Goal: Complete application form

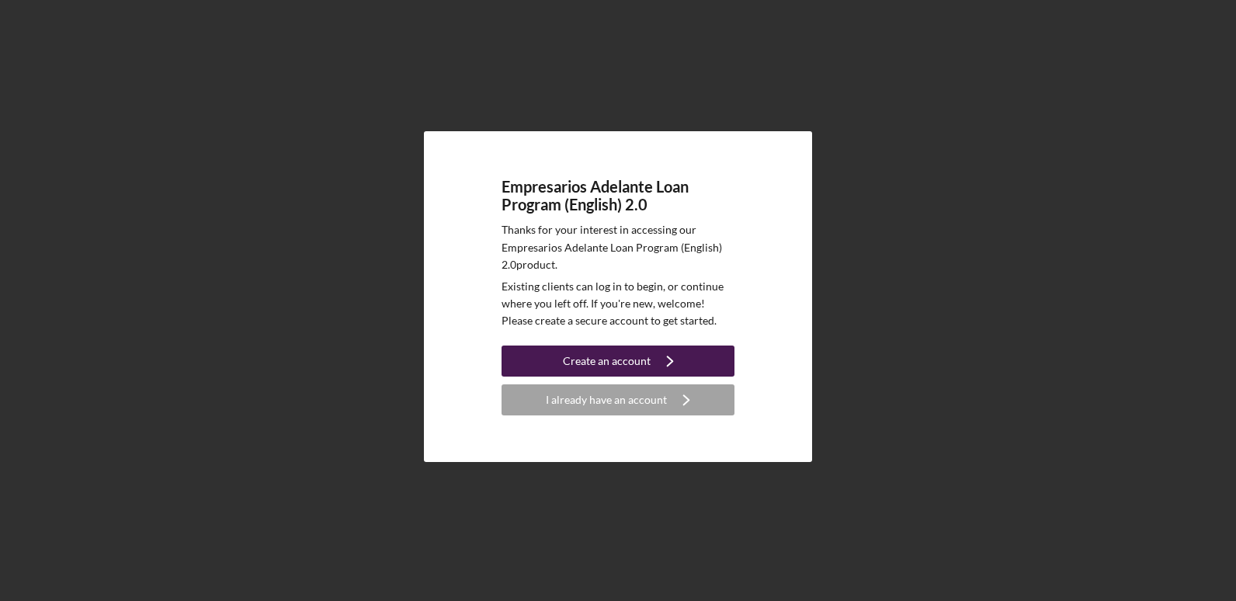
click at [669, 360] on icon "Icon/Navigate" at bounding box center [670, 361] width 39 height 39
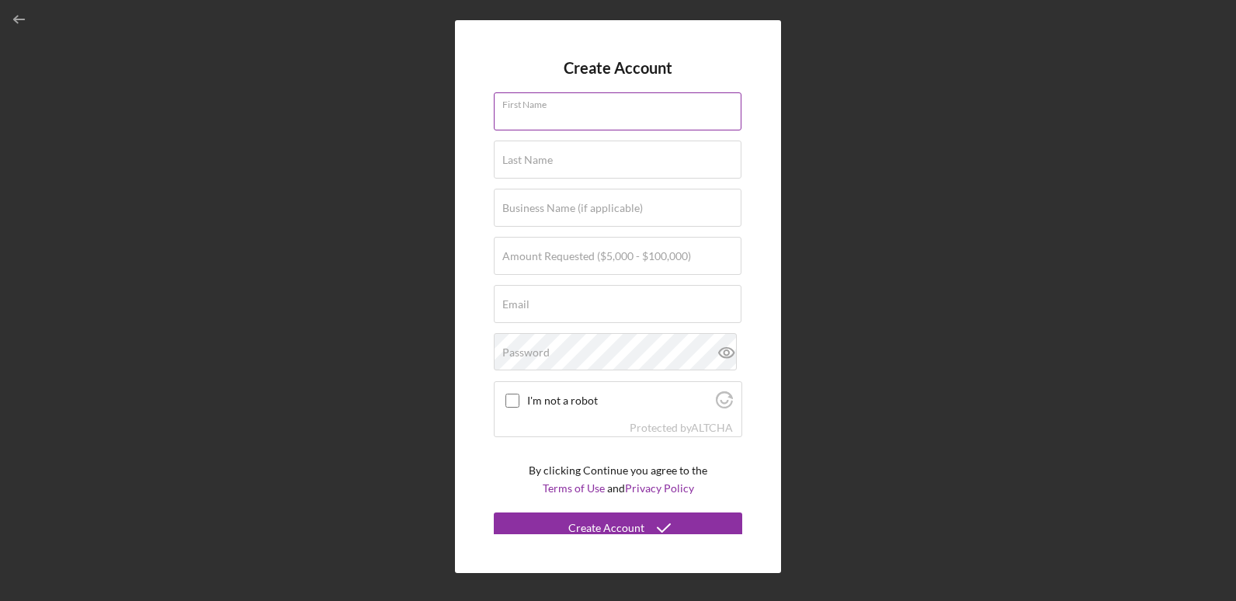
click at [617, 103] on div "First Name" at bounding box center [618, 111] width 248 height 39
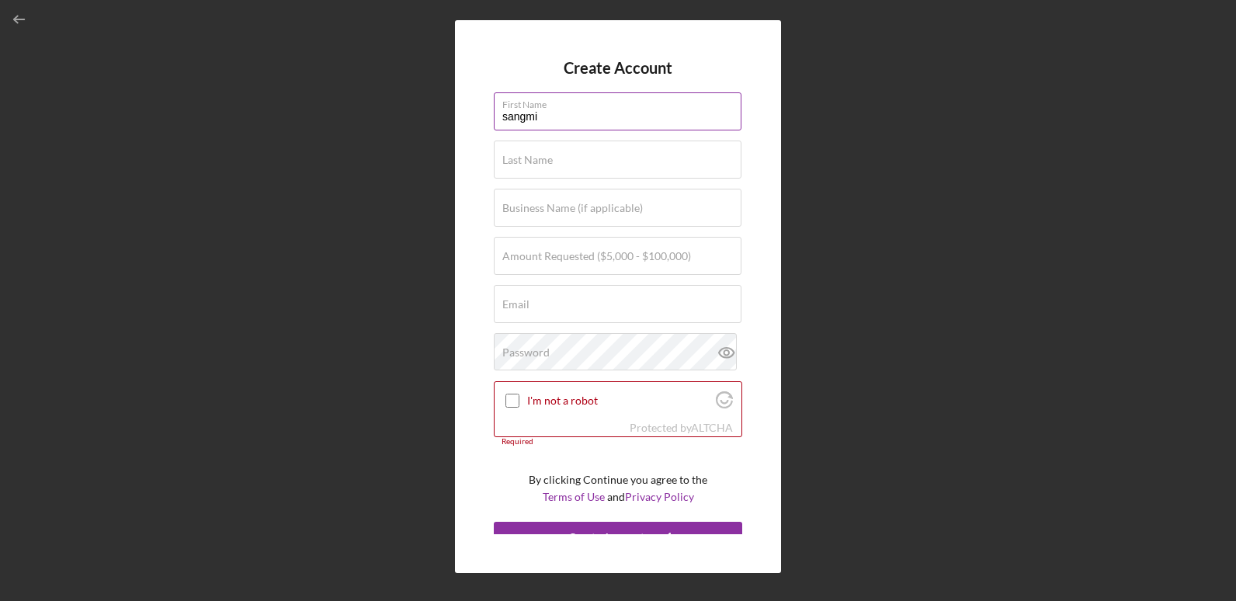
type input "sangmi"
type input "[PERSON_NAME]"
drag, startPoint x: 669, startPoint y: 215, endPoint x: 677, endPoint y: 210, distance: 9.1
click at [677, 210] on input "Business Name (if applicable)" at bounding box center [618, 207] width 248 height 37
type input "t"
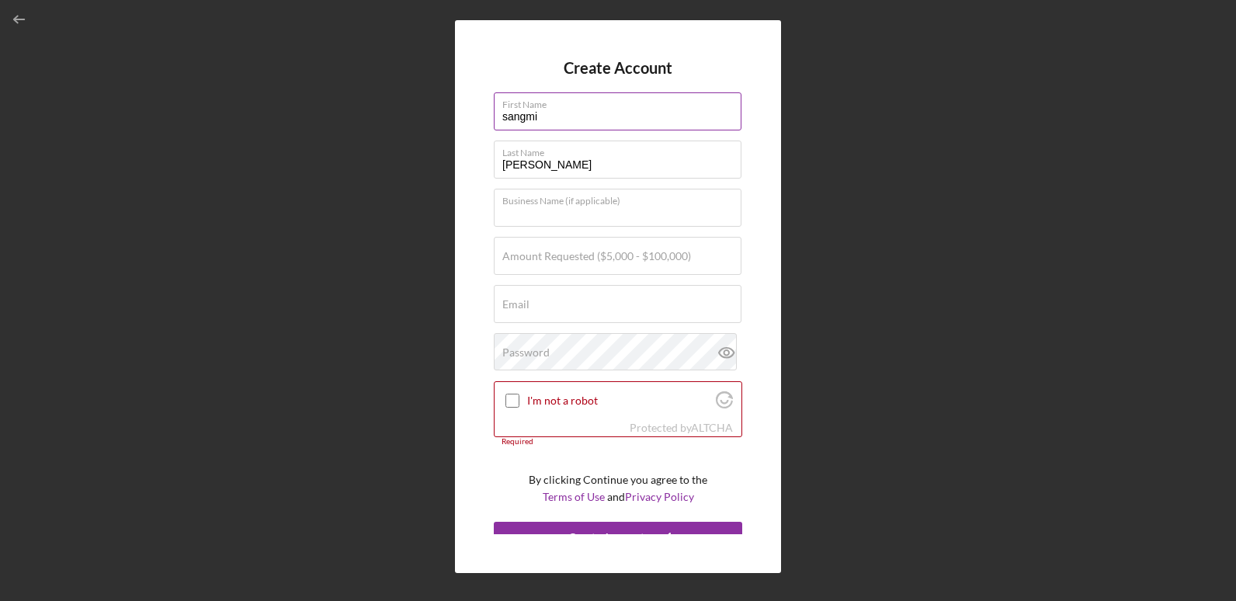
click at [692, 114] on input "sangmi" at bounding box center [618, 110] width 248 height 37
type input "s"
type input "SANGMI"
type input "[PERSON_NAME]"
type input "THE OUTSIDER"
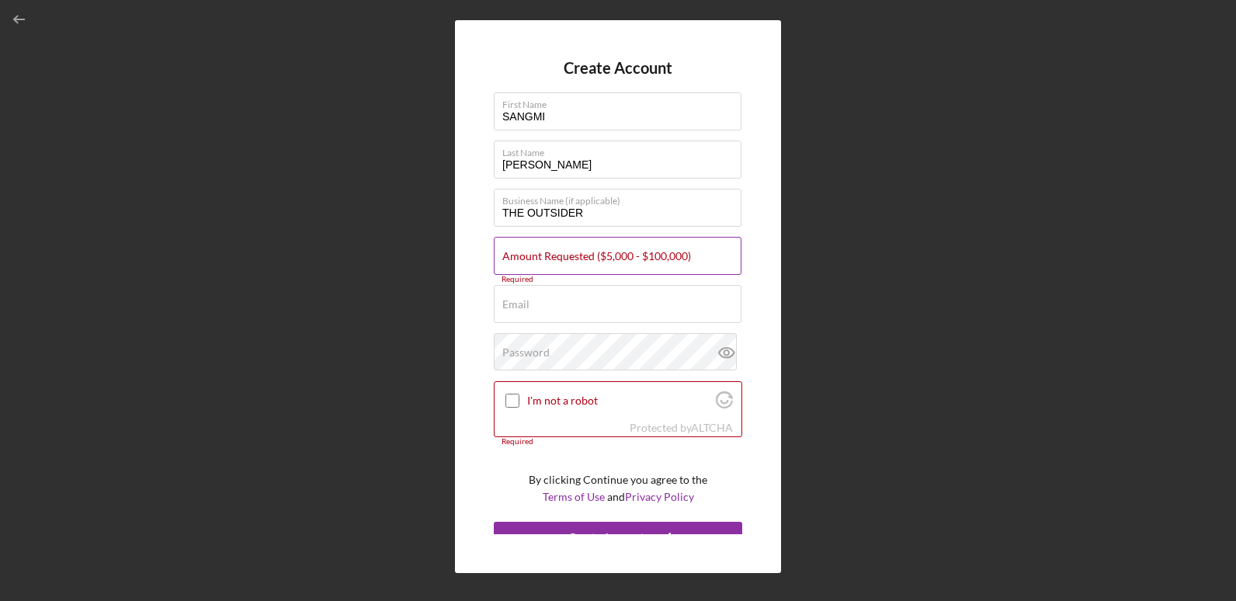
click at [510, 250] on label "Amount Requested ($5,000 - $100,000)" at bounding box center [596, 256] width 189 height 12
click at [510, 250] on input "Amount Requested ($5,000 - $100,000)" at bounding box center [618, 255] width 248 height 37
type input "$40,000"
click at [529, 297] on div "Email Required" at bounding box center [618, 304] width 248 height 39
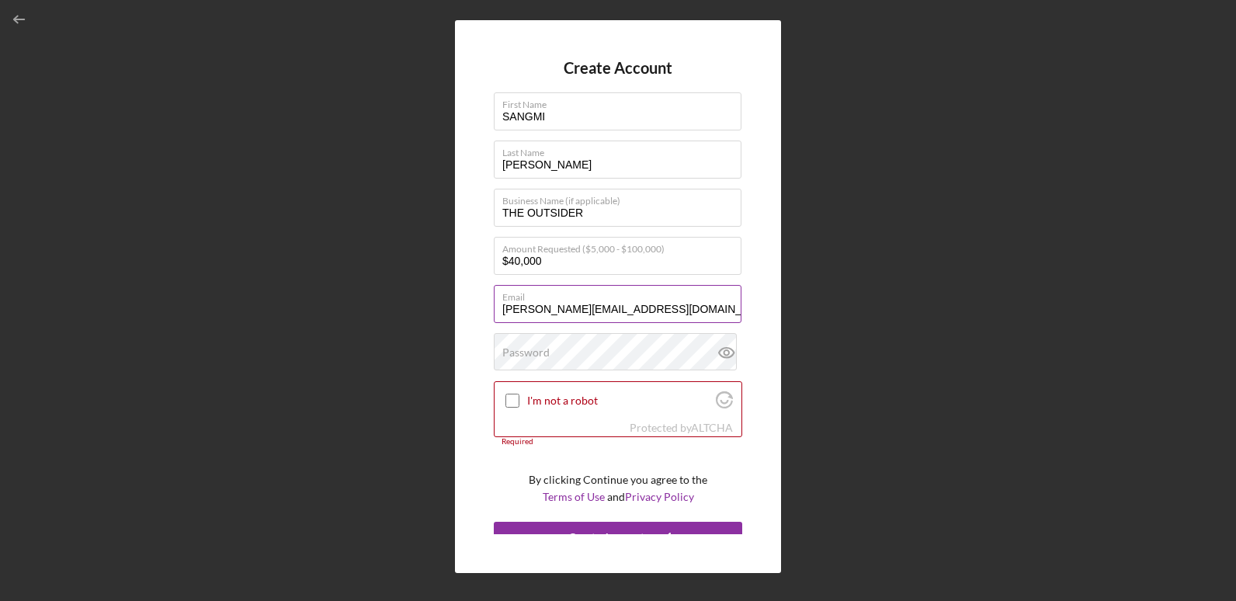
type input "[PERSON_NAME][EMAIL_ADDRESS][DOMAIN_NAME]"
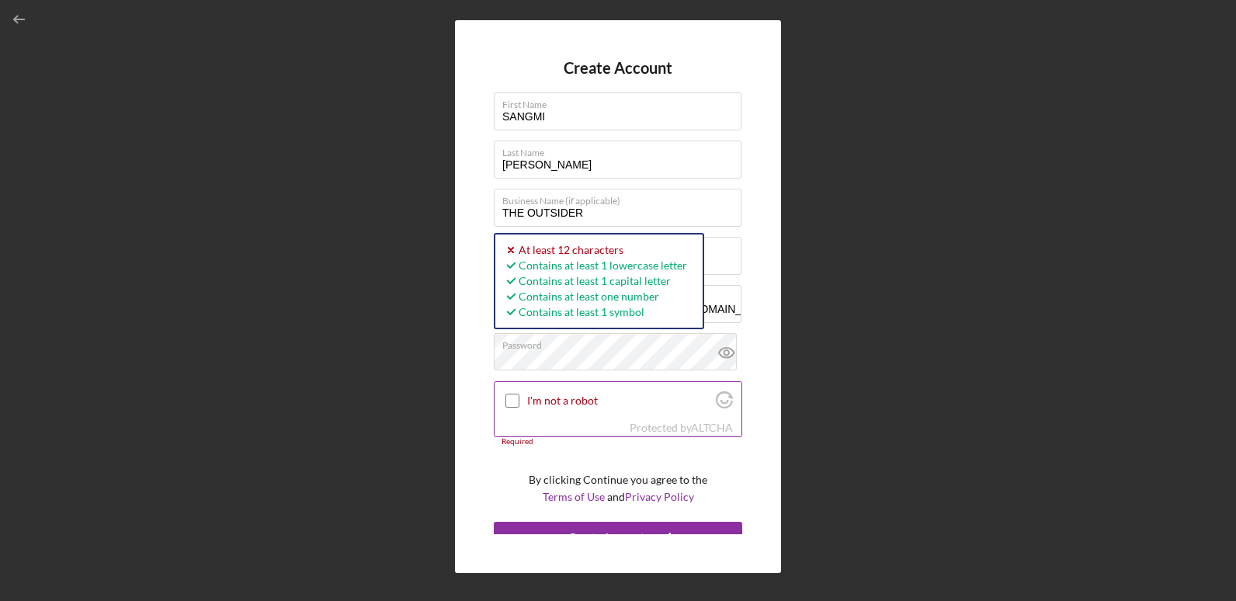
click at [534, 395] on label "I'm not a robot" at bounding box center [619, 400] width 184 height 12
click at [519, 395] on input "I'm not a robot" at bounding box center [512, 401] width 14 height 14
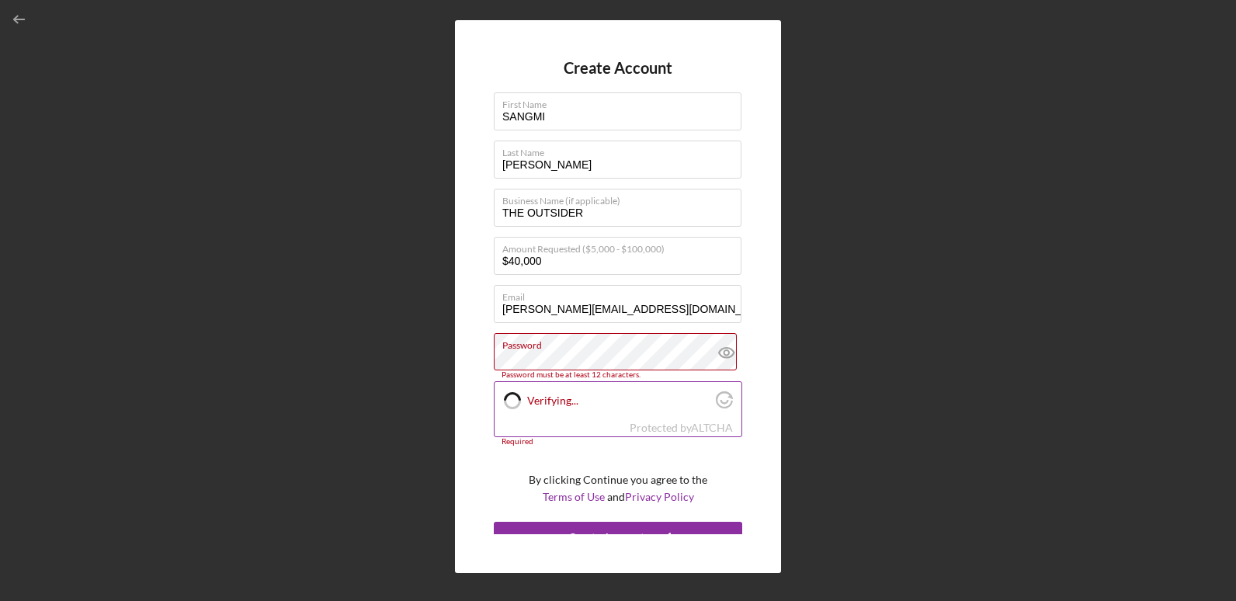
scroll to position [9, 0]
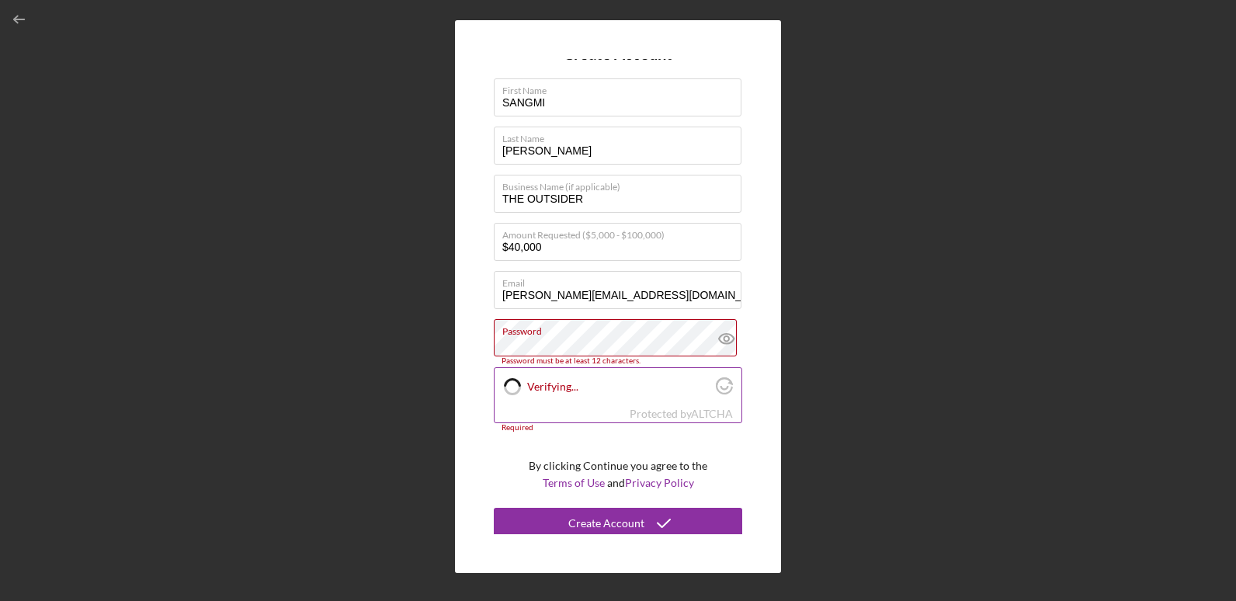
checkbox input "true"
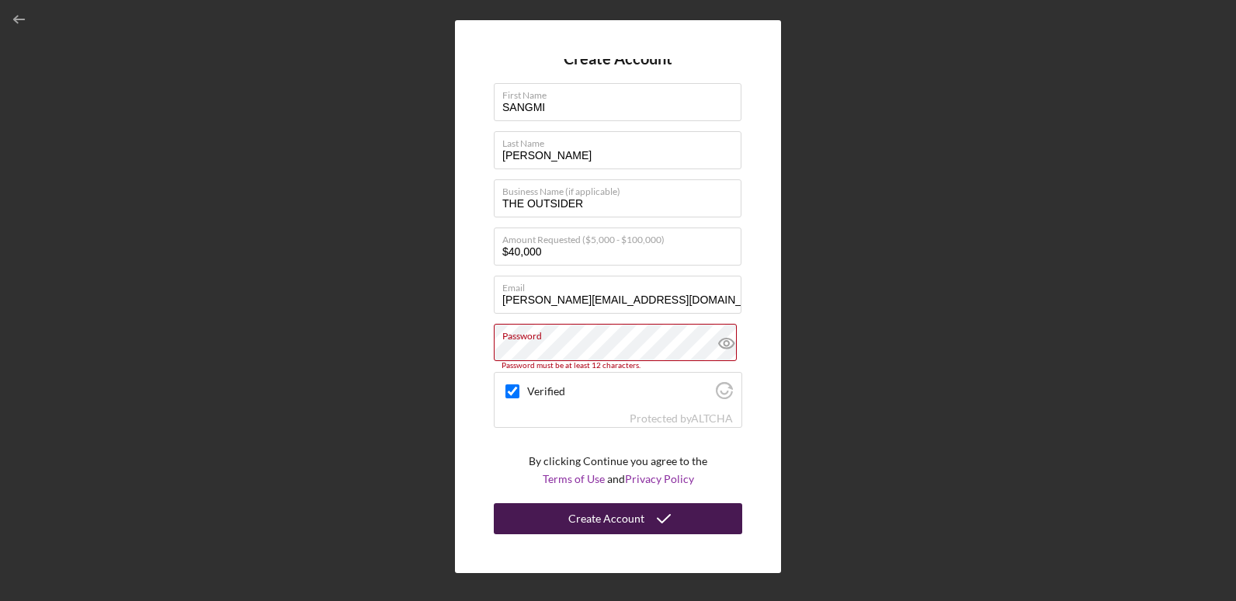
click at [644, 517] on icon "submit" at bounding box center [663, 518] width 39 height 39
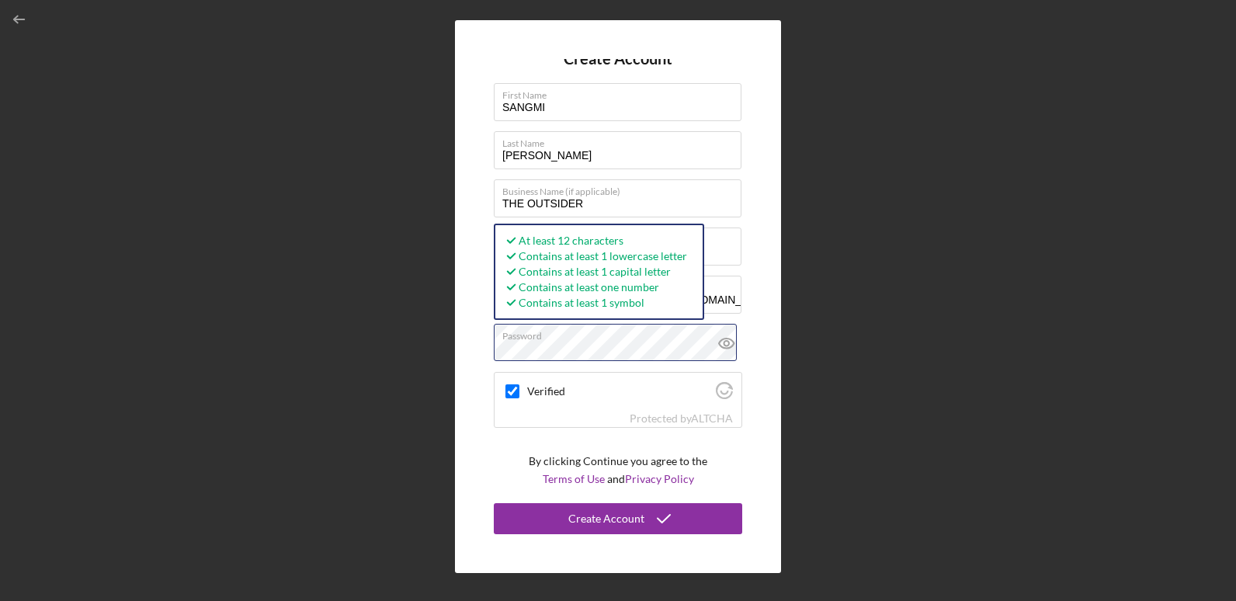
click at [383, 356] on div "Create Account First Name [PERSON_NAME] Last Name [PERSON_NAME] Business Name (…" at bounding box center [618, 296] width 1220 height 593
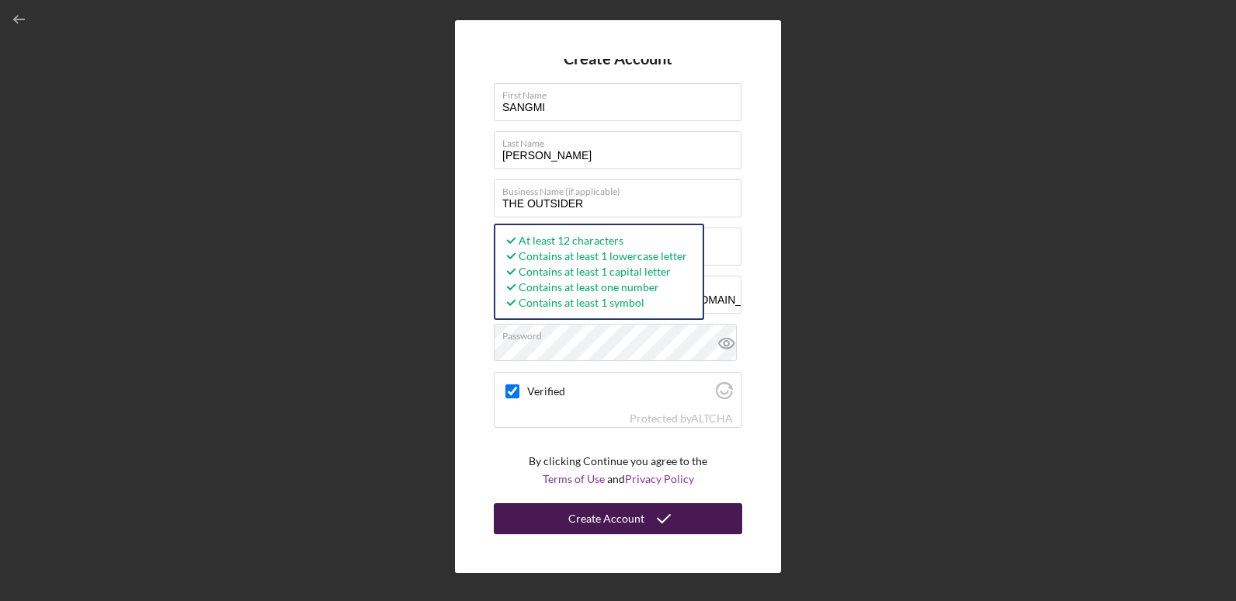
click at [539, 516] on button "Create Account" at bounding box center [618, 518] width 248 height 31
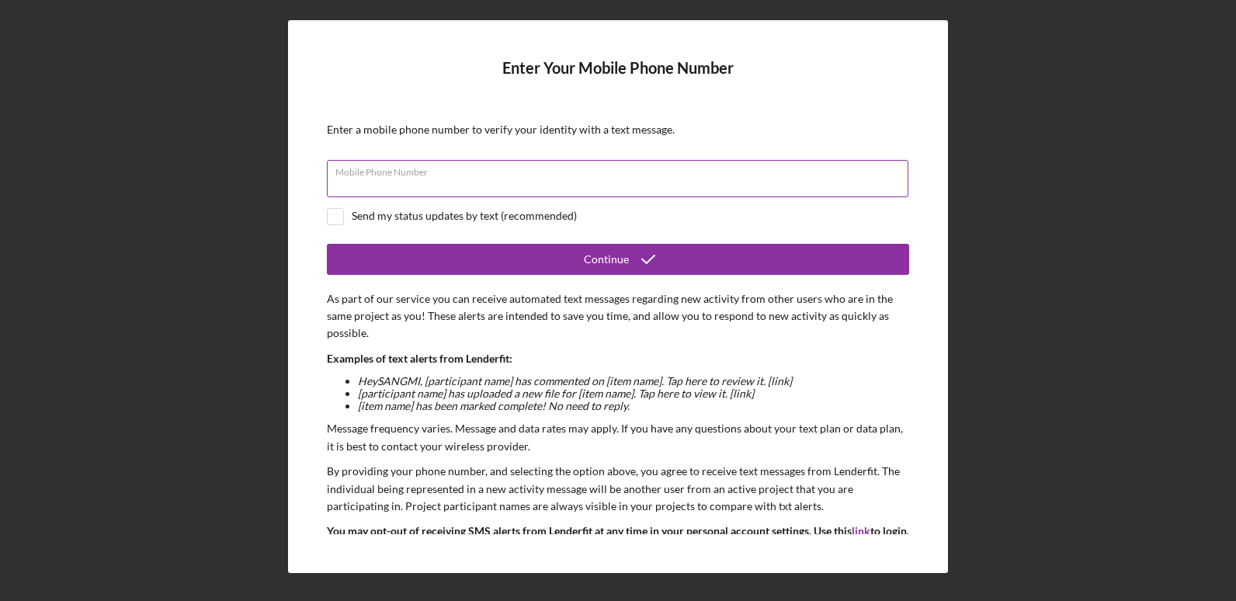
click at [641, 191] on input "Mobile Phone Number" at bounding box center [617, 178] width 581 height 37
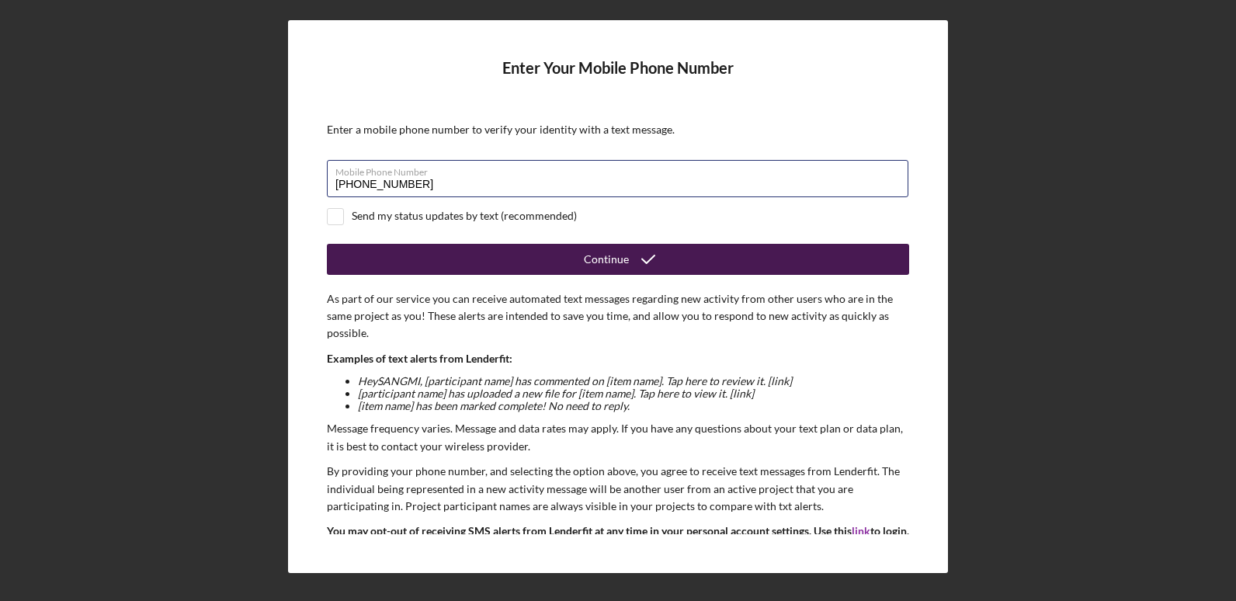
type input "[PHONE_NUMBER]"
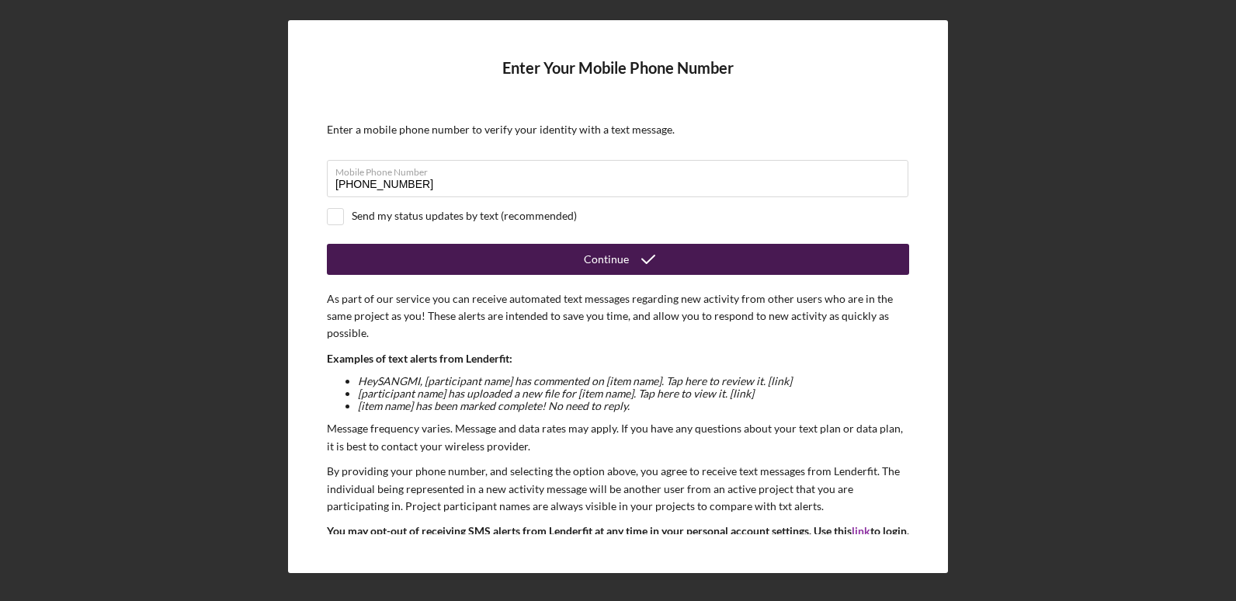
click at [492, 262] on button "Continue" at bounding box center [618, 259] width 582 height 31
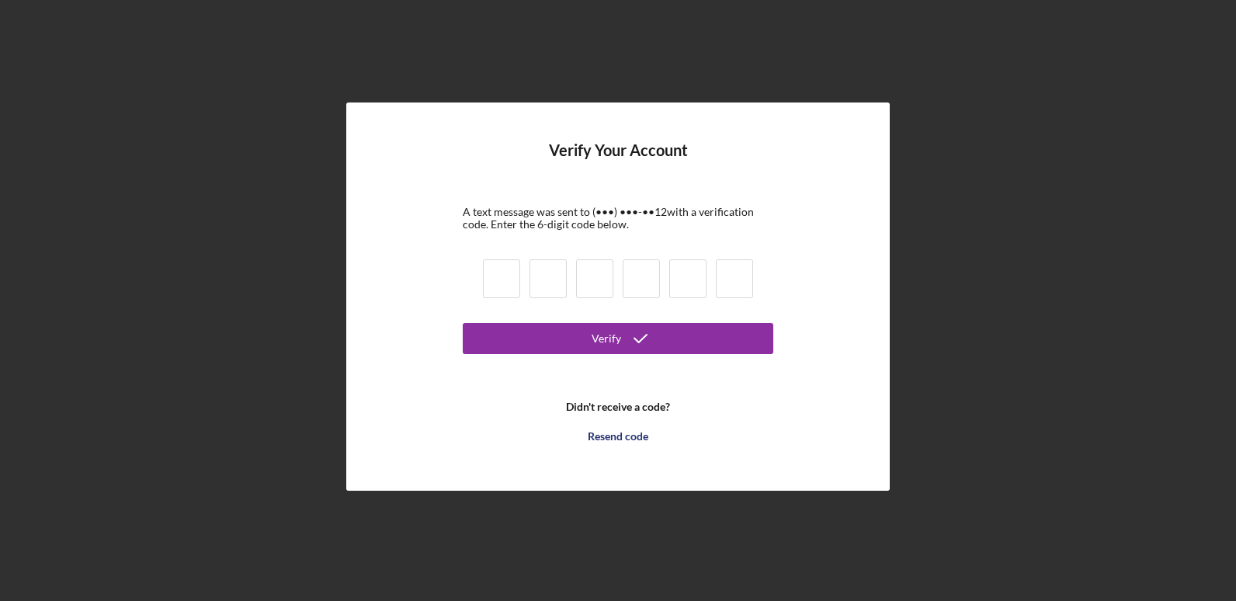
click at [509, 286] on input at bounding box center [501, 278] width 37 height 39
click at [512, 279] on input at bounding box center [501, 278] width 37 height 39
type input "8"
type input "0"
type input "7"
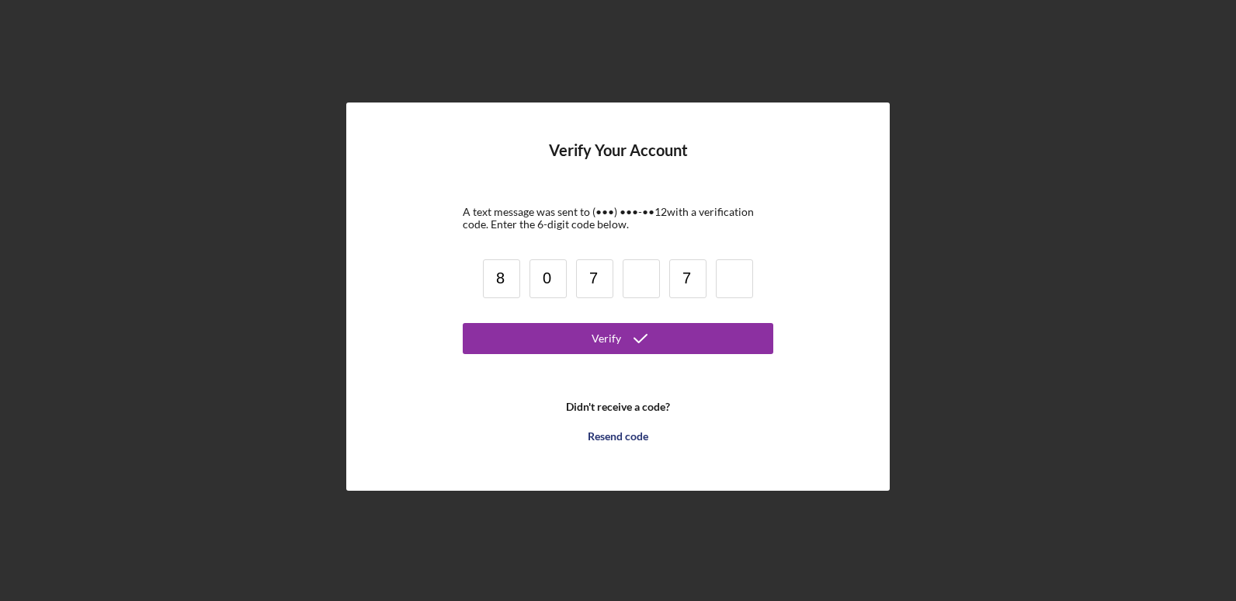
type input "7"
type input "2"
click at [645, 275] on input at bounding box center [641, 278] width 37 height 39
click at [555, 278] on input "0" at bounding box center [547, 278] width 37 height 39
type input "0"
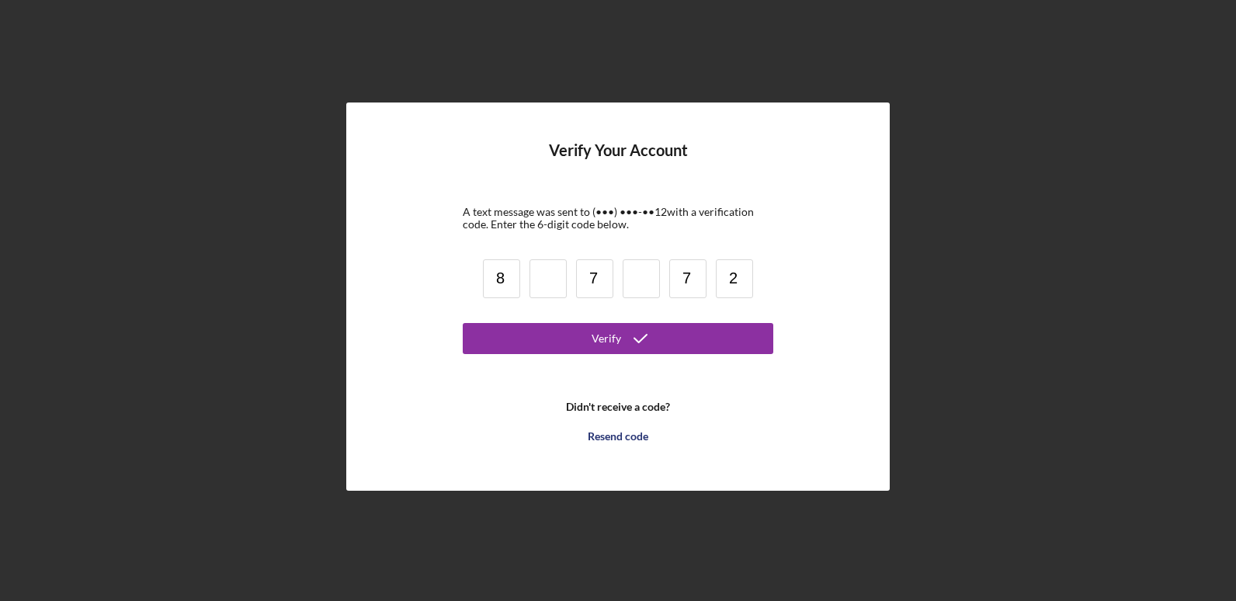
type input "8"
type input "9"
drag, startPoint x: 602, startPoint y: 276, endPoint x: 617, endPoint y: 276, distance: 15.5
click at [617, 276] on div "8 9 7 7 2" at bounding box center [617, 281] width 279 height 53
type input "0"
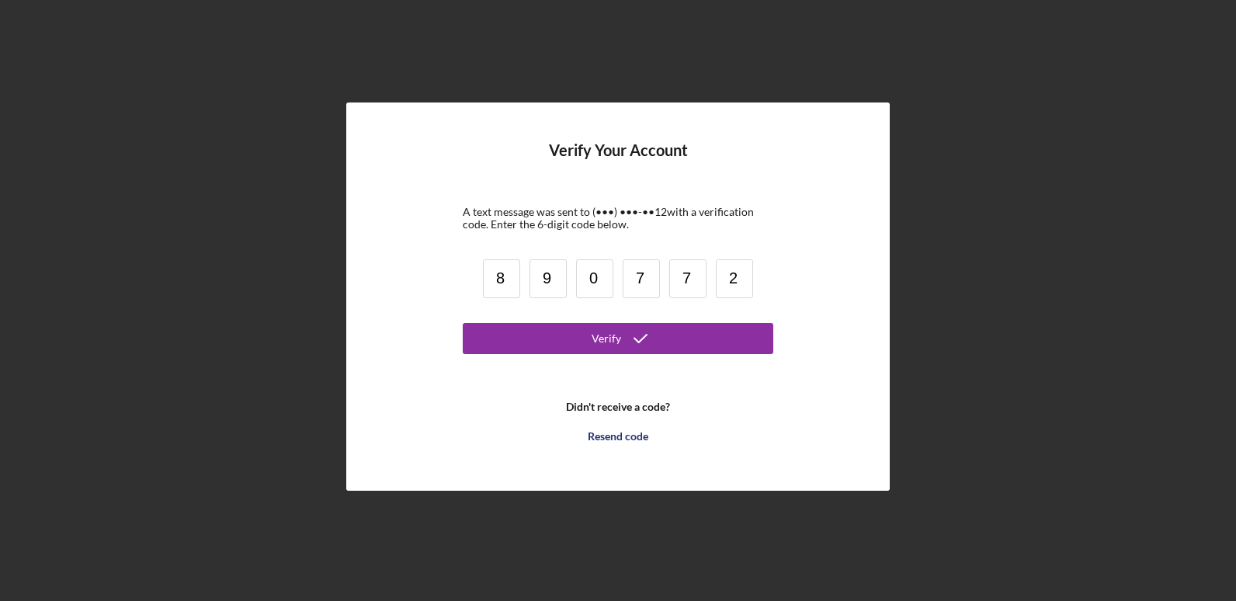
type input "7"
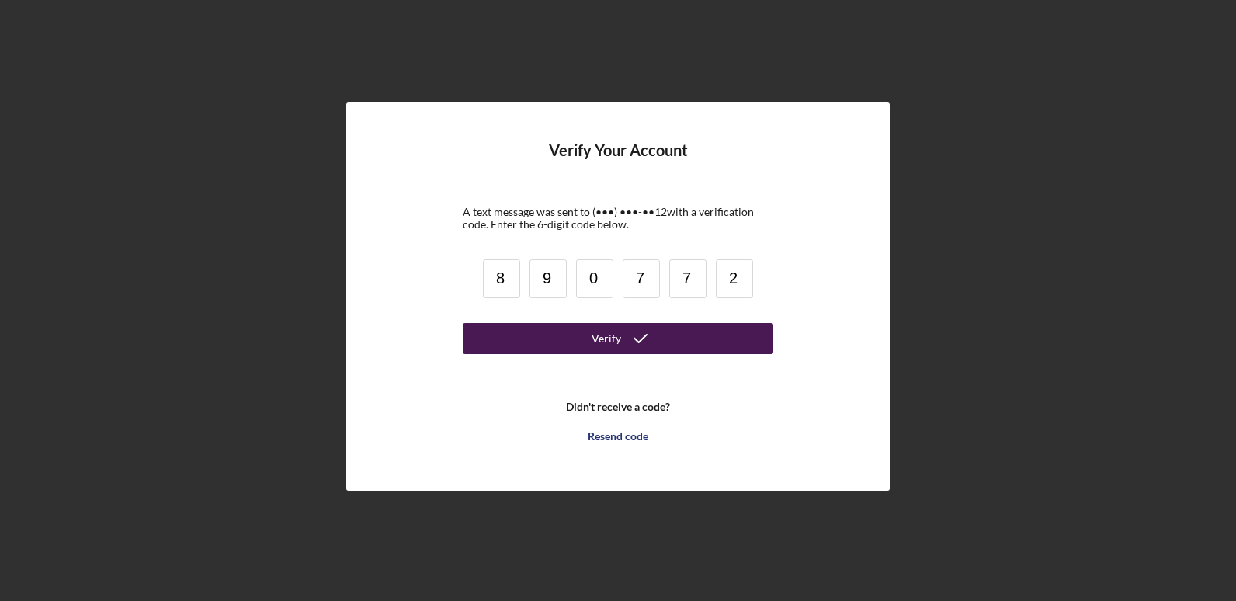
click at [593, 327] on div "Verify" at bounding box center [606, 338] width 29 height 31
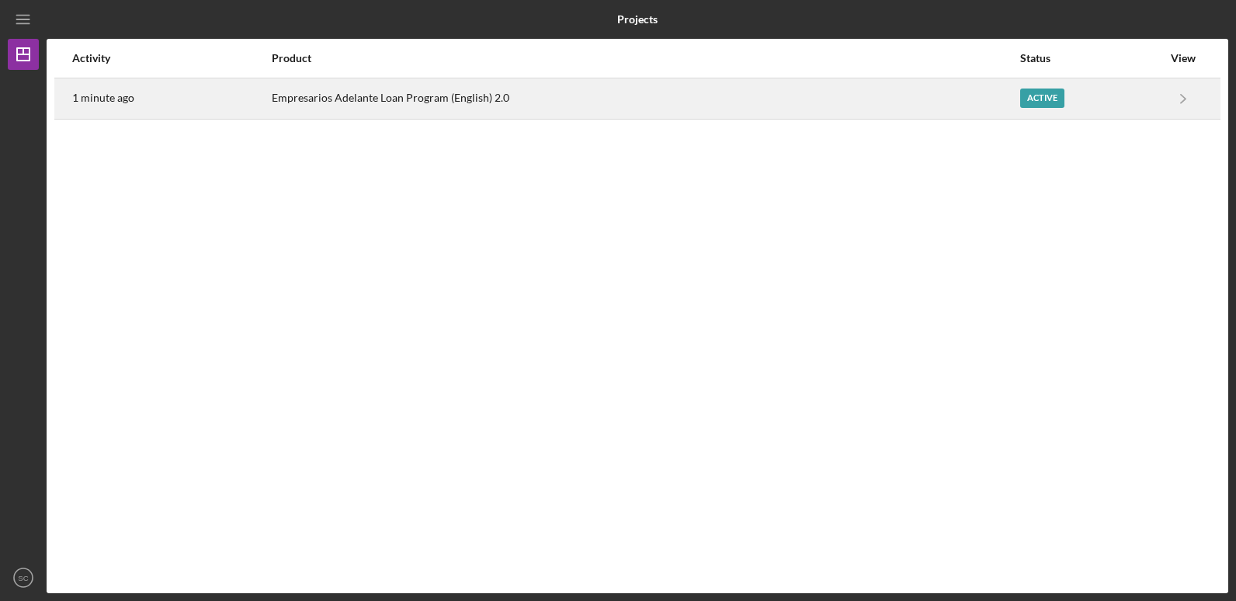
click at [1036, 98] on div "Active" at bounding box center [1042, 97] width 44 height 19
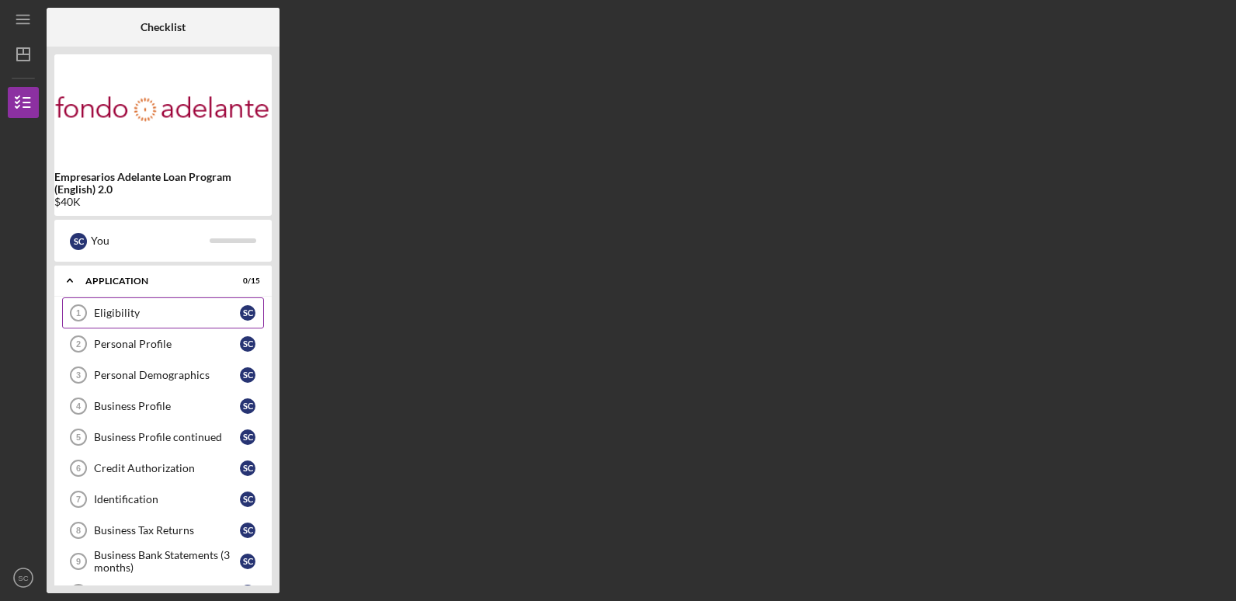
click at [131, 314] on div "Eligibility" at bounding box center [167, 313] width 146 height 12
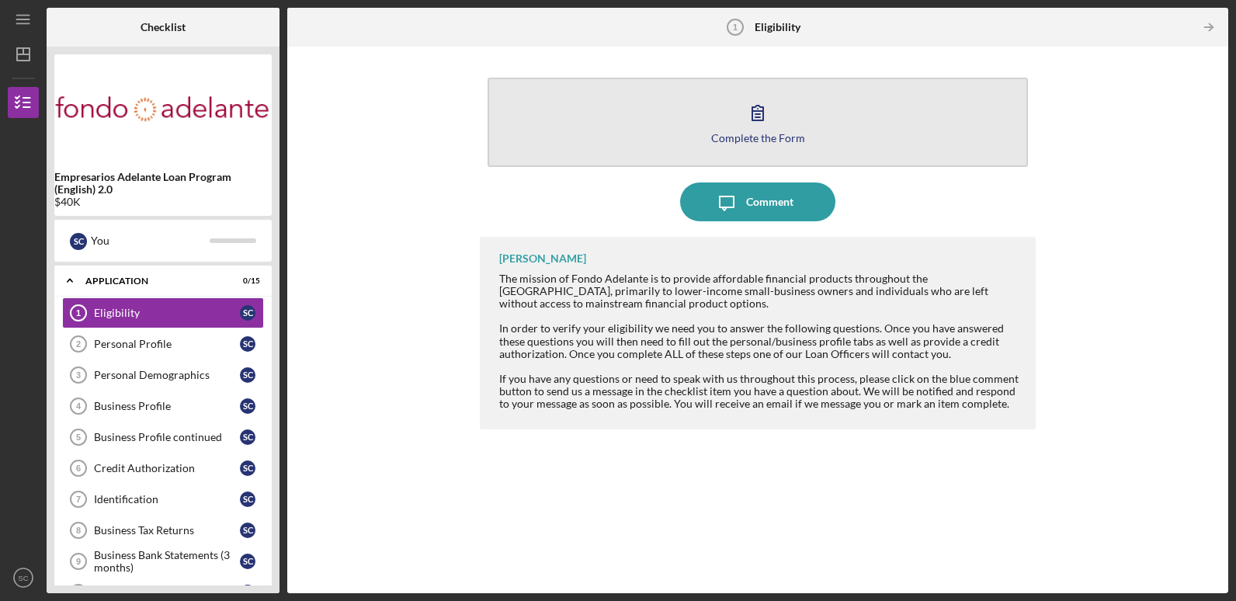
click at [737, 151] on button "Complete the Form Form" at bounding box center [758, 122] width 540 height 89
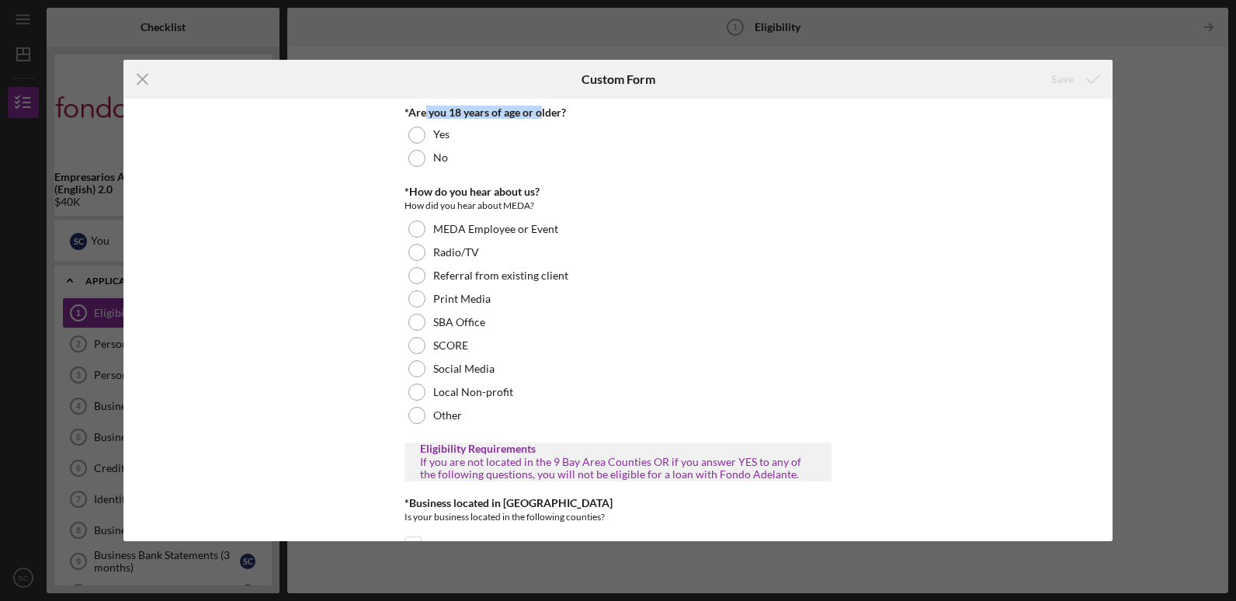
drag, startPoint x: 424, startPoint y: 116, endPoint x: 536, endPoint y: 118, distance: 112.6
click at [536, 118] on div "*Are you 18 years of age or older?" at bounding box center [617, 112] width 427 height 12
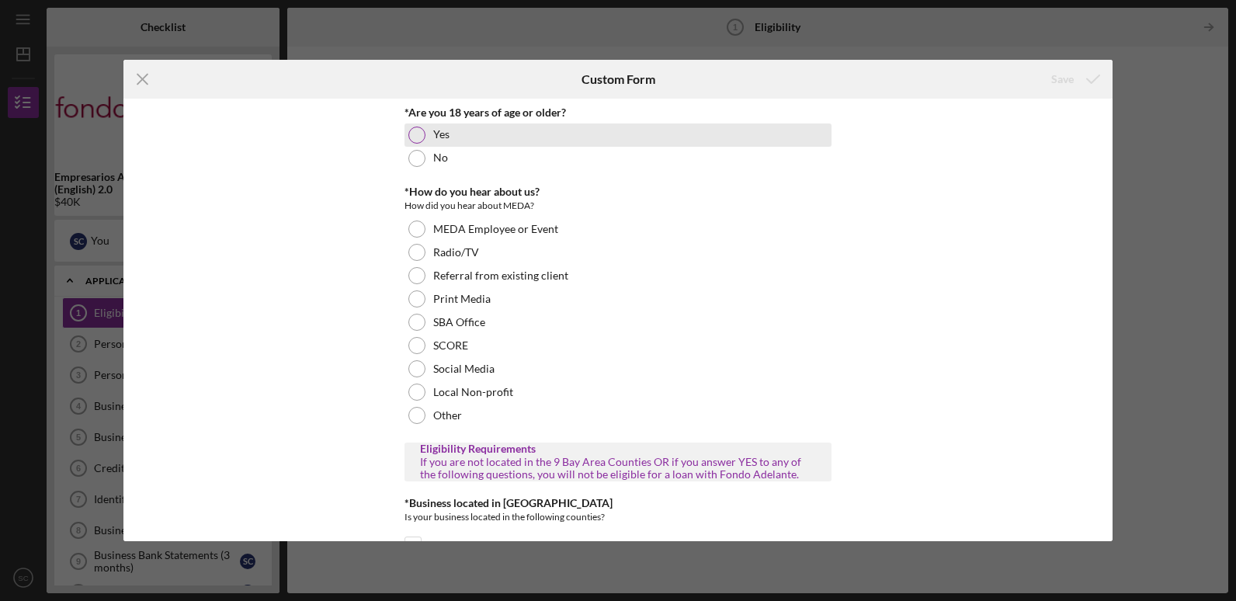
drag, startPoint x: 536, startPoint y: 118, endPoint x: 416, endPoint y: 132, distance: 121.1
click at [416, 132] on div at bounding box center [416, 135] width 17 height 17
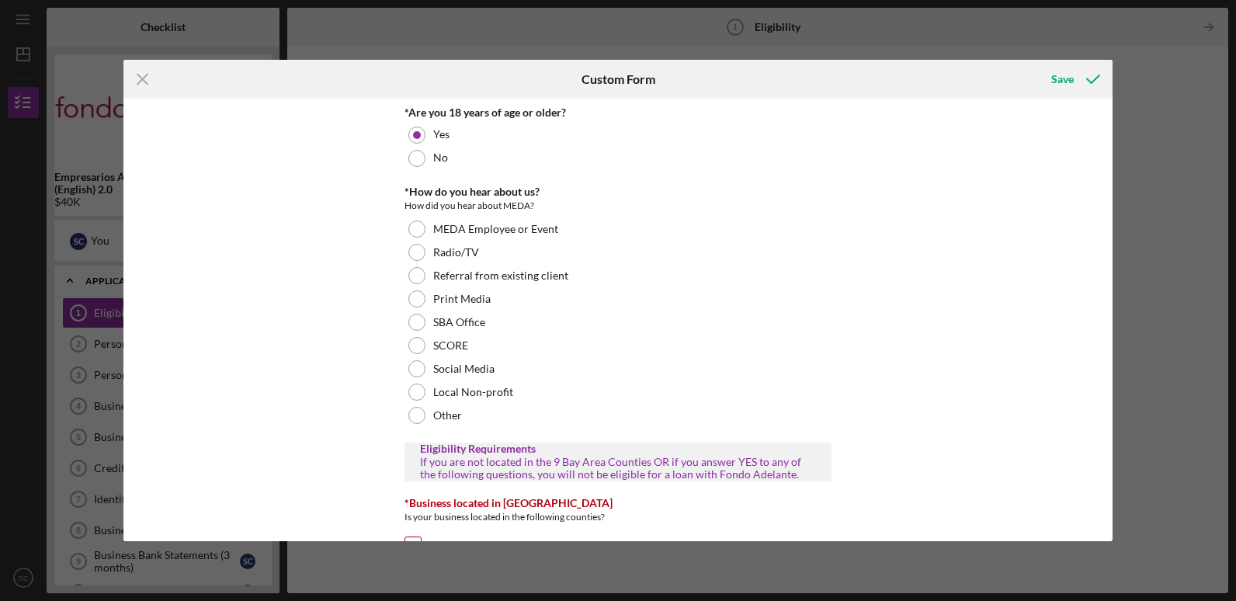
drag, startPoint x: 552, startPoint y: 312, endPoint x: 925, endPoint y: 328, distance: 373.0
click at [925, 328] on div "*Are you 18 years of age or older? Yes No *How do you hear about us? How did yo…" at bounding box center [617, 320] width 989 height 442
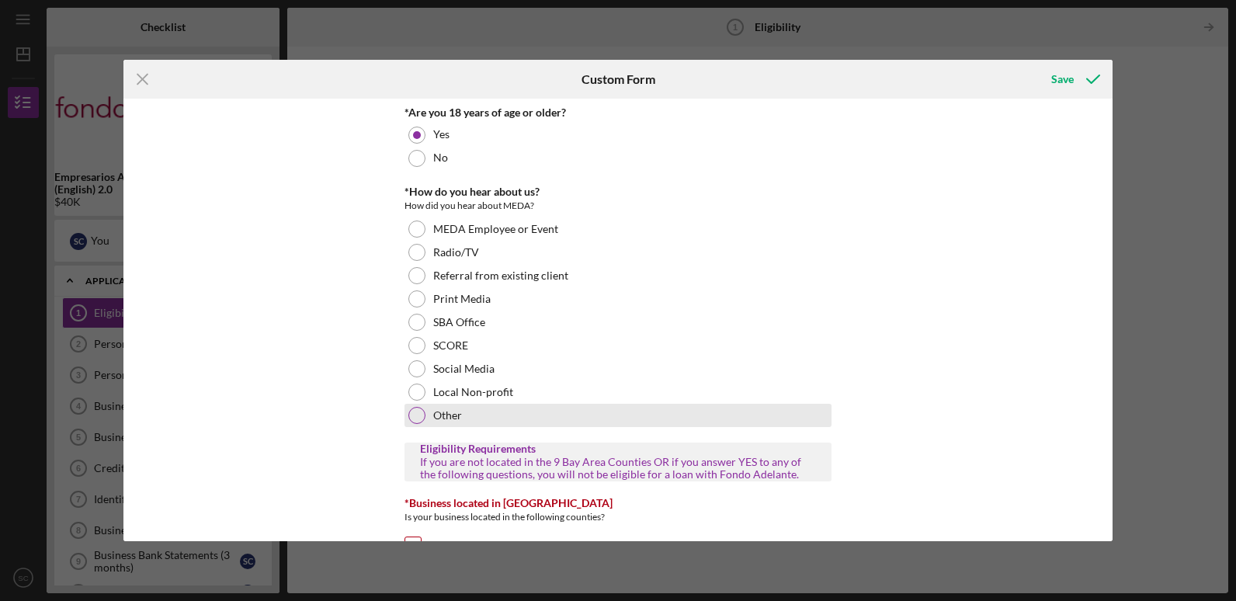
click at [408, 416] on div at bounding box center [416, 415] width 17 height 17
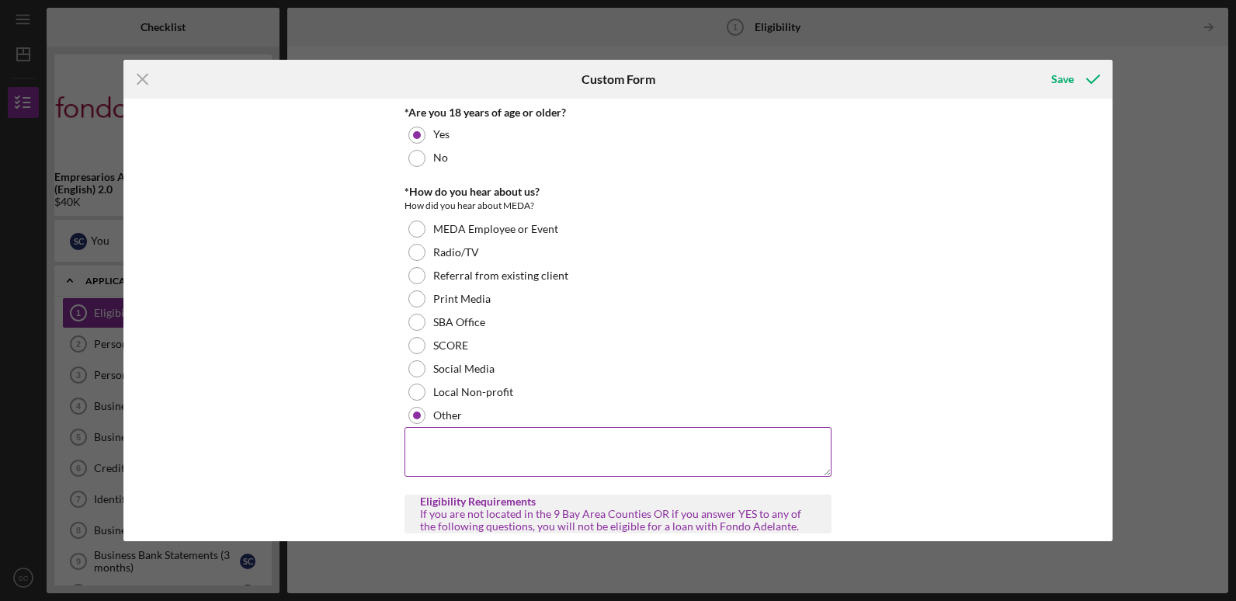
click at [425, 439] on textarea at bounding box center [617, 452] width 427 height 50
type textarea "i"
type textarea "I"
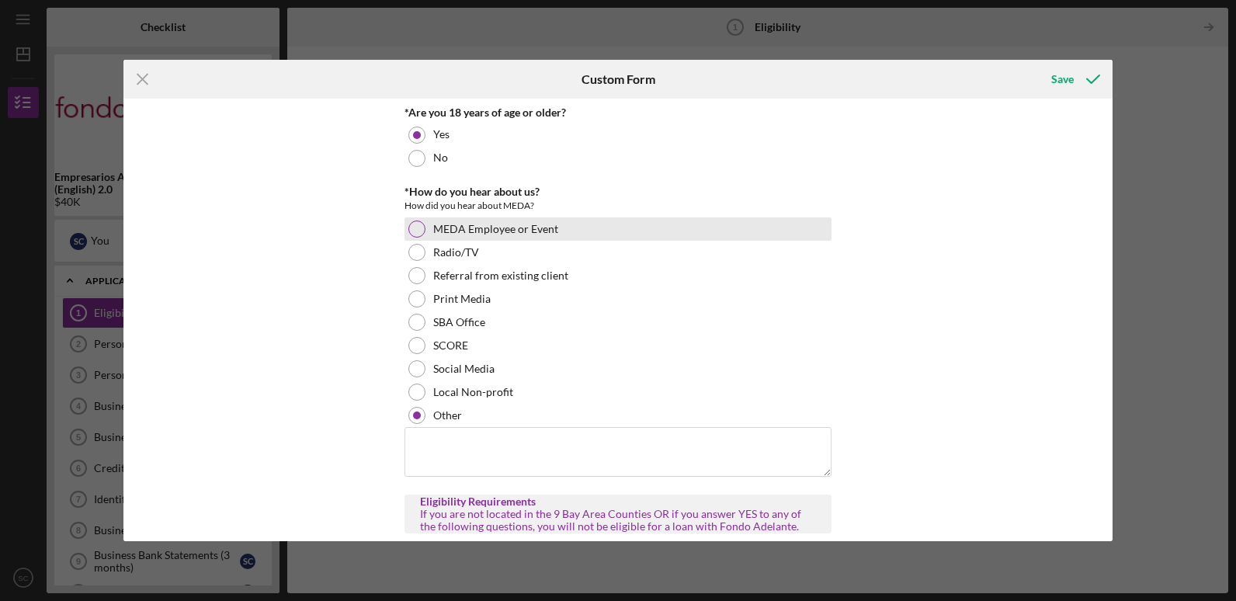
click at [529, 228] on label "MEDA Employee or Event" at bounding box center [495, 229] width 125 height 12
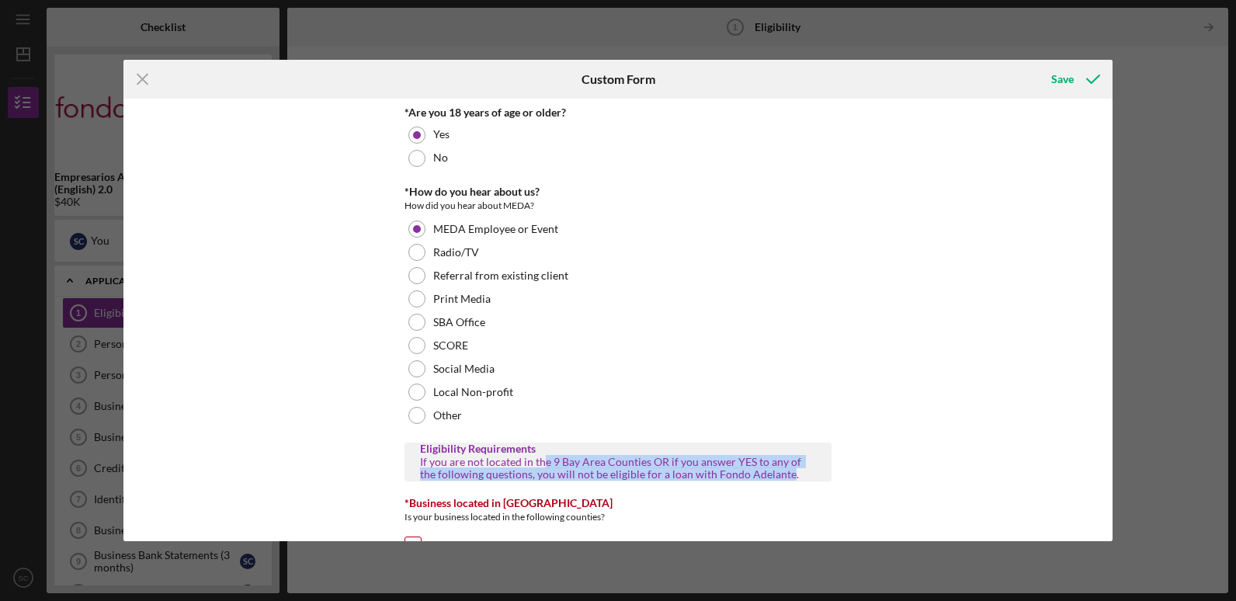
drag, startPoint x: 540, startPoint y: 466, endPoint x: 766, endPoint y: 471, distance: 226.7
click at [766, 471] on div "If you are not located in the 9 Bay Area Counties OR if you answer YES to any o…" at bounding box center [618, 468] width 396 height 25
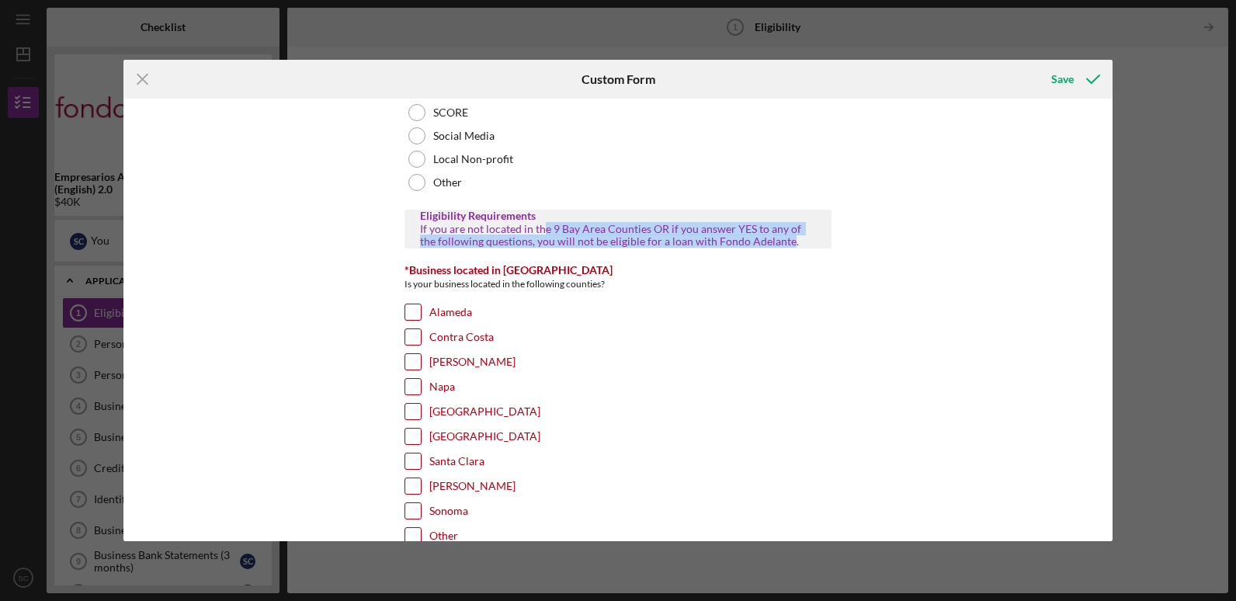
scroll to position [311, 0]
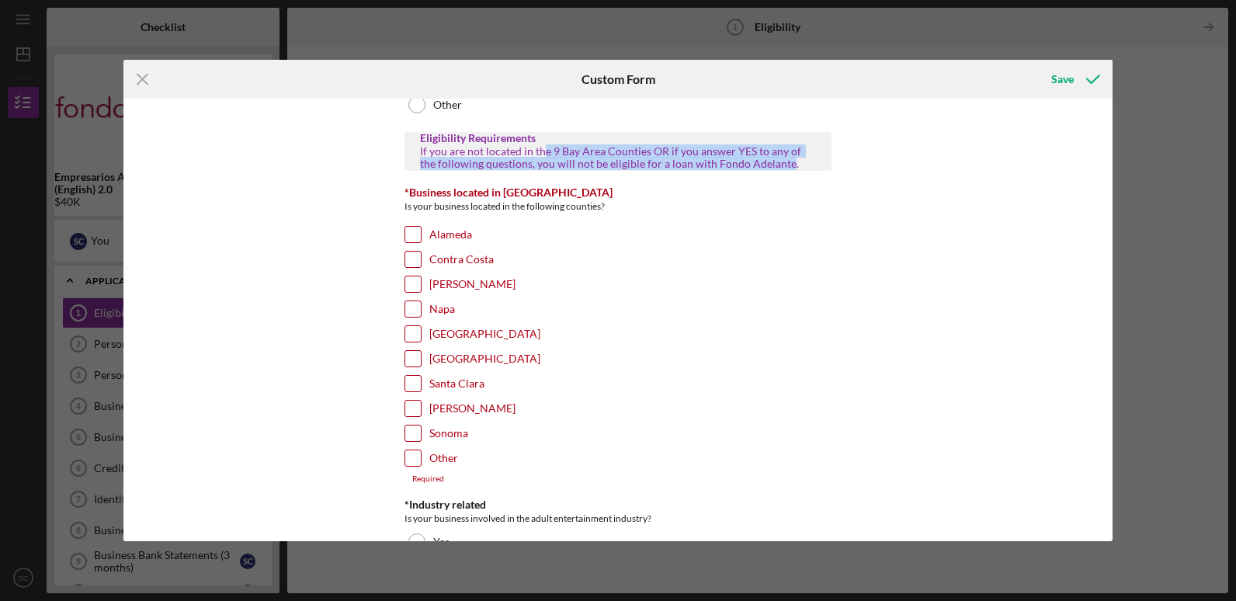
click at [409, 335] on input "[GEOGRAPHIC_DATA]" at bounding box center [413, 334] width 16 height 16
checkbox input "true"
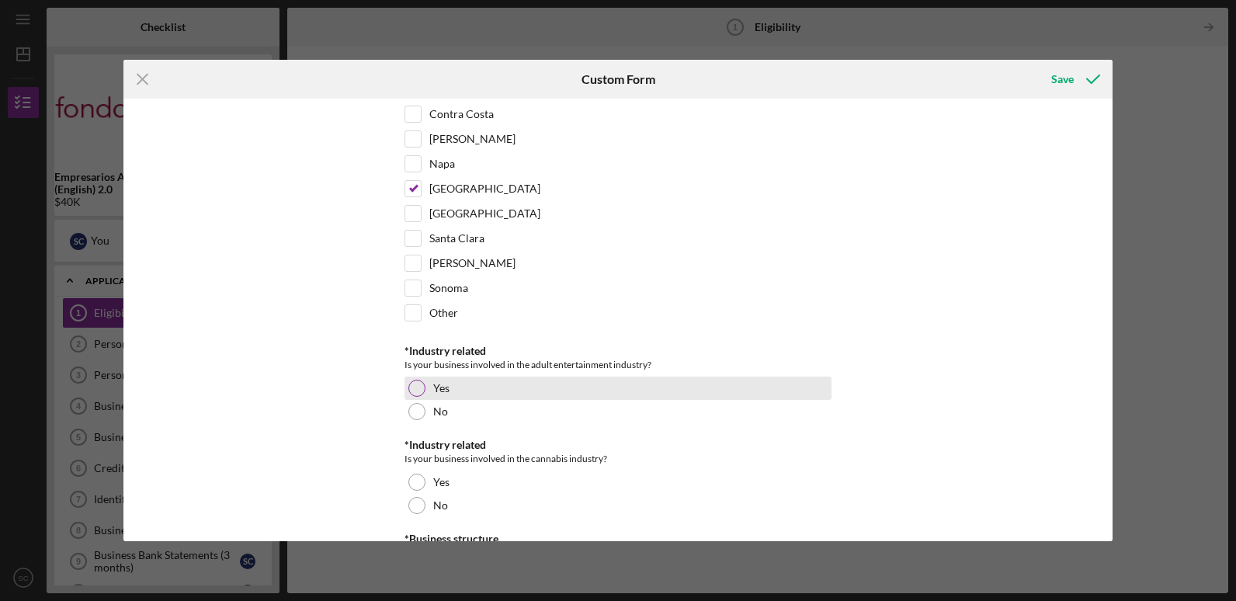
scroll to position [466, 0]
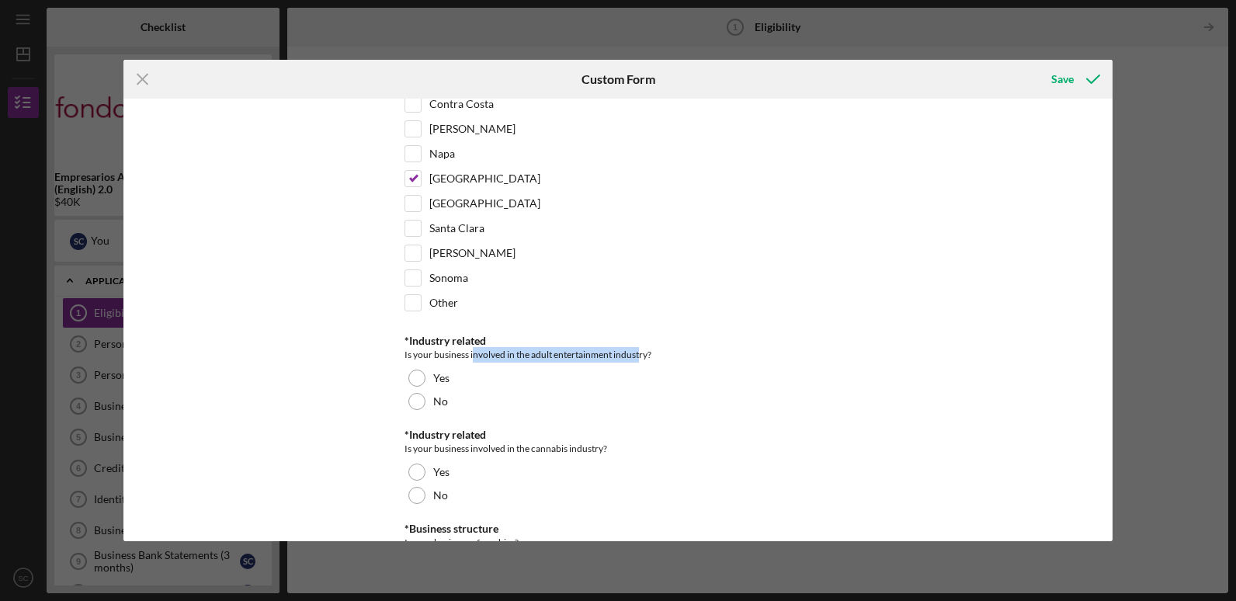
drag, startPoint x: 472, startPoint y: 358, endPoint x: 637, endPoint y: 356, distance: 164.6
click at [637, 356] on div "Is your business involved in the adult entertainment industry?" at bounding box center [617, 355] width 427 height 16
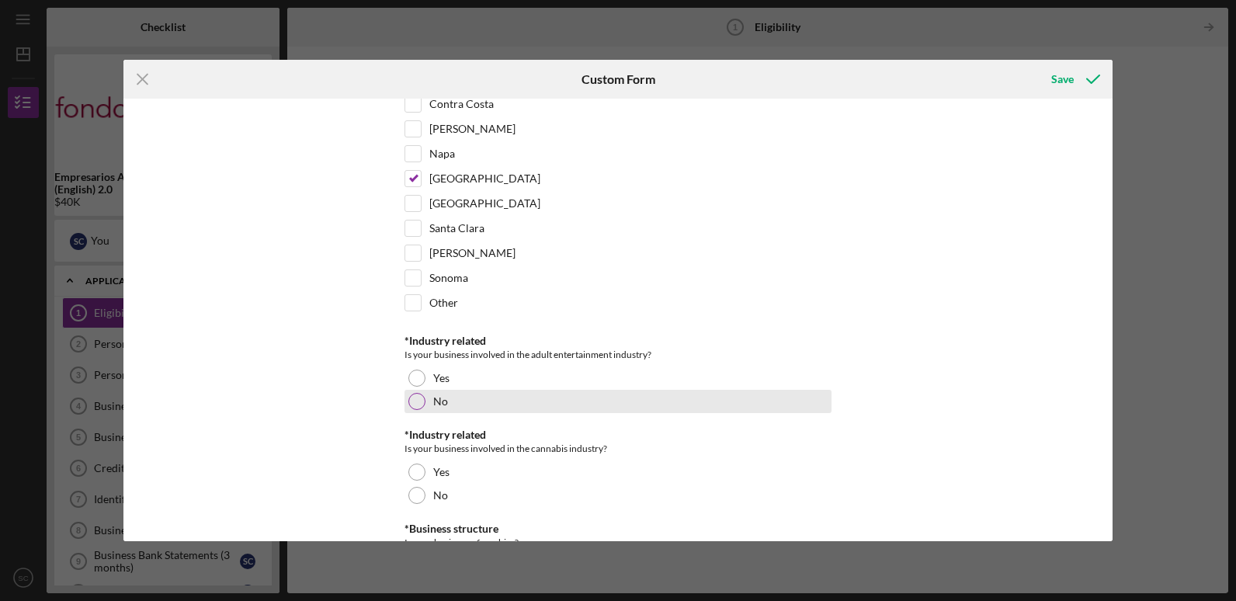
click at [408, 402] on div at bounding box center [416, 401] width 17 height 17
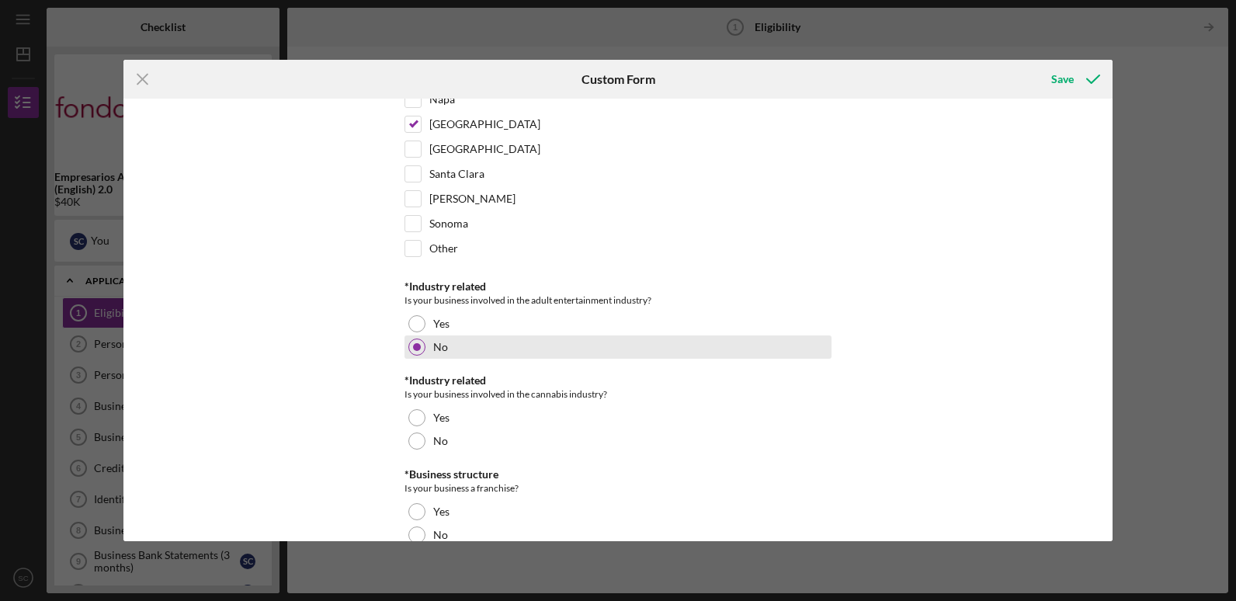
scroll to position [543, 0]
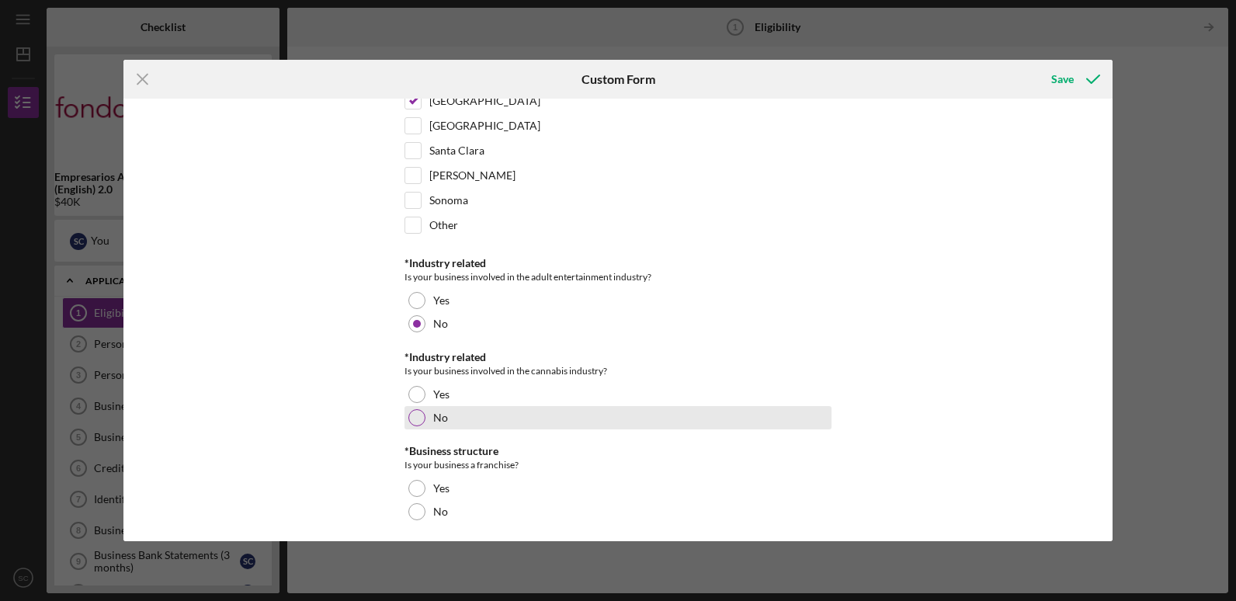
click at [417, 418] on div at bounding box center [416, 417] width 17 height 17
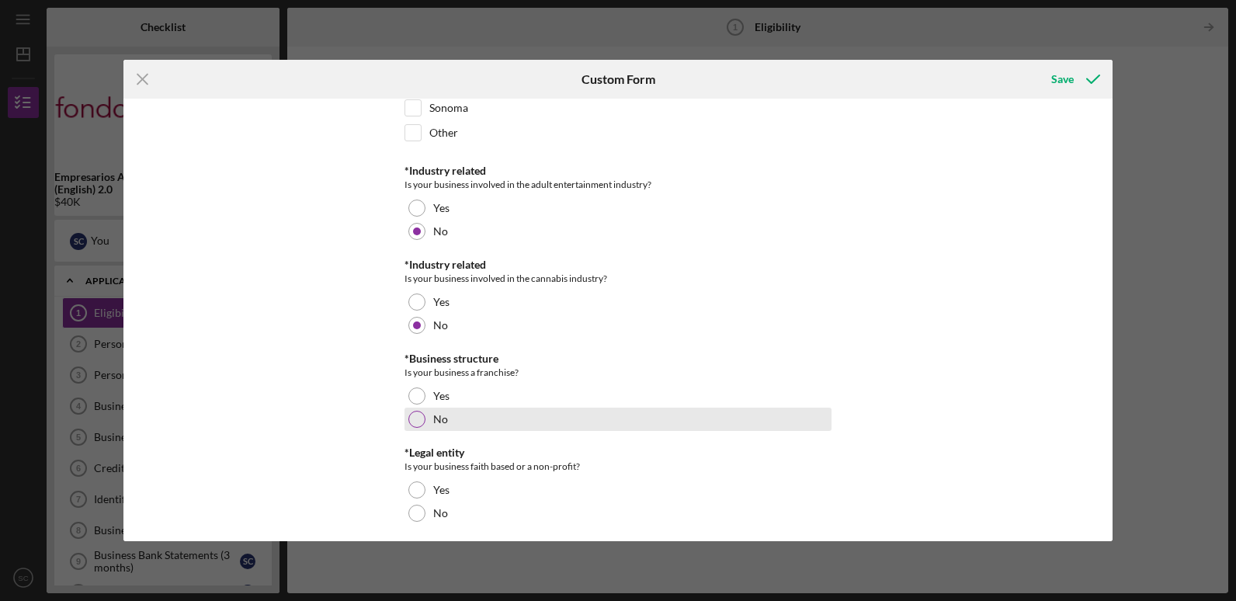
scroll to position [643, 0]
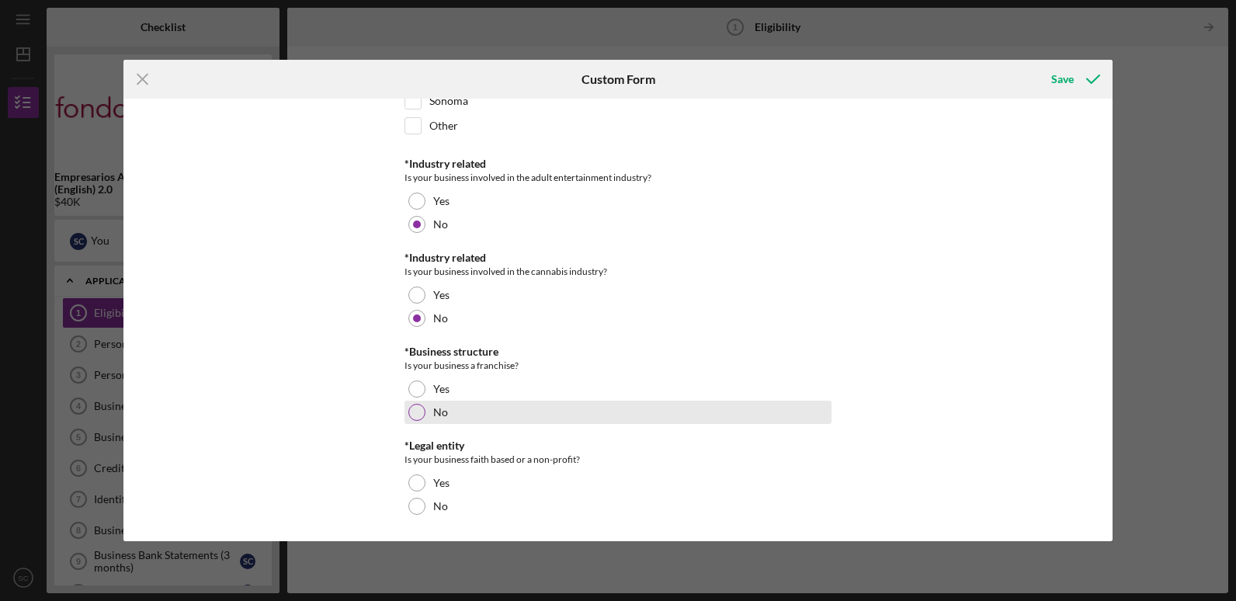
click at [419, 412] on div at bounding box center [416, 412] width 17 height 17
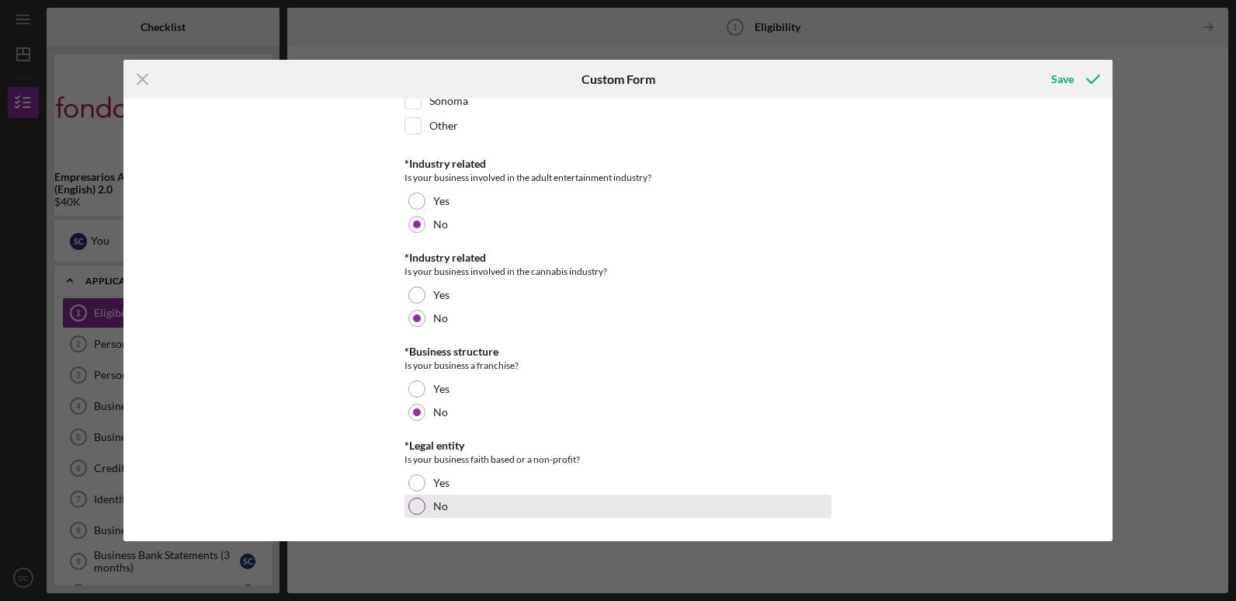
click at [415, 501] on div at bounding box center [416, 506] width 17 height 17
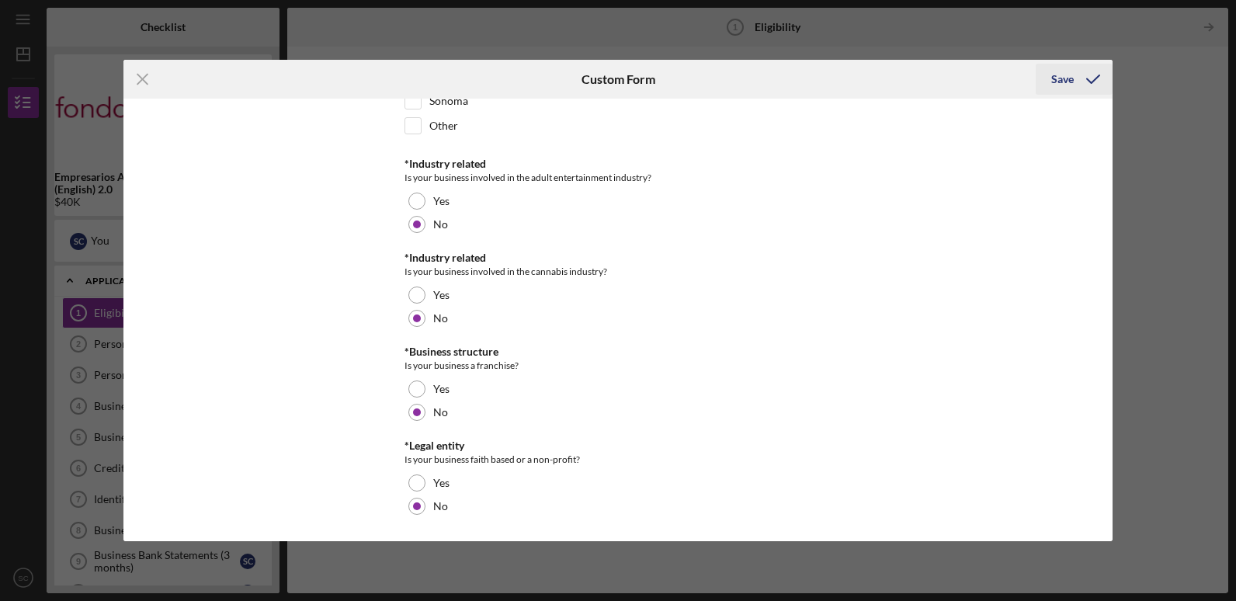
click at [1087, 85] on icon "submit" at bounding box center [1093, 79] width 39 height 39
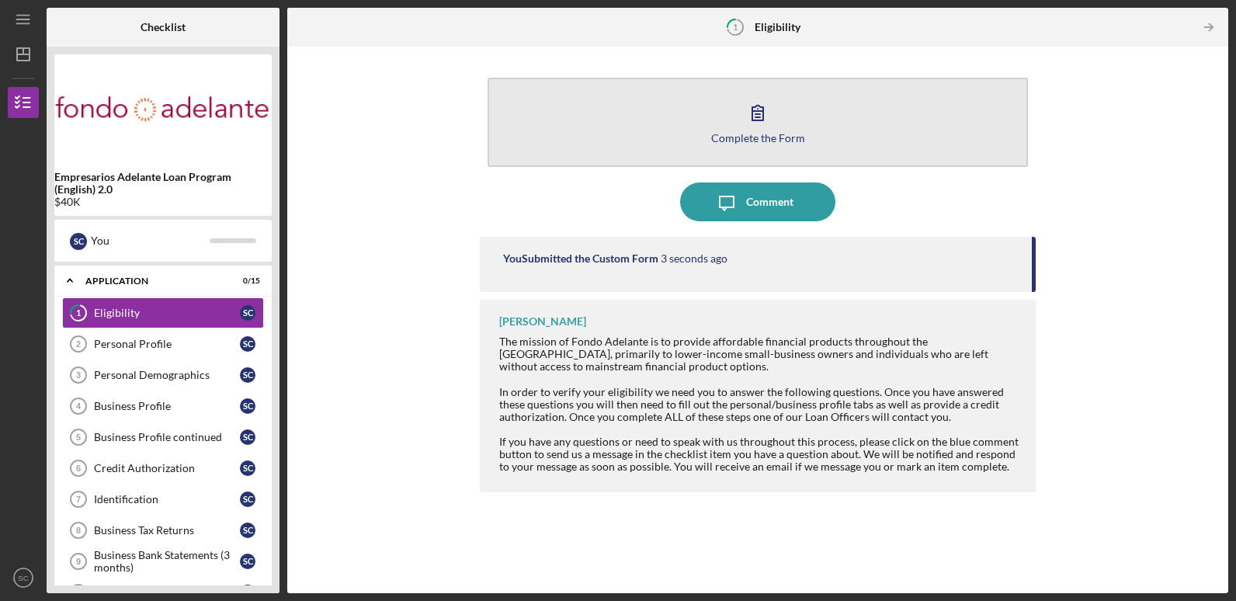
click at [734, 120] on button "Complete the Form Form" at bounding box center [758, 122] width 540 height 89
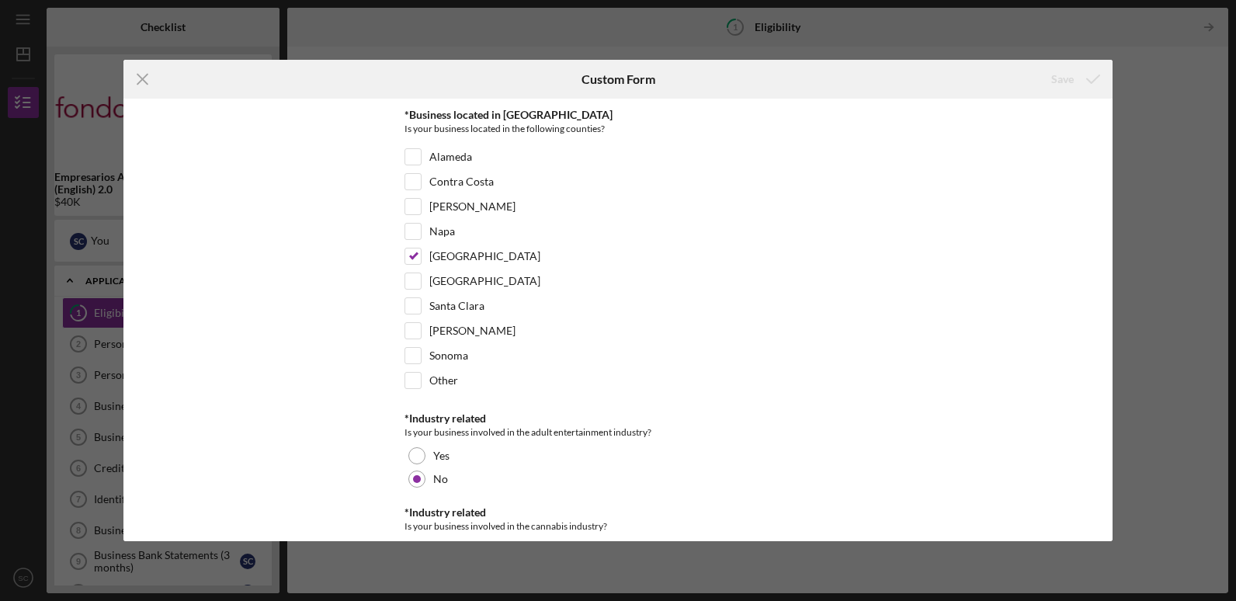
scroll to position [643, 0]
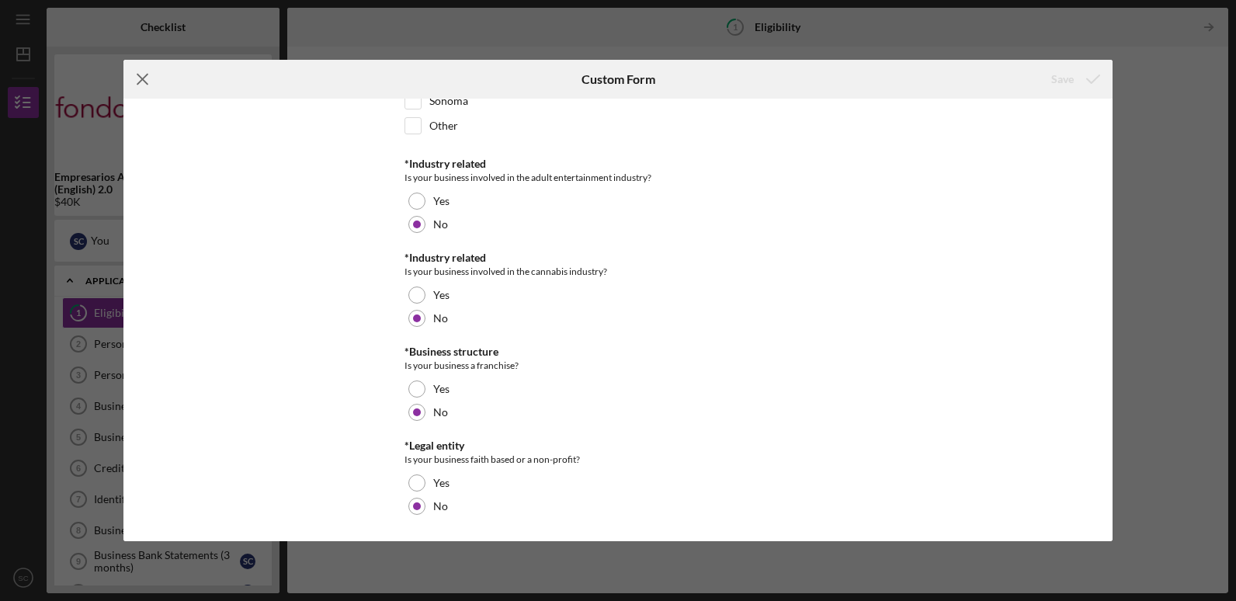
click at [142, 77] on icon "Icon/Menu Close" at bounding box center [142, 79] width 39 height 39
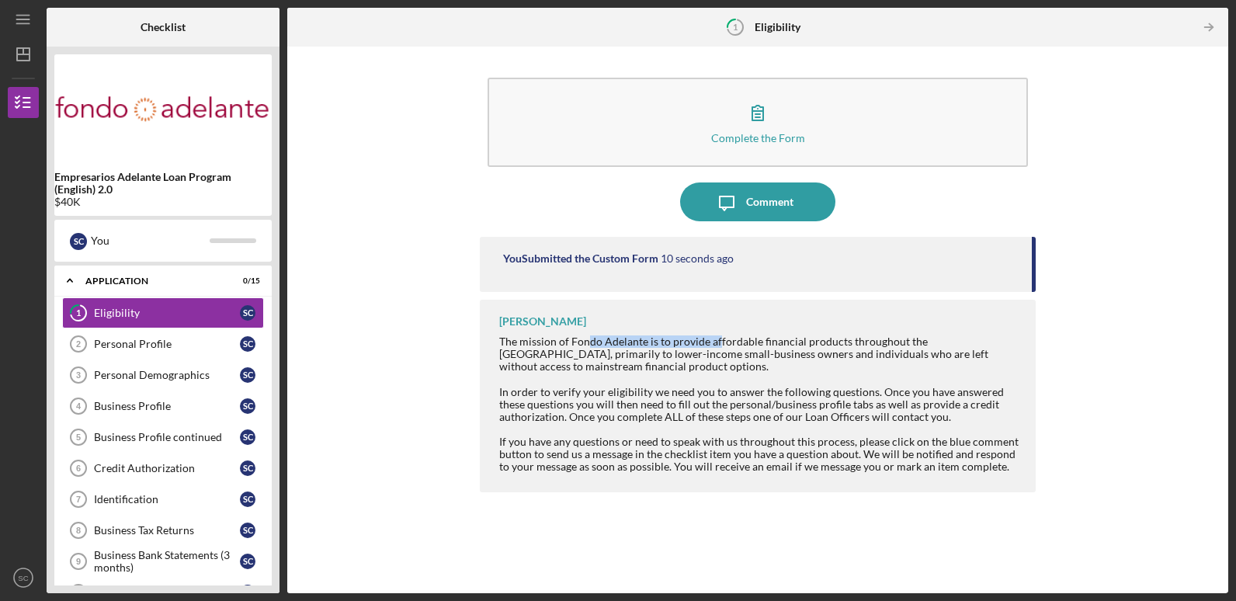
drag, startPoint x: 588, startPoint y: 347, endPoint x: 717, endPoint y: 347, distance: 128.9
click at [717, 347] on div "The mission of Fondo Adelante is to provide affordable financial products throu…" at bounding box center [759, 353] width 520 height 37
click at [172, 343] on div "Personal Profile" at bounding box center [167, 344] width 146 height 12
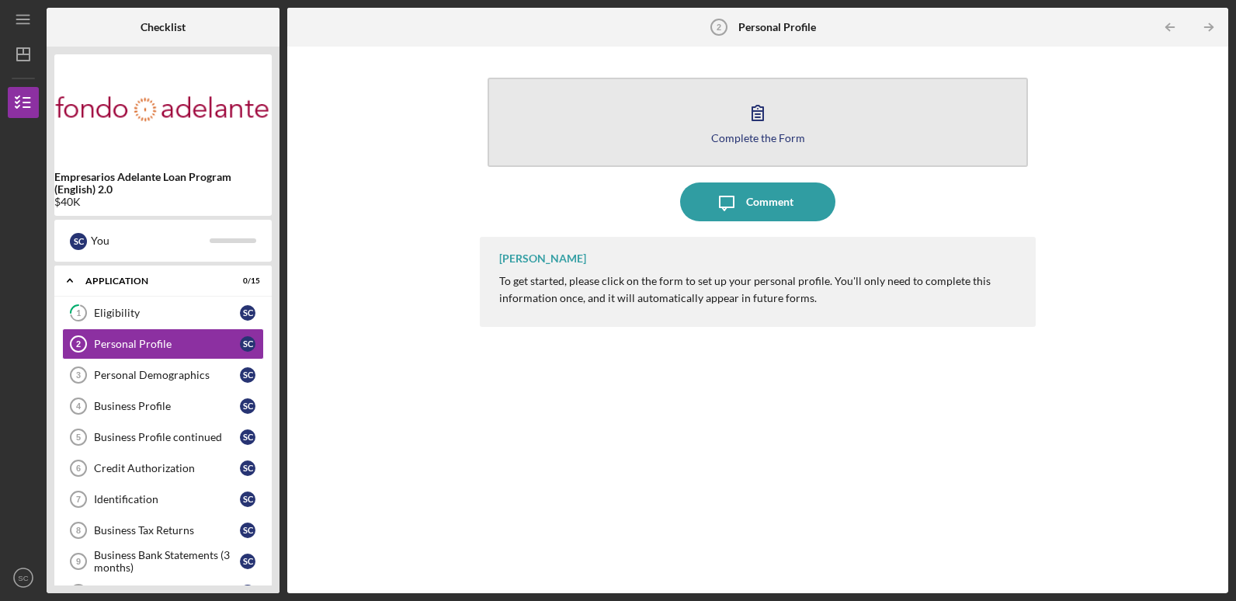
click at [730, 113] on button "Complete the Form Form" at bounding box center [758, 122] width 540 height 89
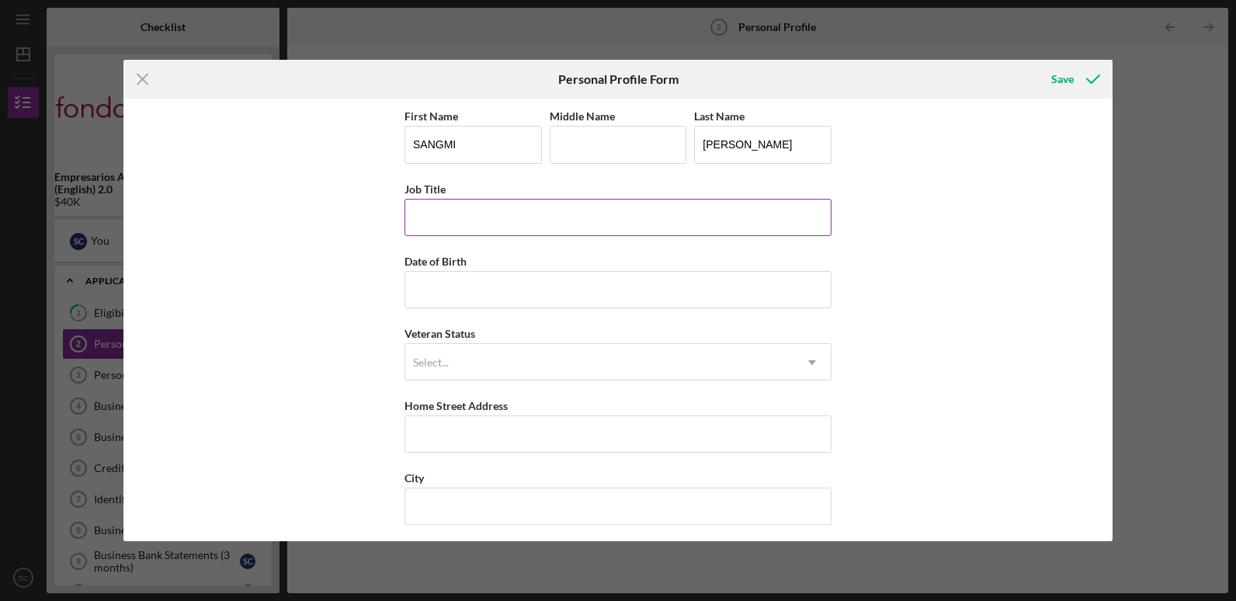
click at [609, 217] on input "Job Title" at bounding box center [617, 217] width 427 height 37
type input "OWNER"
click at [554, 369] on div "Select..." at bounding box center [599, 363] width 388 height 36
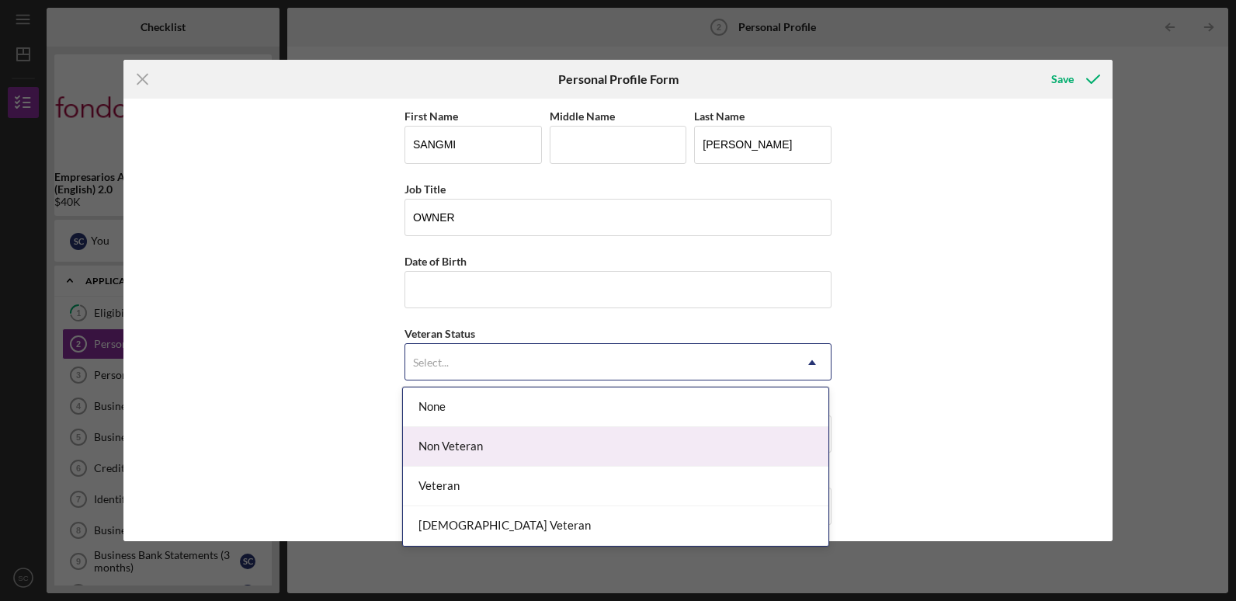
click at [541, 441] on div "Non Veteran" at bounding box center [615, 447] width 425 height 40
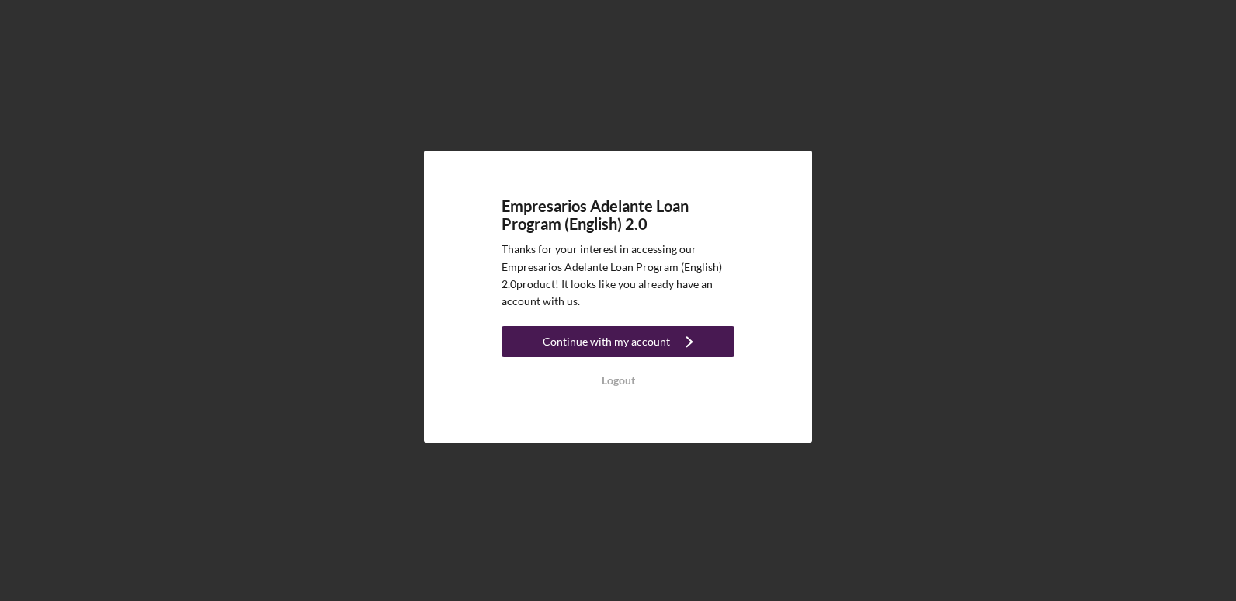
click at [632, 345] on div "Continue with my account" at bounding box center [606, 341] width 127 height 31
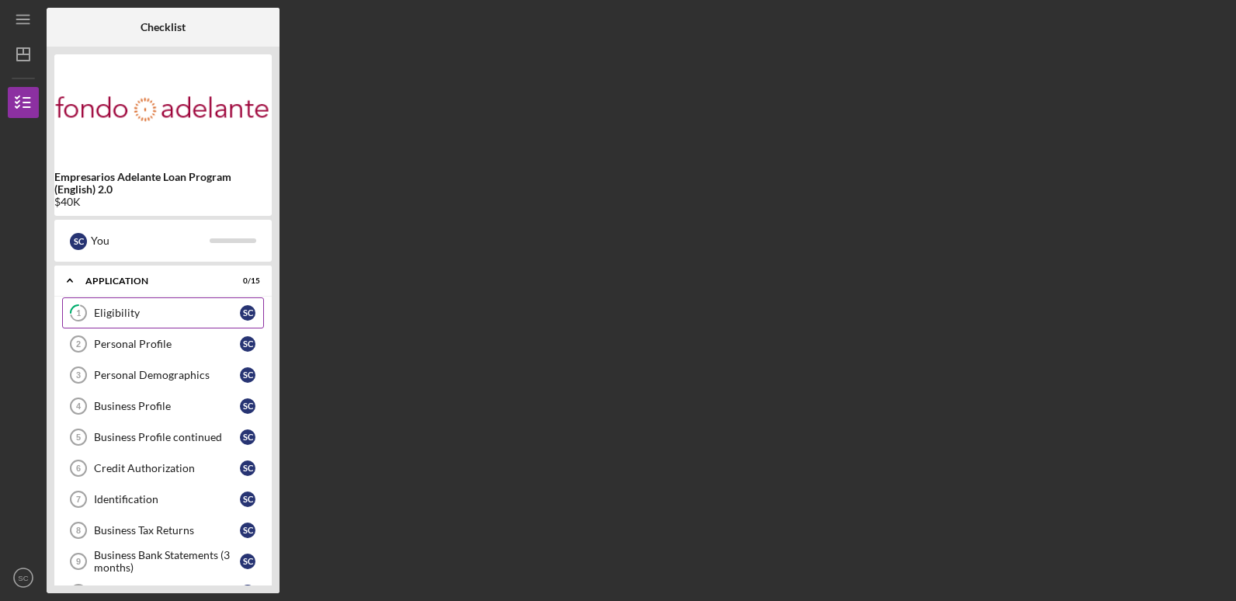
click at [180, 318] on div "Eligibility" at bounding box center [167, 313] width 146 height 12
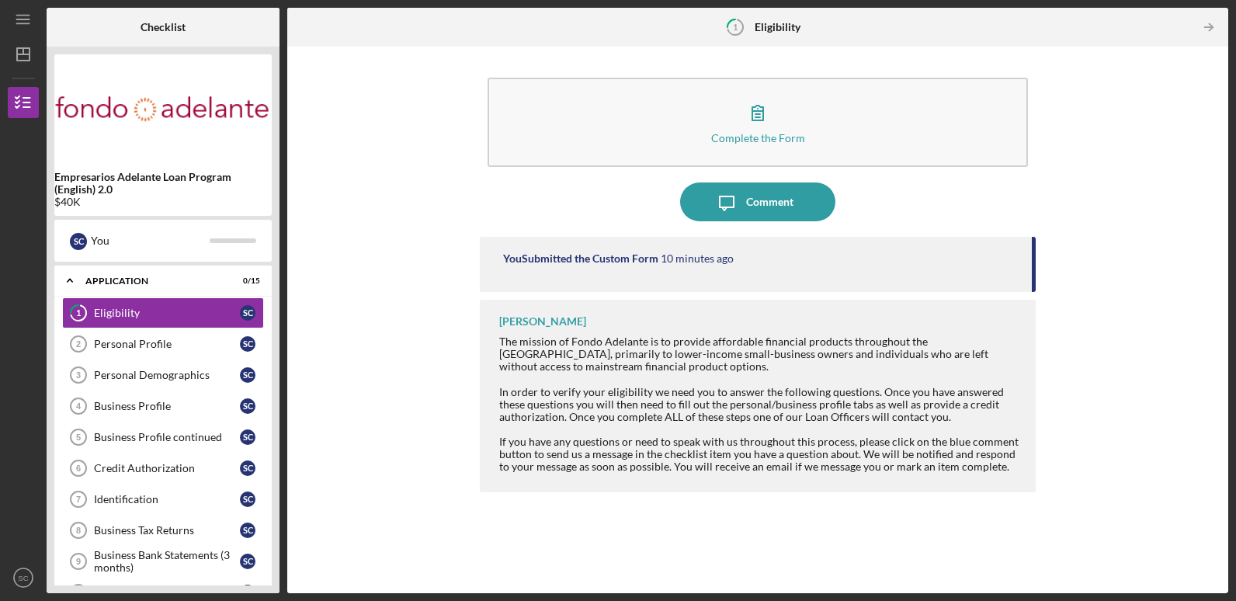
click at [691, 272] on div "You Submitted the Custom Form 10 minutes ago" at bounding box center [757, 264] width 555 height 55
click at [1208, 19] on icon "Icon/Table Pagination Arrow" at bounding box center [1209, 27] width 35 height 35
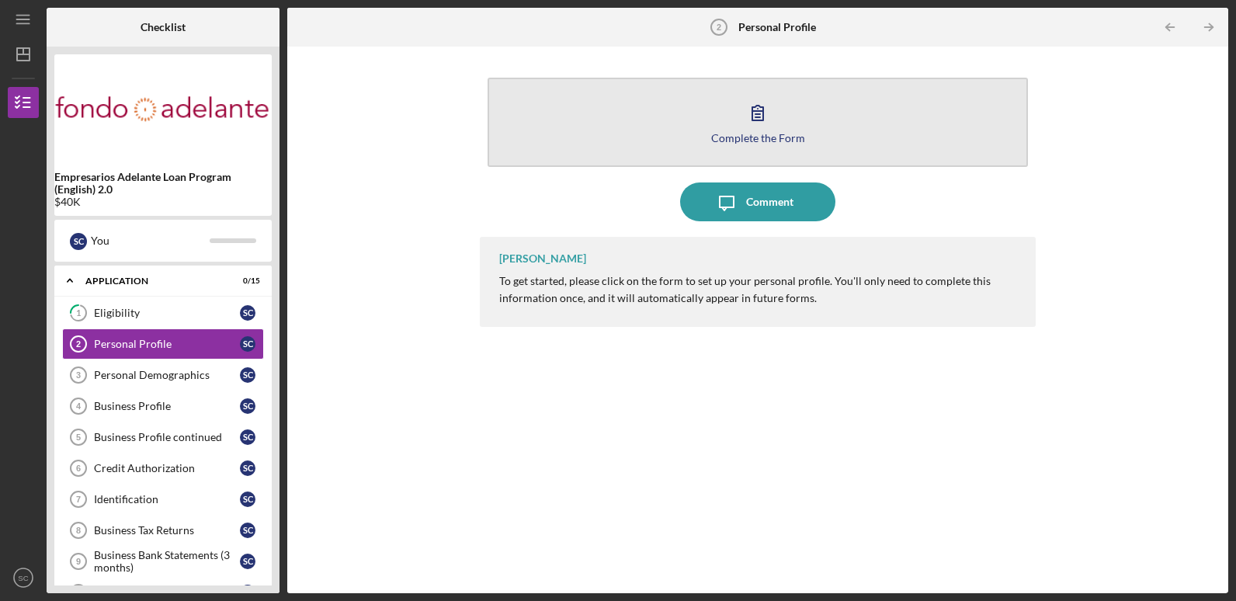
click at [829, 93] on button "Complete the Form Form" at bounding box center [758, 122] width 540 height 89
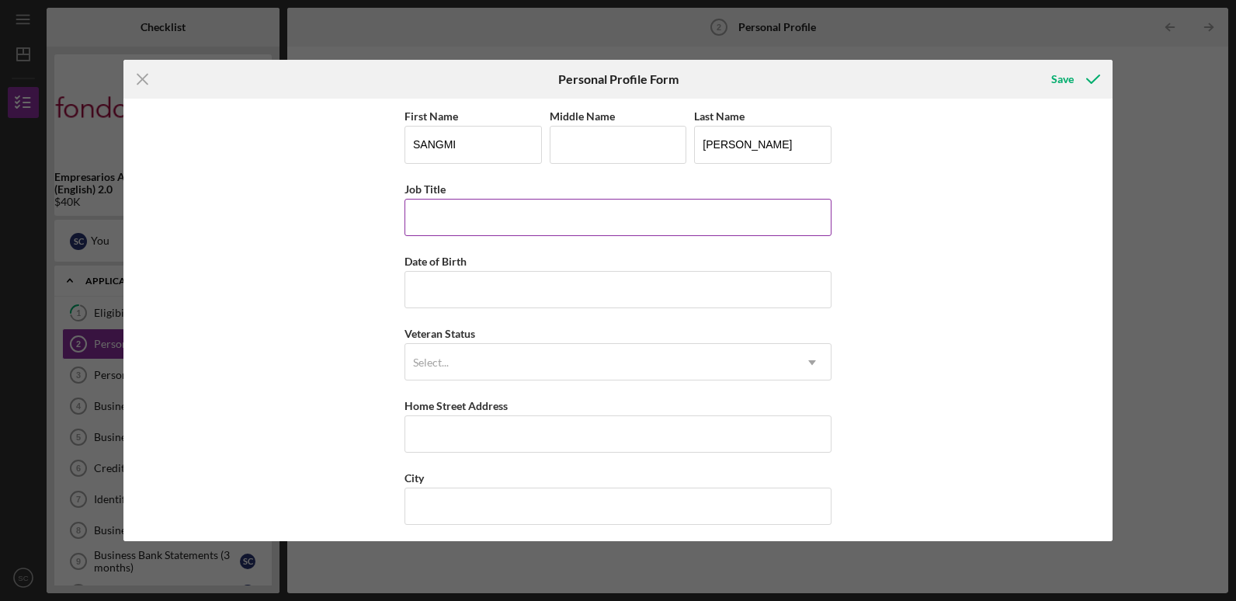
click at [478, 213] on input "Job Title" at bounding box center [617, 217] width 427 height 37
type input "o"
type input "OWNER"
click at [500, 292] on input "Date of Birth" at bounding box center [617, 289] width 427 height 37
type input "06/15/1965"
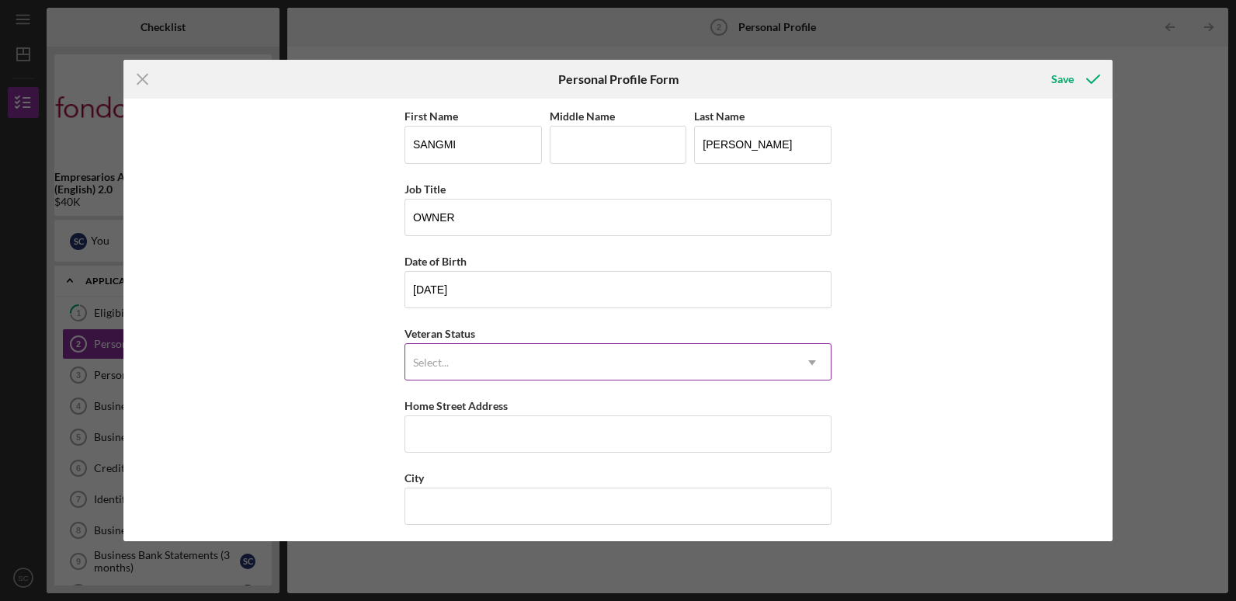
click at [474, 373] on div "Select..." at bounding box center [599, 363] width 388 height 36
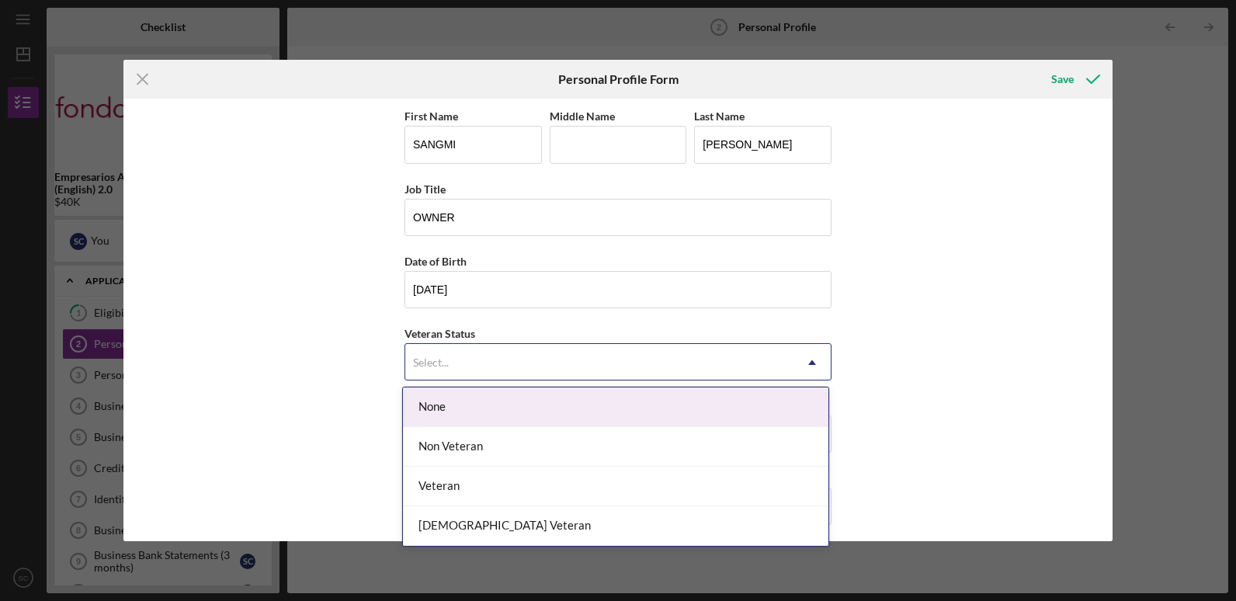
drag, startPoint x: 467, startPoint y: 430, endPoint x: 470, endPoint y: 412, distance: 18.1
click at [470, 412] on div "None Non Veteran Veteran Vietnam Veteran" at bounding box center [615, 466] width 425 height 158
click at [470, 412] on div "None" at bounding box center [615, 407] width 425 height 40
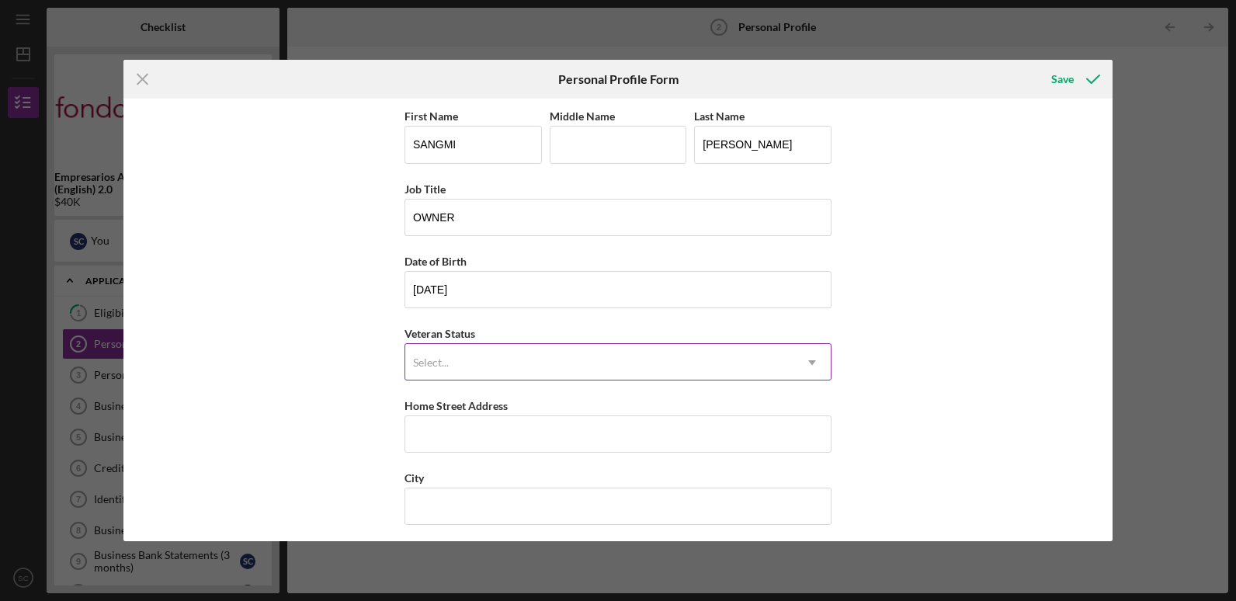
click at [455, 355] on div "Select..." at bounding box center [599, 363] width 388 height 36
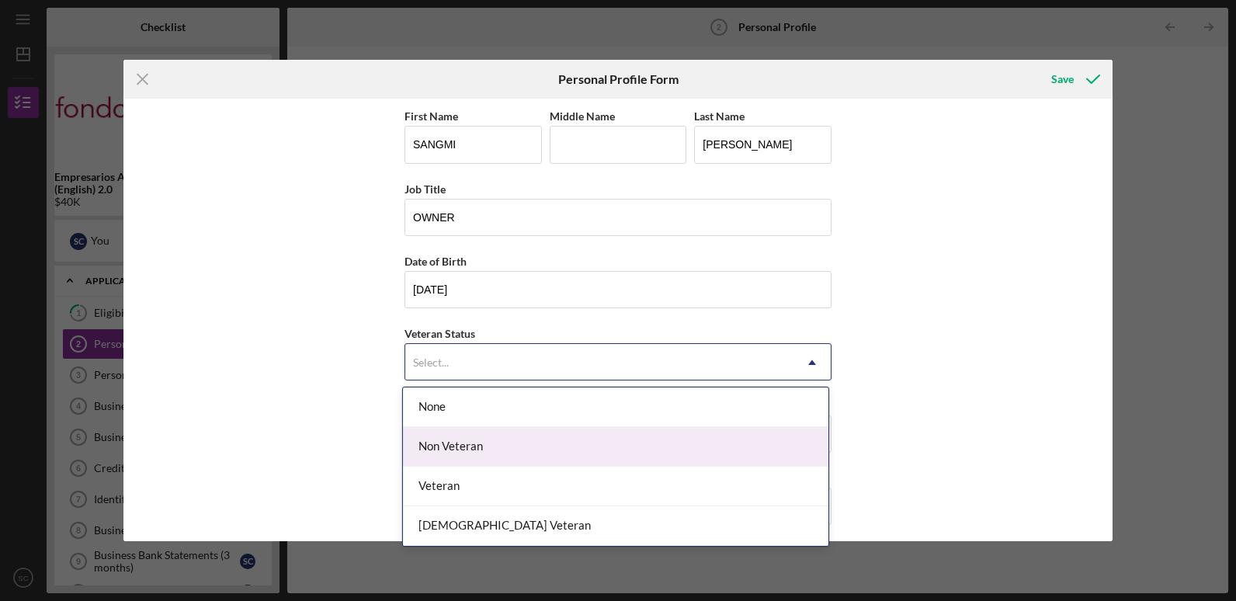
click at [461, 432] on div "Non Veteran" at bounding box center [615, 447] width 425 height 40
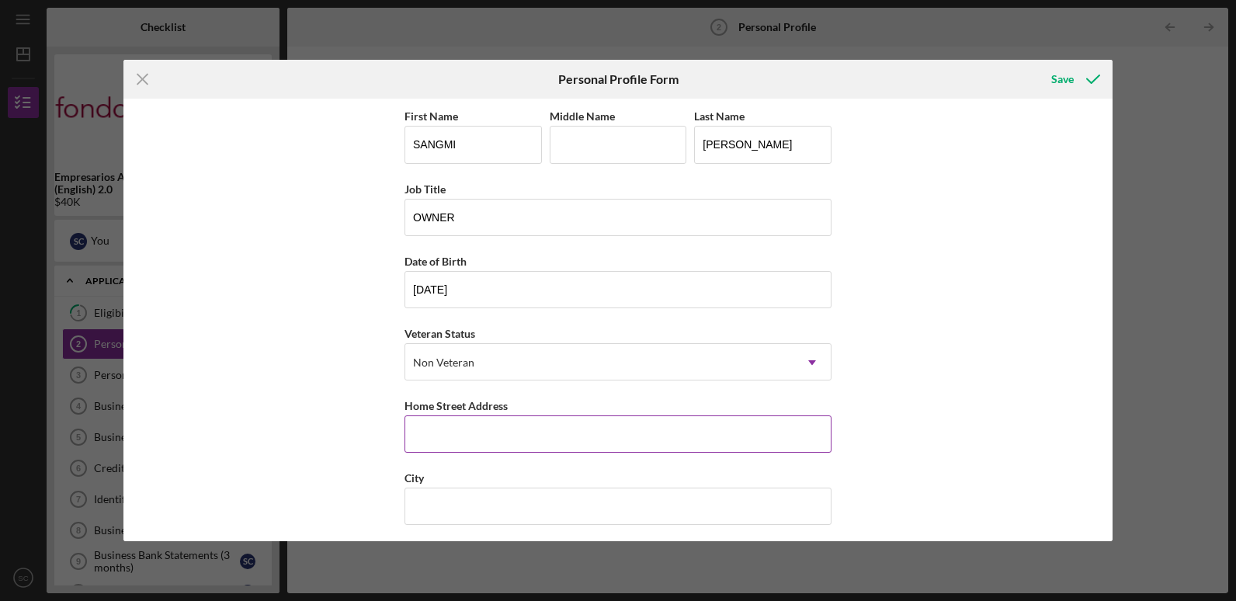
click at [498, 439] on input "Home Street Address" at bounding box center [617, 433] width 427 height 37
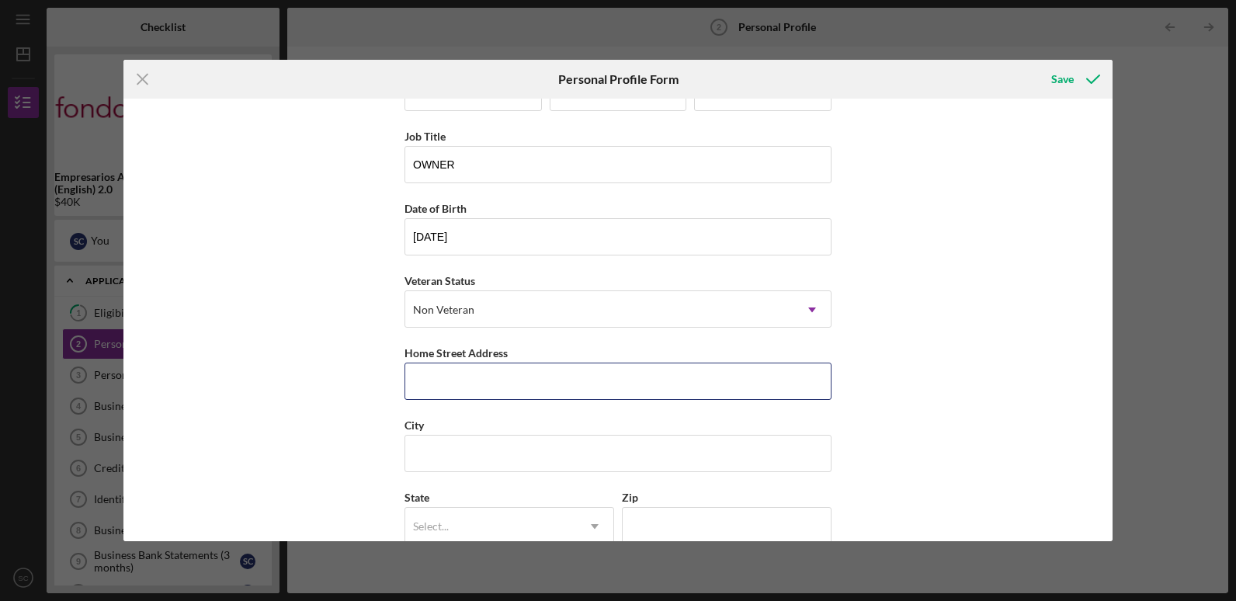
scroll to position [151, 0]
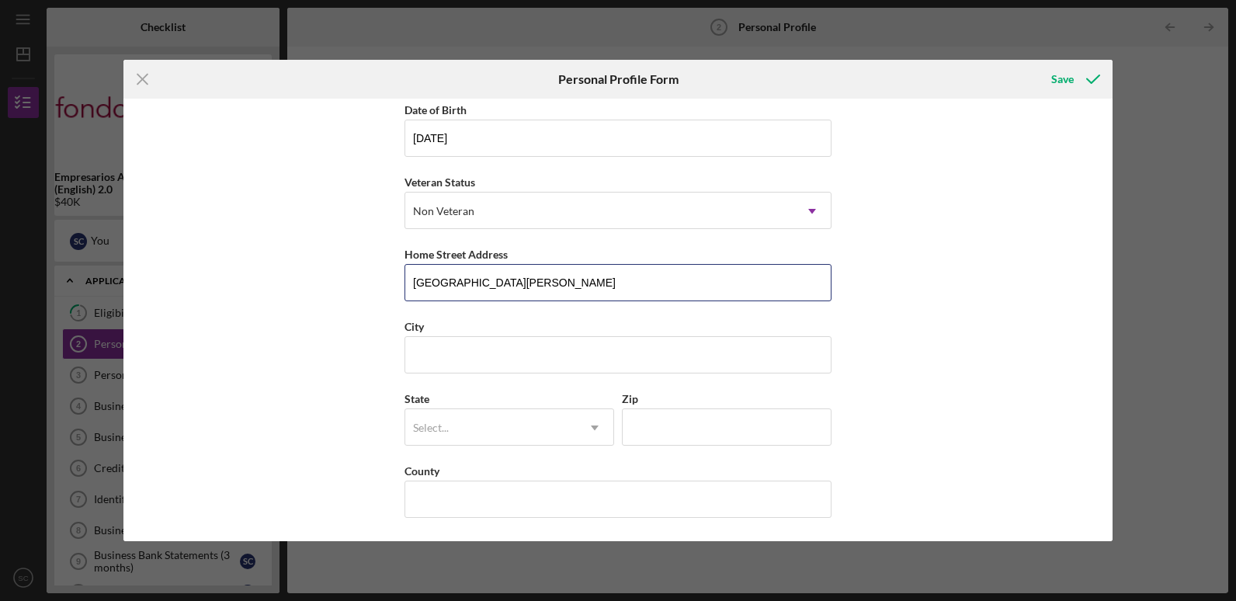
type input "894 GEARY STREET"
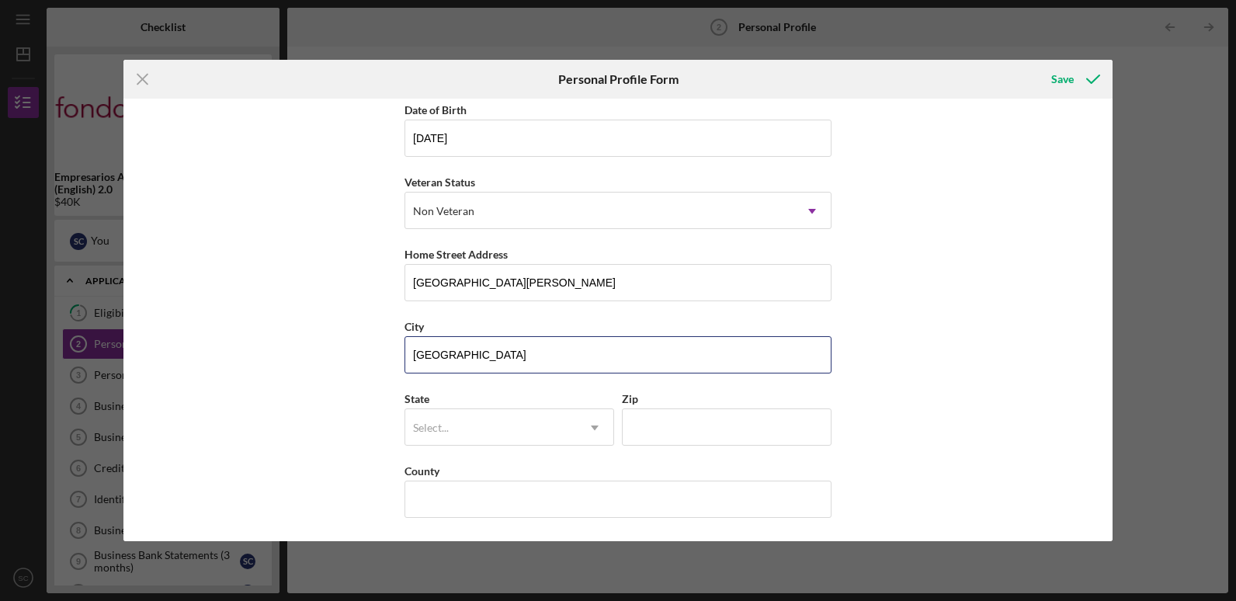
type input "SAN FRANCISCO"
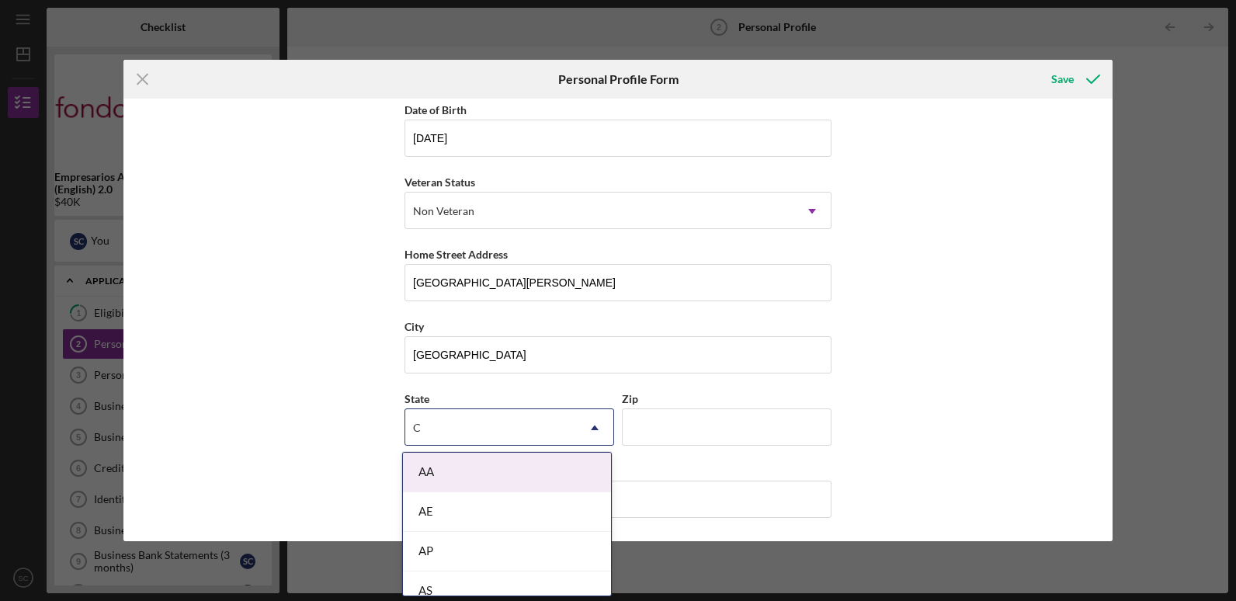
type input "CA"
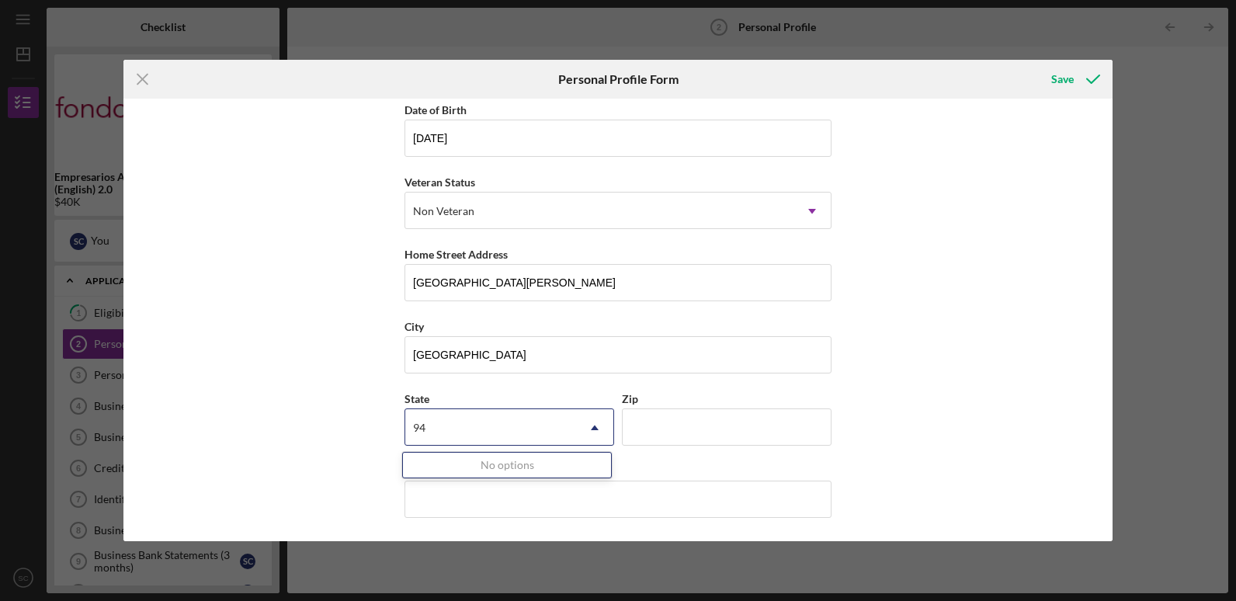
type input "9"
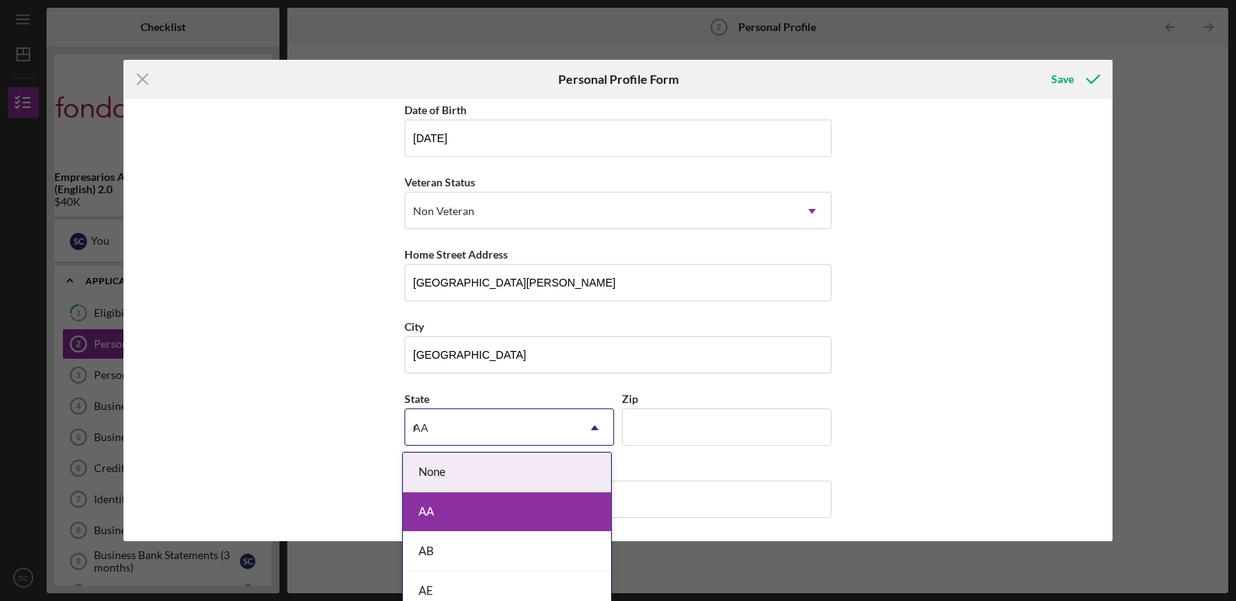
type input "CA"
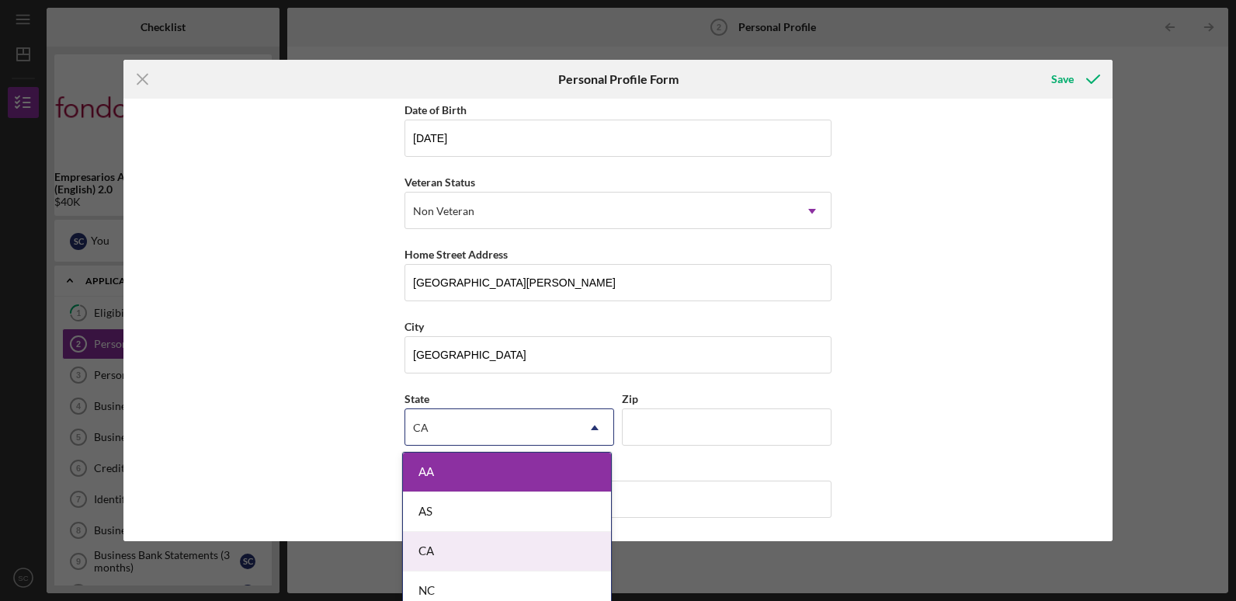
click at [498, 547] on div "CA" at bounding box center [507, 552] width 208 height 40
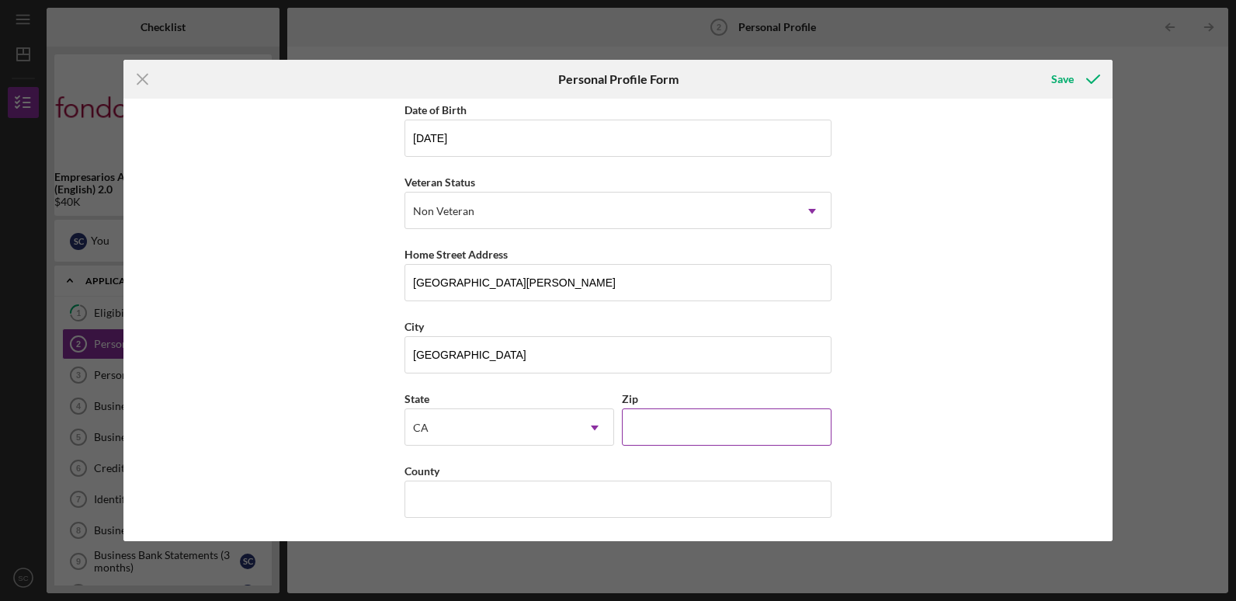
click at [651, 433] on input "Zip" at bounding box center [727, 426] width 210 height 37
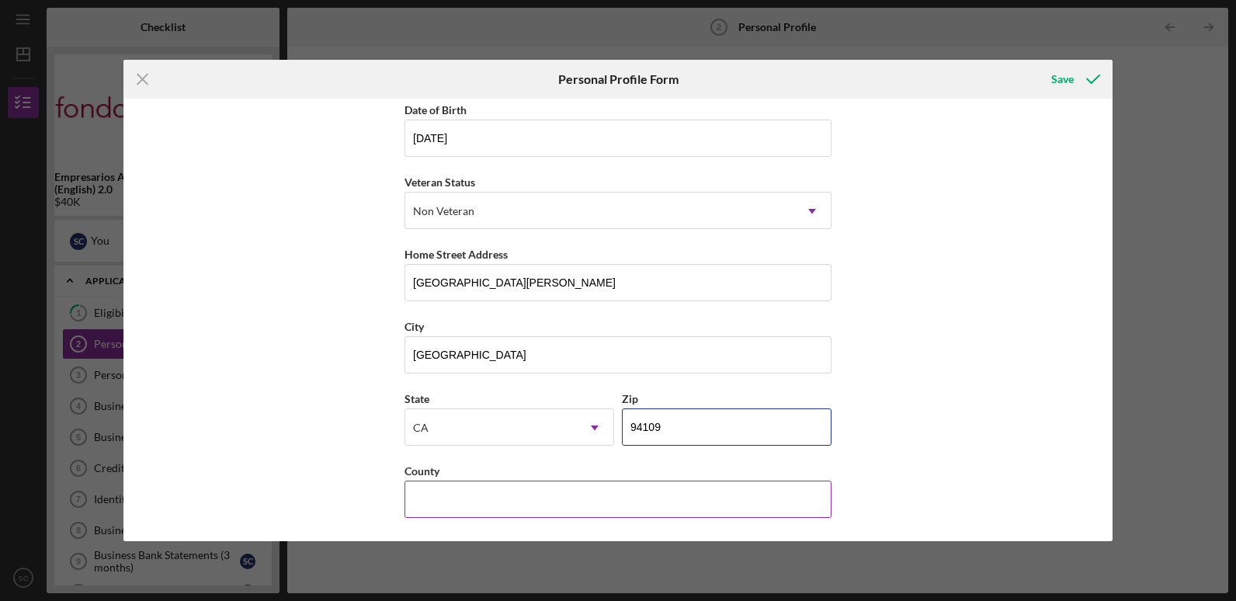
type input "94109"
click at [580, 487] on input "County" at bounding box center [617, 499] width 427 height 37
type input "Y"
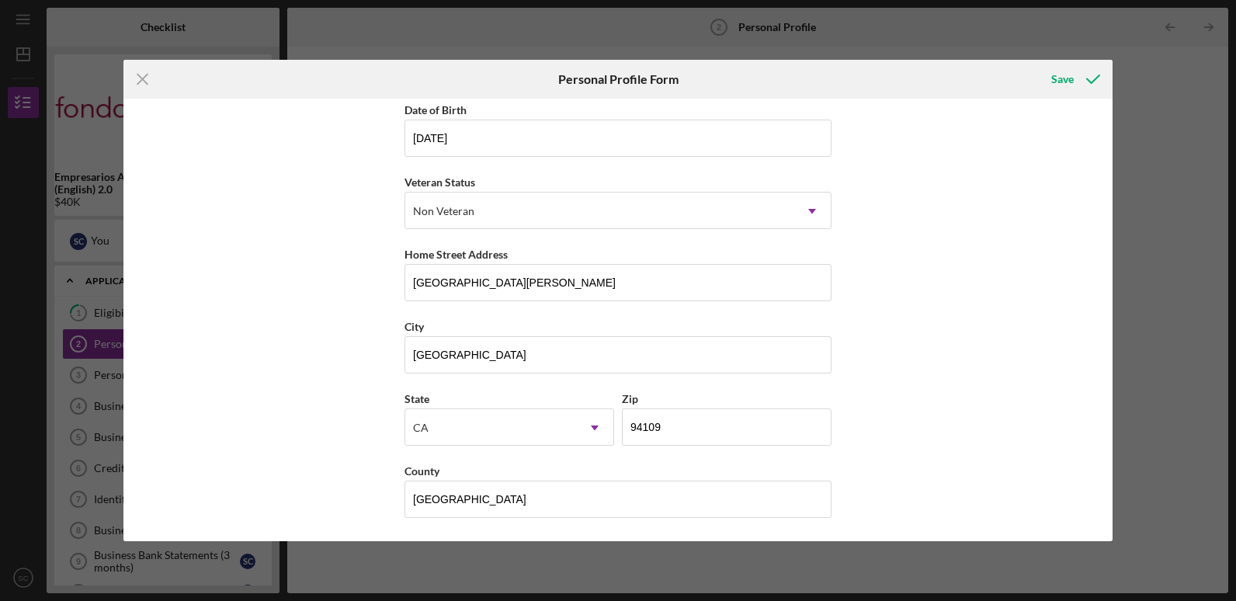
click at [956, 394] on div "First Name SANGMI Middle Name Last Name CHOE Job Title OWNER Date of Birth 06/1…" at bounding box center [617, 320] width 989 height 442
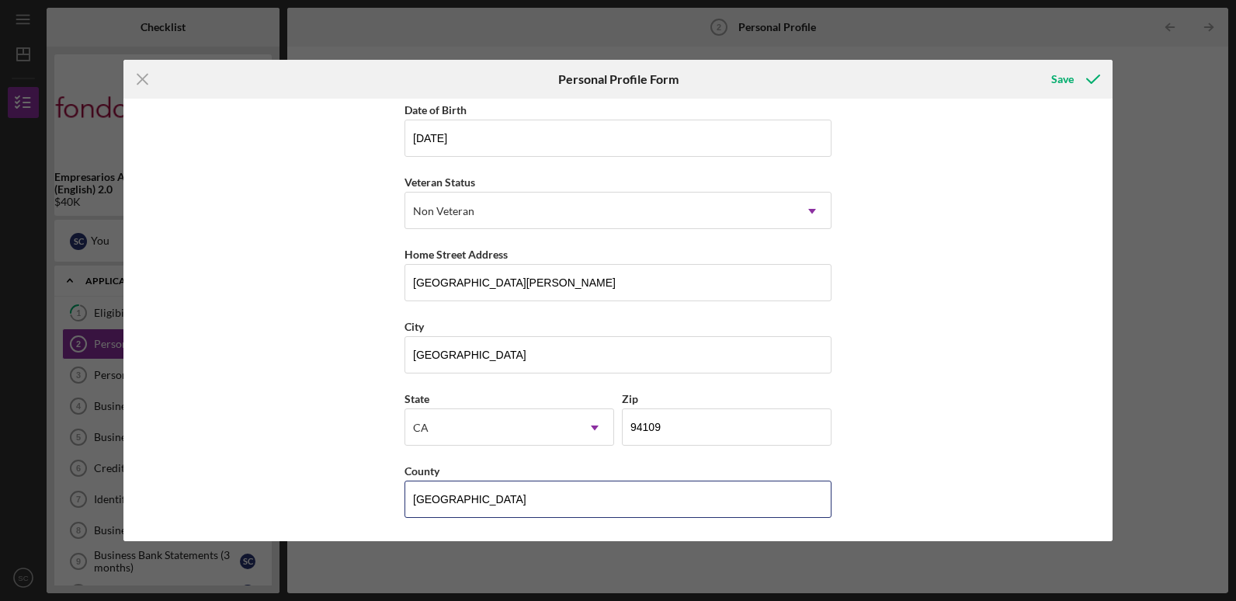
drag, startPoint x: 464, startPoint y: 499, endPoint x: 365, endPoint y: 498, distance: 99.4
click at [365, 498] on div "First Name SANGMI Middle Name Last Name CHOE Job Title OWNER Date of Birth 06/1…" at bounding box center [617, 320] width 989 height 442
type input "SAN FRANCISCO COUNTY"
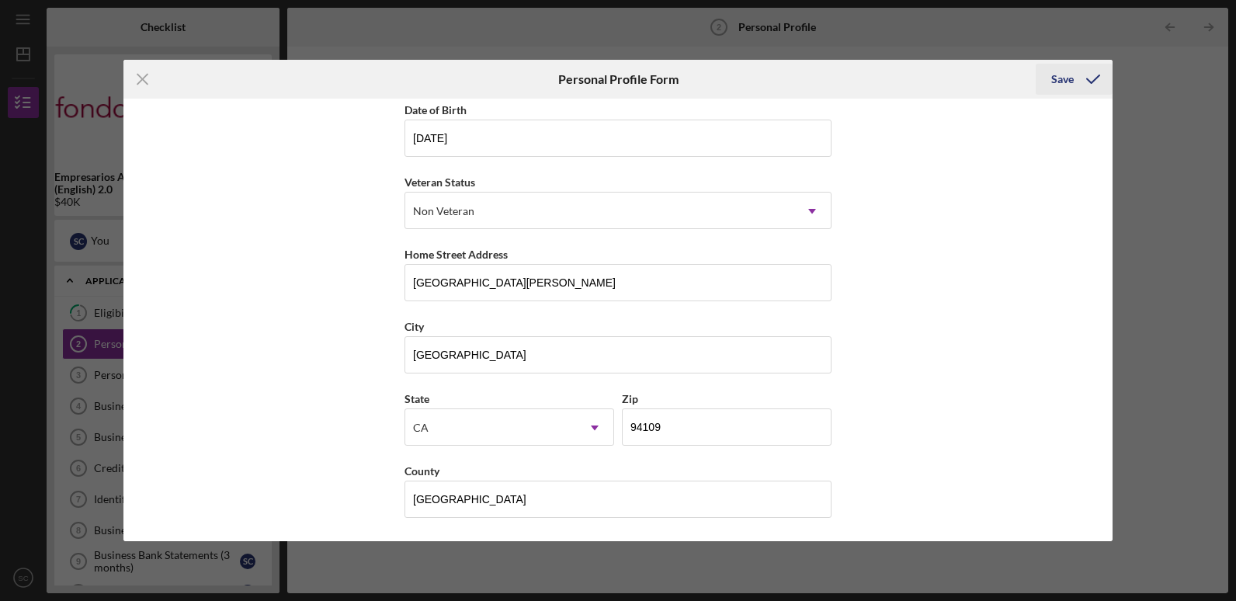
click at [1056, 84] on div "Save" at bounding box center [1062, 79] width 23 height 31
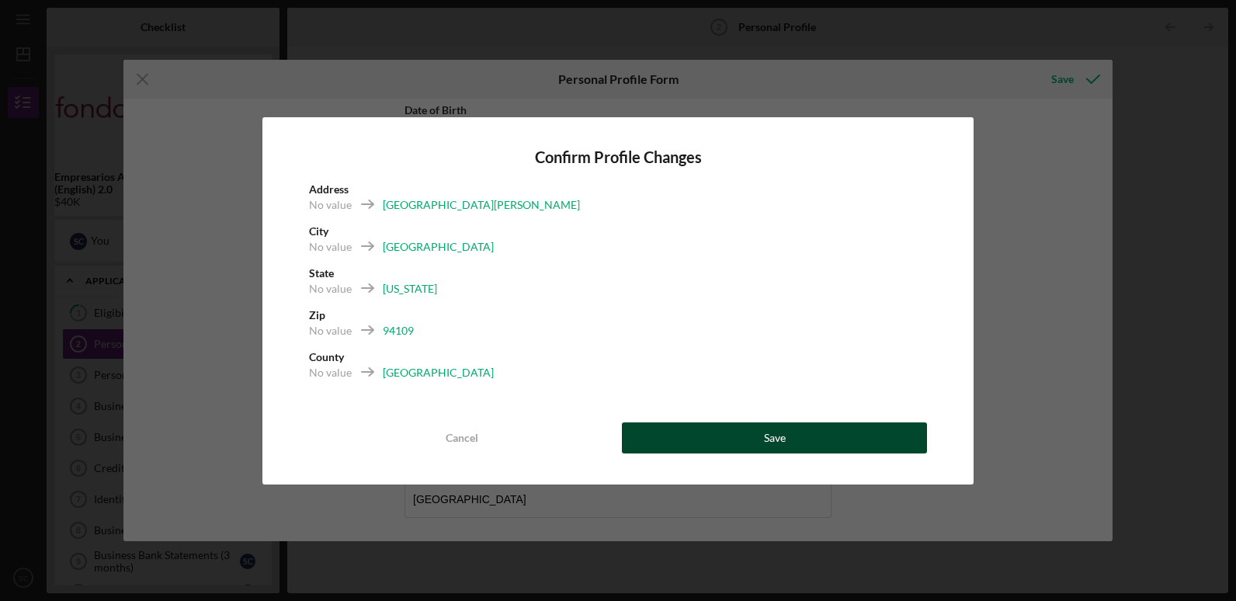
click at [800, 427] on button "Save" at bounding box center [774, 437] width 305 height 31
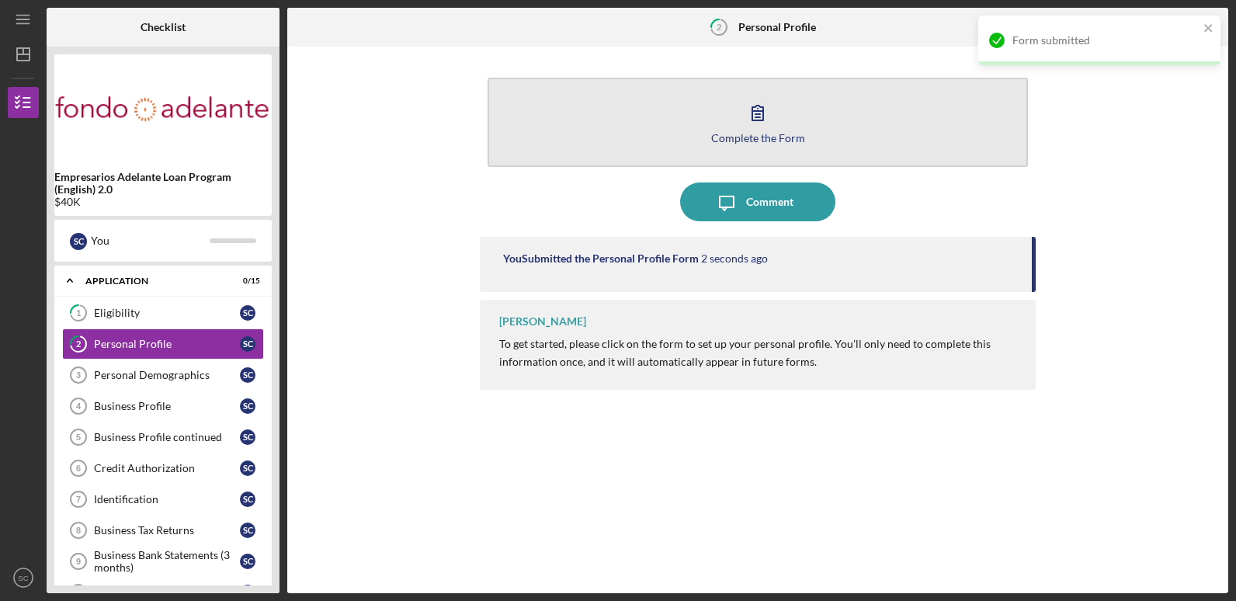
click at [824, 131] on button "Complete the Form Form" at bounding box center [758, 122] width 540 height 89
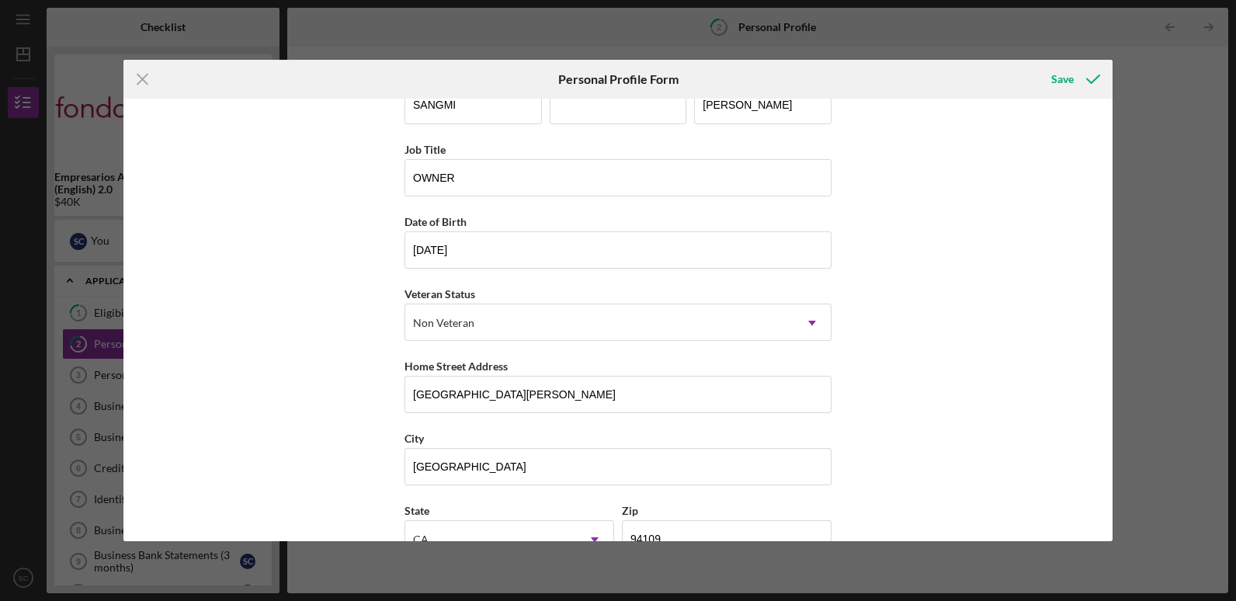
scroll to position [78, 0]
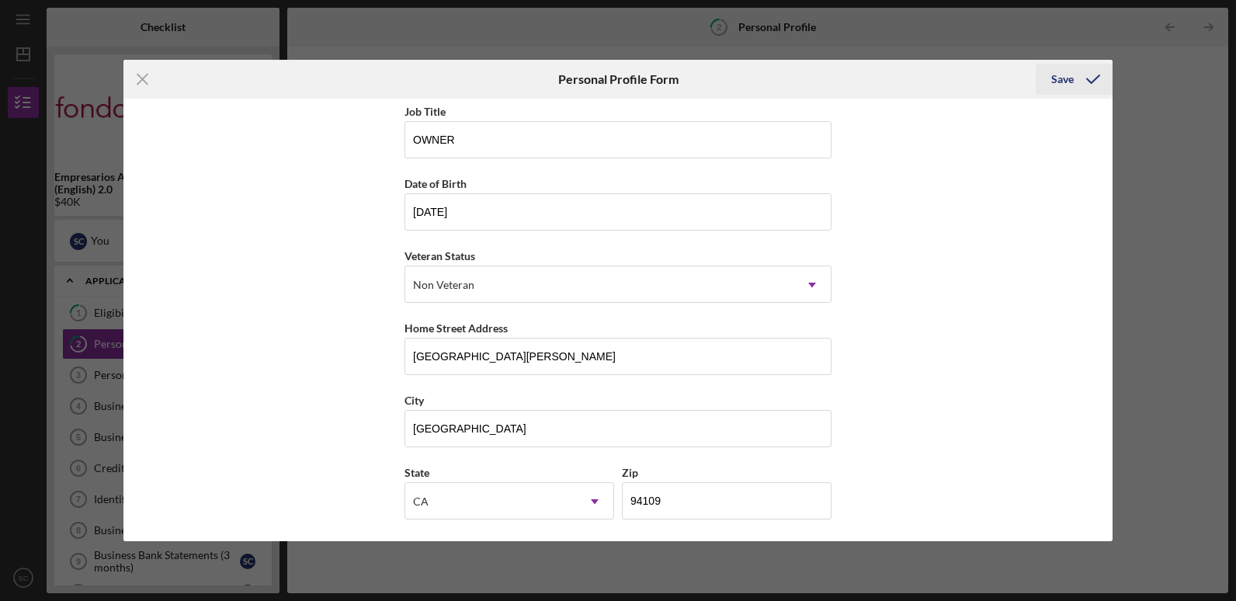
click at [1091, 78] on icon "submit" at bounding box center [1093, 79] width 39 height 39
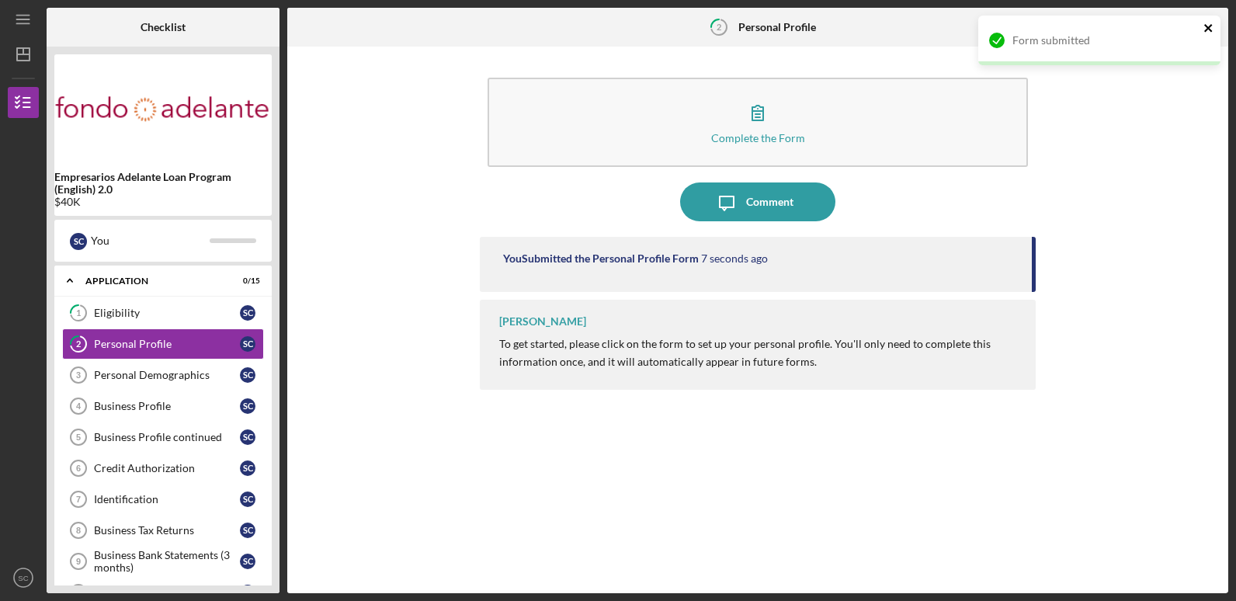
click at [1206, 30] on icon "close" at bounding box center [1208, 28] width 8 height 8
click at [1206, 30] on icon "Icon/Table Pagination Arrow" at bounding box center [1209, 27] width 35 height 35
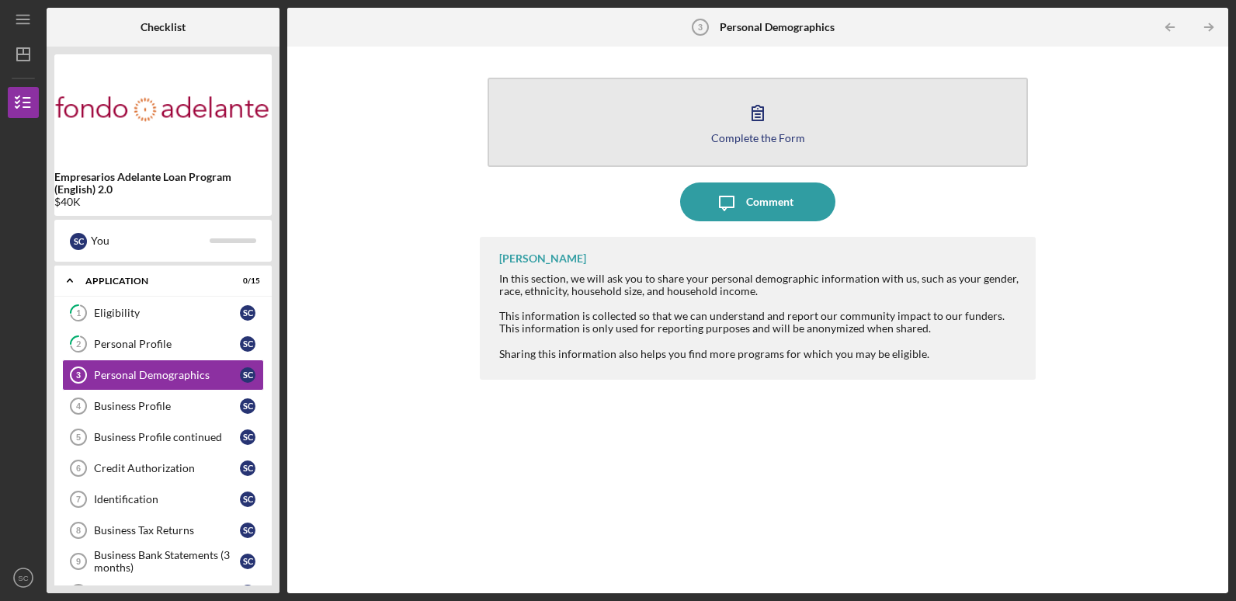
click at [914, 107] on button "Complete the Form Form" at bounding box center [758, 122] width 540 height 89
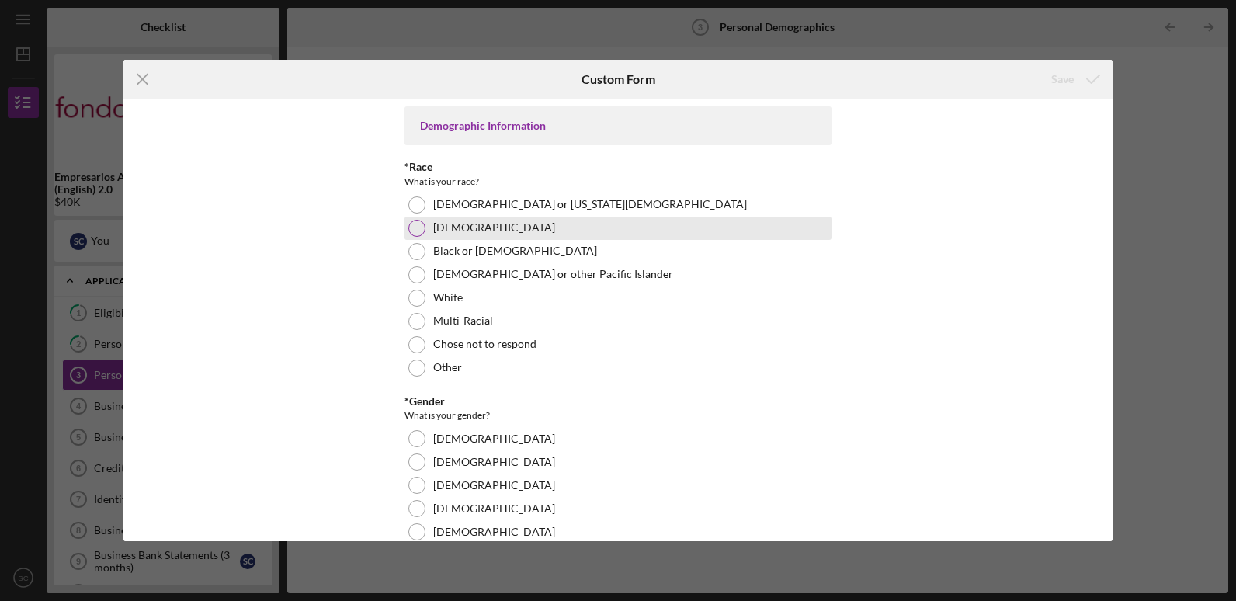
click at [434, 228] on label "Asian" at bounding box center [494, 227] width 122 height 12
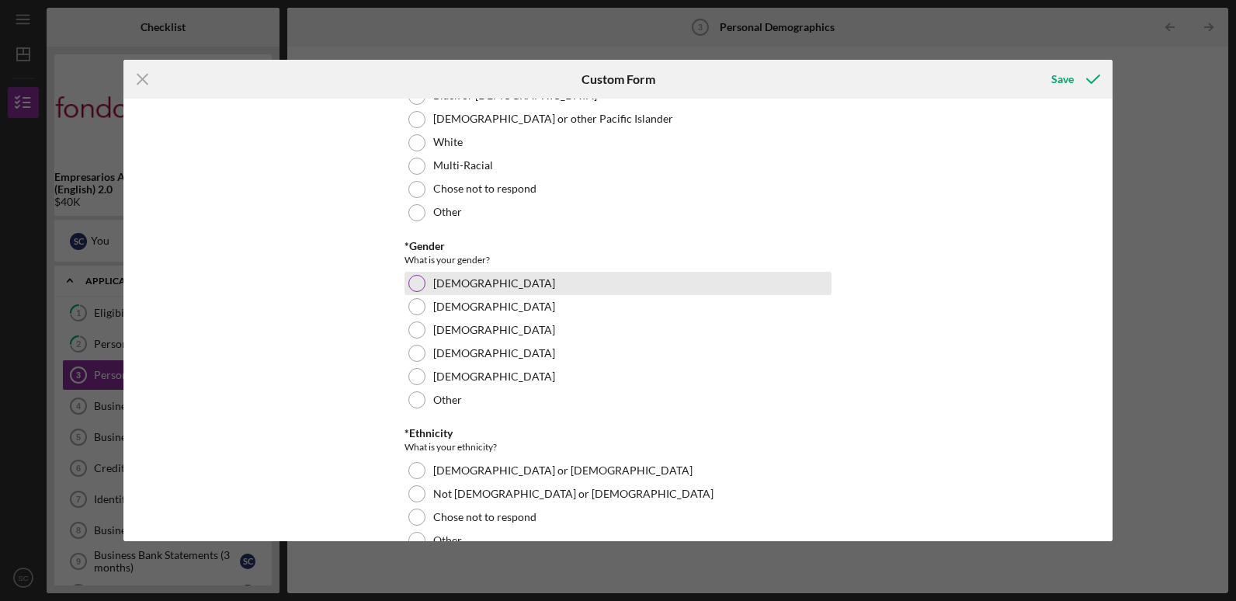
click at [449, 286] on label "Female" at bounding box center [494, 283] width 122 height 12
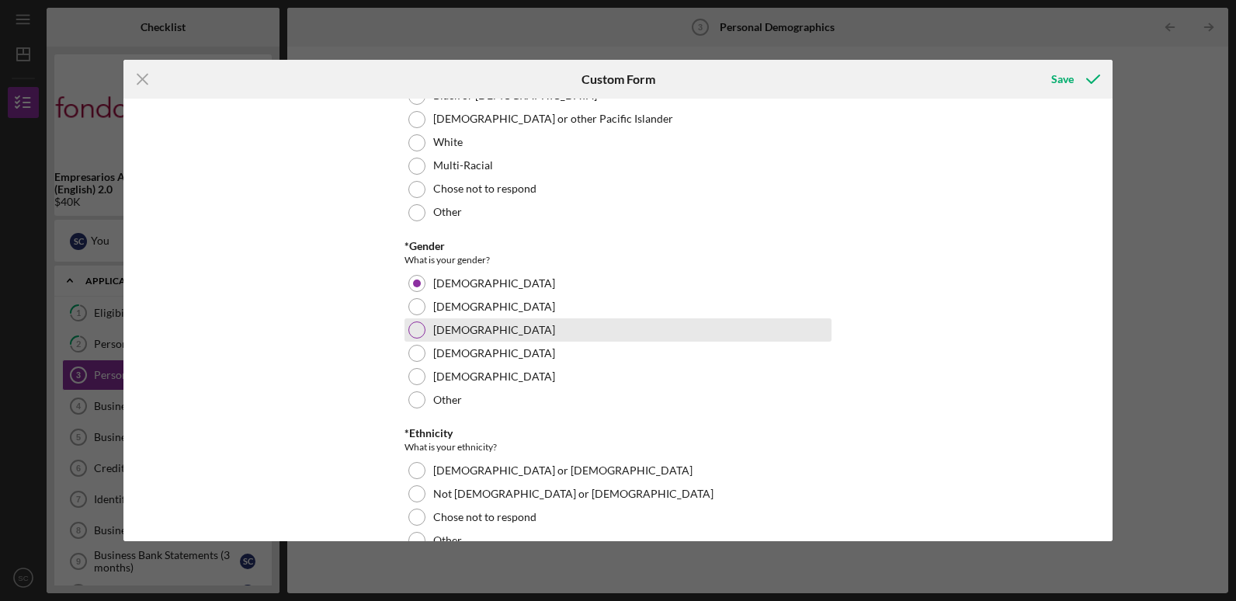
scroll to position [311, 0]
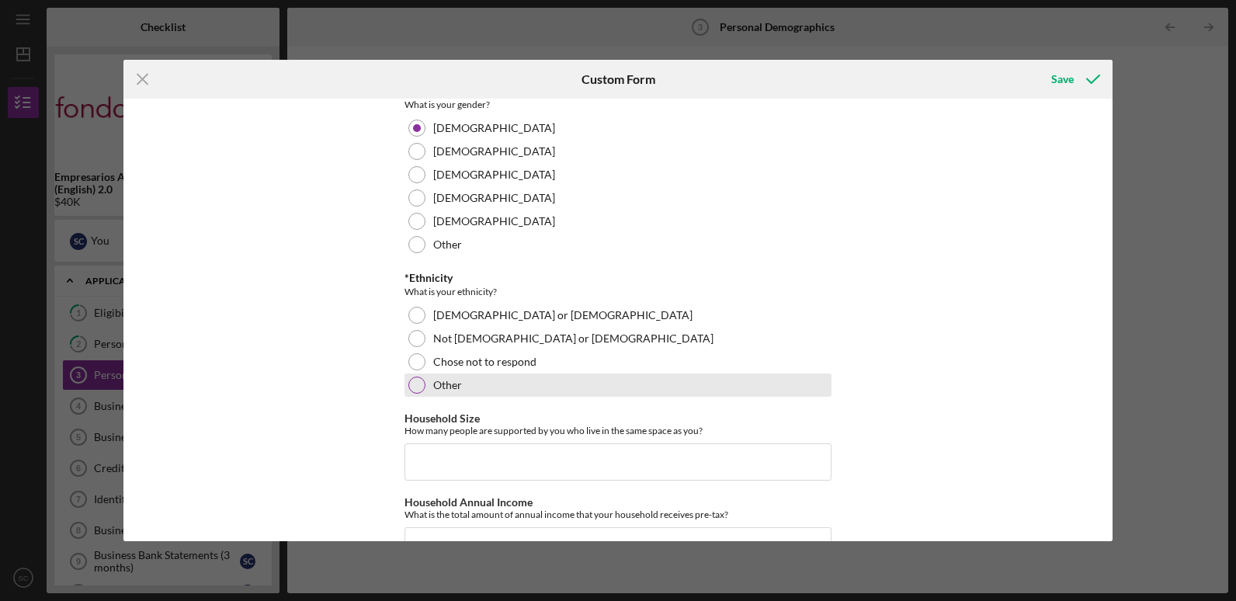
click at [442, 388] on label "Other" at bounding box center [447, 385] width 29 height 12
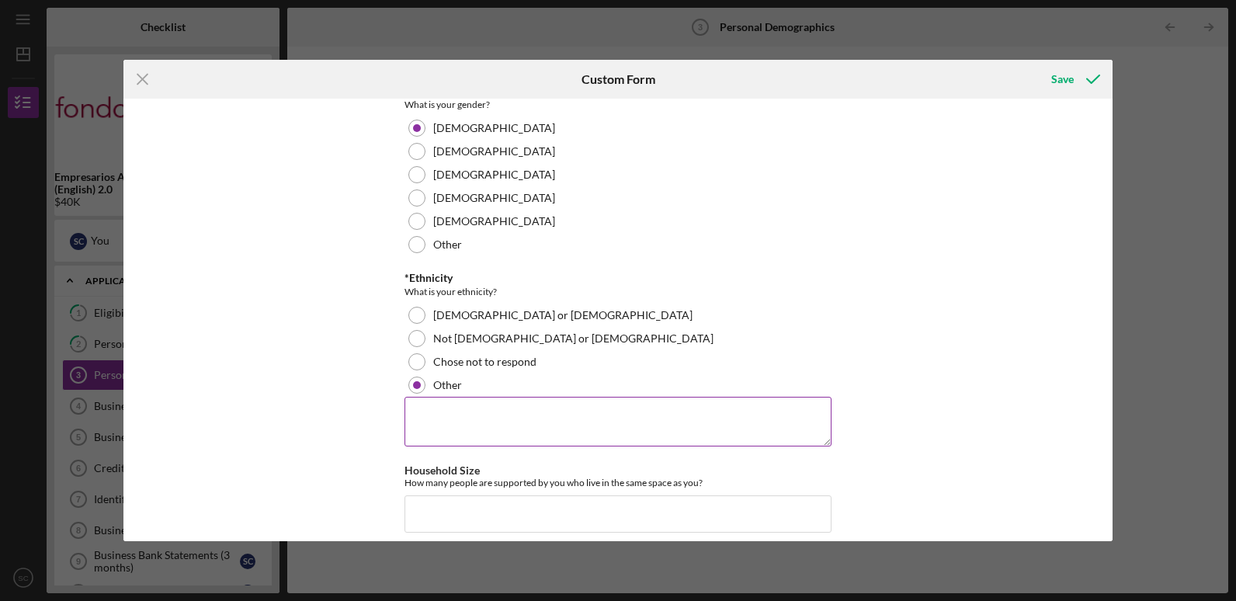
click at [469, 424] on textarea at bounding box center [617, 422] width 427 height 50
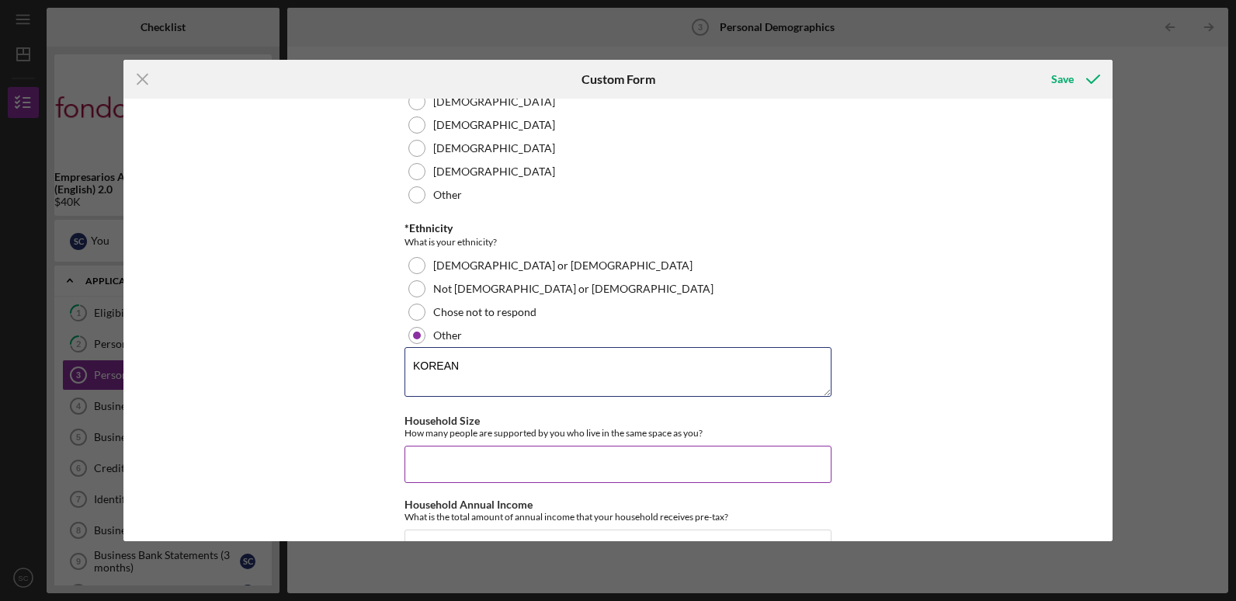
scroll to position [388, 0]
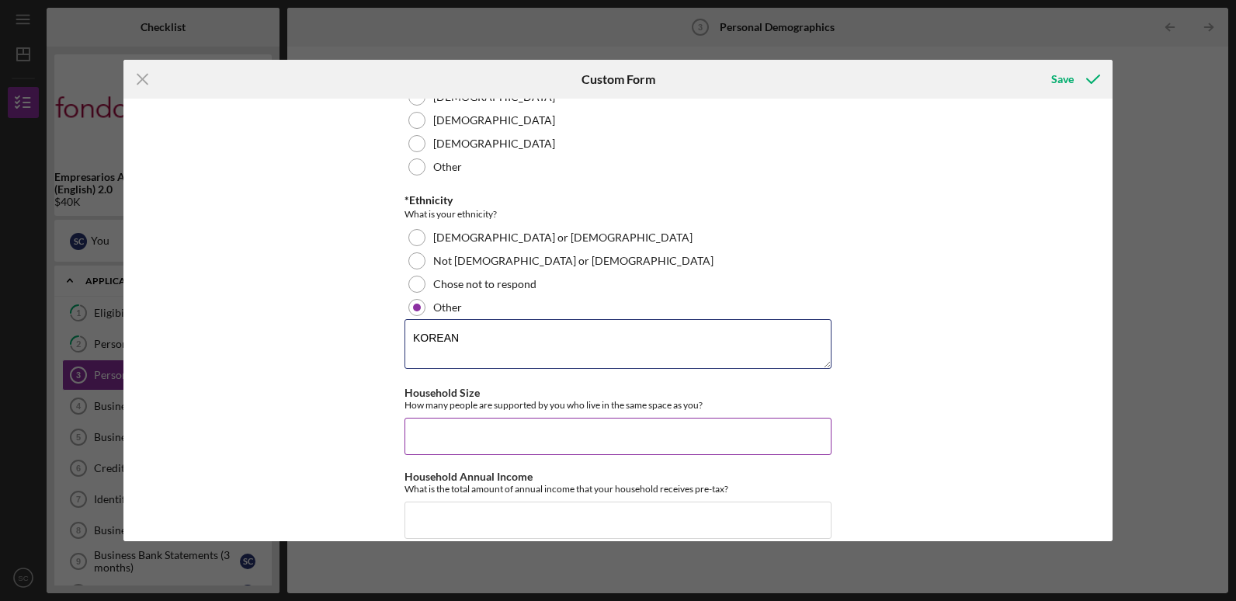
type textarea "KOREAN"
click at [614, 426] on input "Household Size" at bounding box center [617, 436] width 427 height 37
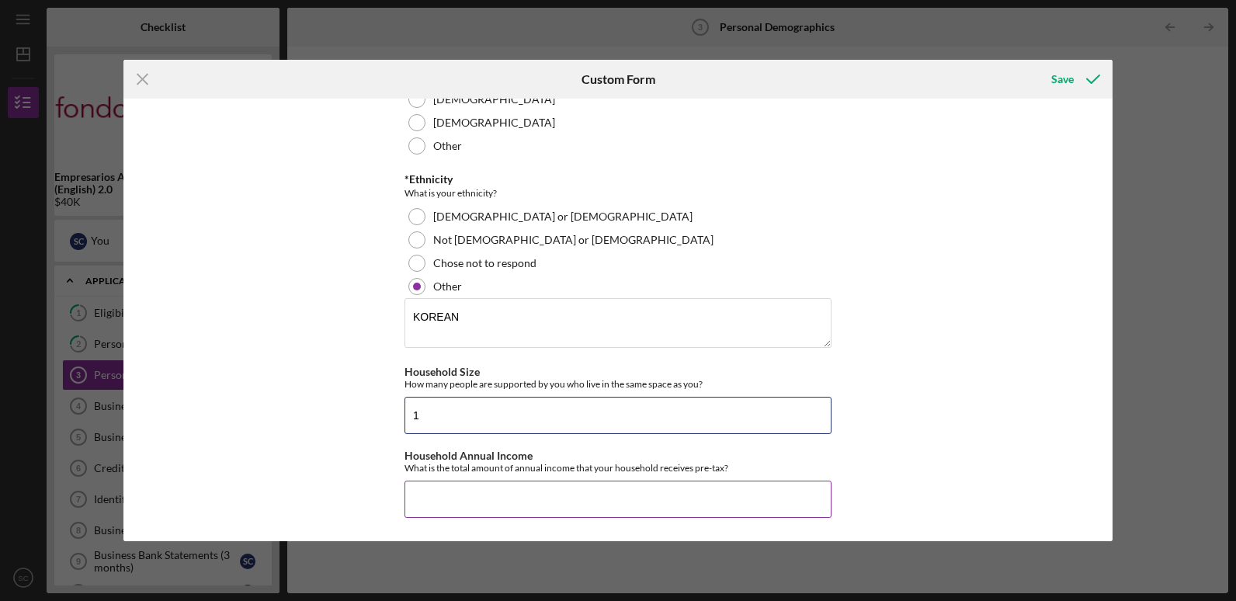
type input "1"
click at [512, 493] on input "Household Annual Income" at bounding box center [617, 499] width 427 height 37
drag, startPoint x: 458, startPoint y: 469, endPoint x: 592, endPoint y: 467, distance: 133.5
click at [592, 467] on div "What is the total amount of annual income that your household receives pre-tax?" at bounding box center [617, 468] width 427 height 12
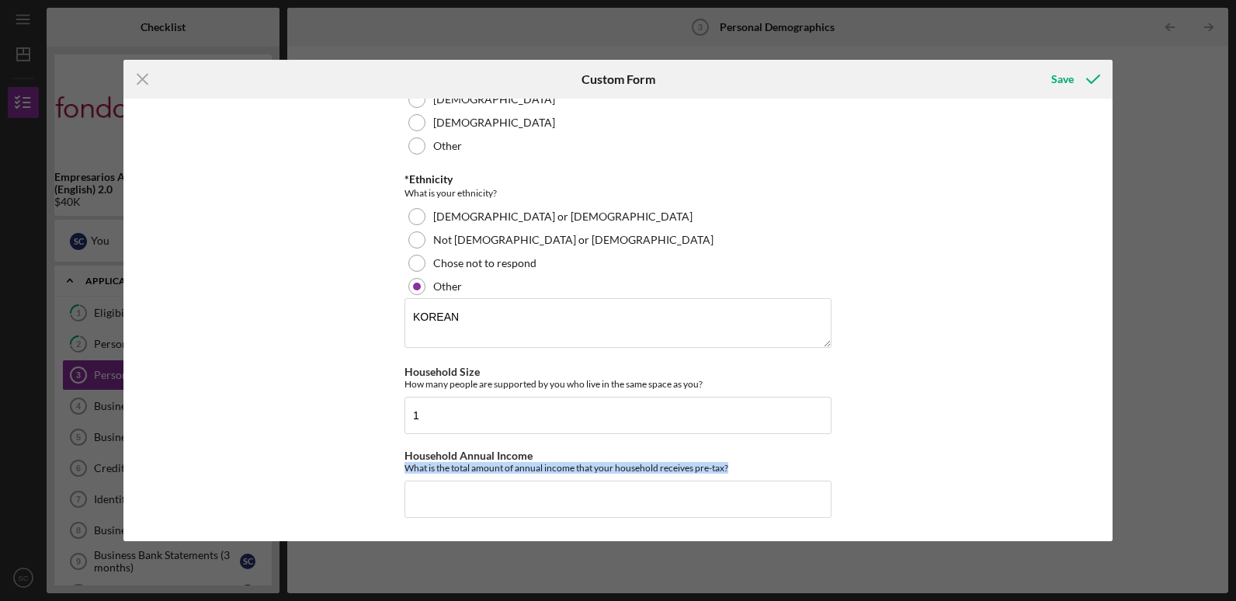
drag, startPoint x: 740, startPoint y: 467, endPoint x: 391, endPoint y: 464, distance: 348.6
click at [391, 464] on div "Demographic Information *Race What is your race? American Indian or Alaska Nati…" at bounding box center [617, 320] width 989 height 442
copy div "What is the total amount of annual income that your household receives pre-tax?"
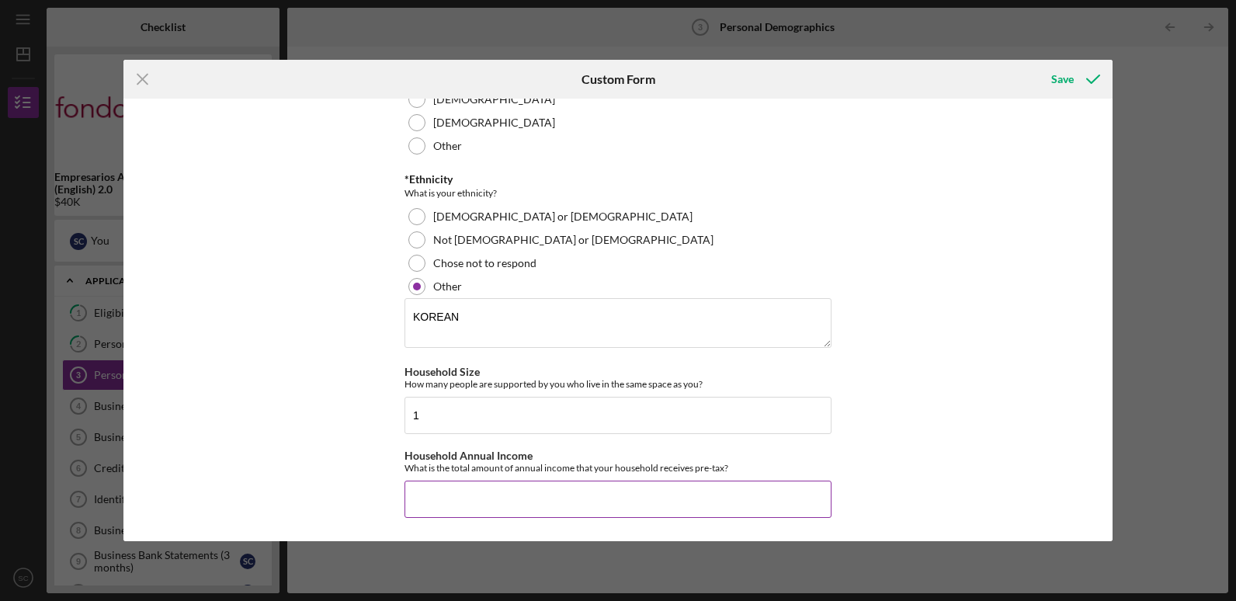
click at [509, 483] on input "Household Annual Income" at bounding box center [617, 499] width 427 height 37
click at [480, 503] on input "Household Annual Income" at bounding box center [617, 499] width 427 height 37
click at [567, 500] on input "Household Annual Income" at bounding box center [617, 499] width 427 height 37
type input "$1"
click at [426, 496] on input "Household Annual Income" at bounding box center [617, 499] width 427 height 37
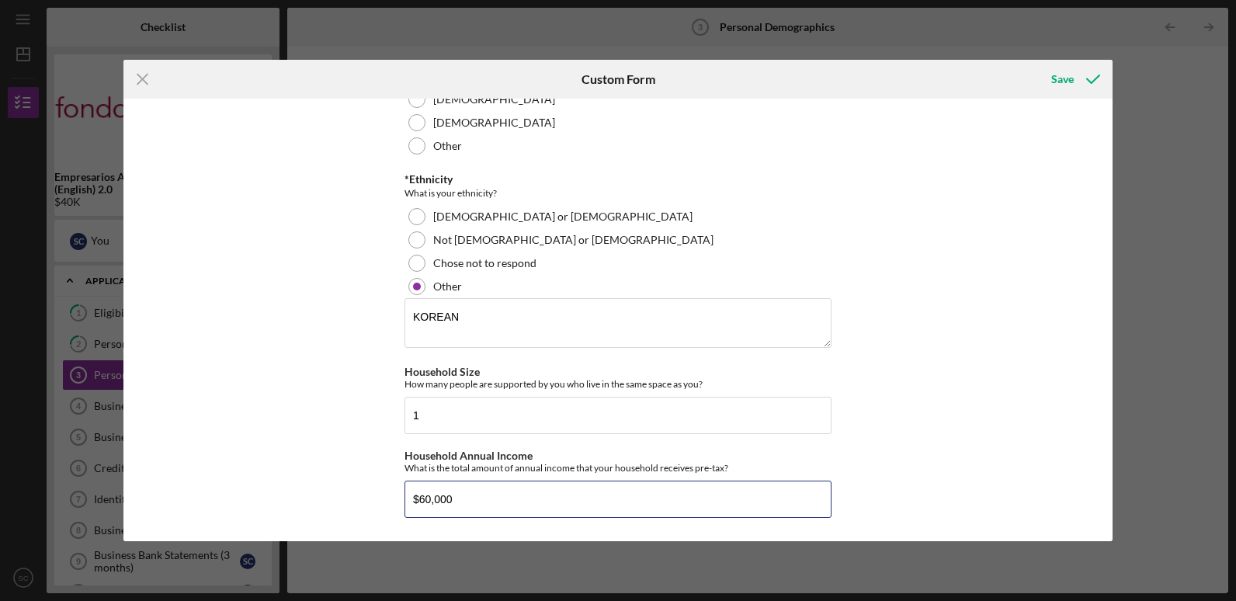
drag, startPoint x: 487, startPoint y: 510, endPoint x: 231, endPoint y: 518, distance: 256.3
click at [231, 518] on div "Demographic Information *Race What is your race? American Indian or Alaska Nati…" at bounding box center [617, 320] width 989 height 442
type input "$1"
click at [476, 492] on input "Household Annual Income" at bounding box center [617, 499] width 427 height 37
type input "$1"
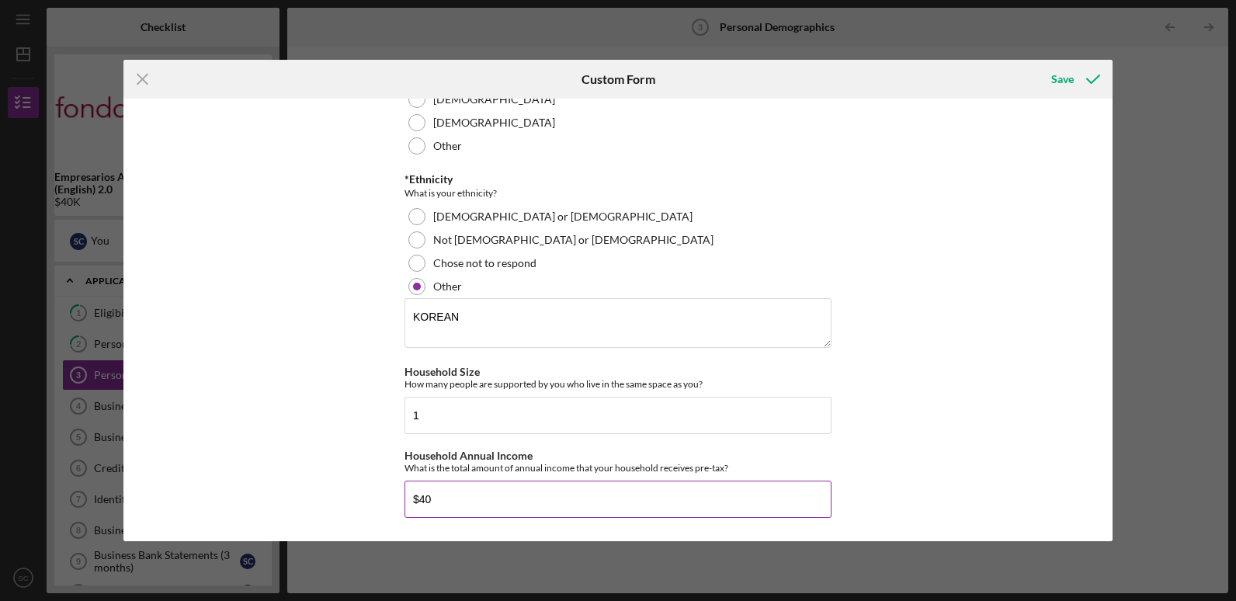
type input "$4"
type input "$60,000"
click at [942, 245] on div "Demographic Information *Race What is your race? American Indian or Alaska Nati…" at bounding box center [617, 320] width 989 height 442
drag, startPoint x: 567, startPoint y: 498, endPoint x: 213, endPoint y: 484, distance: 354.3
click at [213, 484] on div "Demographic Information *Race What is your race? American Indian or Alaska Nati…" at bounding box center [617, 320] width 989 height 442
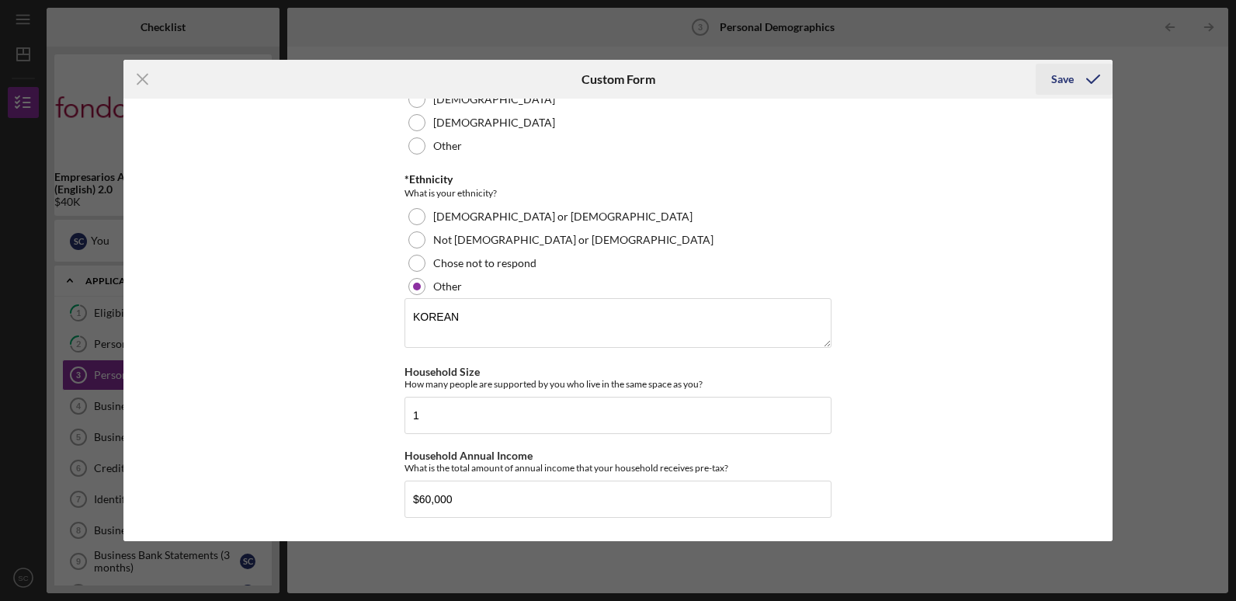
click at [1060, 88] on div "Save" at bounding box center [1062, 79] width 23 height 31
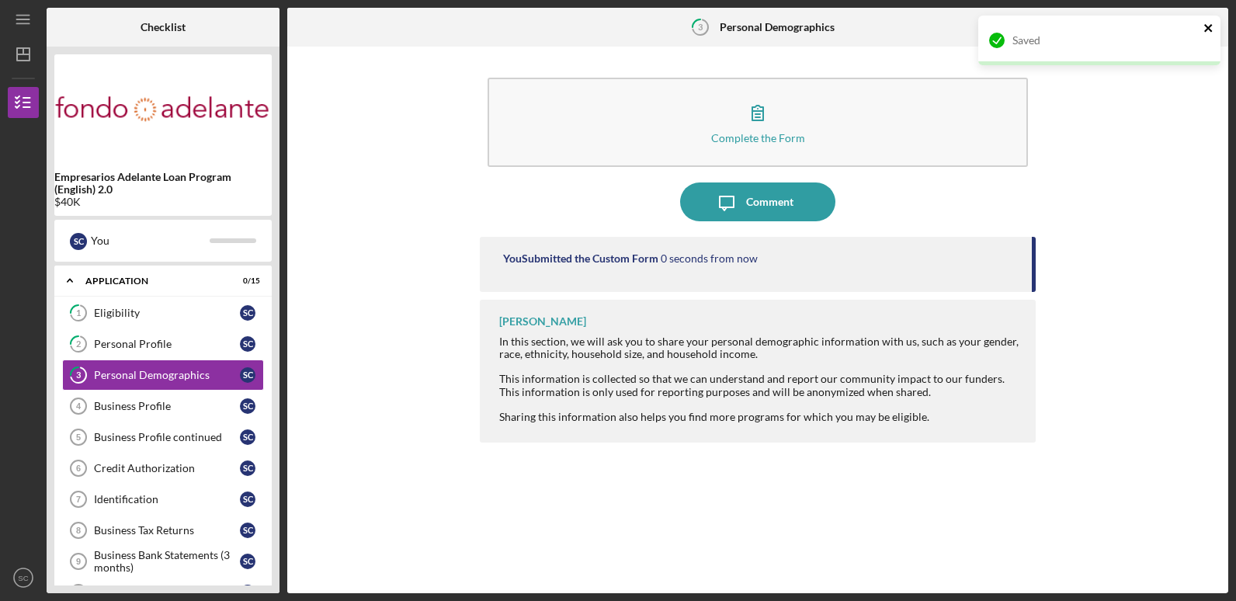
click at [1213, 27] on icon "close" at bounding box center [1208, 28] width 11 height 12
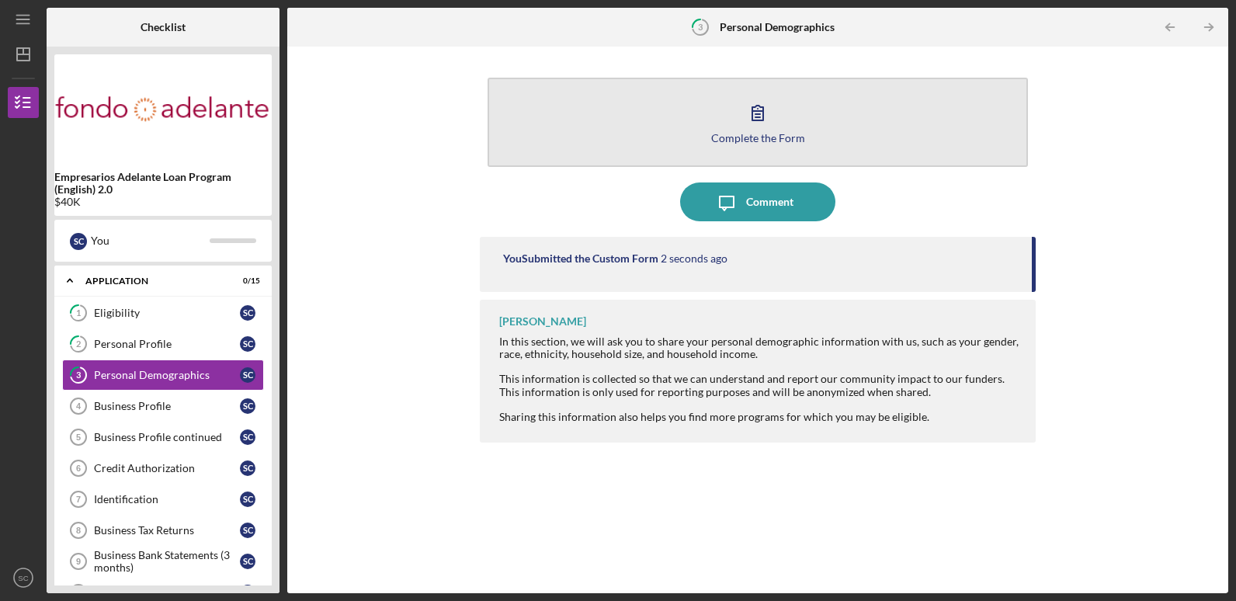
click at [824, 143] on button "Complete the Form Form" at bounding box center [758, 122] width 540 height 89
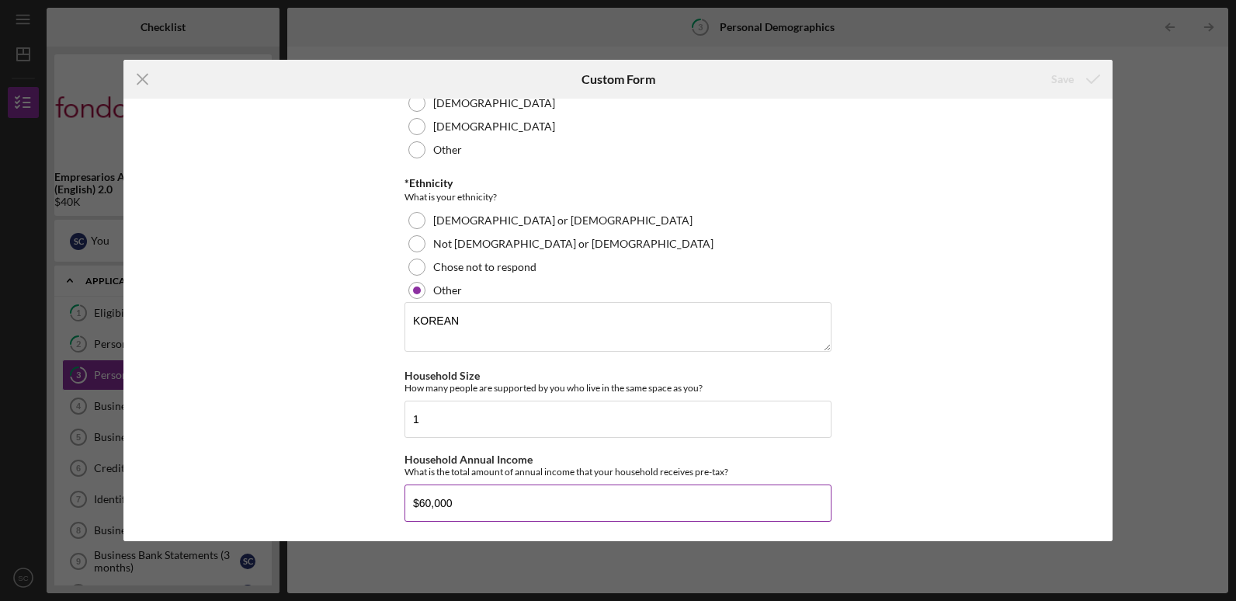
scroll to position [409, 0]
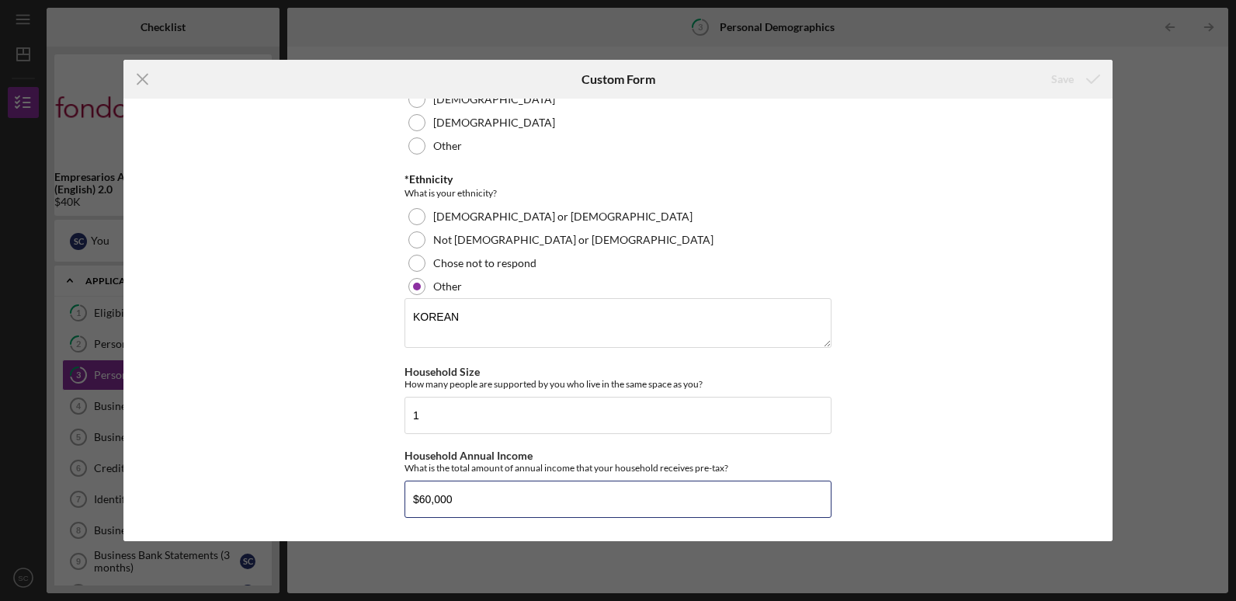
drag, startPoint x: 505, startPoint y: 497, endPoint x: 376, endPoint y: 492, distance: 129.7
click at [376, 492] on div "Demographic Information *Race What is your race? American Indian or Alaska Nati…" at bounding box center [617, 320] width 989 height 442
type input "$10,400"
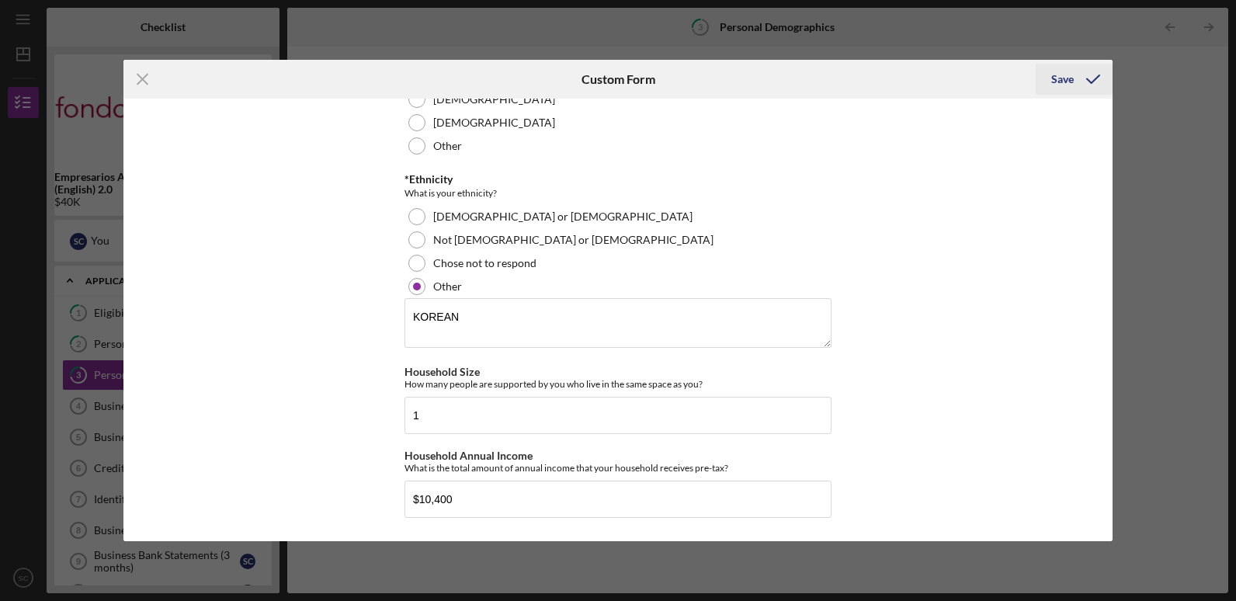
click at [1057, 78] on div "Save" at bounding box center [1062, 79] width 23 height 31
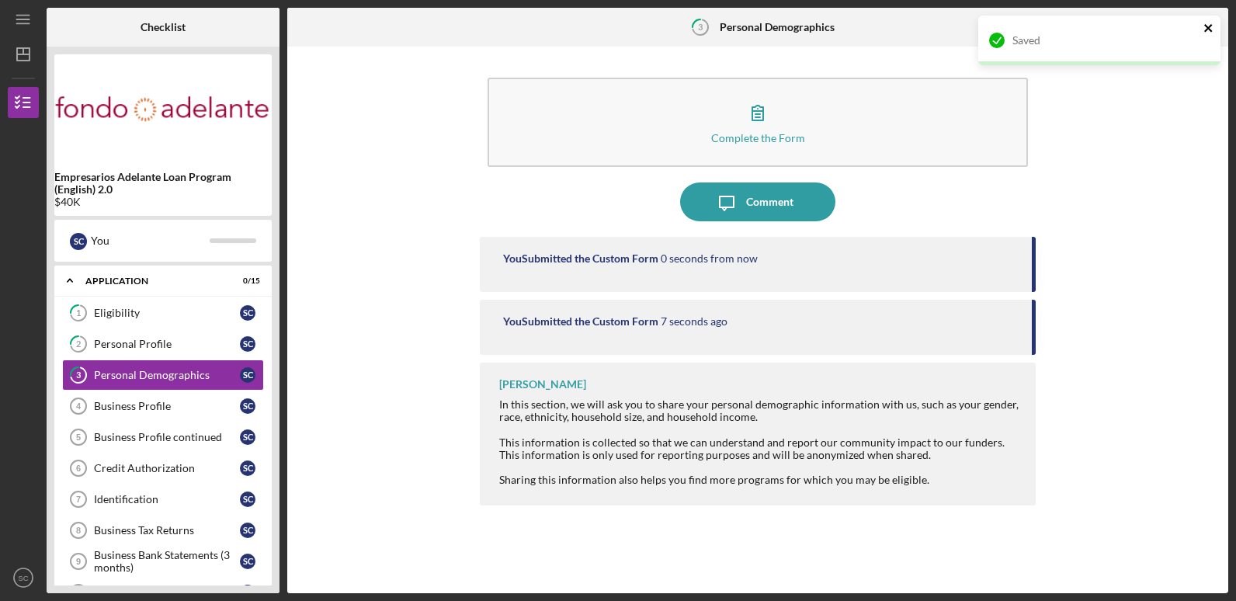
click at [1204, 28] on icon "close" at bounding box center [1208, 28] width 11 height 12
click at [1213, 31] on icon "Icon/Table Pagination Arrow" at bounding box center [1209, 27] width 35 height 35
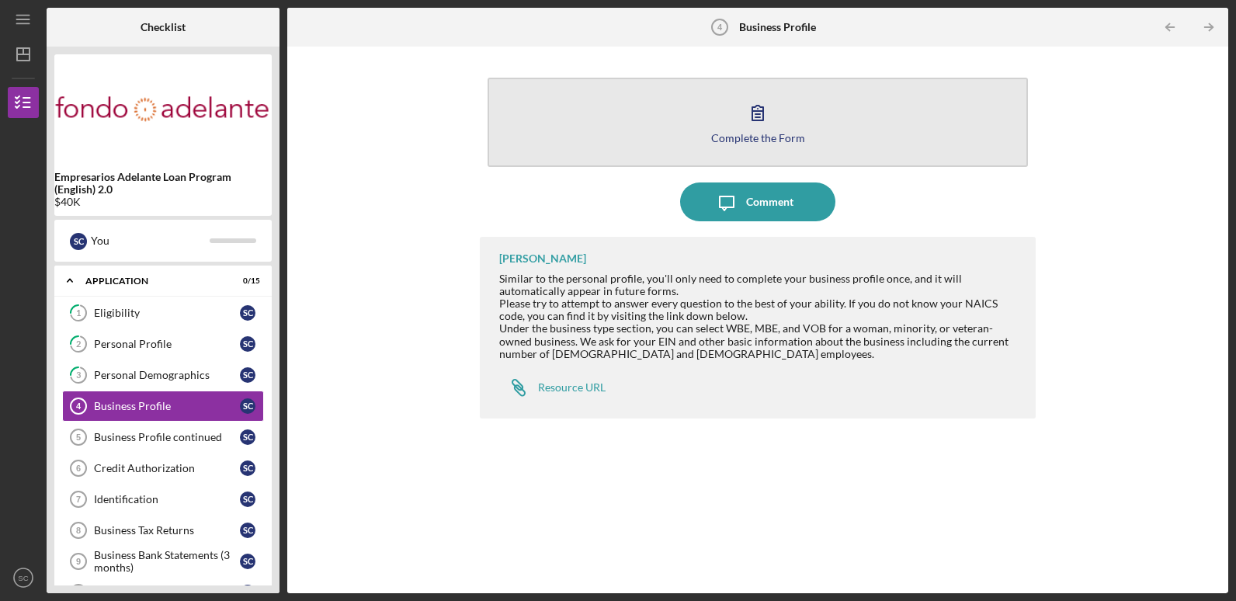
click at [955, 92] on button "Complete the Form Form" at bounding box center [758, 122] width 540 height 89
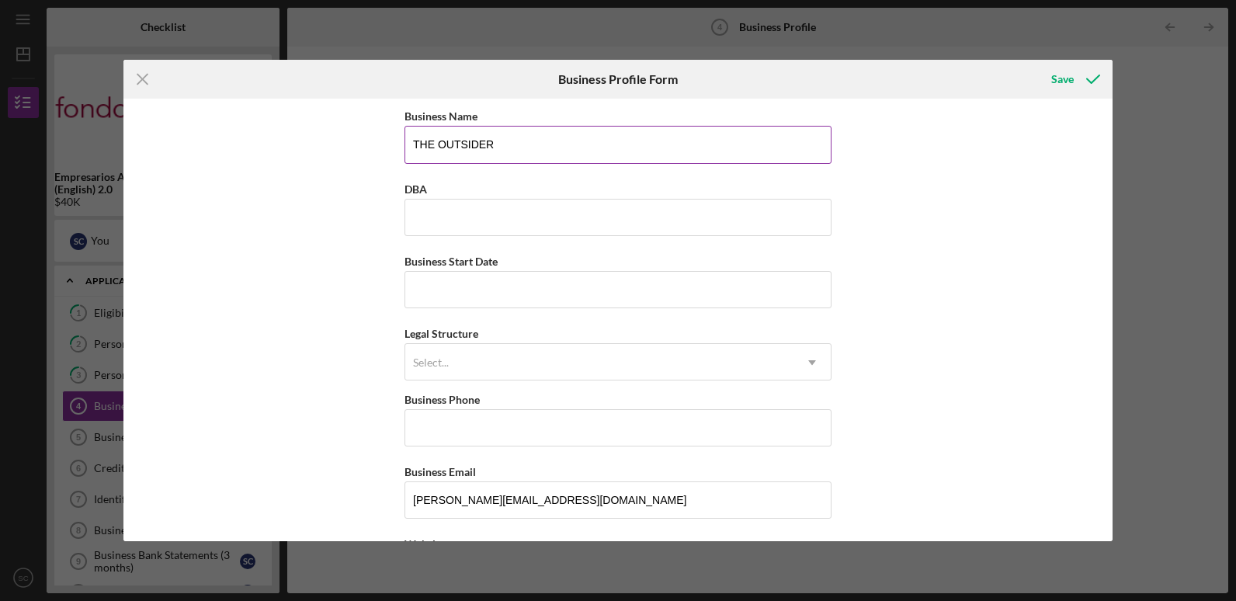
click at [515, 137] on input "THE OUTSIDER" at bounding box center [617, 144] width 427 height 37
drag, startPoint x: 508, startPoint y: 151, endPoint x: 360, endPoint y: 152, distance: 148.3
click at [360, 150] on div "Business Name THE OUTSIDER DBA Business Start Date Legal Structure Select... Ic…" at bounding box center [617, 320] width 989 height 442
click at [429, 223] on input "DBA" at bounding box center [617, 217] width 427 height 37
paste input "THE OUTSIDER"
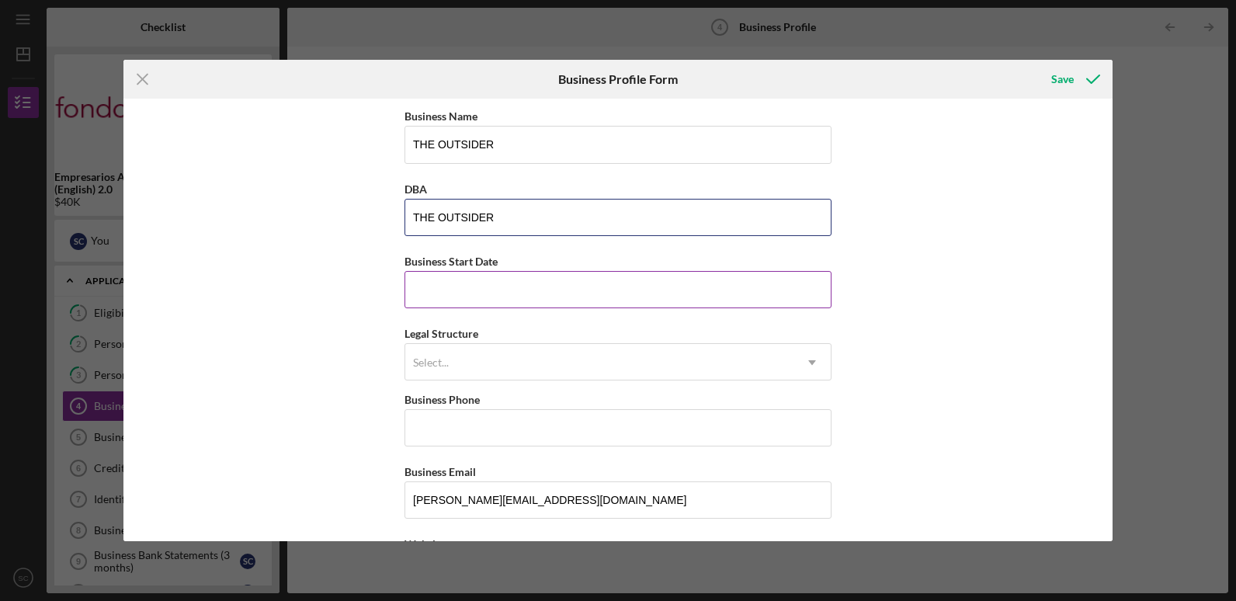
type input "THE OUTSIDER"
click at [439, 286] on input "Business Start Date" at bounding box center [617, 289] width 427 height 37
click at [560, 353] on div "Select..." at bounding box center [599, 363] width 388 height 36
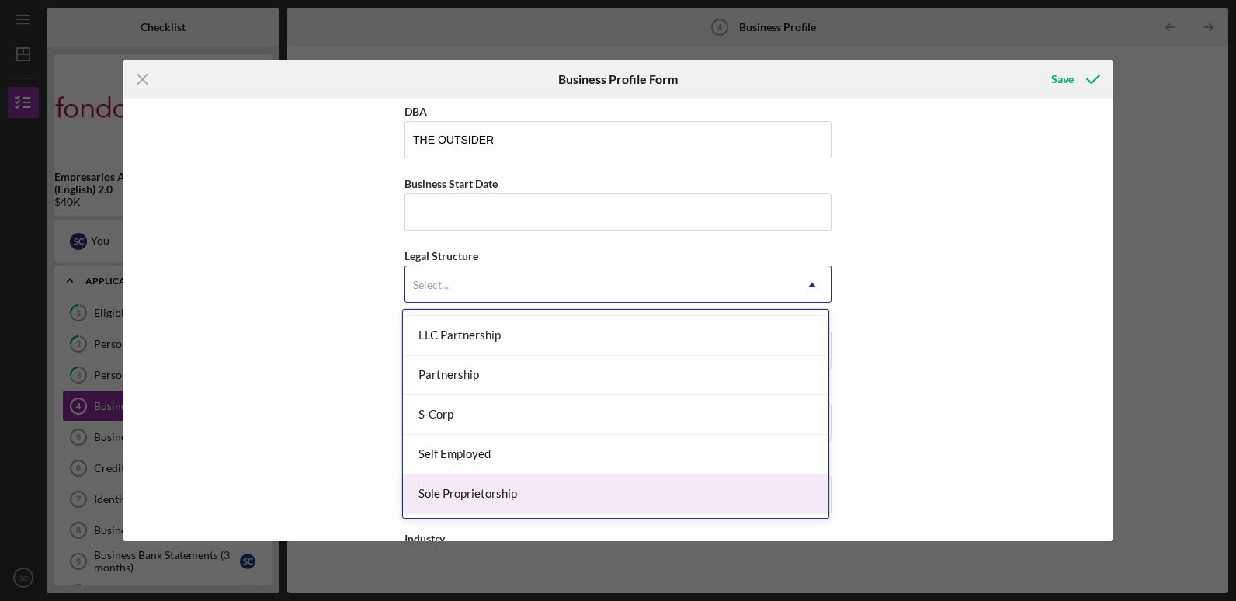
scroll to position [386, 0]
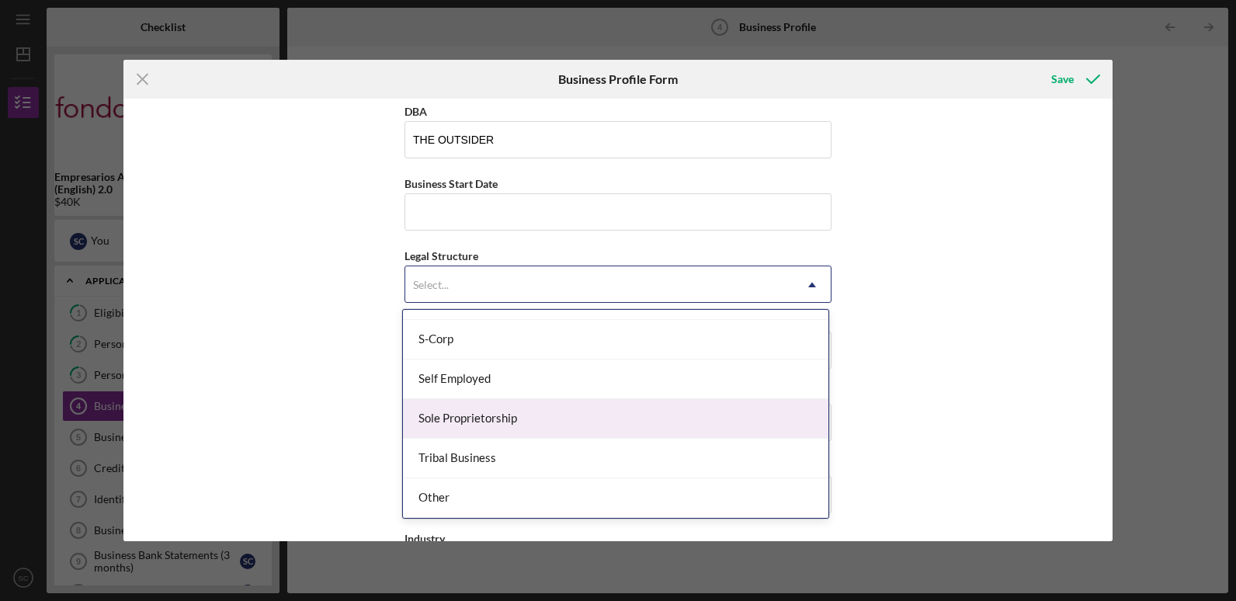
click at [517, 415] on div "Sole Proprietorship" at bounding box center [615, 419] width 425 height 40
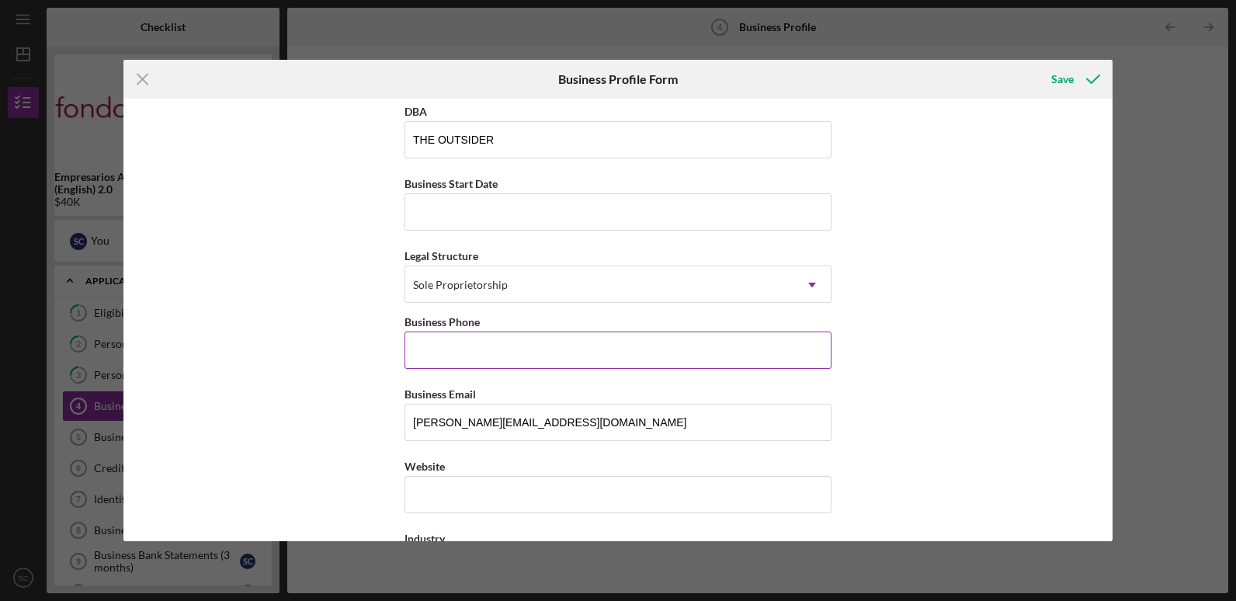
click at [505, 356] on input "Business Phone" at bounding box center [617, 349] width 427 height 37
type input "[PHONE_NUMBER]"
drag, startPoint x: 540, startPoint y: 485, endPoint x: 551, endPoint y: 464, distance: 24.0
click at [540, 484] on input "Website" at bounding box center [617, 494] width 427 height 37
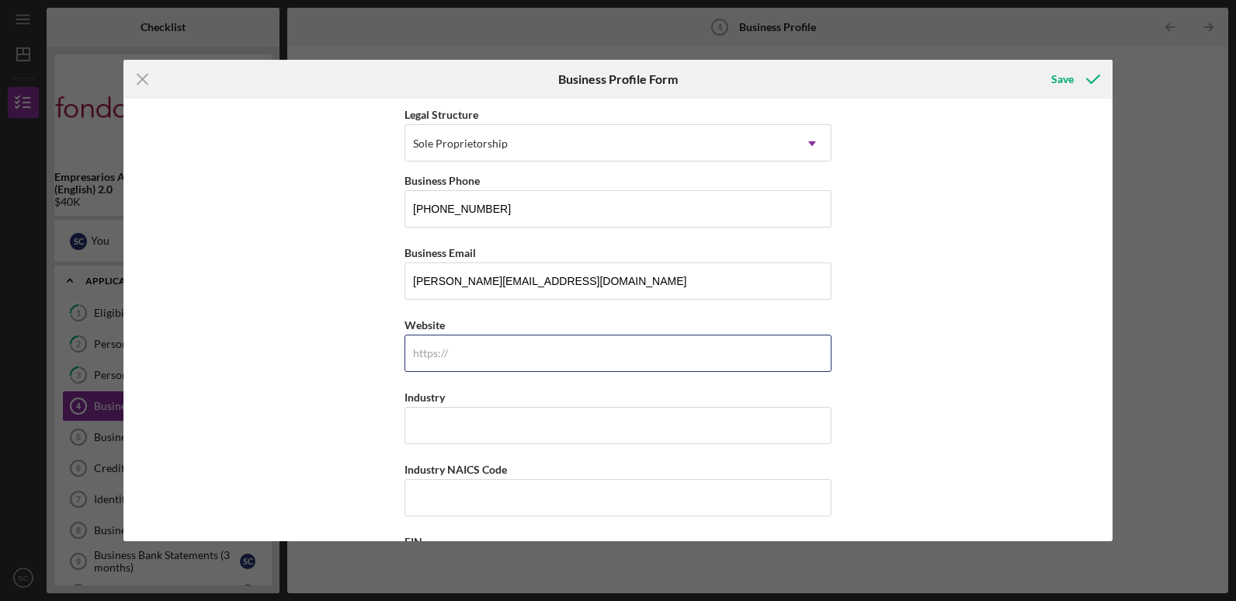
scroll to position [311, 0]
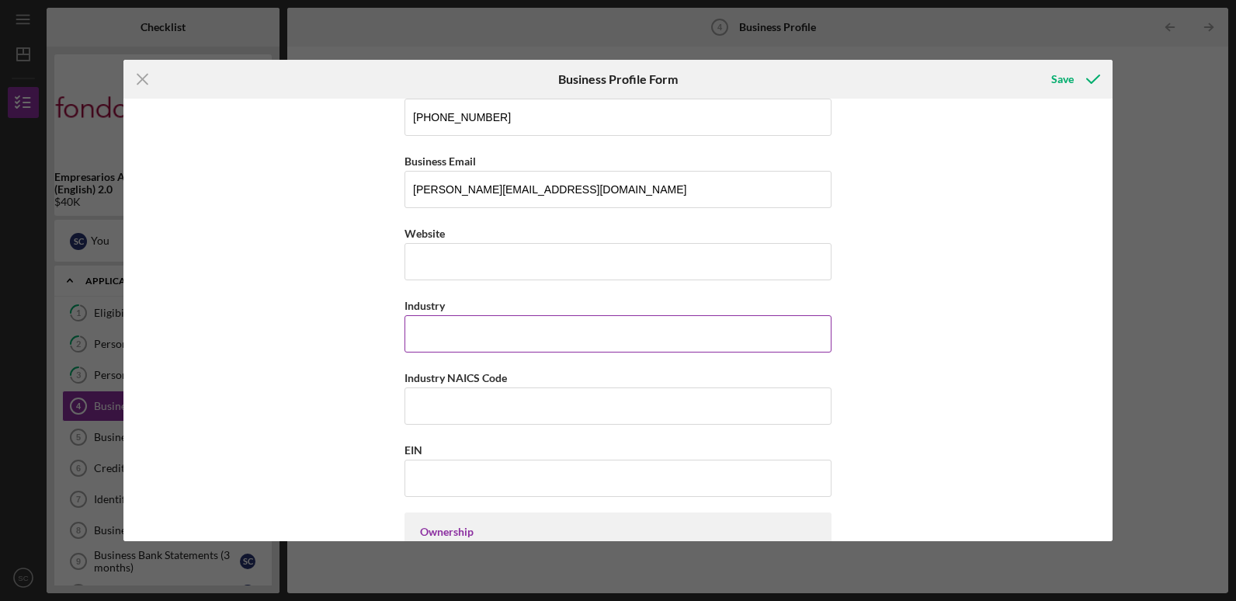
click at [571, 328] on input "Industry" at bounding box center [617, 333] width 427 height 37
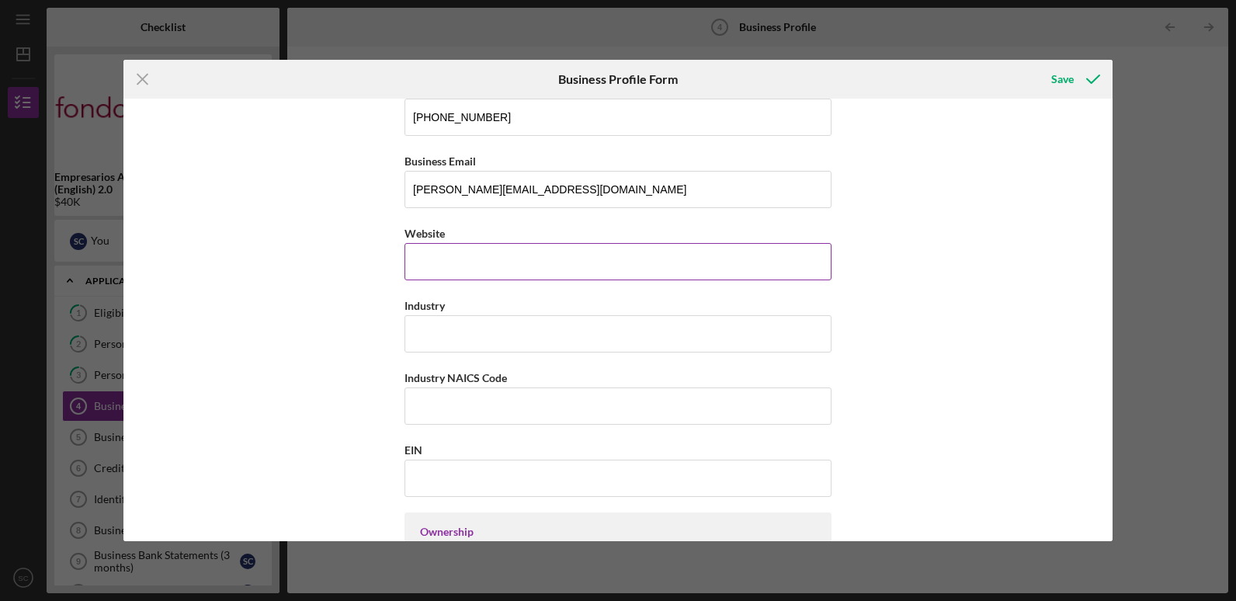
click at [565, 277] on input "Website" at bounding box center [617, 261] width 427 height 37
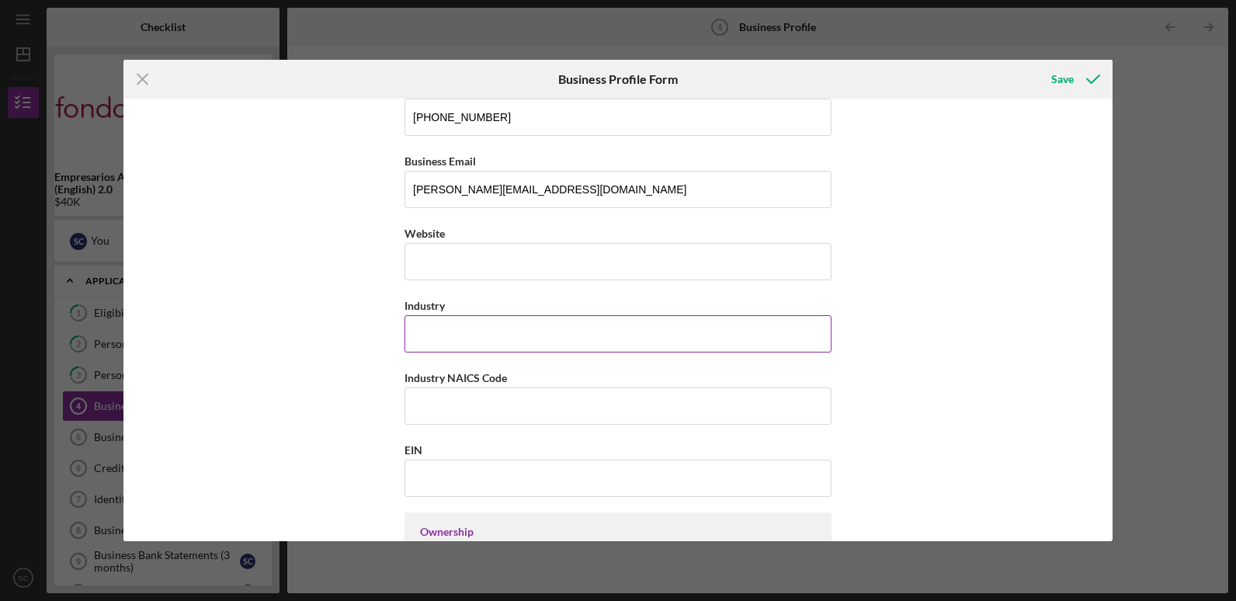
click at [547, 334] on input "Industry" at bounding box center [617, 333] width 427 height 37
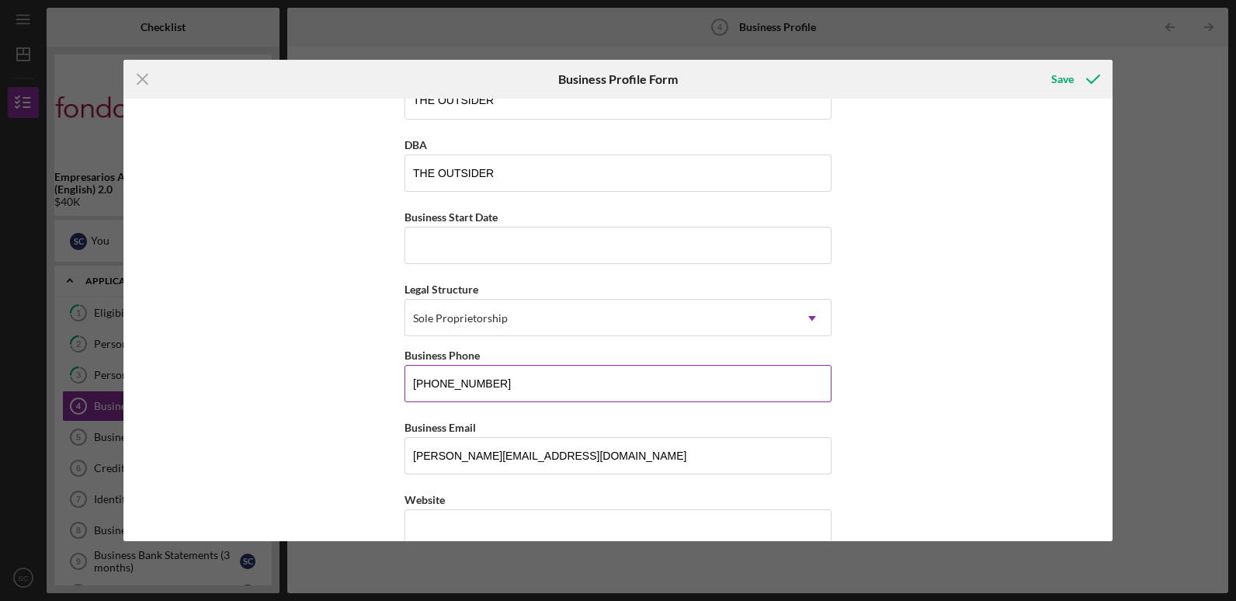
scroll to position [0, 0]
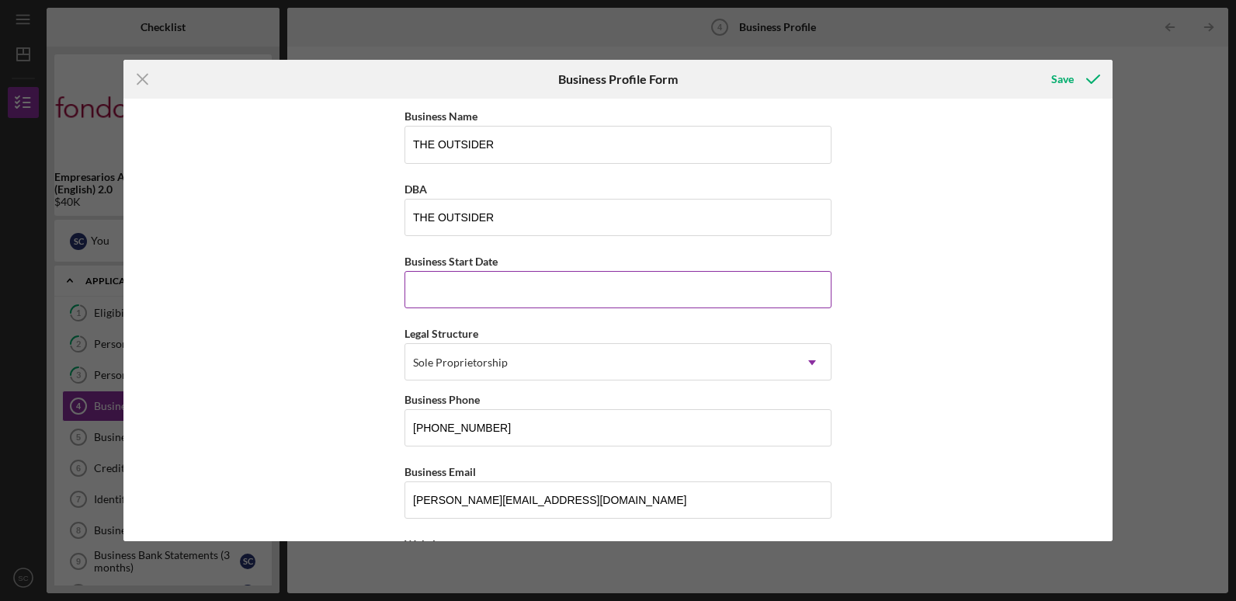
click at [432, 285] on input "Business Start Date" at bounding box center [617, 289] width 427 height 37
drag, startPoint x: 300, startPoint y: 359, endPoint x: 401, endPoint y: 470, distance: 149.5
click at [300, 359] on div "Business Name THE OUTSIDER DBA THE OUTSIDER Business Start Date Legal Structure…" at bounding box center [617, 320] width 989 height 442
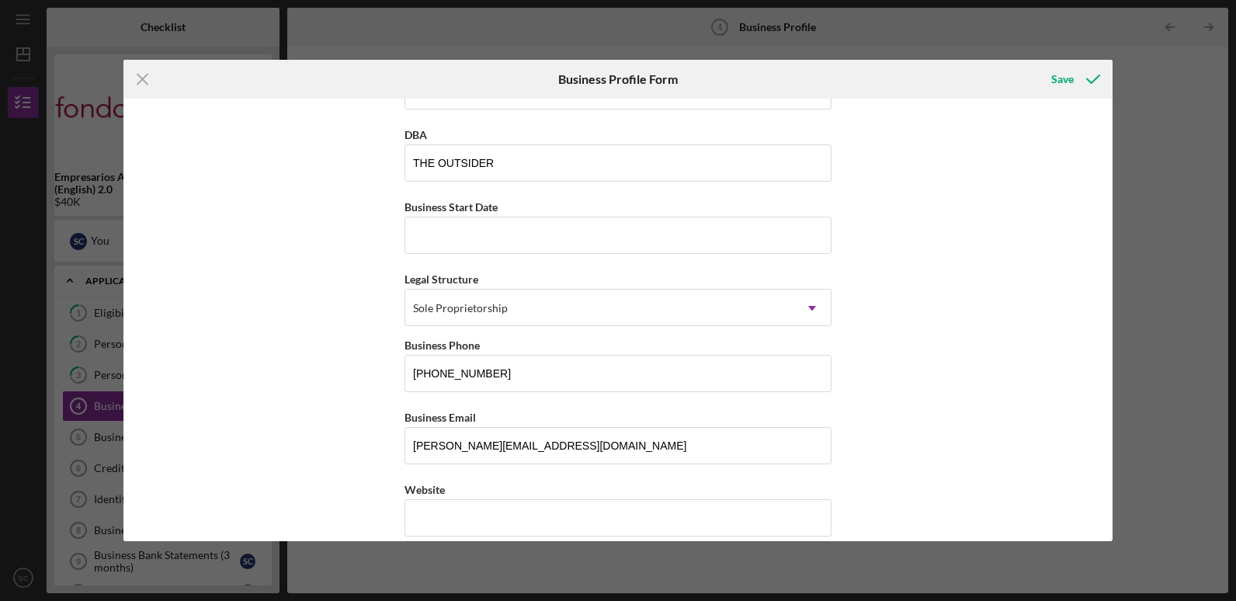
scroll to position [155, 0]
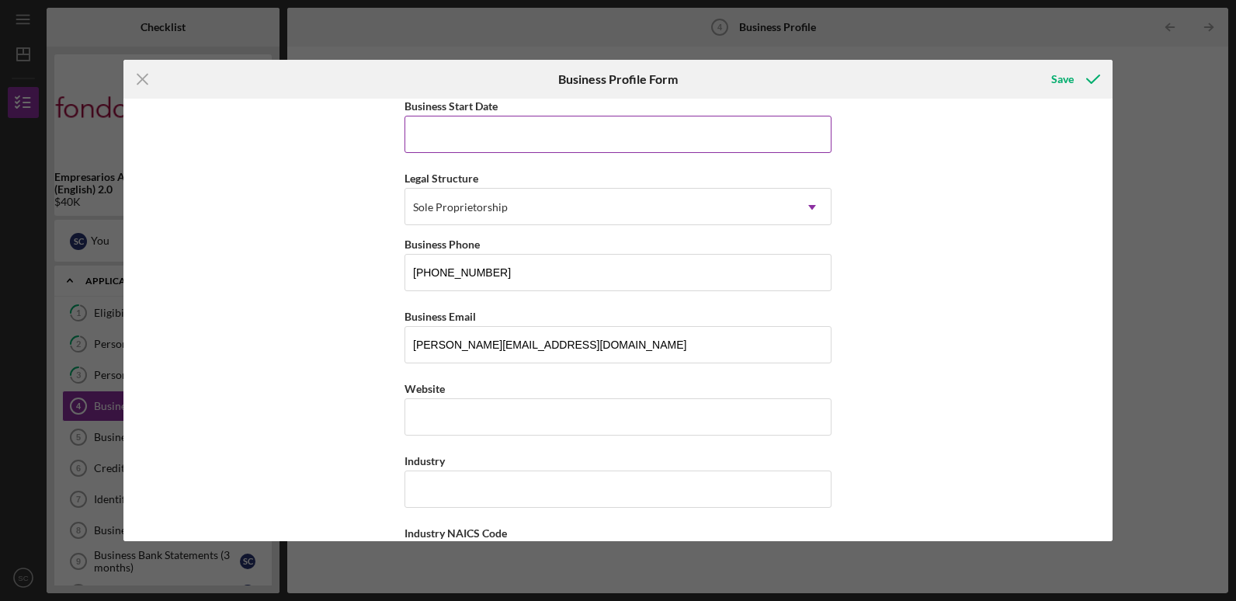
click at [499, 147] on input "Business Start Date" at bounding box center [617, 134] width 427 height 37
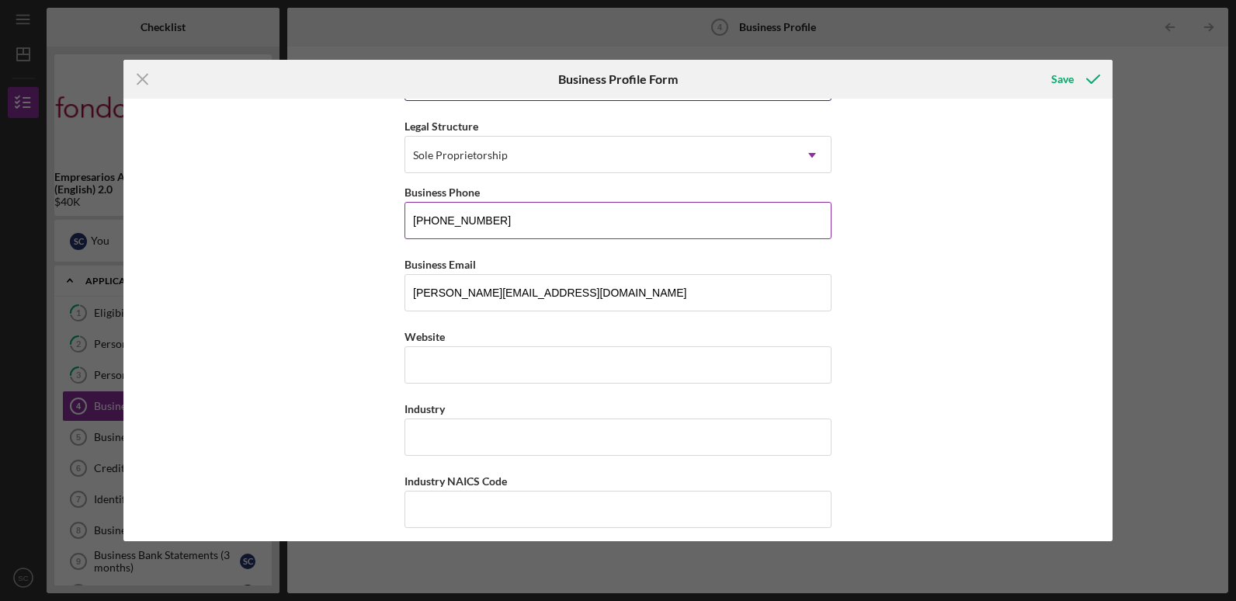
scroll to position [233, 0]
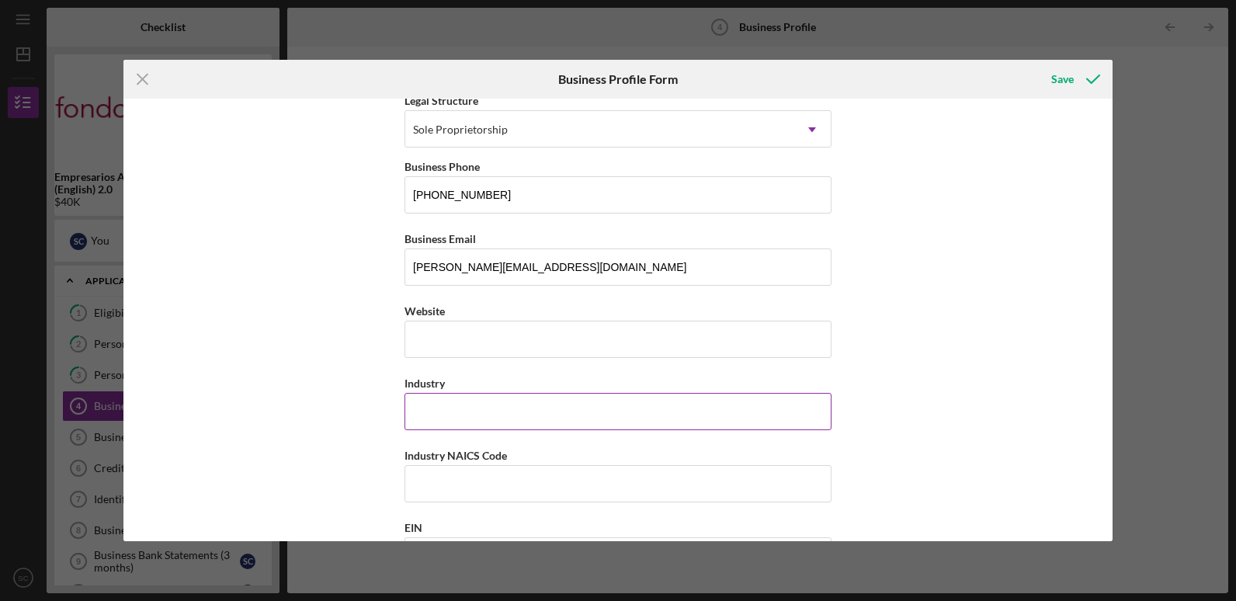
type input "11/27/1989"
click at [493, 430] on input "Industry" at bounding box center [617, 411] width 427 height 37
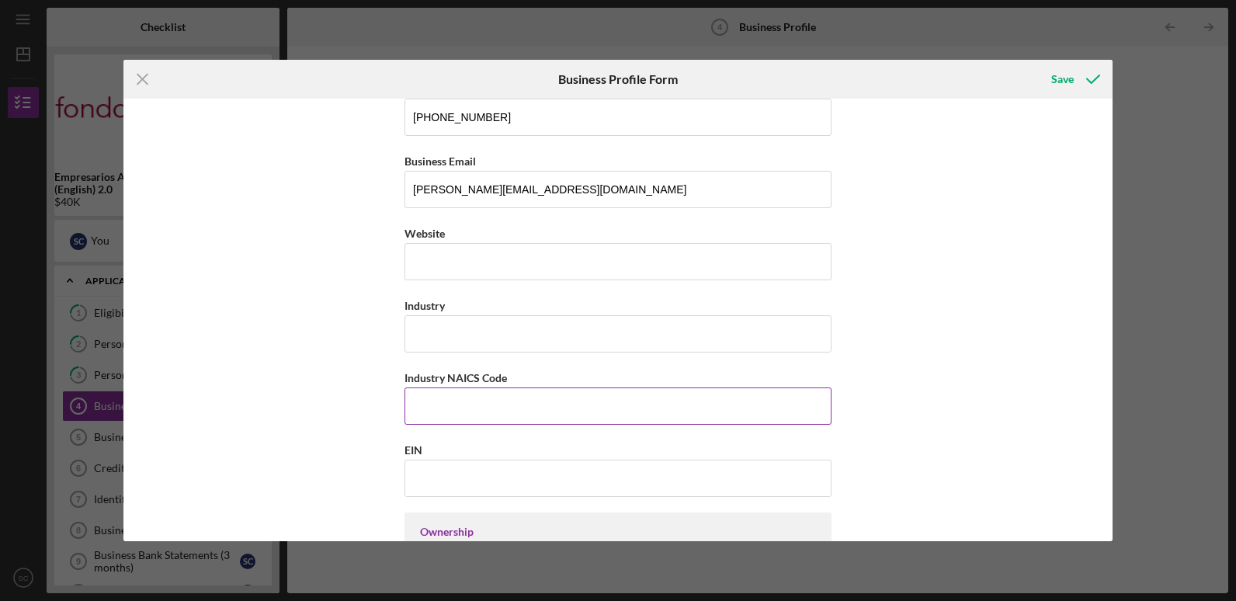
click at [488, 412] on input "Industry NAICS Code" at bounding box center [617, 405] width 427 height 37
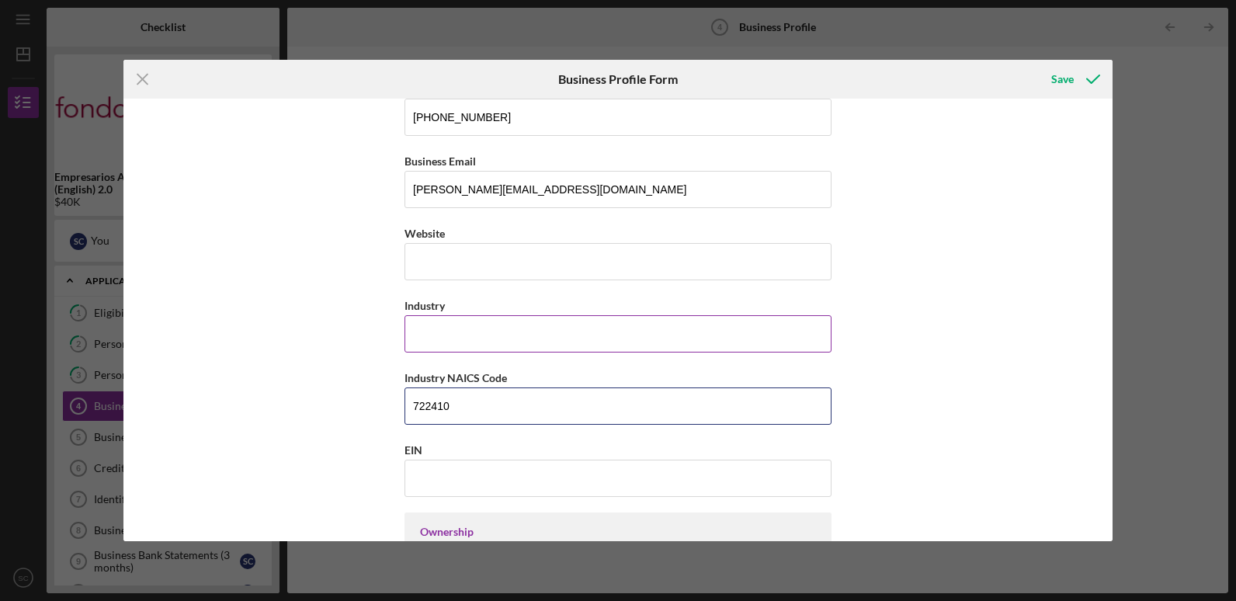
type input "722410"
click at [498, 328] on input "Industry" at bounding box center [617, 333] width 427 height 37
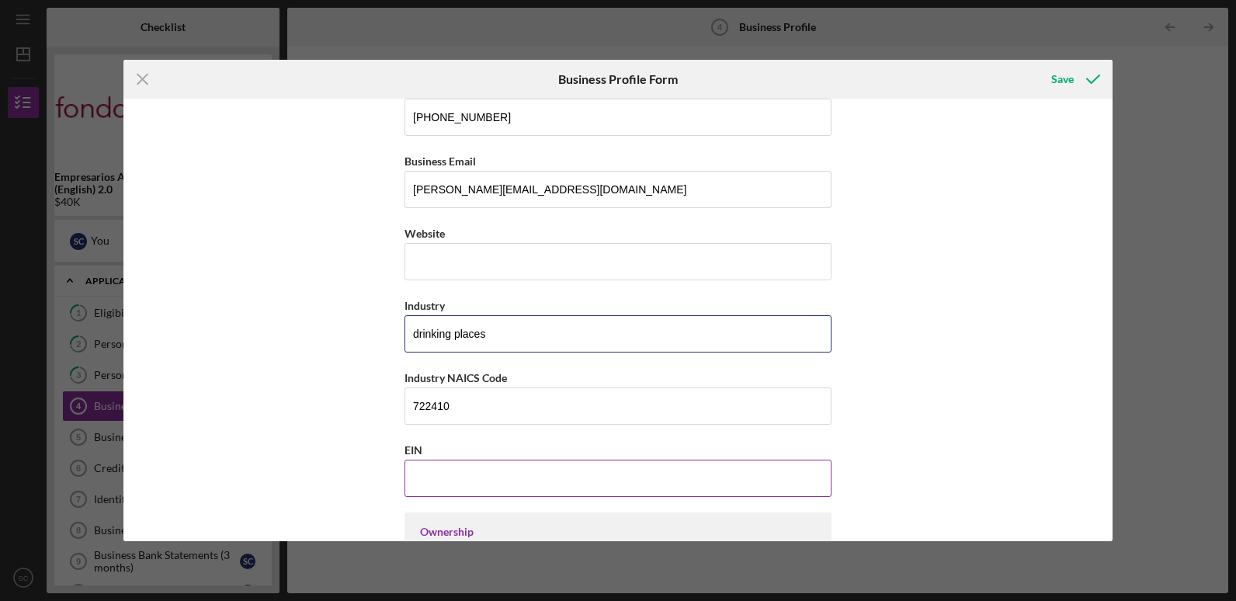
type input "drinking places"
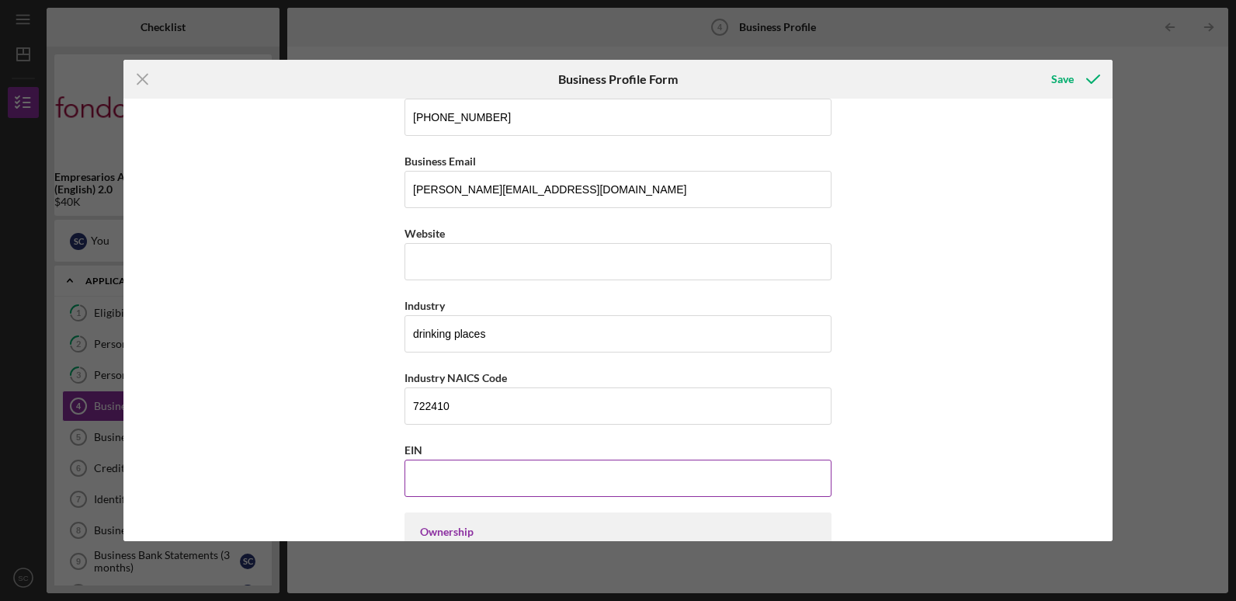
click at [495, 467] on input "EIN" at bounding box center [617, 478] width 427 height 37
click at [436, 467] on input "EIN" at bounding box center [617, 478] width 427 height 37
paste input "94-3314557"
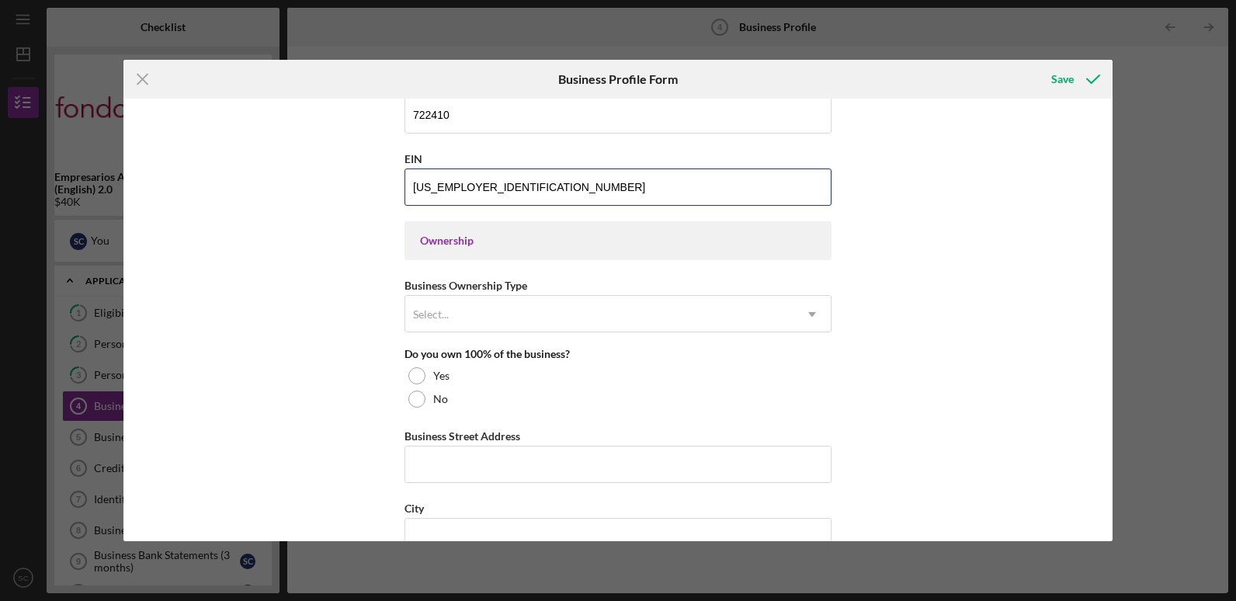
scroll to position [621, 0]
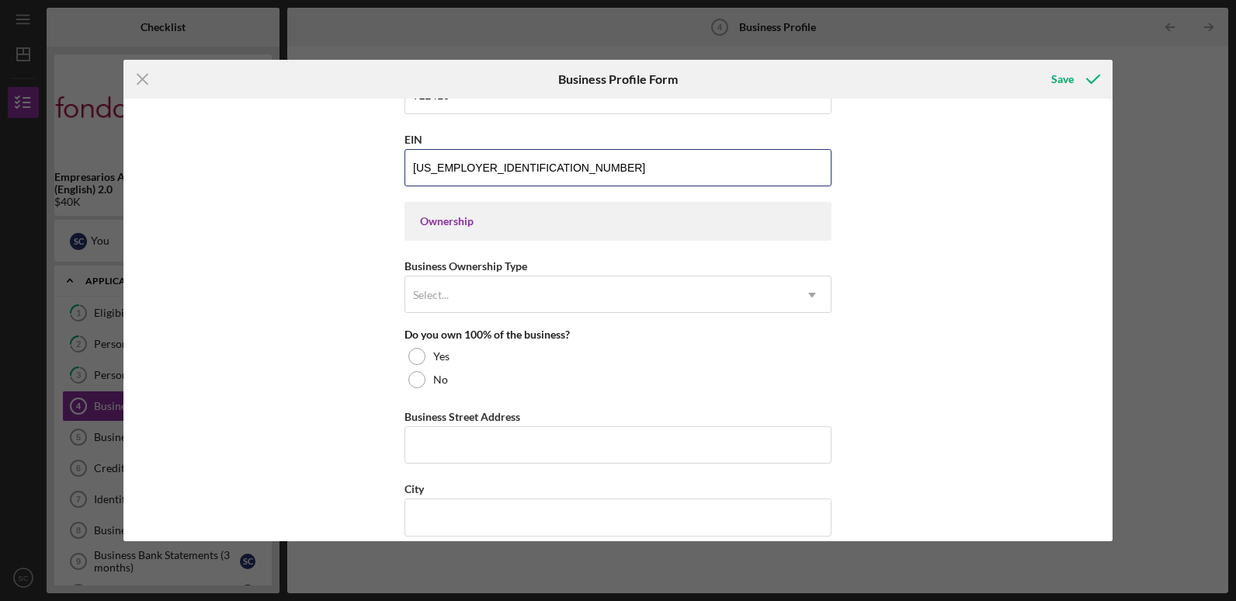
type input "94-3314557"
click at [539, 221] on div "Ownership" at bounding box center [618, 221] width 396 height 12
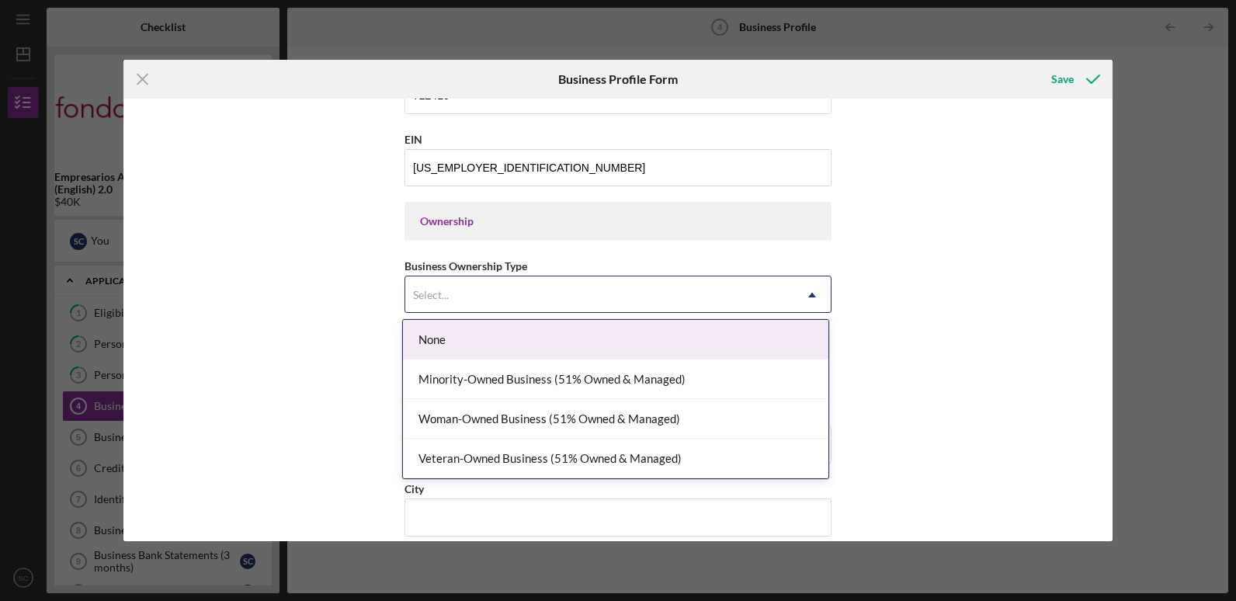
click at [533, 286] on div "Select..." at bounding box center [599, 295] width 388 height 36
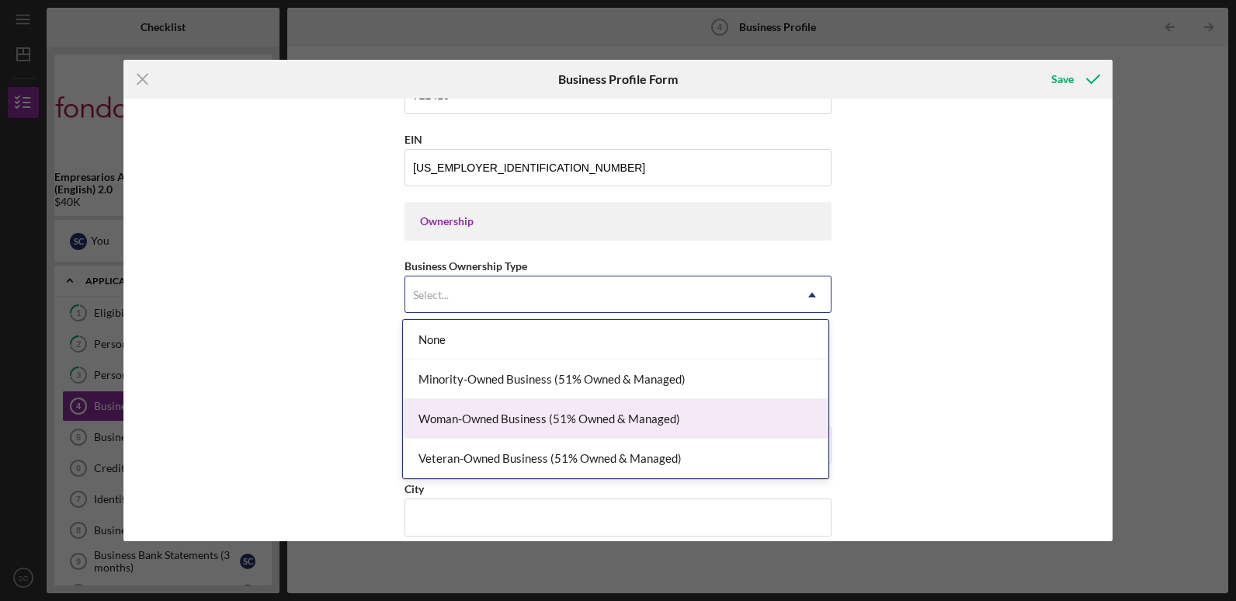
drag, startPoint x: 470, startPoint y: 348, endPoint x: 477, endPoint y: 409, distance: 61.8
click at [477, 409] on div "None Minority-Owned Business (51% Owned & Managed) Woman-Owned Business (51% Ow…" at bounding box center [615, 399] width 425 height 158
click at [477, 409] on div "Woman-Owned Business (51% Owned & Managed)" at bounding box center [615, 419] width 425 height 40
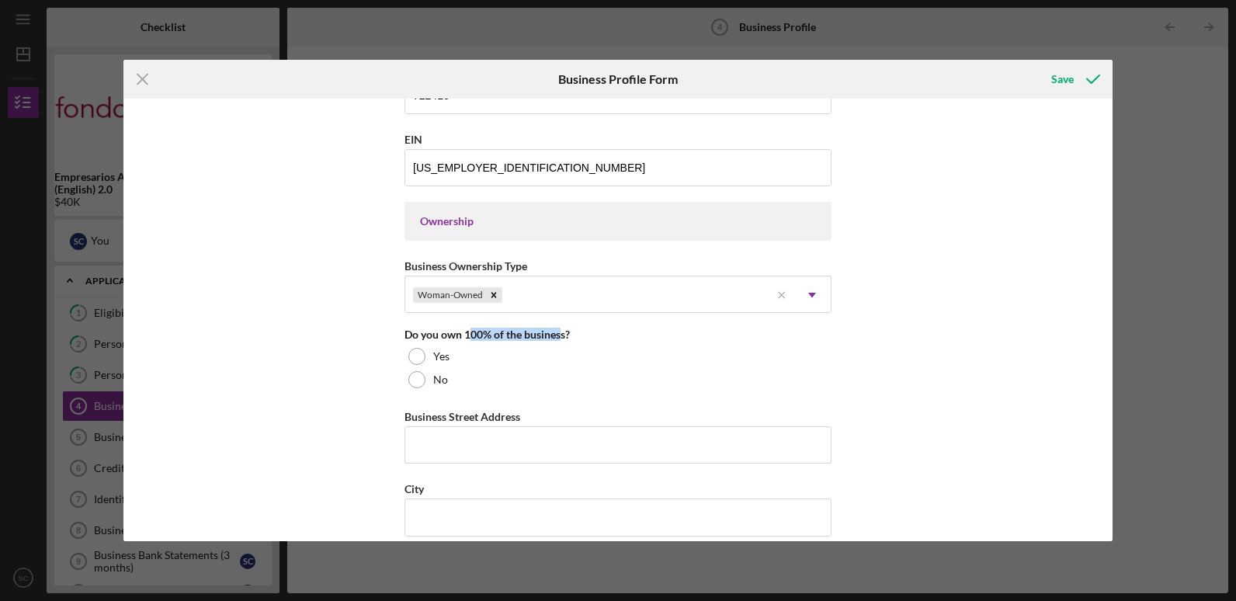
drag, startPoint x: 470, startPoint y: 332, endPoint x: 558, endPoint y: 335, distance: 88.6
click at [558, 335] on div "Do you own 100% of the business?" at bounding box center [617, 334] width 427 height 12
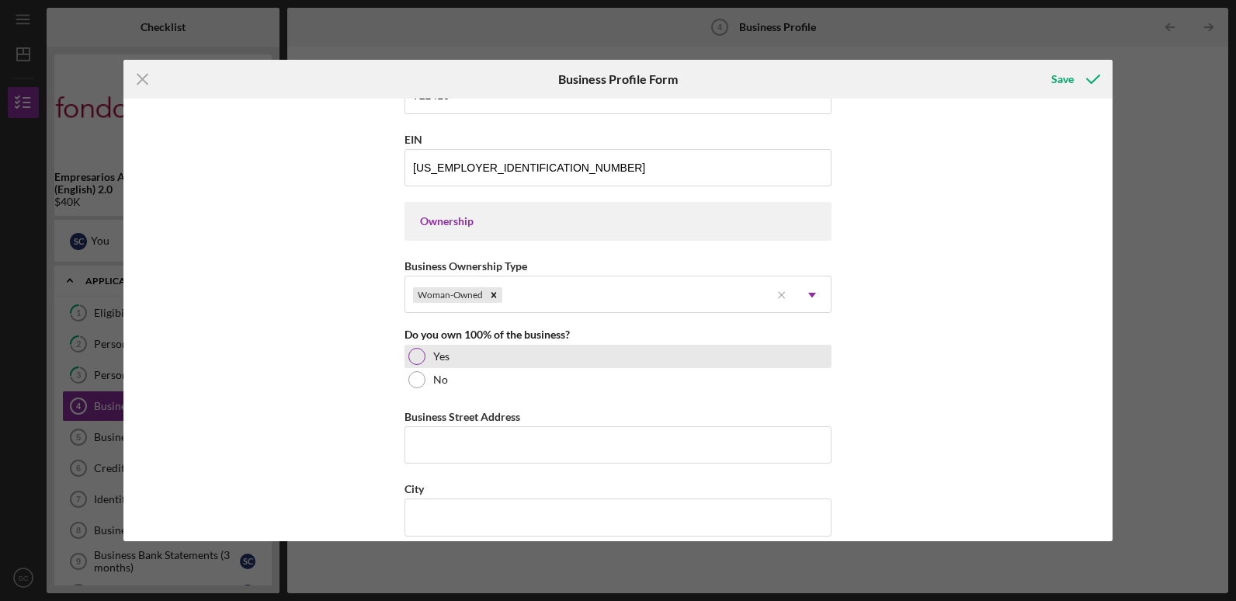
click at [416, 352] on div at bounding box center [416, 356] width 17 height 17
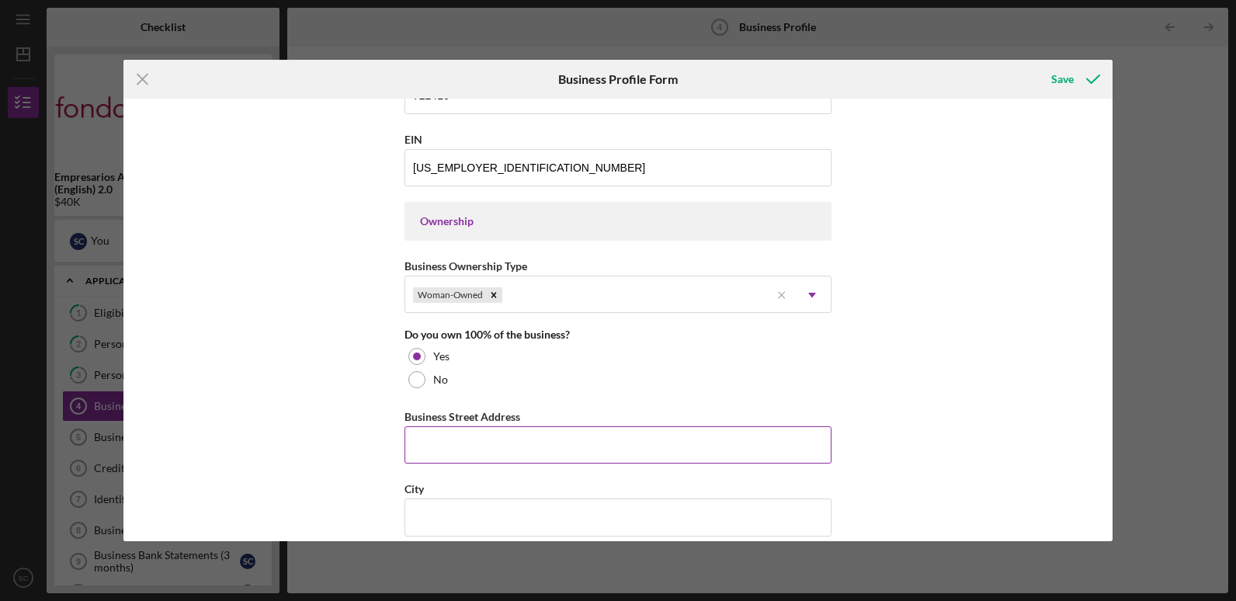
click at [483, 442] on input "Business Street Address" at bounding box center [617, 444] width 427 height 37
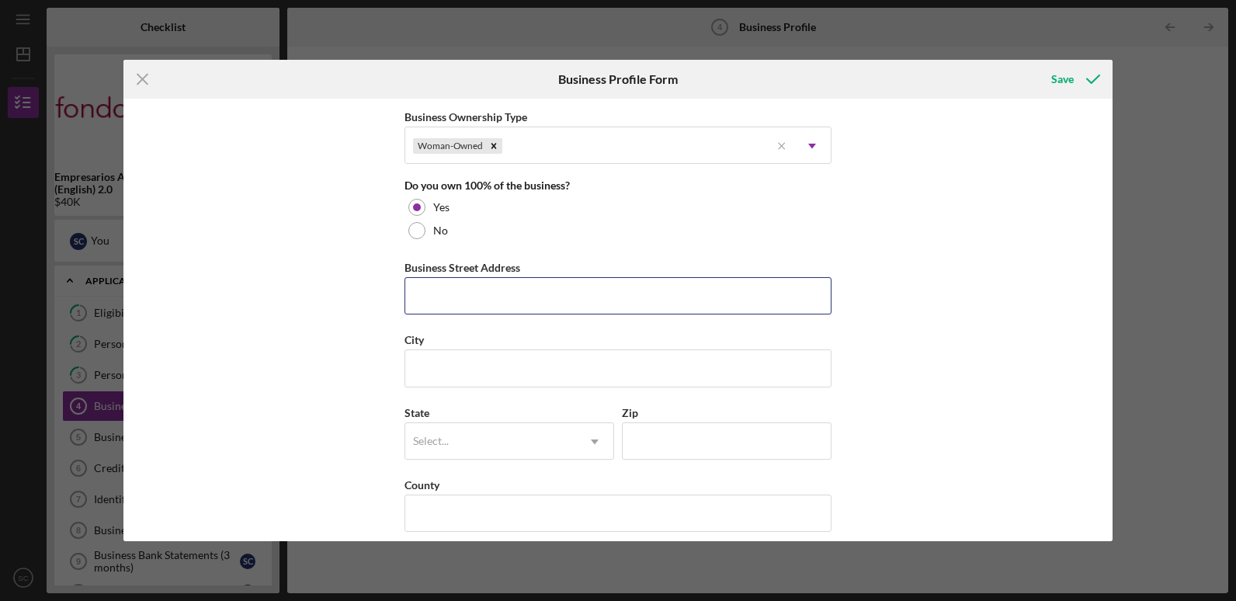
scroll to position [776, 0]
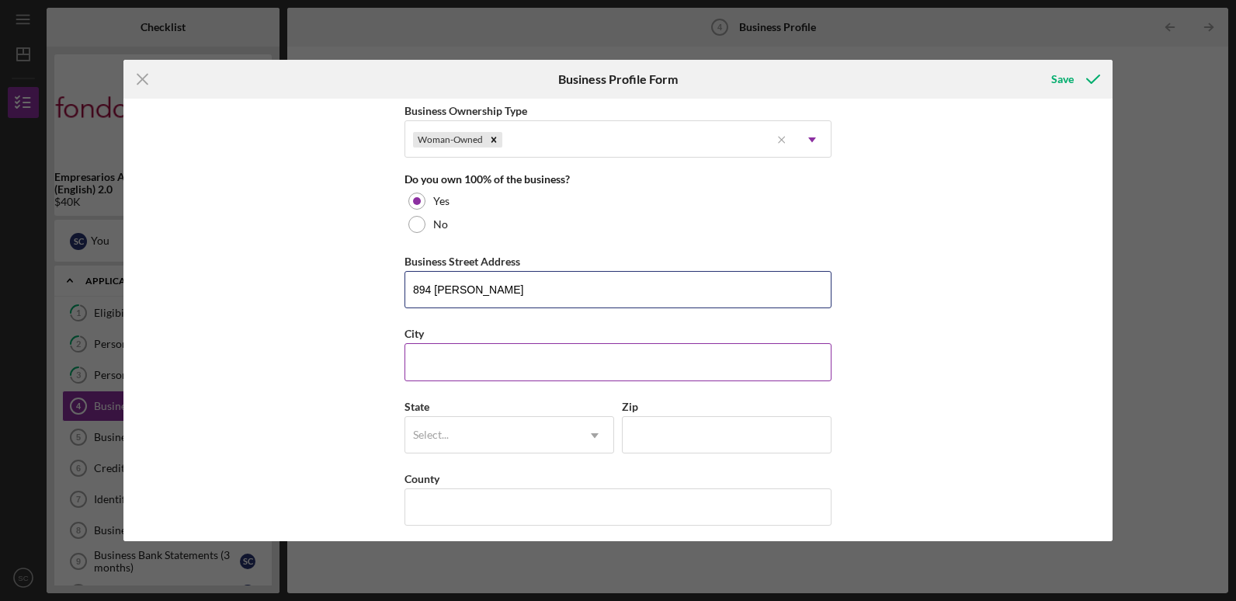
type input "894 GEARY STREET"
click at [509, 355] on input "City" at bounding box center [617, 361] width 427 height 37
type input "s"
type input "SAN FRANCISCO"
type input "CA"
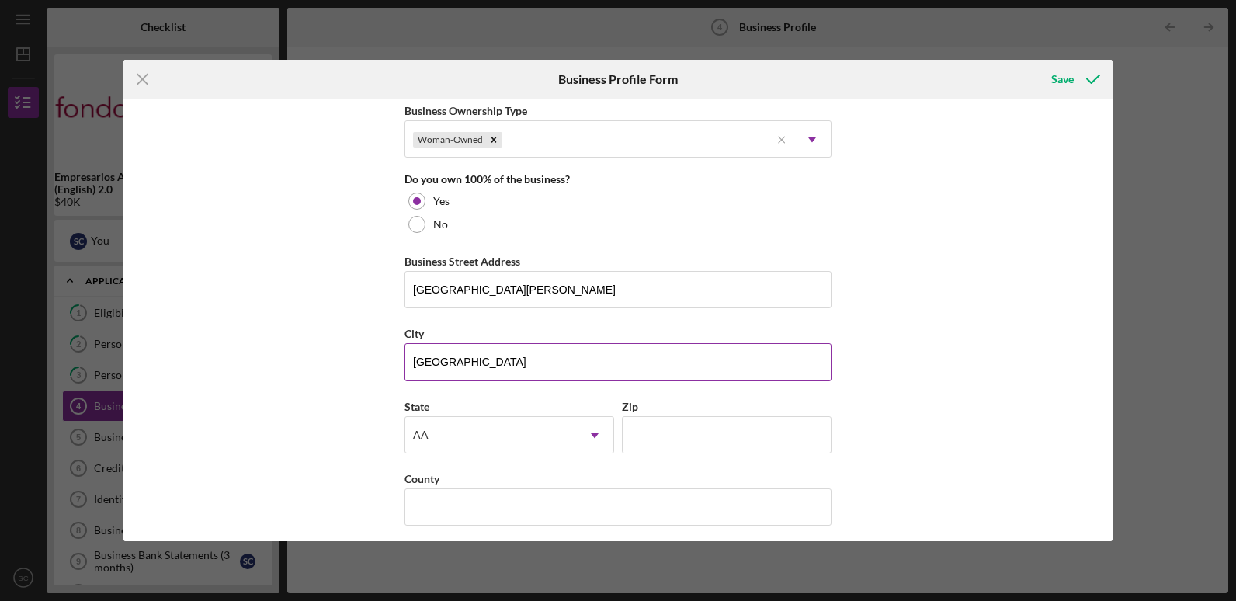
type input "9"
type input "CA"
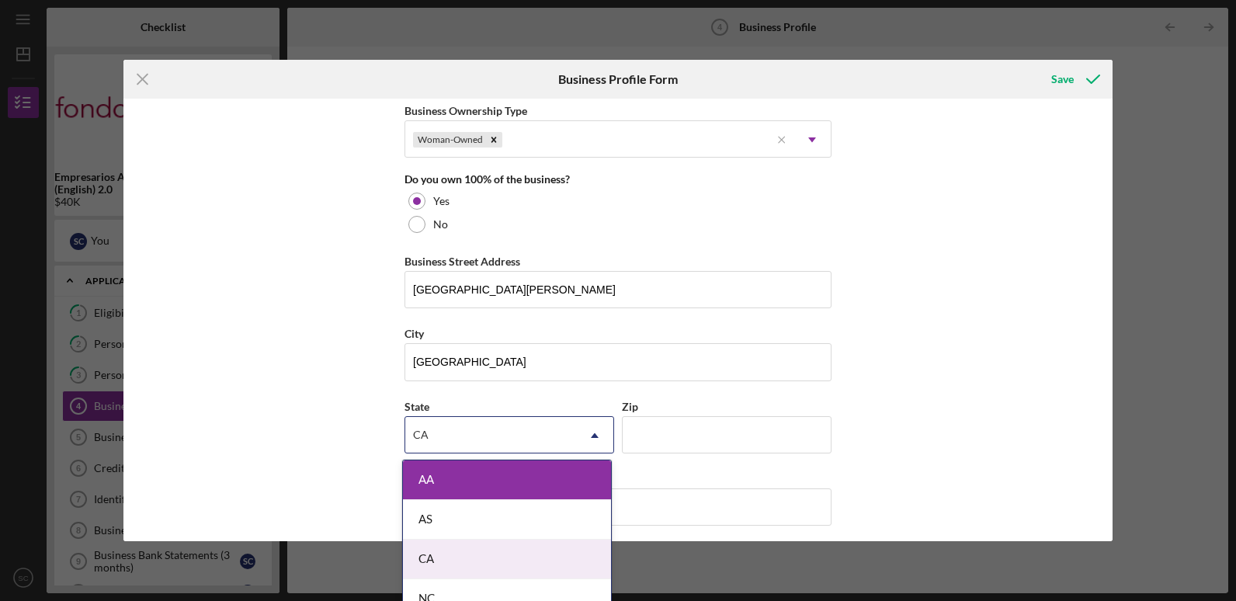
click at [480, 553] on div "CA" at bounding box center [507, 560] width 208 height 40
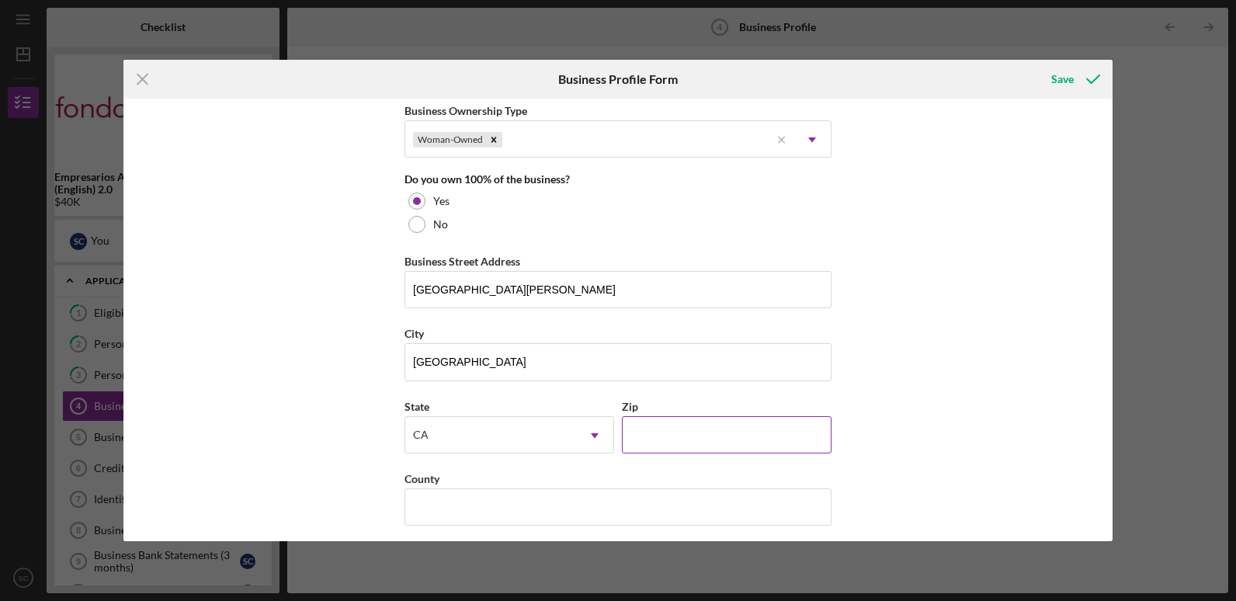
click at [730, 422] on input "Zip" at bounding box center [727, 434] width 210 height 37
type input "94109"
click at [866, 363] on div "Business Name THE OUTSIDER DBA THE OUTSIDER Business Start Date 11/27/1989 Lega…" at bounding box center [617, 320] width 989 height 442
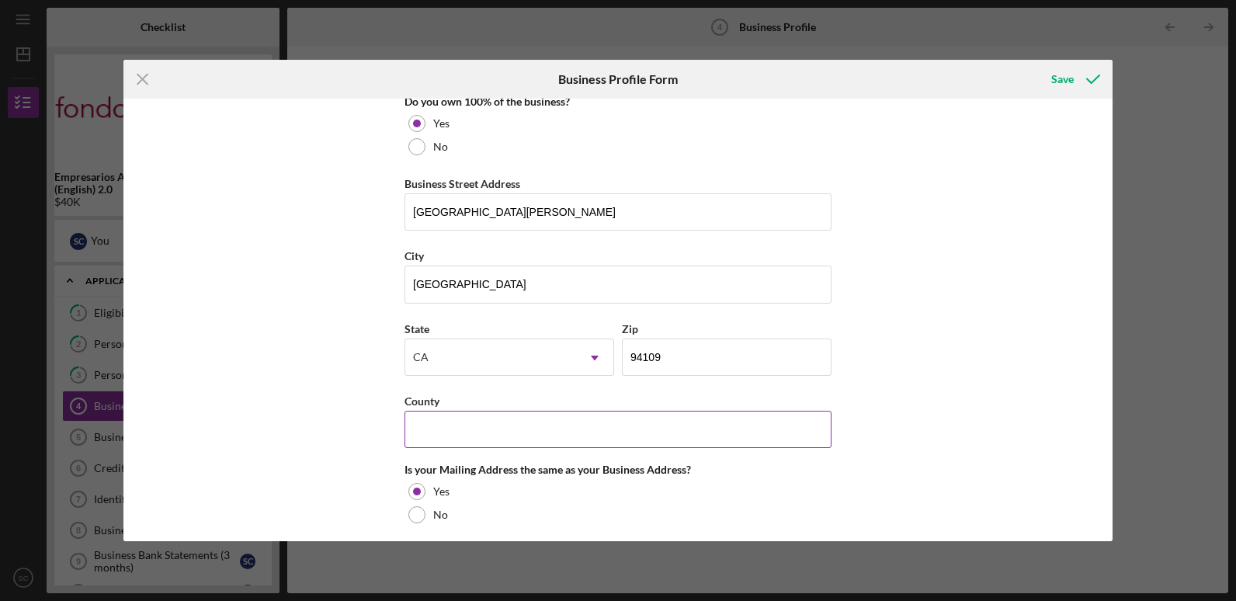
click at [594, 432] on input "County" at bounding box center [617, 429] width 427 height 37
type input "SAN FRANCISCO COUNTY"
click at [978, 397] on div "Business Name THE OUTSIDER DBA THE OUTSIDER Business Start Date 11/27/1989 Lega…" at bounding box center [617, 320] width 989 height 442
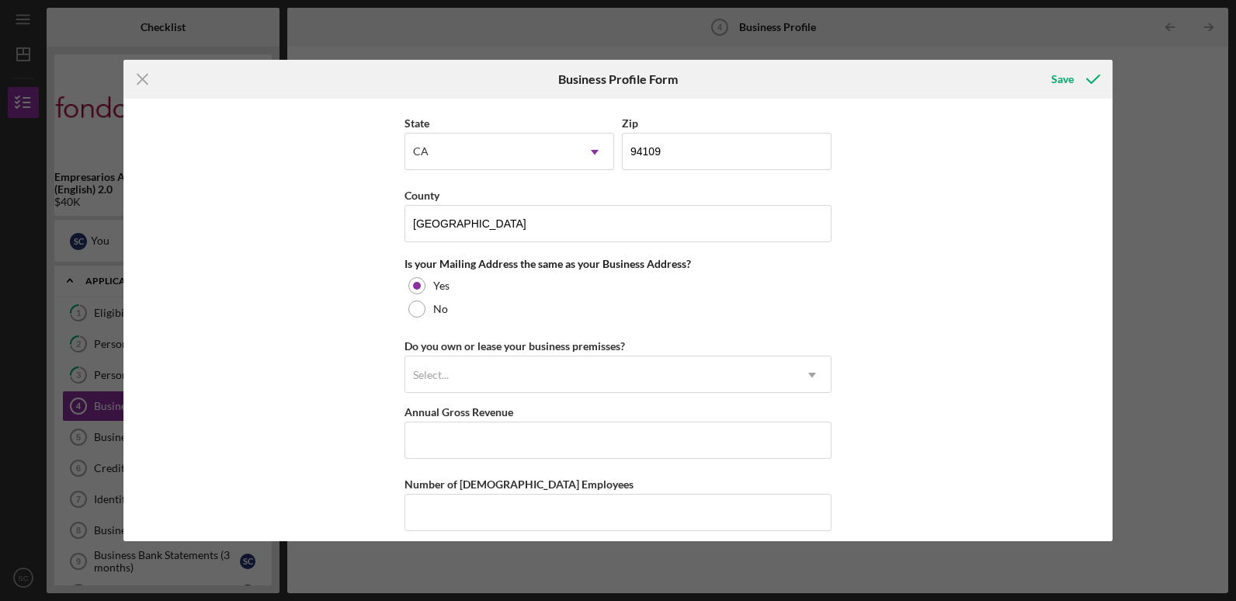
scroll to position [1087, 0]
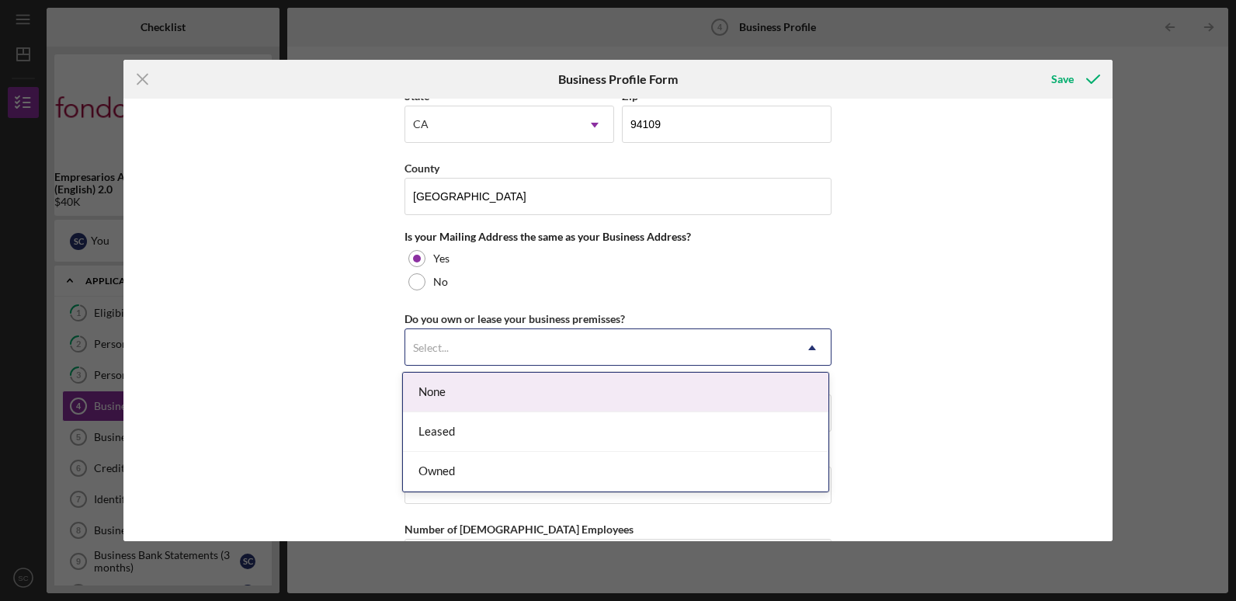
click at [488, 359] on div "Select..." at bounding box center [599, 348] width 388 height 36
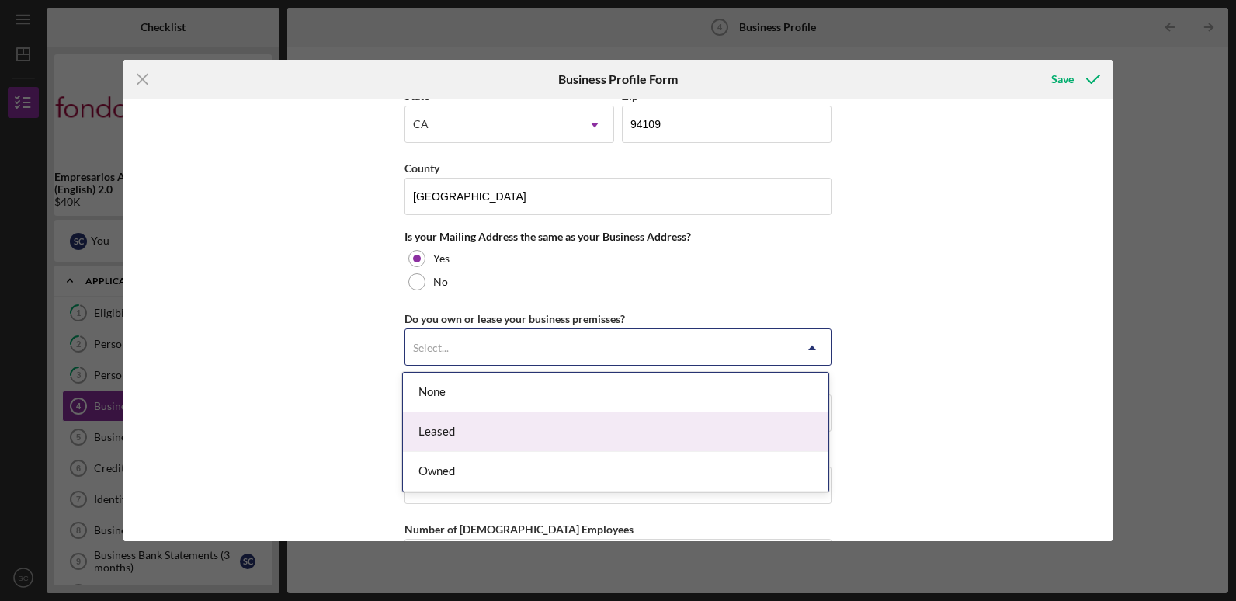
click at [484, 438] on div "Leased" at bounding box center [615, 432] width 425 height 40
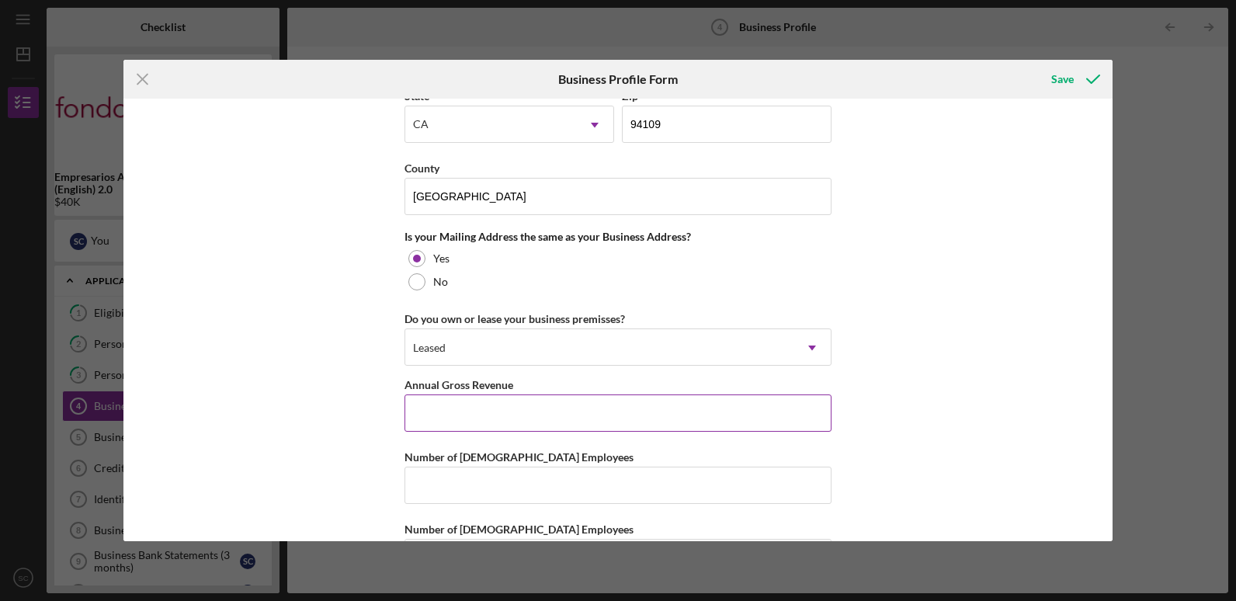
click at [489, 425] on input "Annual Gross Revenue" at bounding box center [617, 412] width 427 height 37
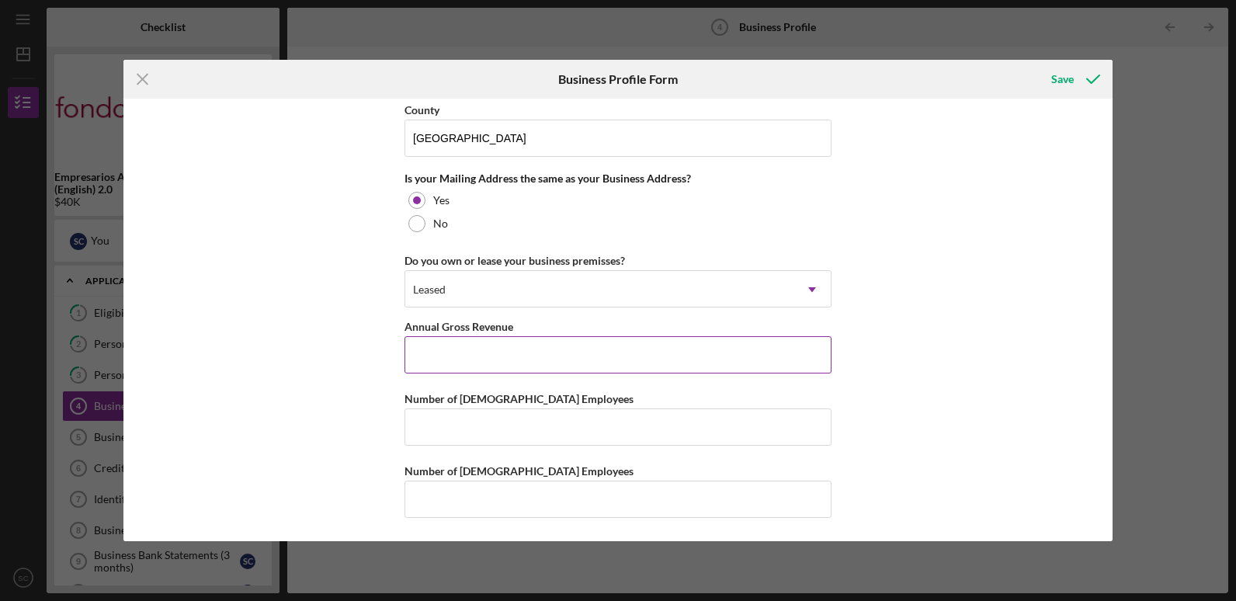
click at [439, 352] on input "Annual Gross Revenue" at bounding box center [617, 354] width 427 height 37
type input "$128,770"
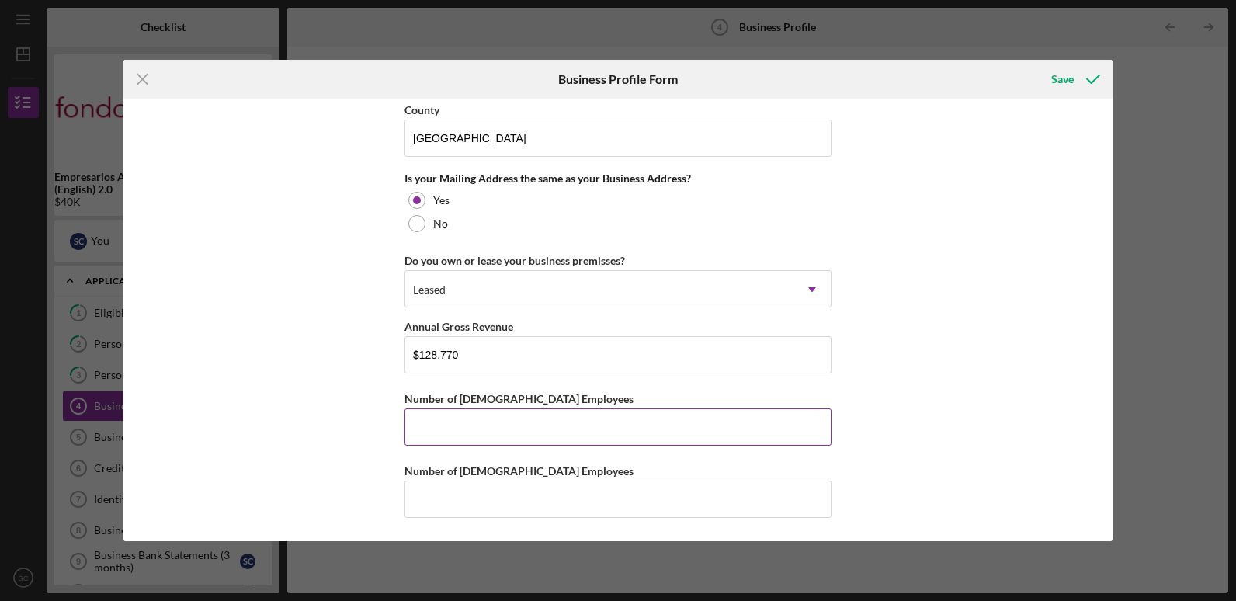
click at [456, 415] on input "Number of Full-Time Employees" at bounding box center [617, 426] width 427 height 37
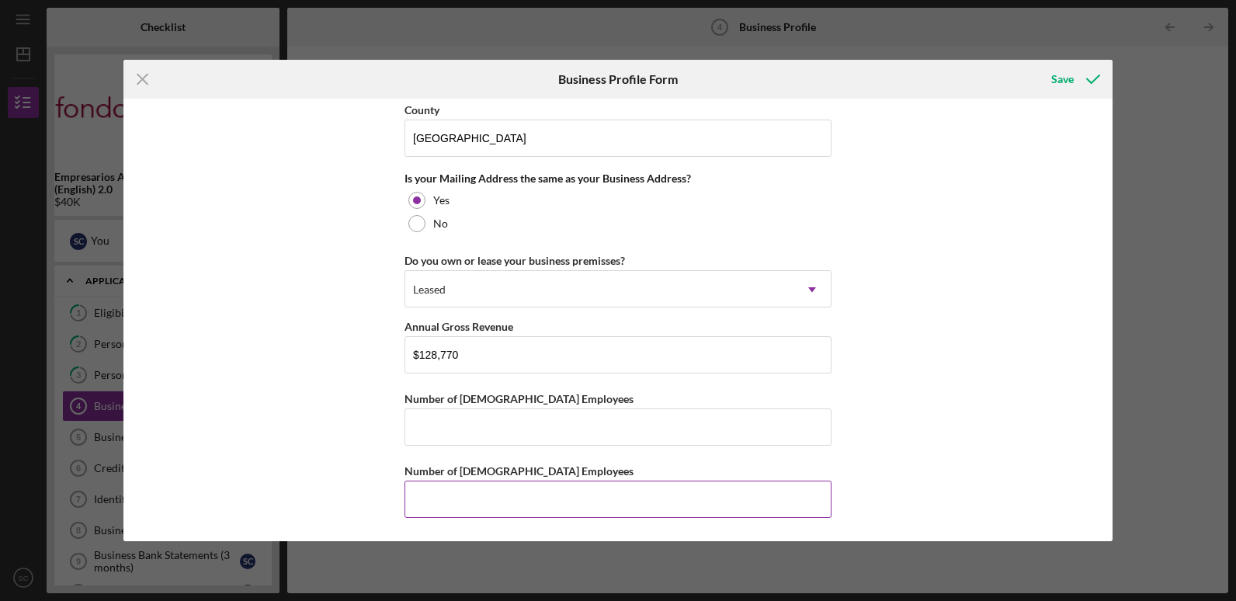
click at [452, 497] on input "Number of Part-Time Employees" at bounding box center [617, 499] width 427 height 37
type input "2"
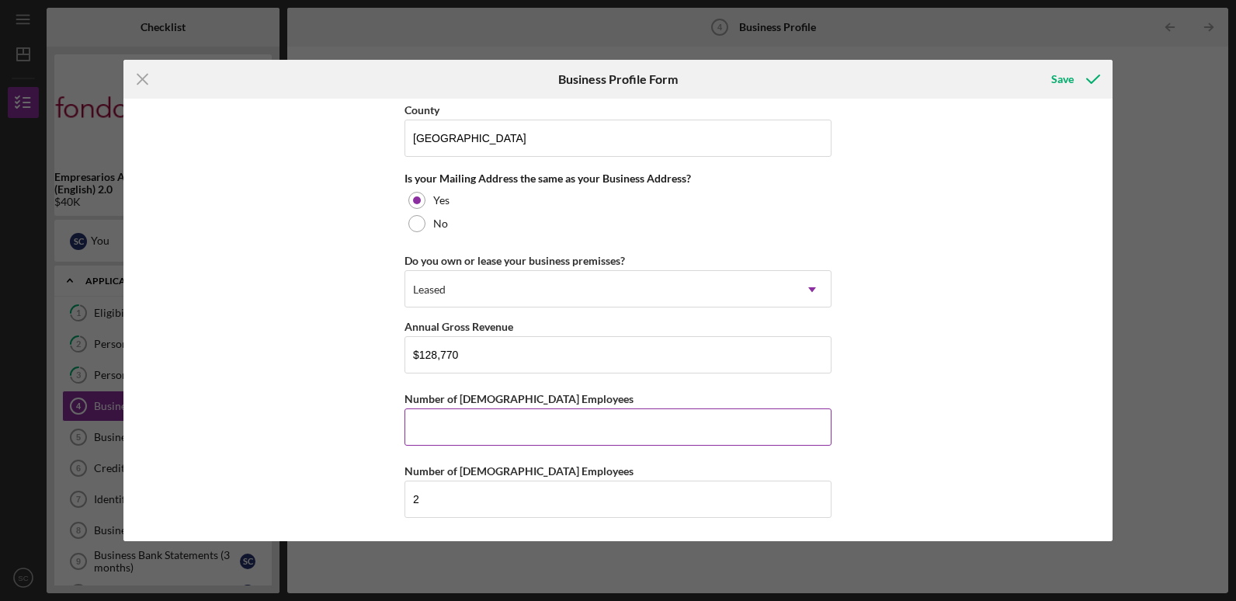
click at [450, 431] on input "Number of Full-Time Employees" at bounding box center [617, 426] width 427 height 37
type input "0"
click at [1060, 79] on div "Save" at bounding box center [1062, 79] width 23 height 31
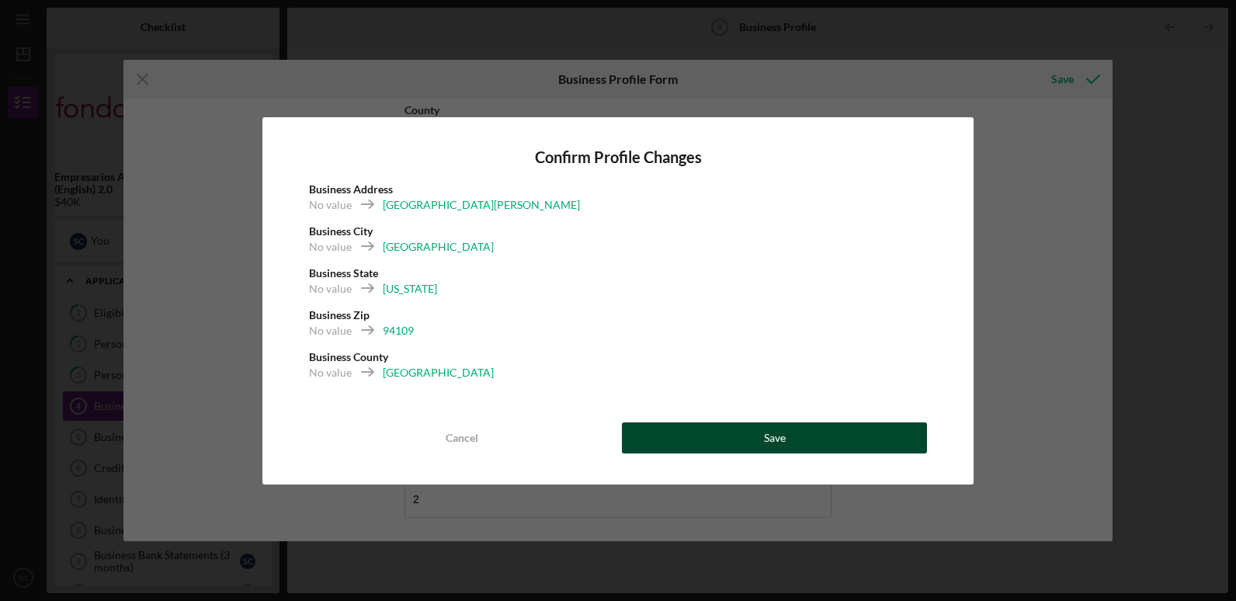
click at [769, 442] on div "Save" at bounding box center [775, 437] width 22 height 31
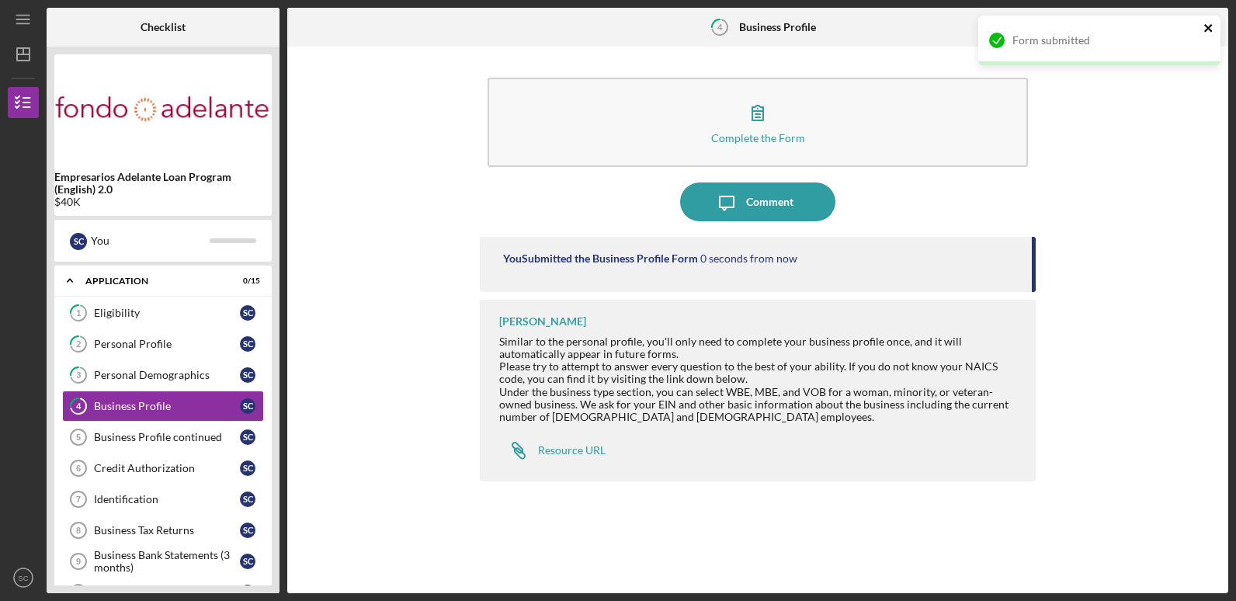
click at [1206, 27] on icon "close" at bounding box center [1208, 28] width 8 height 8
click at [1206, 27] on line "button" at bounding box center [1209, 27] width 8 height 0
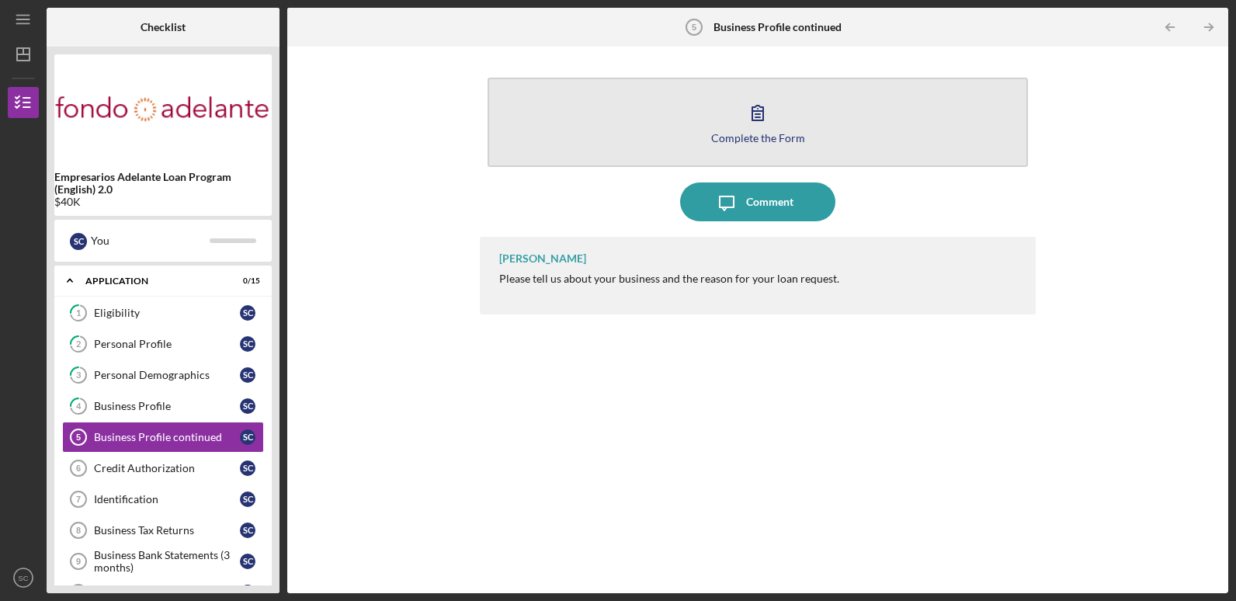
click at [748, 123] on icon "button" at bounding box center [757, 112] width 39 height 39
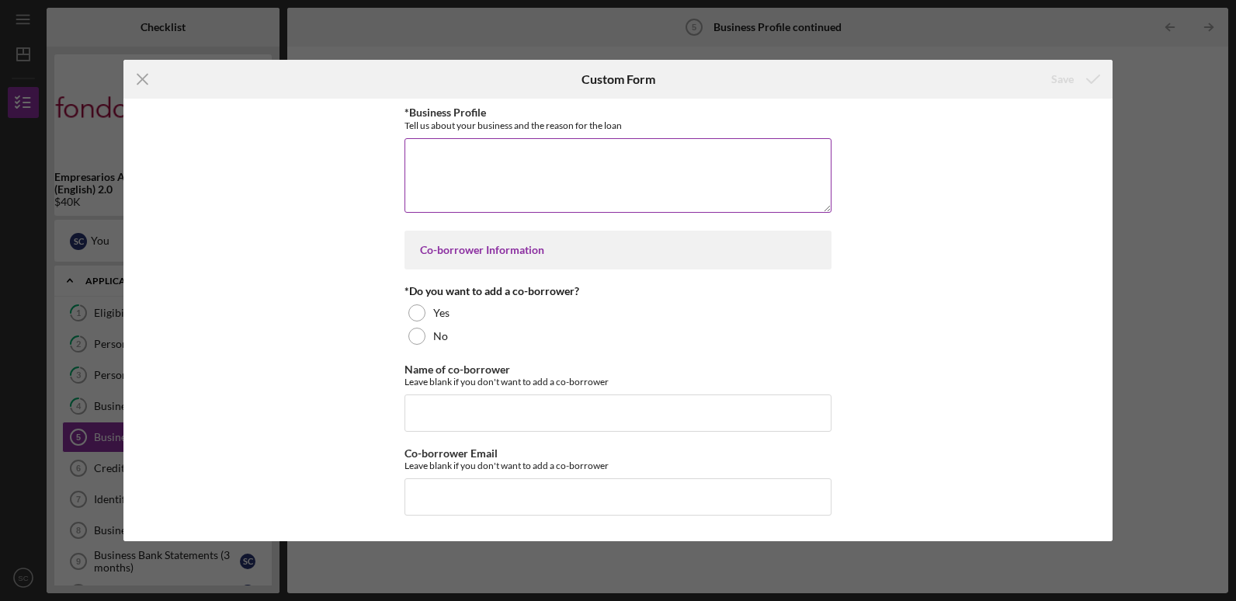
click at [481, 161] on textarea "*Business Profile" at bounding box center [617, 175] width 427 height 75
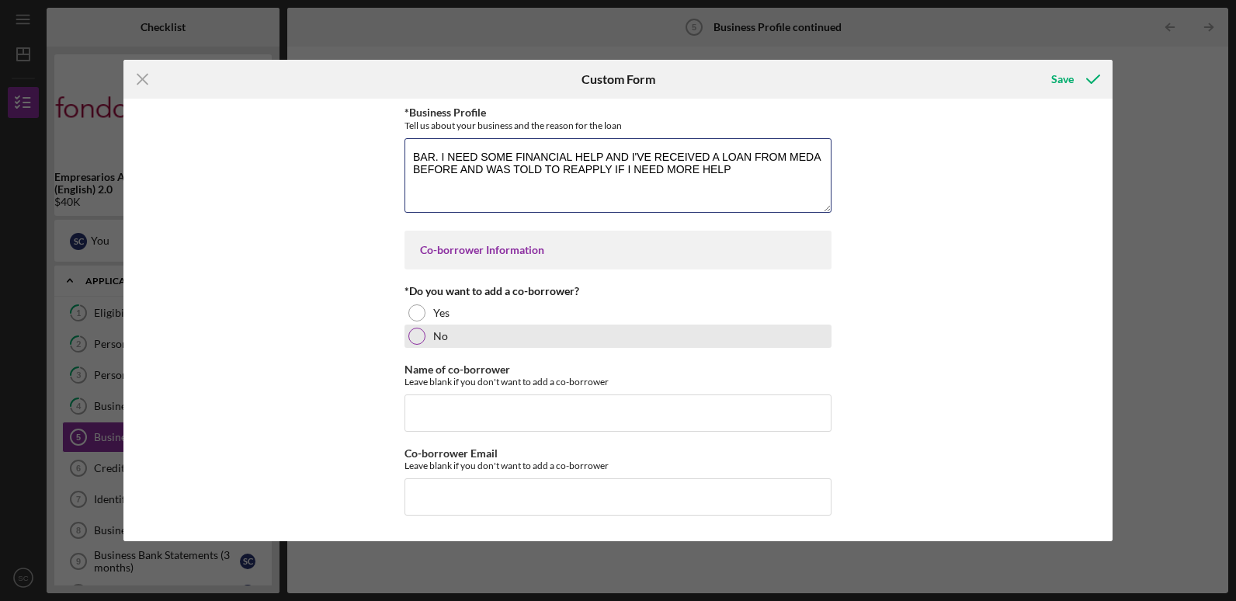
type textarea "BAR. I NEED SOME FINANCIAL HELP AND I'VE RECEIVED A LOAN FROM MEDA BEFORE AND W…"
click at [422, 333] on div at bounding box center [416, 336] width 17 height 17
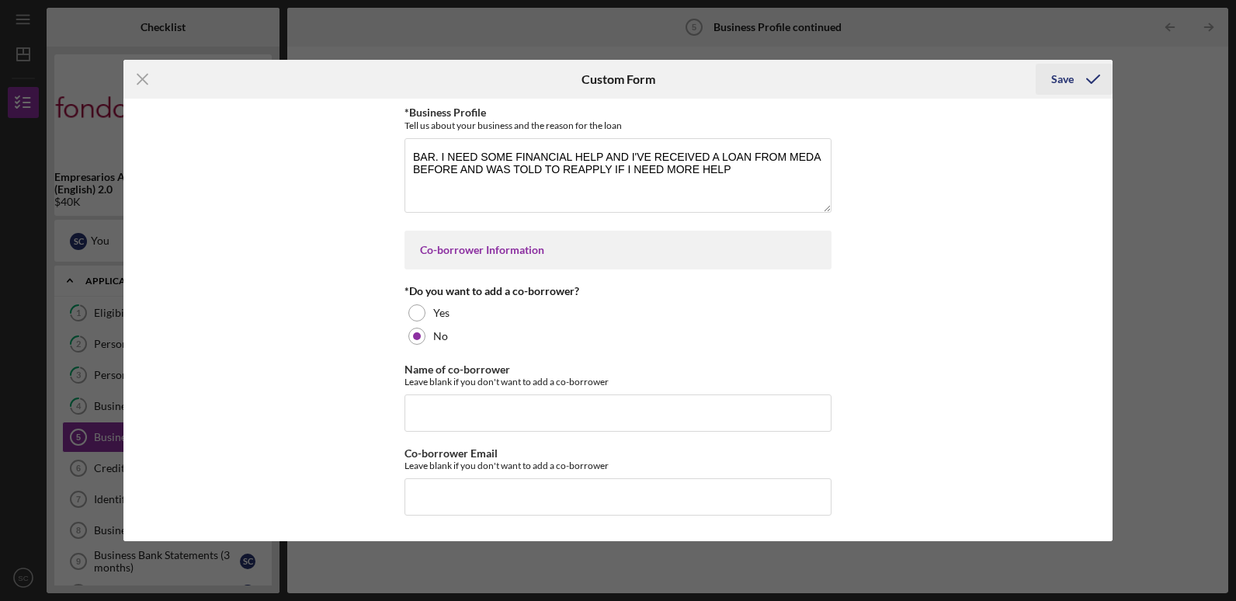
click at [1081, 69] on icon "submit" at bounding box center [1093, 79] width 39 height 39
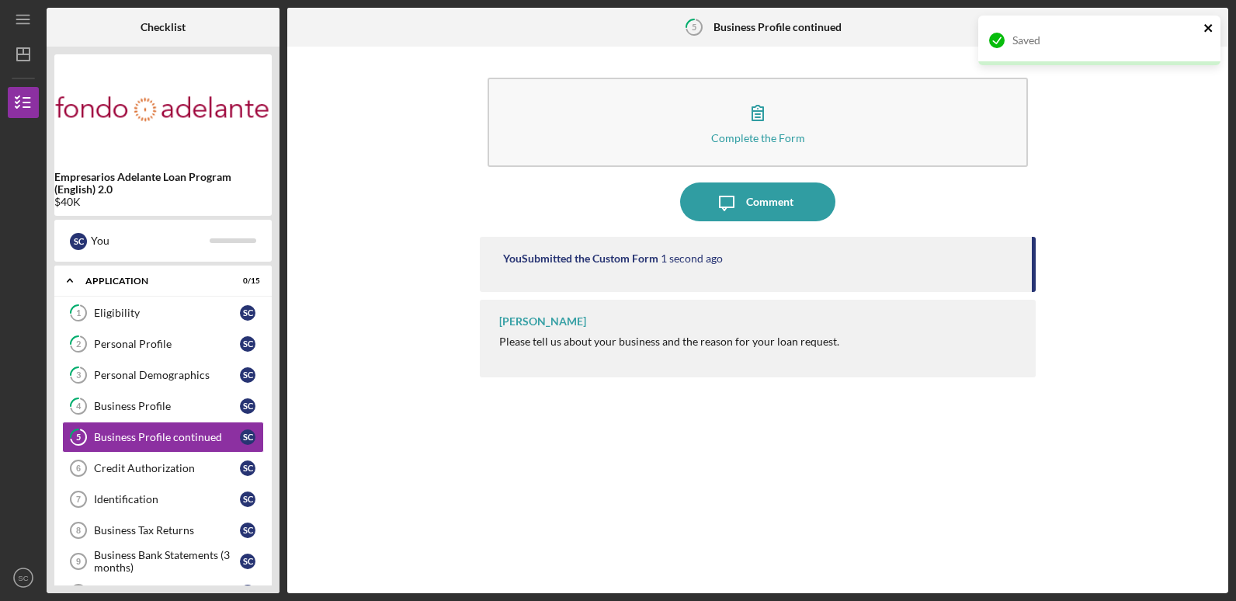
click at [1204, 32] on icon "close" at bounding box center [1208, 28] width 11 height 12
click at [1214, 31] on icon "Icon/Table Pagination Arrow" at bounding box center [1209, 27] width 35 height 35
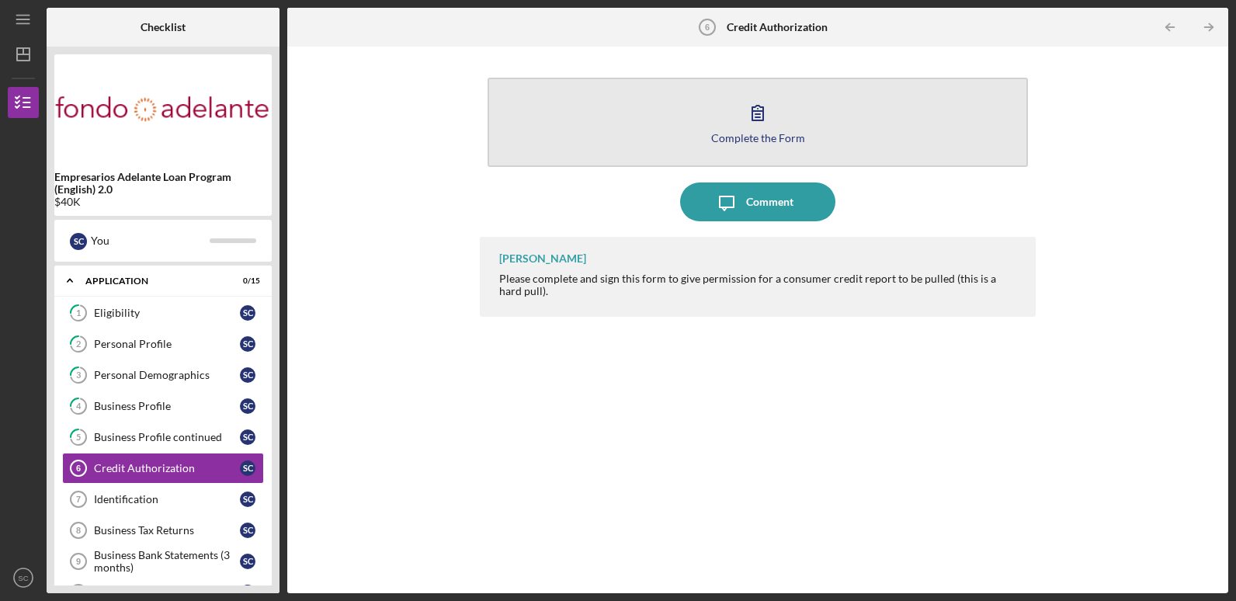
click at [818, 129] on button "Complete the Form Form" at bounding box center [758, 122] width 540 height 89
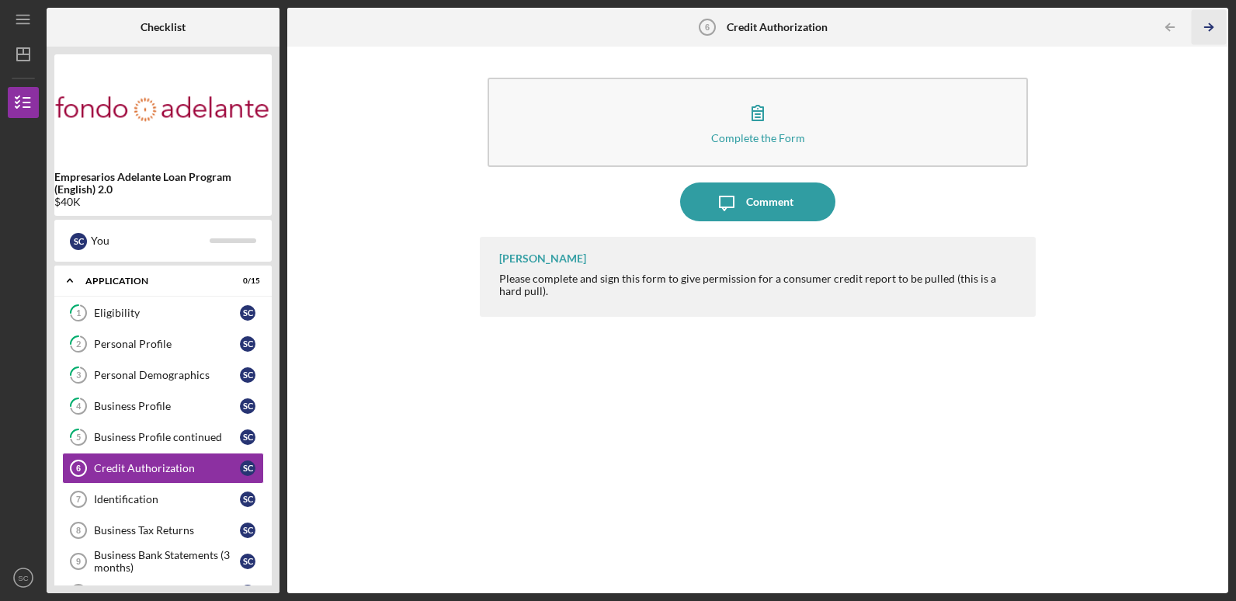
click at [1216, 23] on icon "Icon/Table Pagination Arrow" at bounding box center [1209, 27] width 35 height 35
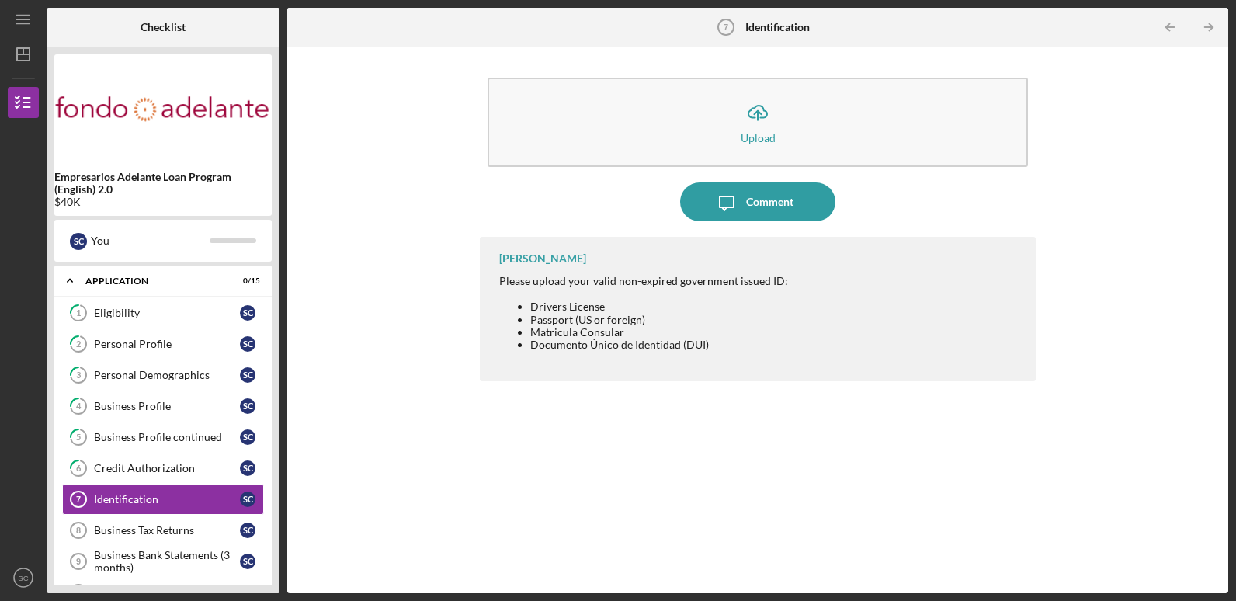
drag, startPoint x: 835, startPoint y: 146, endPoint x: 1136, endPoint y: 308, distance: 341.4
click at [1136, 307] on div "Icon/Upload Upload Icon/Message Comment Gloria Murillo Please upload your valid…" at bounding box center [757, 319] width 925 height 531
click at [936, 463] on div "Gloria Murillo Please upload your valid non-expired government issued ID: Drive…" at bounding box center [757, 403] width 555 height 333
click at [702, 457] on div "Gloria Murillo Please upload your valid non-expired government issued ID: Drive…" at bounding box center [757, 403] width 555 height 333
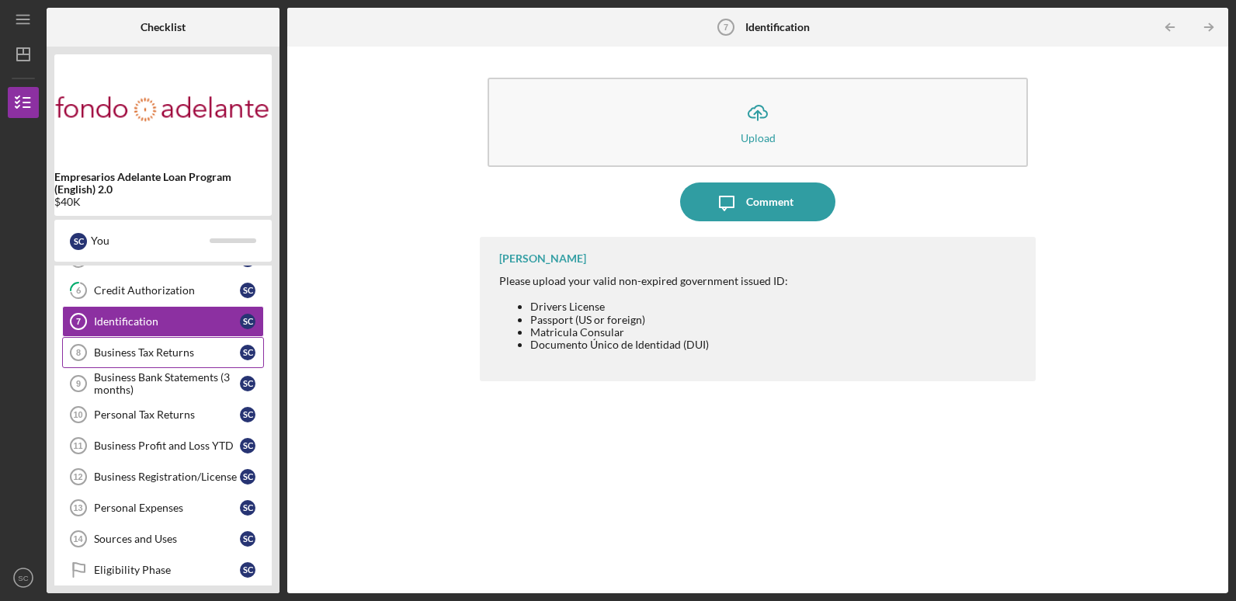
scroll to position [151, 0]
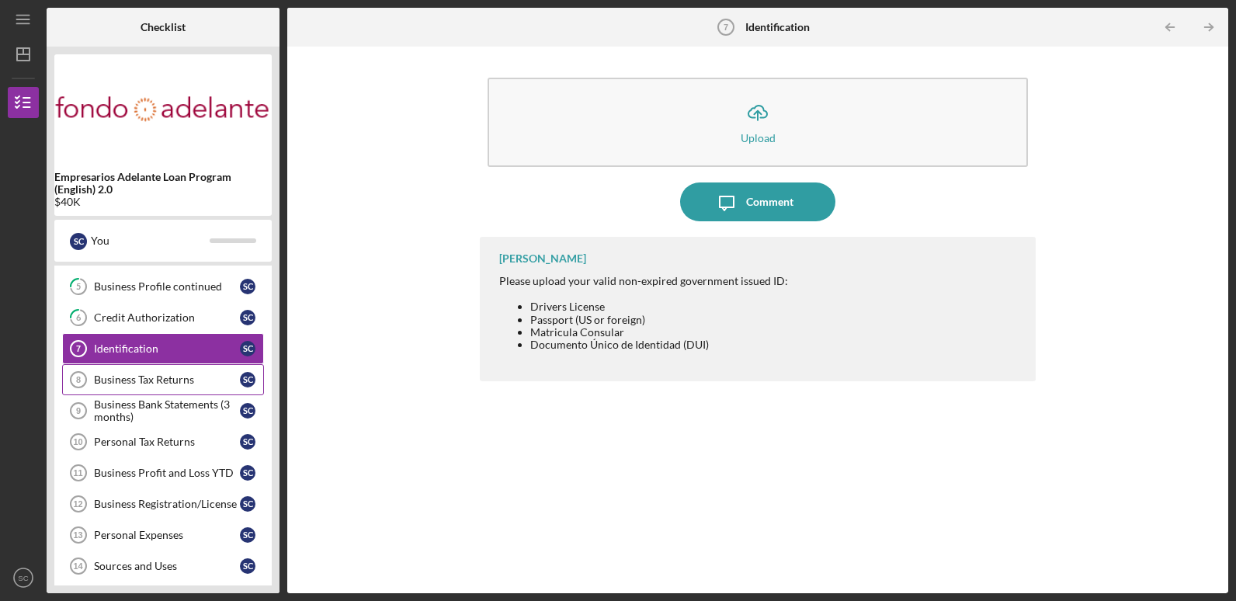
click at [160, 390] on link "Business Tax Returns 8 Business Tax Returns S C" at bounding box center [163, 379] width 202 height 31
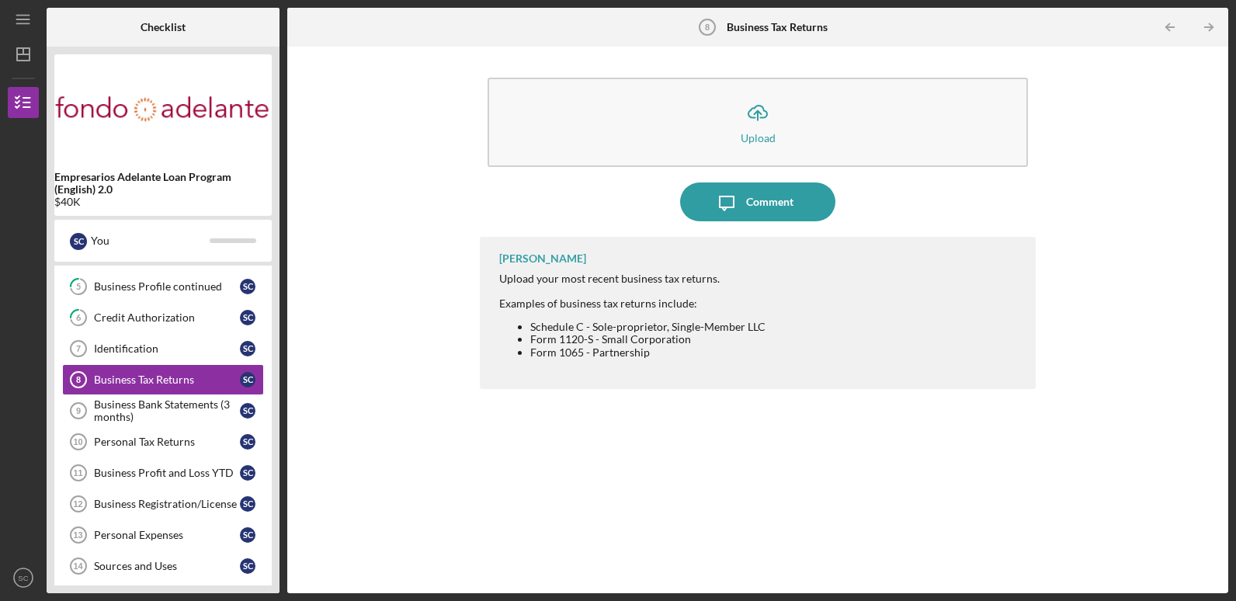
click at [719, 326] on li "Schedule C - Sole-proprietor, Single-Member LLC" at bounding box center [647, 327] width 235 height 12
drag, startPoint x: 535, startPoint y: 277, endPoint x: 731, endPoint y: 286, distance: 196.6
click at [731, 286] on div "Upload your most recent business tax returns. Examples of business tax returns …" at bounding box center [632, 320] width 266 height 97
drag, startPoint x: 731, startPoint y: 286, endPoint x: 723, endPoint y: 311, distance: 25.5
click at [723, 311] on div "Examples of business tax returns include: Schedule C - Sole-proprietor, Single-…" at bounding box center [632, 327] width 266 height 61
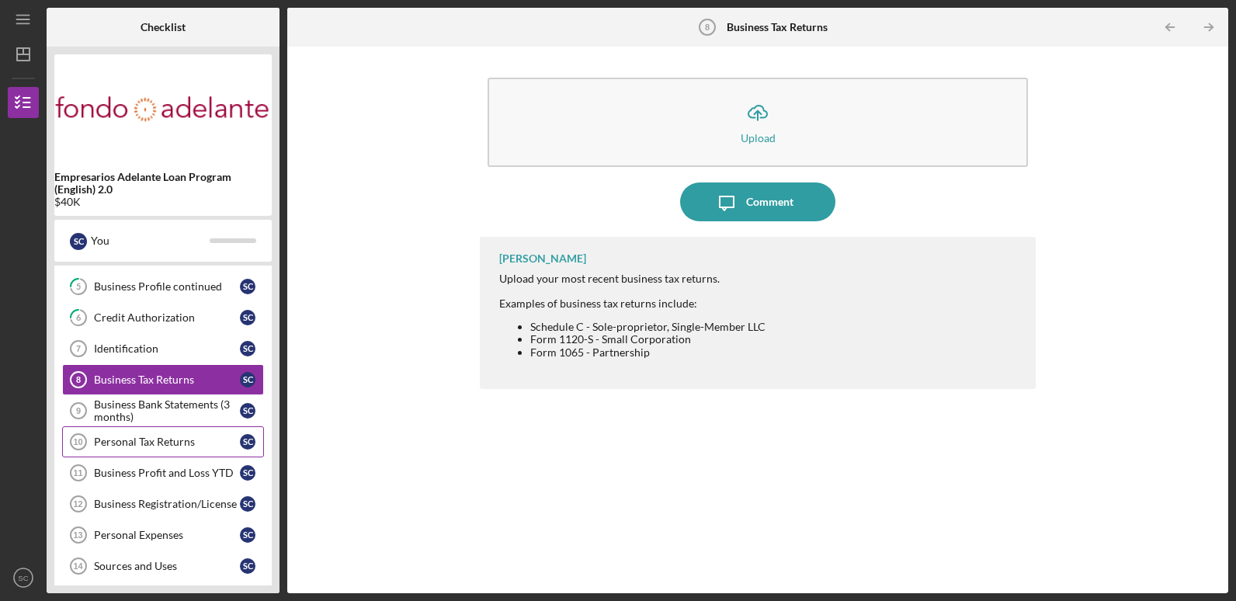
click at [109, 426] on link "Personal Tax Returns 10 Personal Tax Returns S C" at bounding box center [163, 441] width 202 height 31
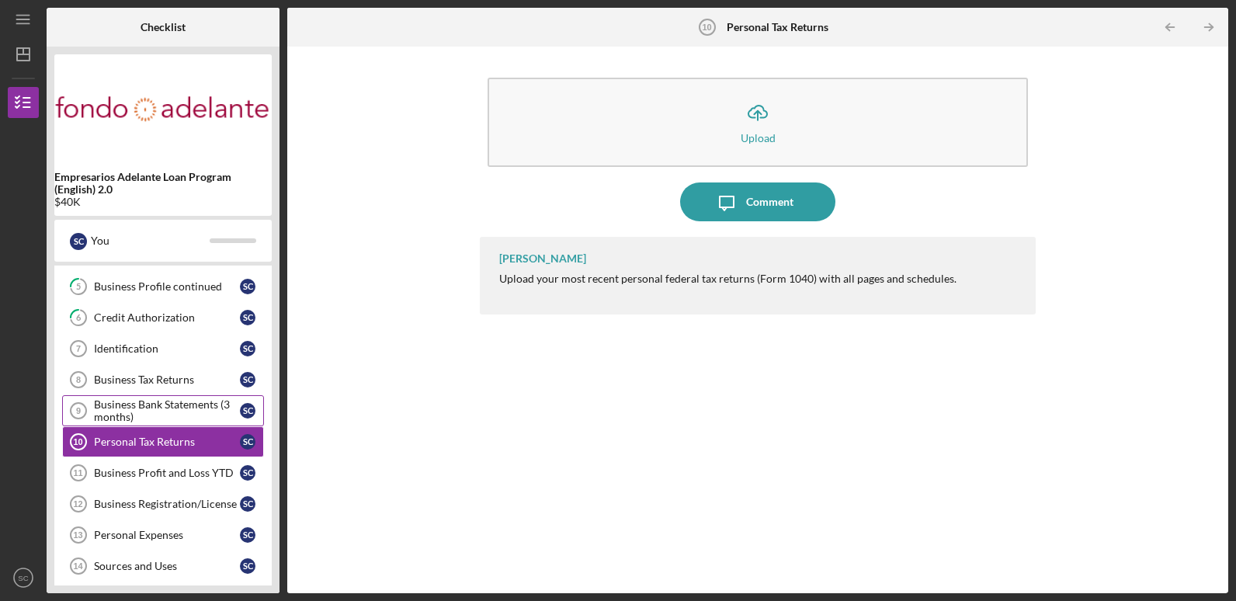
click at [119, 407] on div "Business Bank Statements (3 months)" at bounding box center [167, 410] width 146 height 25
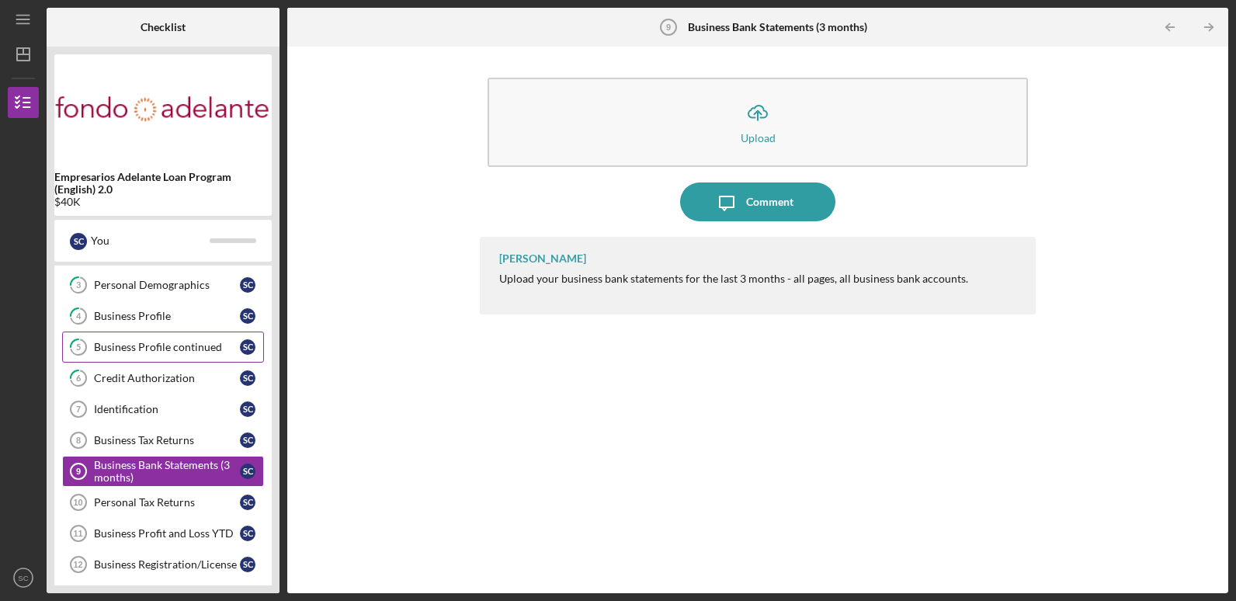
scroll to position [73, 0]
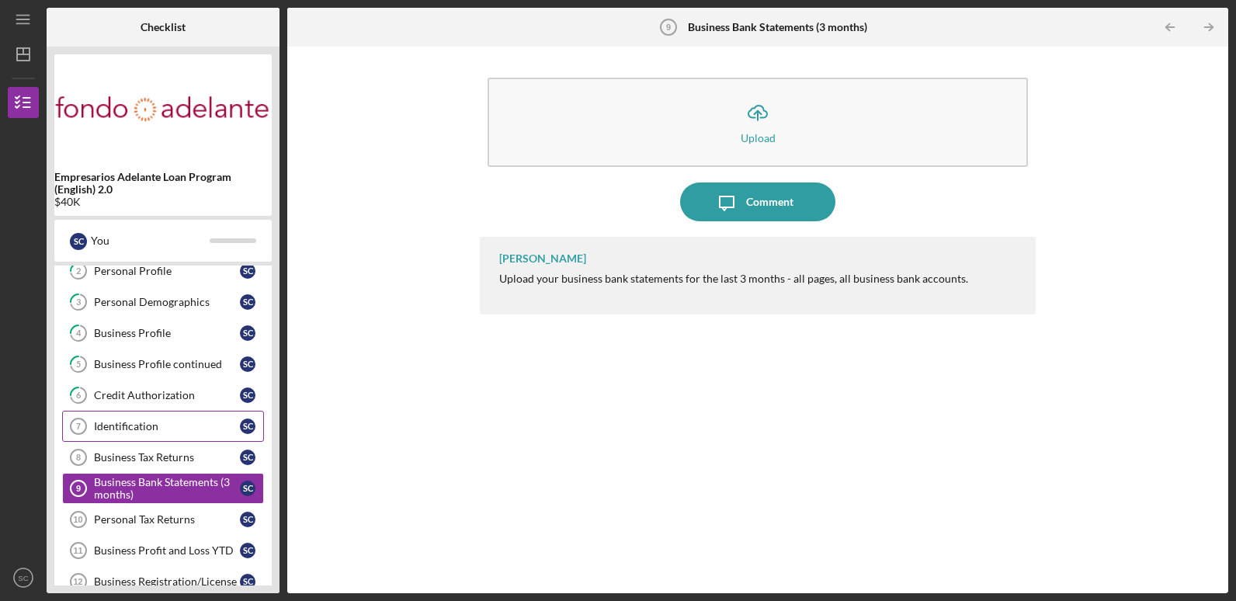
click at [194, 428] on div "Identification" at bounding box center [167, 426] width 146 height 12
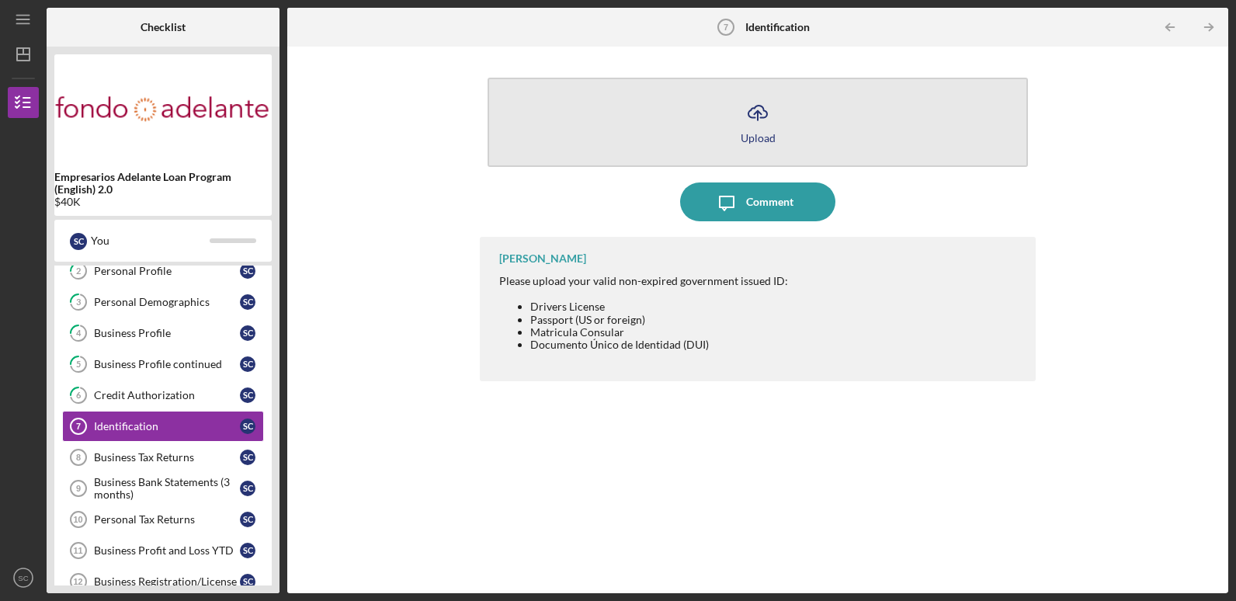
click at [786, 127] on button "Icon/Upload Upload" at bounding box center [758, 122] width 540 height 89
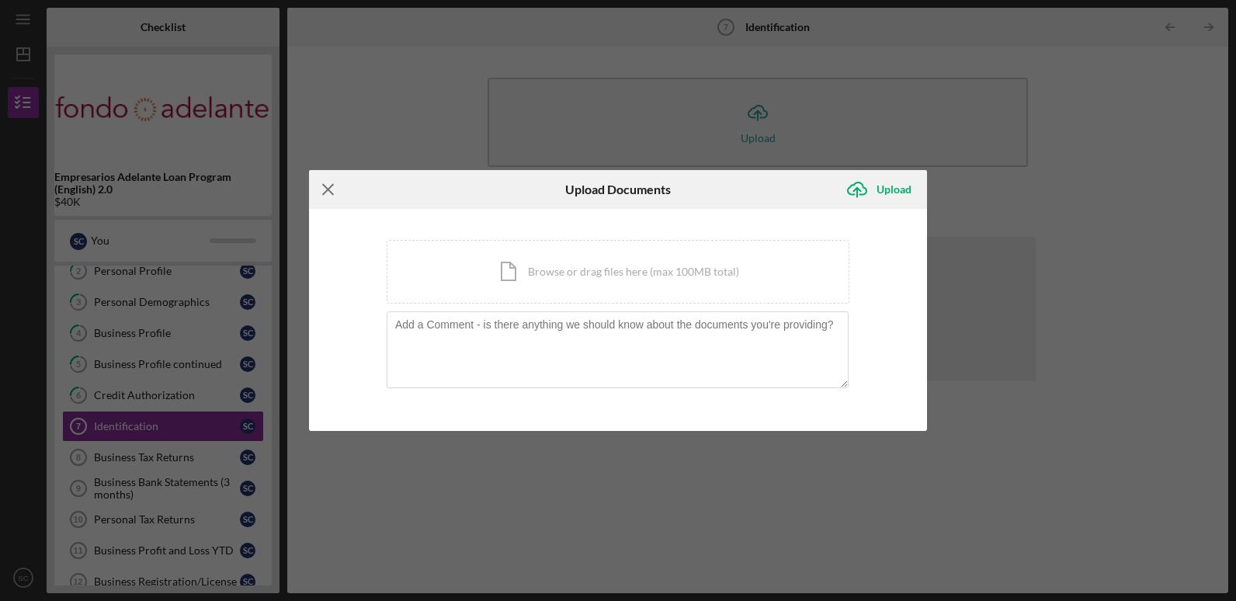
click at [332, 187] on icon "Icon/Menu Close" at bounding box center [328, 189] width 39 height 39
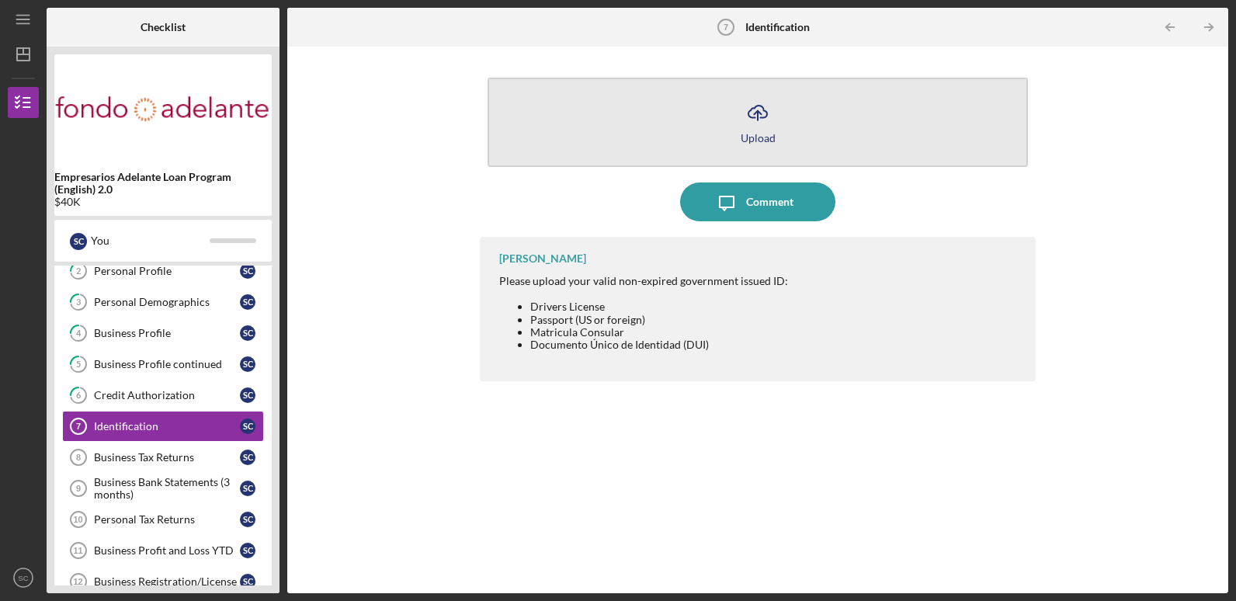
click at [718, 113] on button "Icon/Upload Upload" at bounding box center [758, 122] width 540 height 89
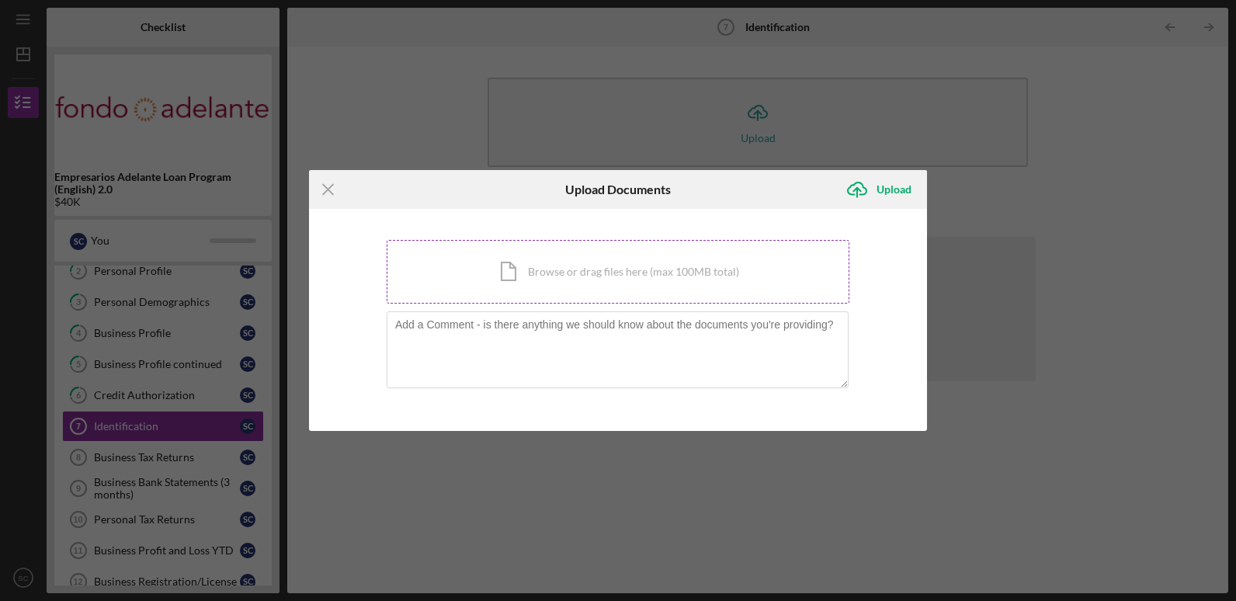
click at [706, 280] on div "Icon/Document Browse or drag files here (max 100MB total) Tap to choose files o…" at bounding box center [618, 272] width 463 height 64
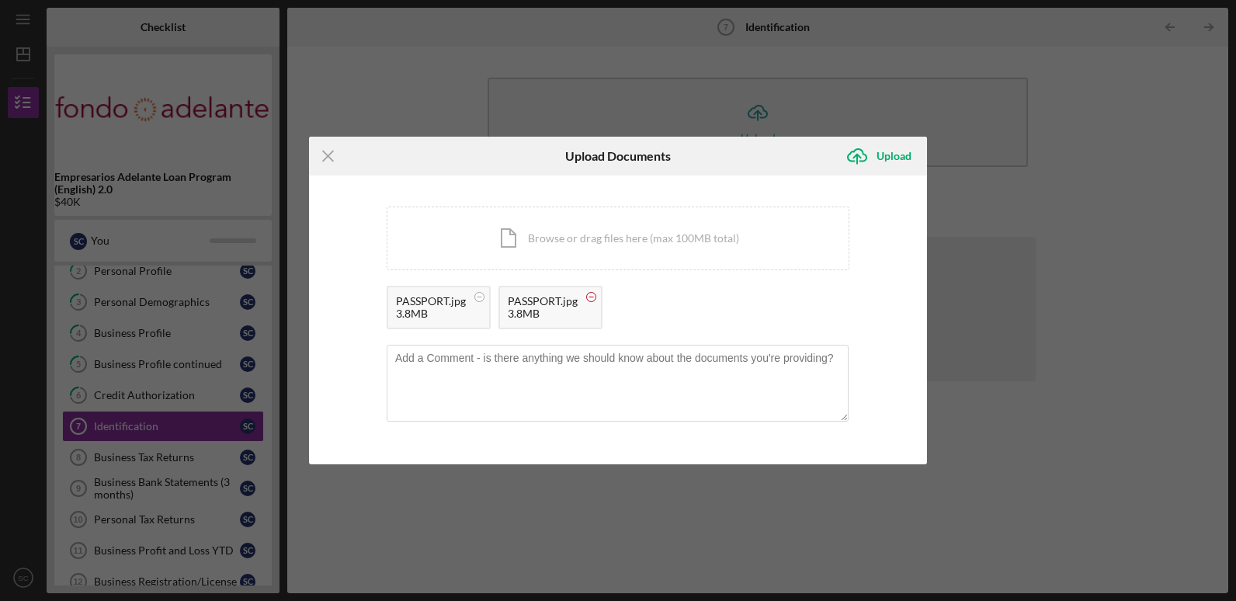
click at [588, 298] on circle at bounding box center [591, 297] width 9 height 9
click at [861, 154] on icon "Icon/Upload" at bounding box center [857, 156] width 39 height 39
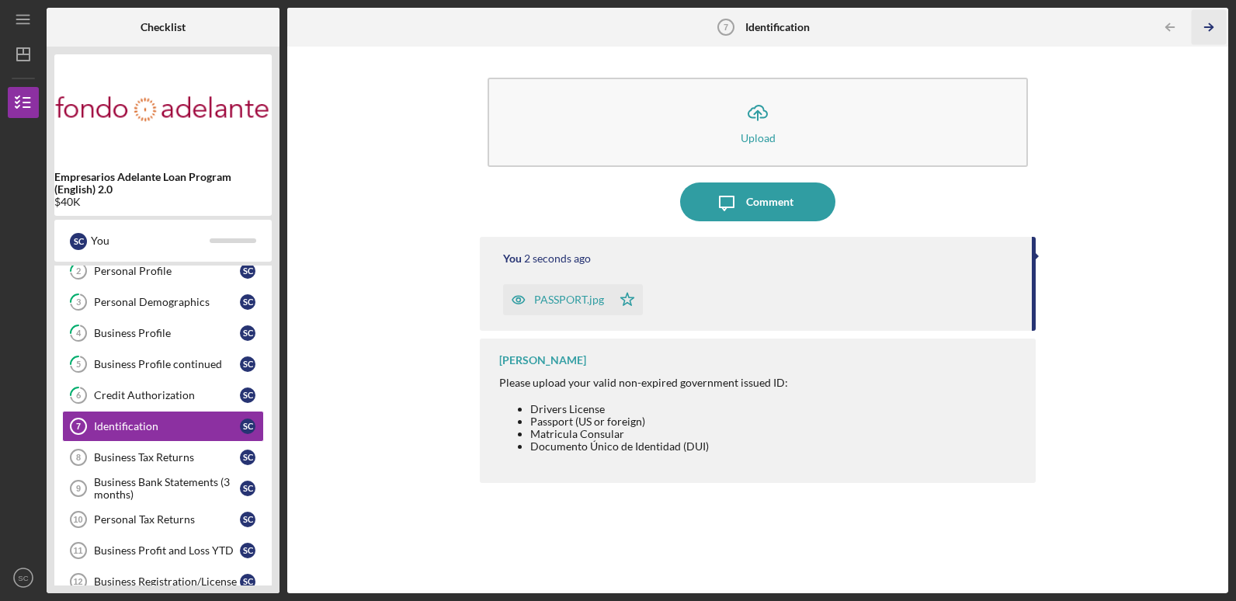
click at [1215, 29] on icon "Icon/Table Pagination Arrow" at bounding box center [1209, 27] width 35 height 35
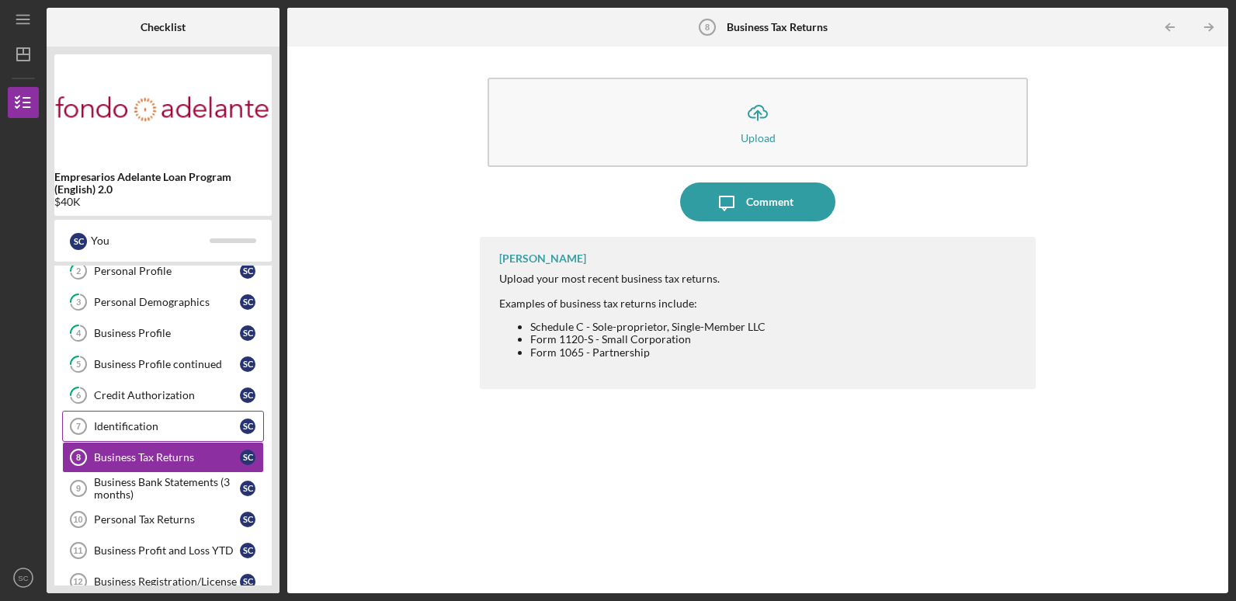
click at [90, 427] on icon "Identification 7" at bounding box center [78, 426] width 39 height 39
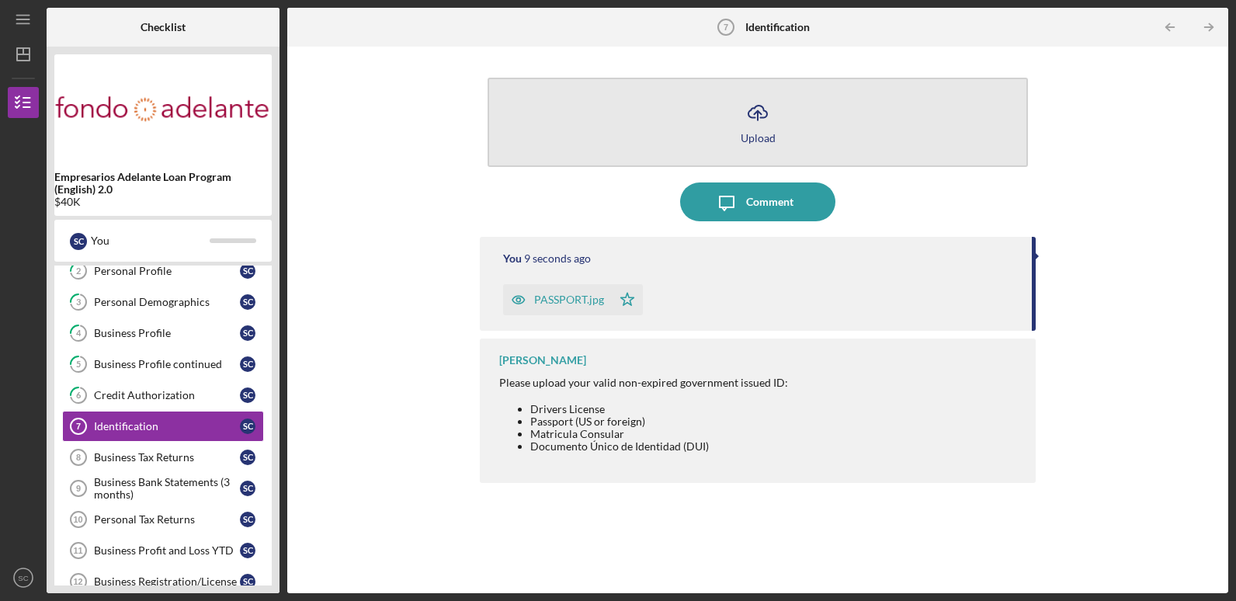
click at [786, 95] on button "Icon/Upload Upload" at bounding box center [758, 122] width 540 height 89
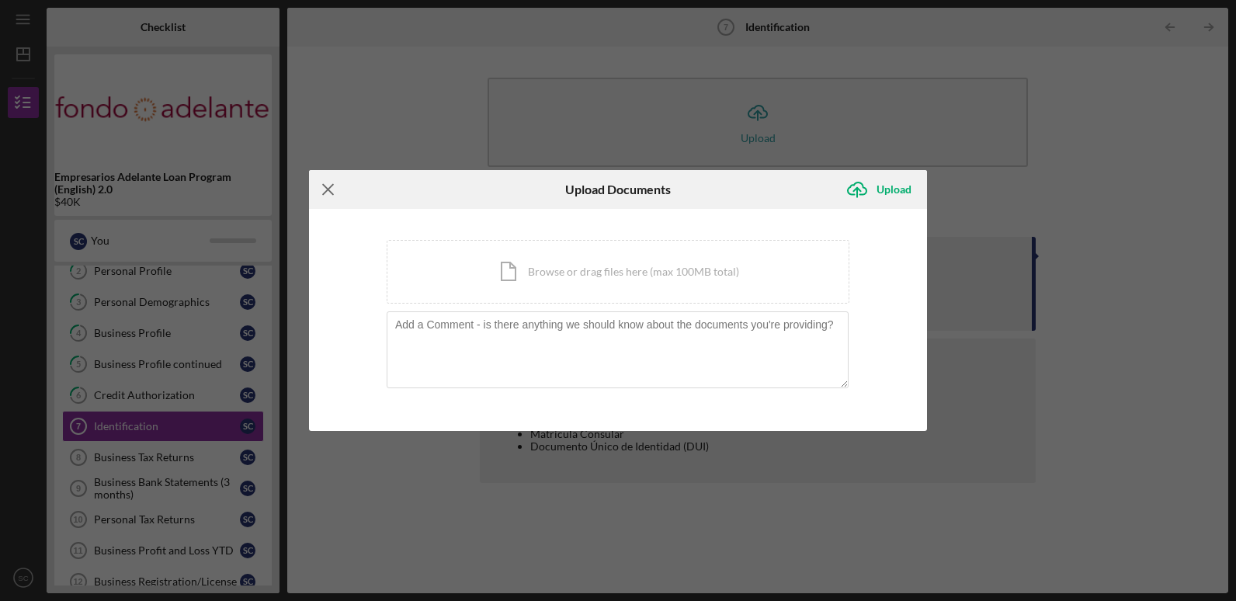
click at [323, 186] on icon "Icon/Menu Close" at bounding box center [328, 189] width 39 height 39
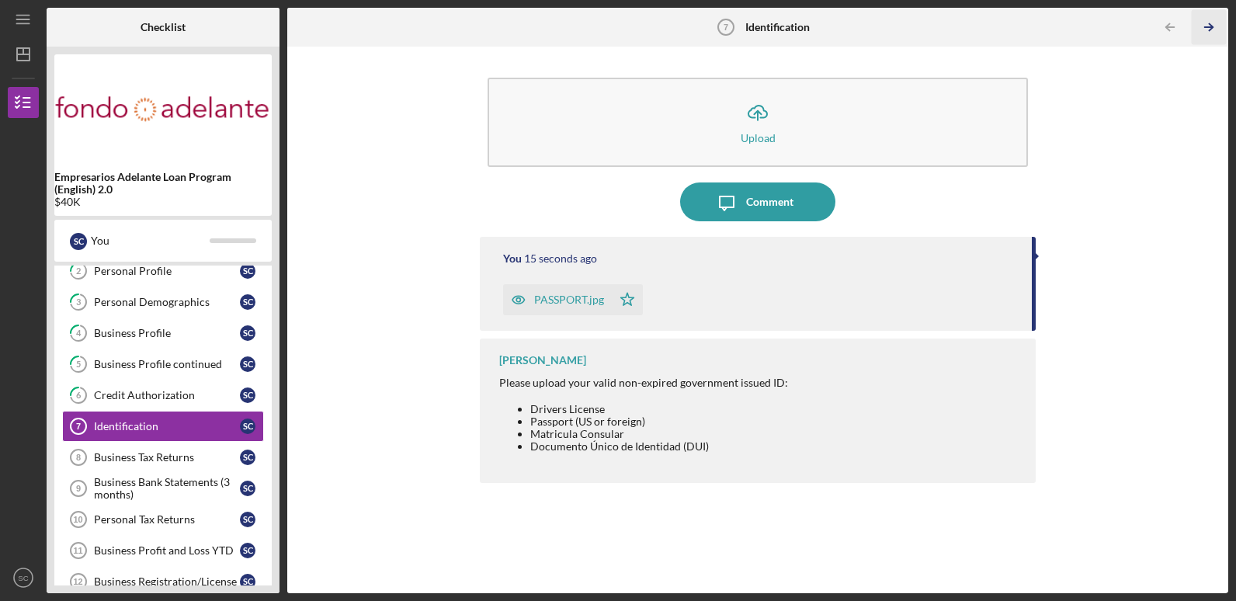
click at [1213, 27] on polyline "button" at bounding box center [1211, 27] width 4 height 7
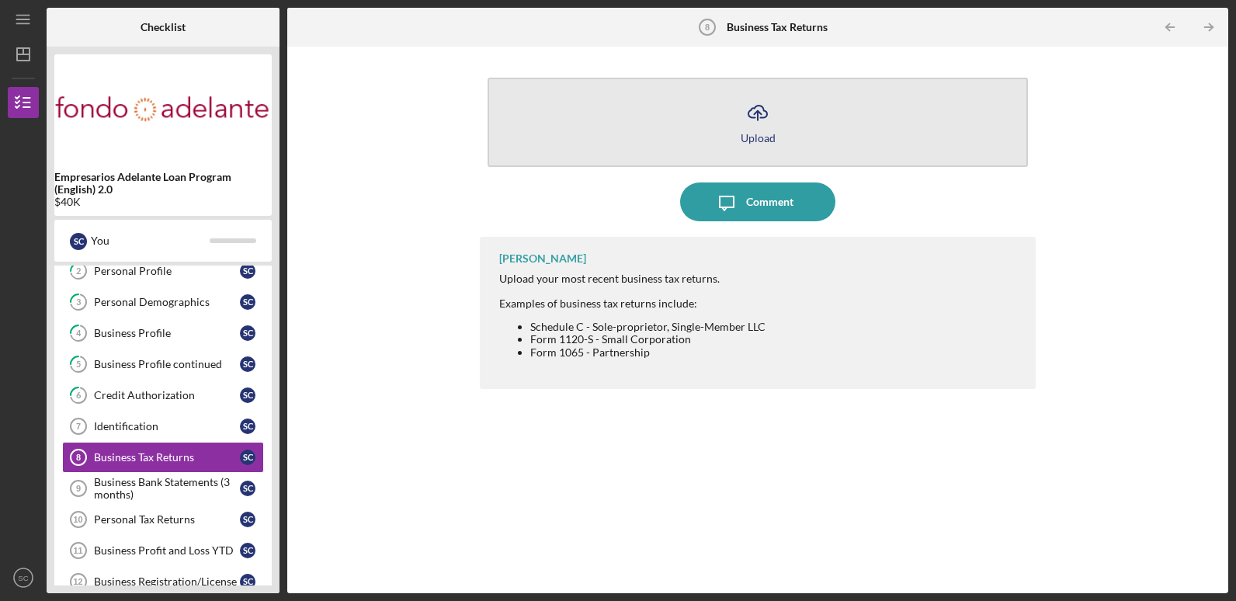
click at [855, 144] on button "Icon/Upload Upload" at bounding box center [758, 122] width 540 height 89
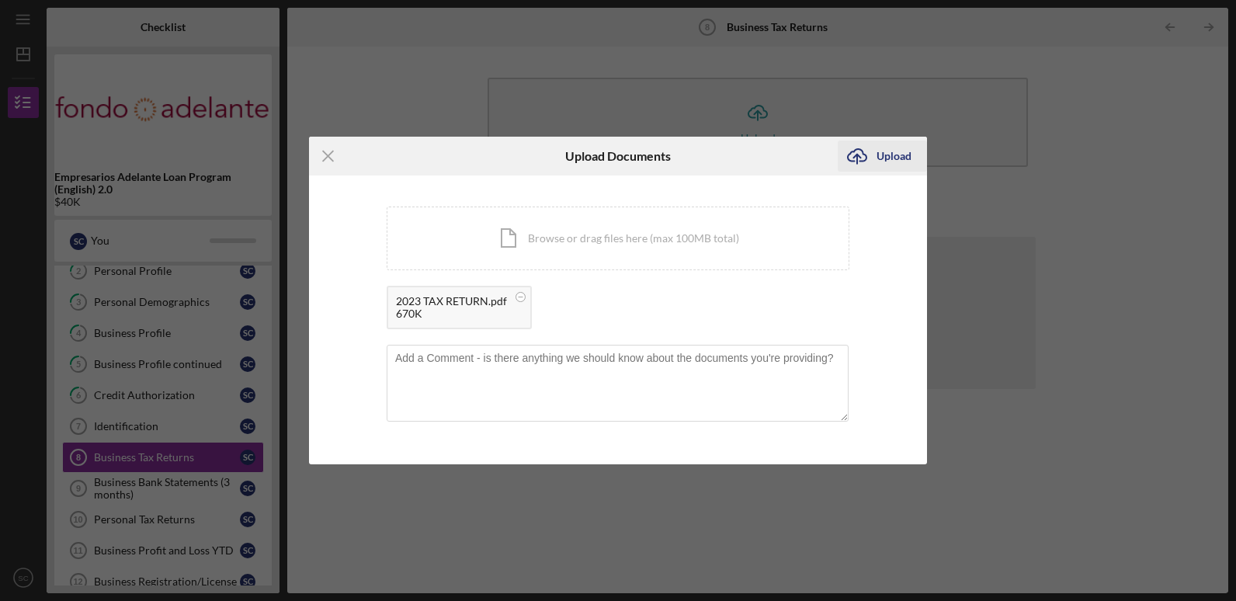
click at [889, 161] on div "Upload" at bounding box center [893, 156] width 35 height 31
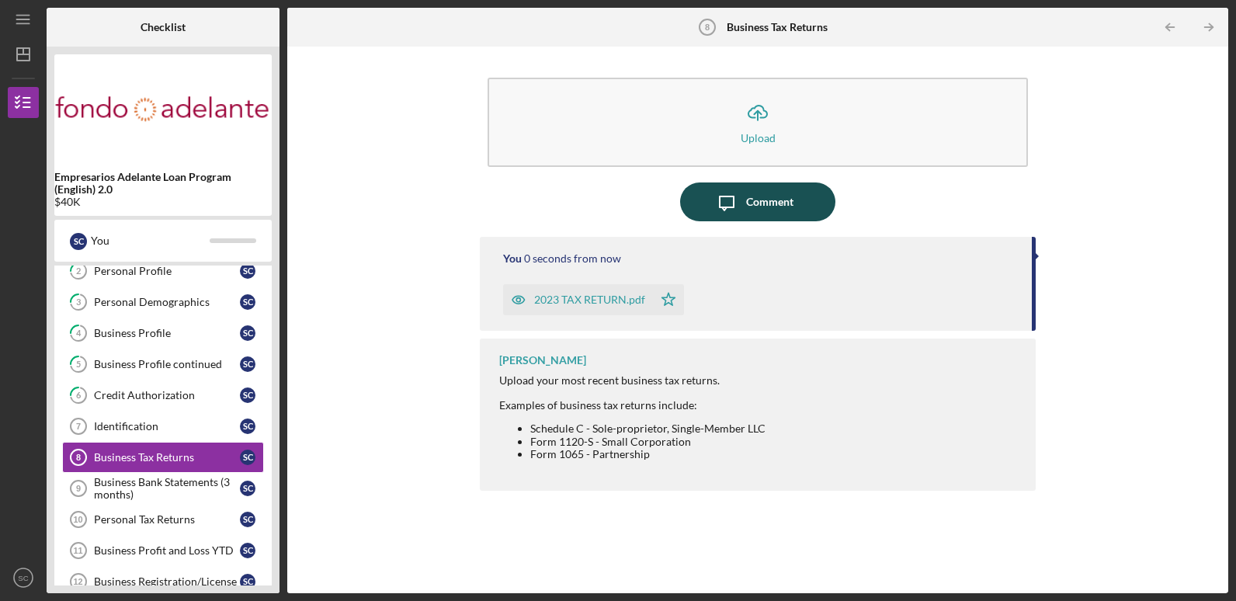
click at [764, 206] on div "Comment" at bounding box center [769, 201] width 47 height 39
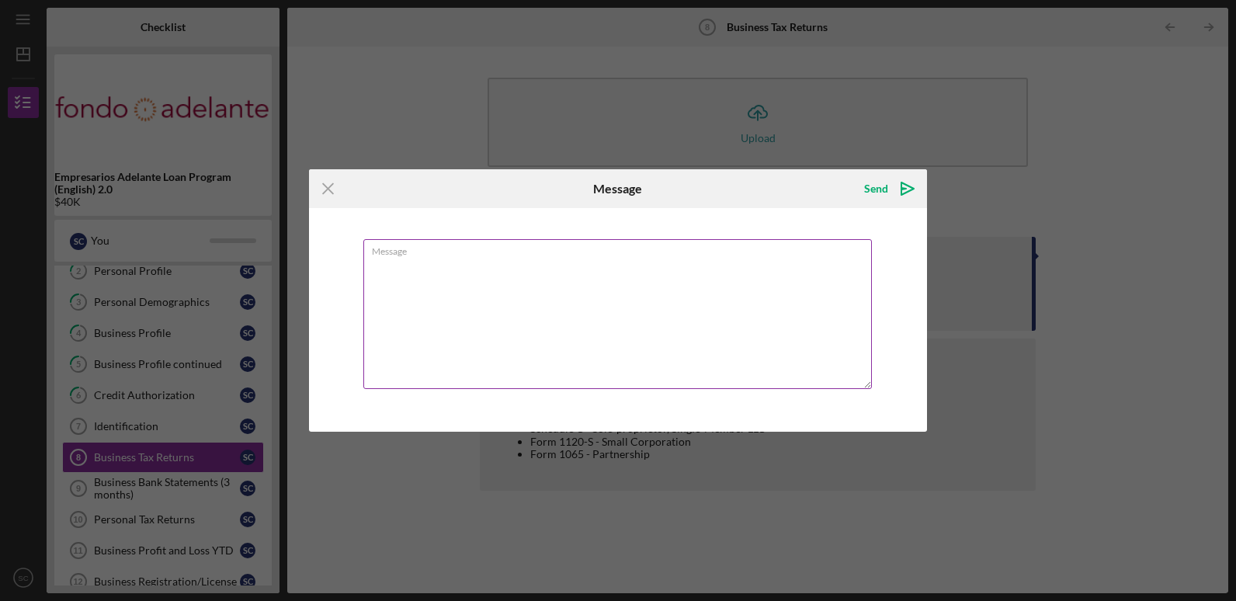
click at [633, 288] on textarea "Message" at bounding box center [617, 314] width 508 height 150
type textarea "W"
type textarea "I HAVEN'T FILED MY 2024 TAX RETURN YET"
click at [869, 191] on div "Send" at bounding box center [876, 188] width 24 height 31
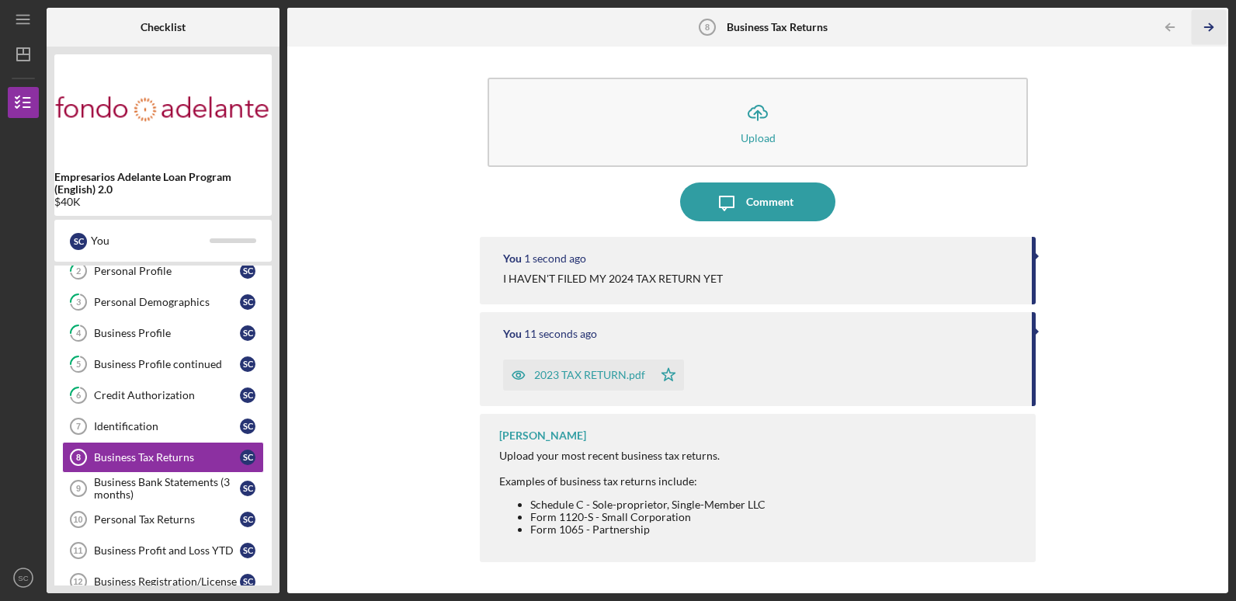
click at [1211, 33] on icon "Icon/Table Pagination Arrow" at bounding box center [1209, 27] width 35 height 35
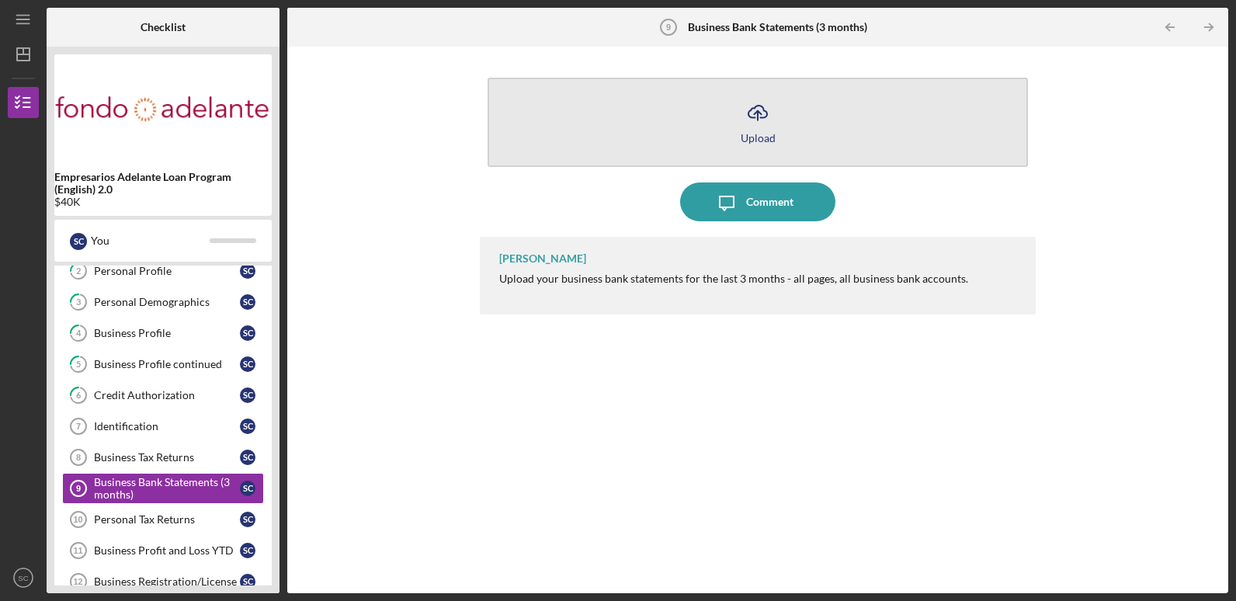
click at [738, 127] on icon "Icon/Upload" at bounding box center [757, 112] width 39 height 39
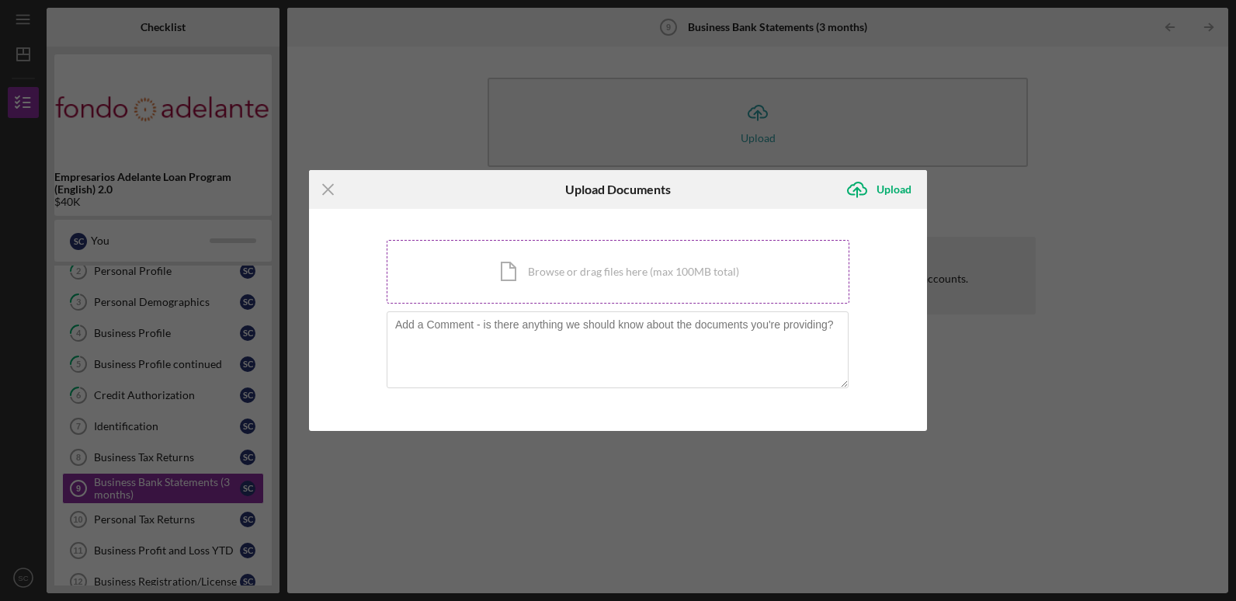
click at [642, 278] on div "Icon/Document Browse or drag files here (max 100MB total) Tap to choose files o…" at bounding box center [618, 272] width 463 height 64
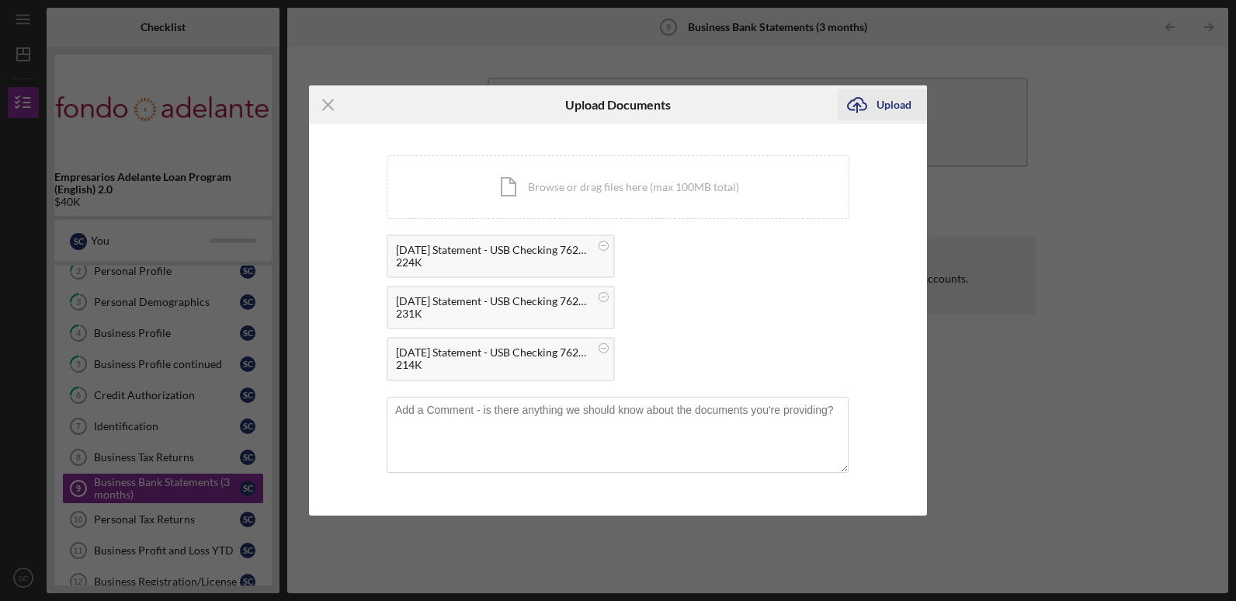
click at [867, 108] on icon "Icon/Upload" at bounding box center [857, 104] width 39 height 39
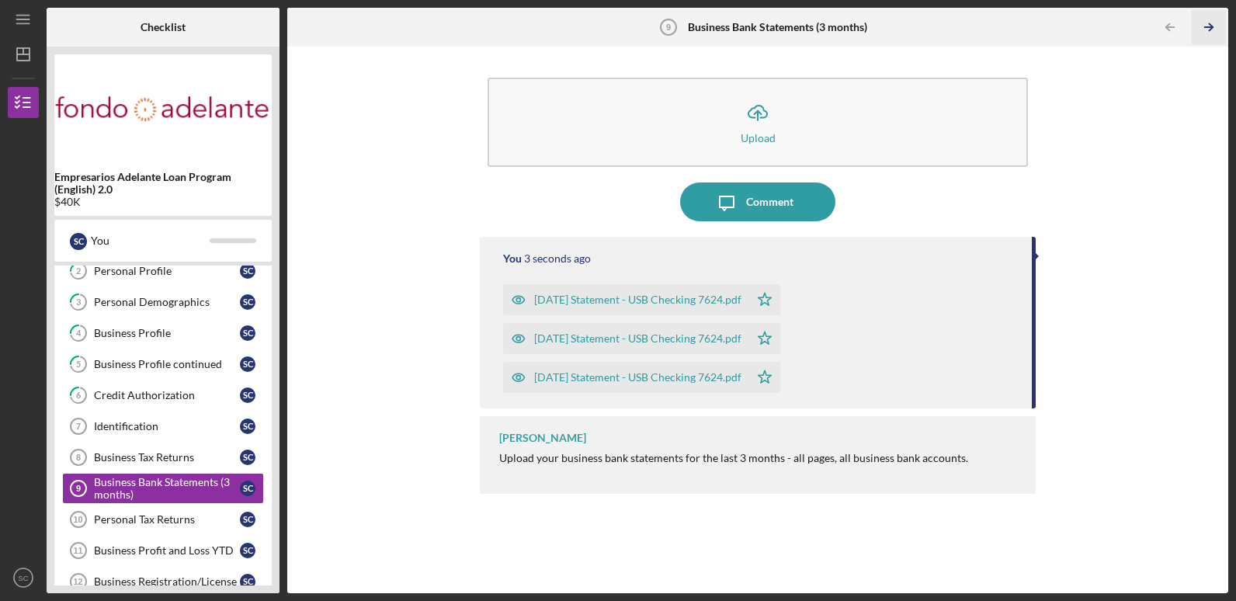
click at [1209, 30] on polyline "button" at bounding box center [1211, 27] width 4 height 7
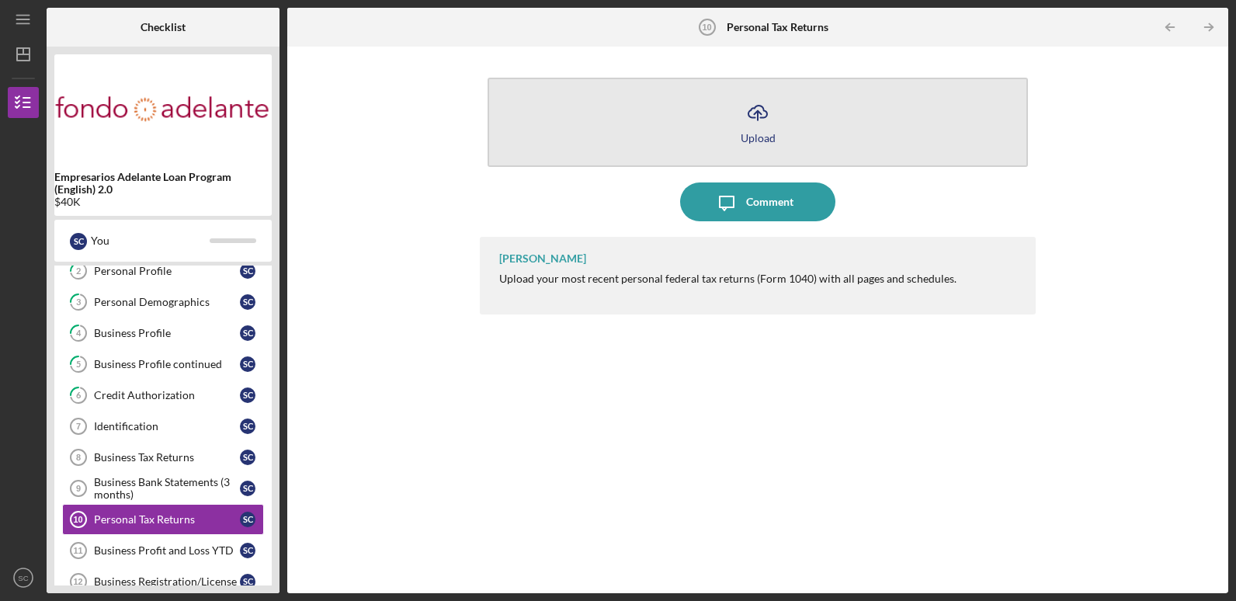
click at [634, 151] on button "Icon/Upload Upload" at bounding box center [758, 122] width 540 height 89
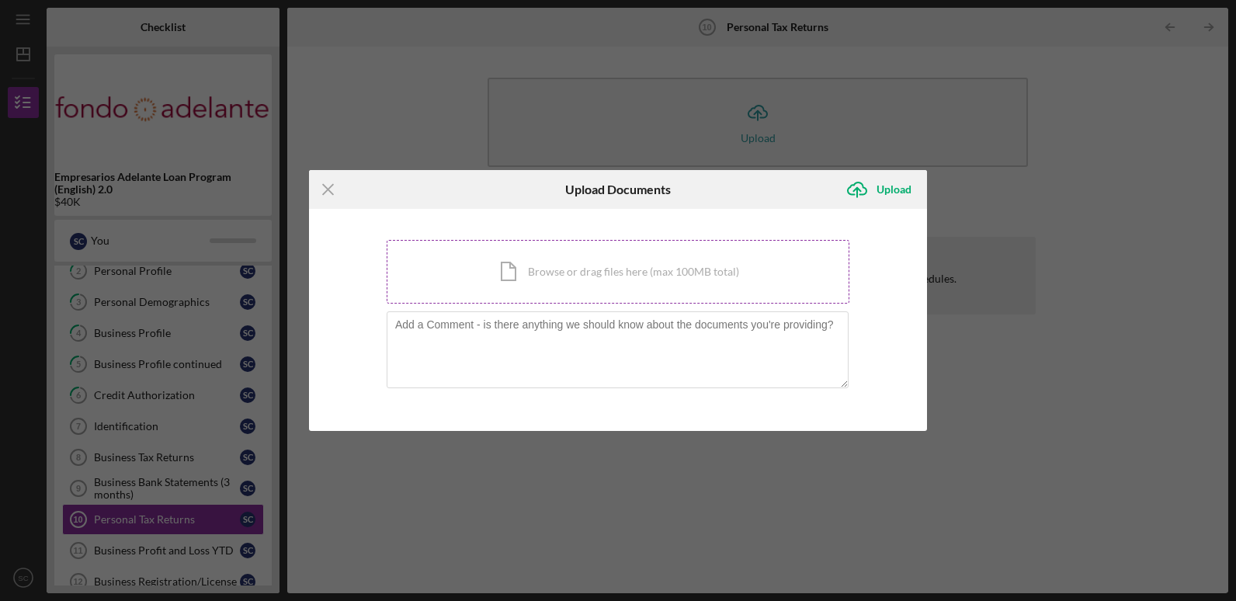
click at [706, 276] on div "Icon/Document Browse or drag files here (max 100MB total) Tap to choose files o…" at bounding box center [618, 272] width 463 height 64
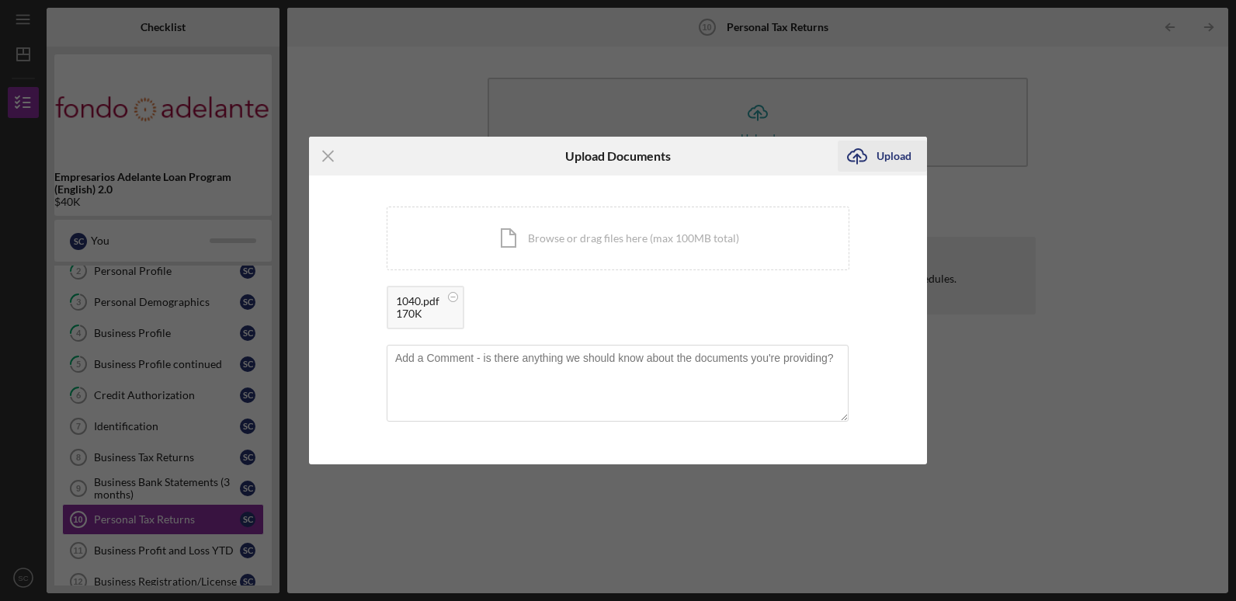
click at [893, 161] on div "Upload" at bounding box center [893, 156] width 35 height 31
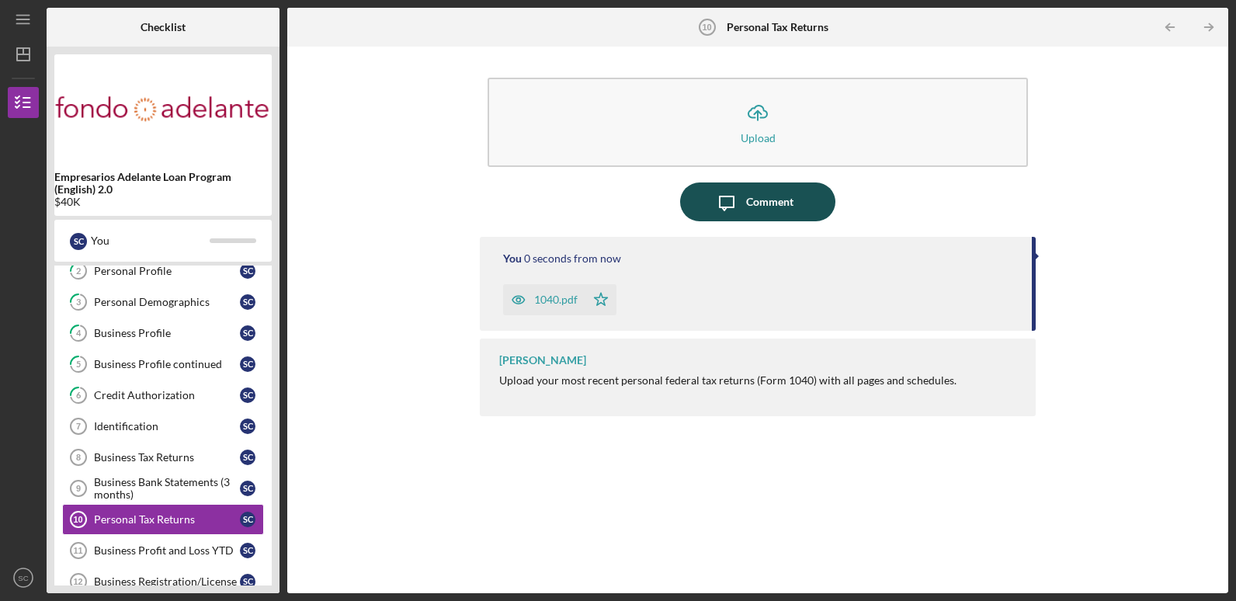
click at [780, 210] on div "Comment" at bounding box center [769, 201] width 47 height 39
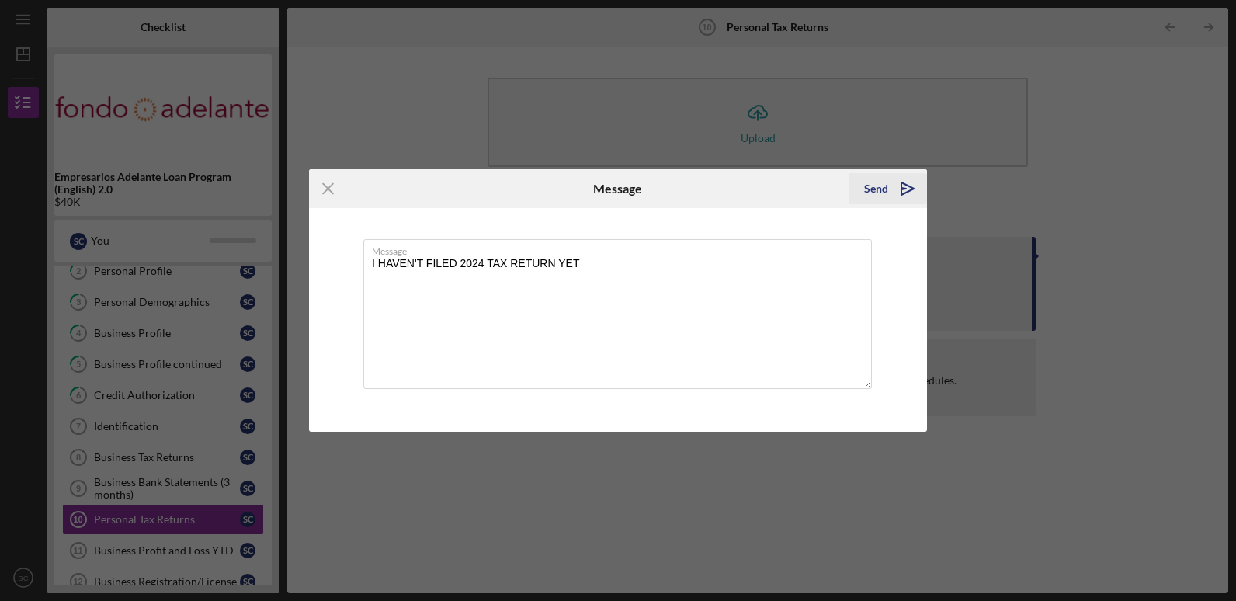
type textarea "I HAVEN'T FILED 2024 TAX RETURN YET"
click at [870, 186] on div "Send" at bounding box center [876, 188] width 24 height 31
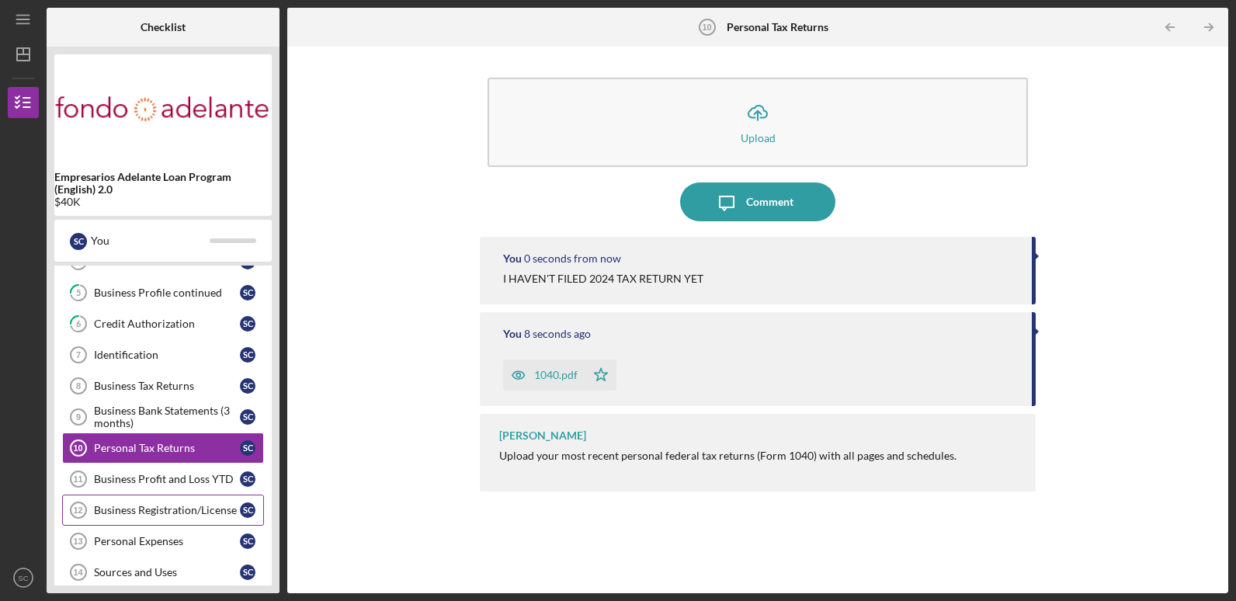
scroll to position [228, 0]
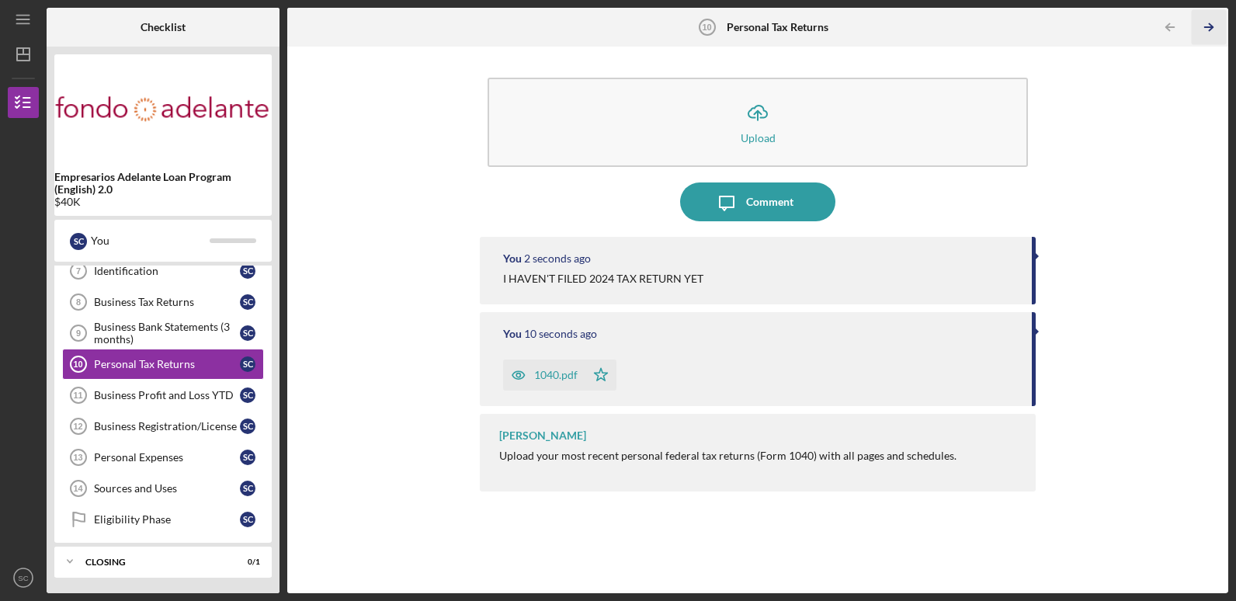
click at [1213, 34] on icon "Icon/Table Pagination Arrow" at bounding box center [1209, 27] width 35 height 35
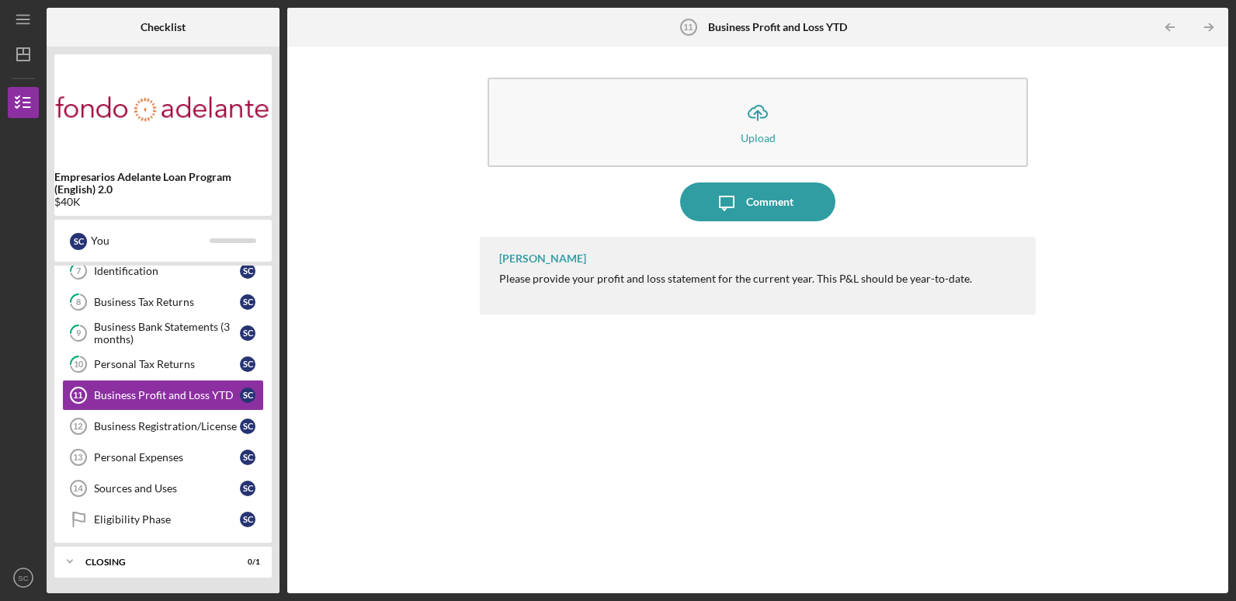
click at [653, 440] on div "Willan Rivera Please provide your profit and loss statement for the current yea…" at bounding box center [757, 403] width 555 height 333
click at [173, 428] on div "Business Registration/License" at bounding box center [167, 426] width 146 height 12
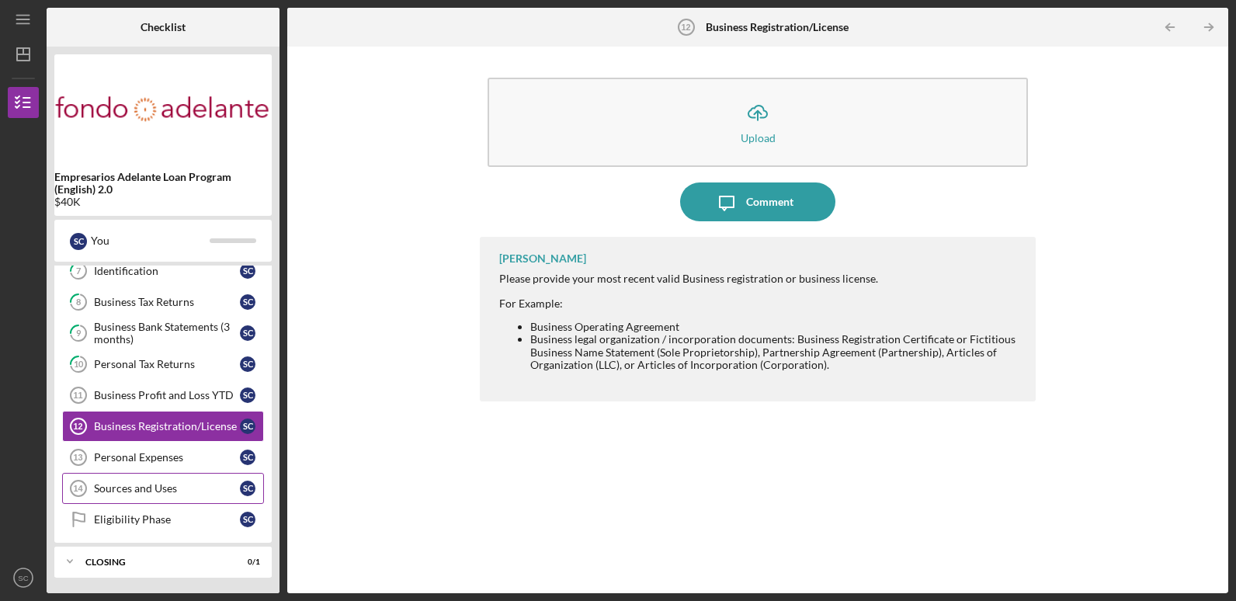
click at [168, 483] on div "Sources and Uses" at bounding box center [167, 488] width 146 height 12
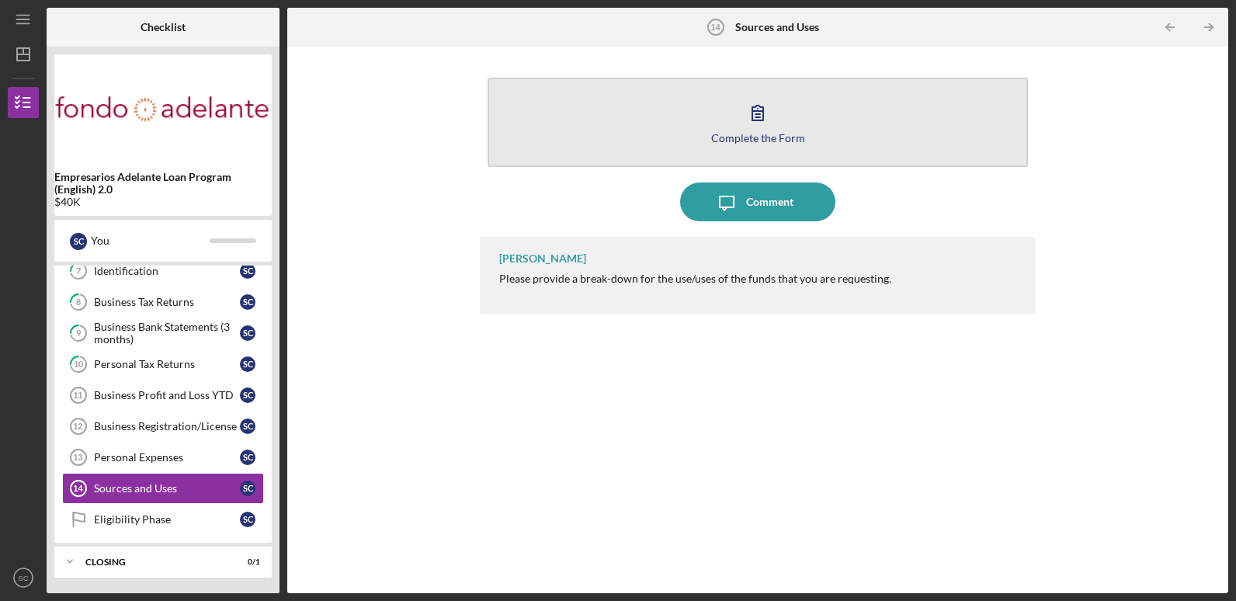
click at [736, 119] on button "Complete the Form Form" at bounding box center [758, 122] width 540 height 89
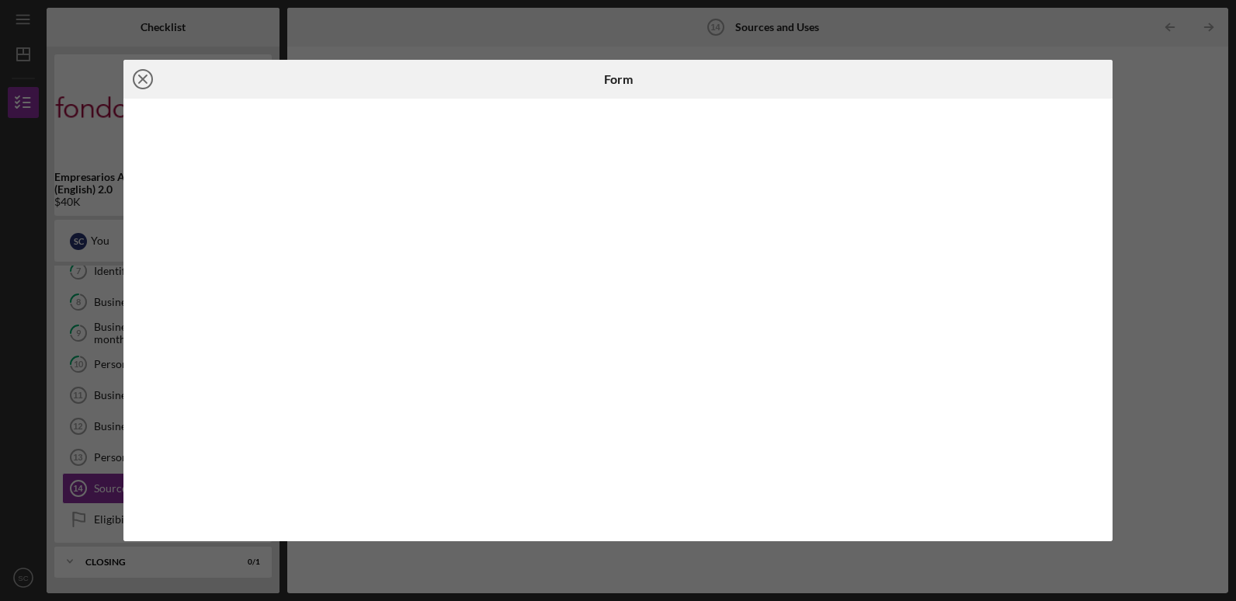
click at [141, 80] on icon "Icon/Close" at bounding box center [142, 79] width 39 height 39
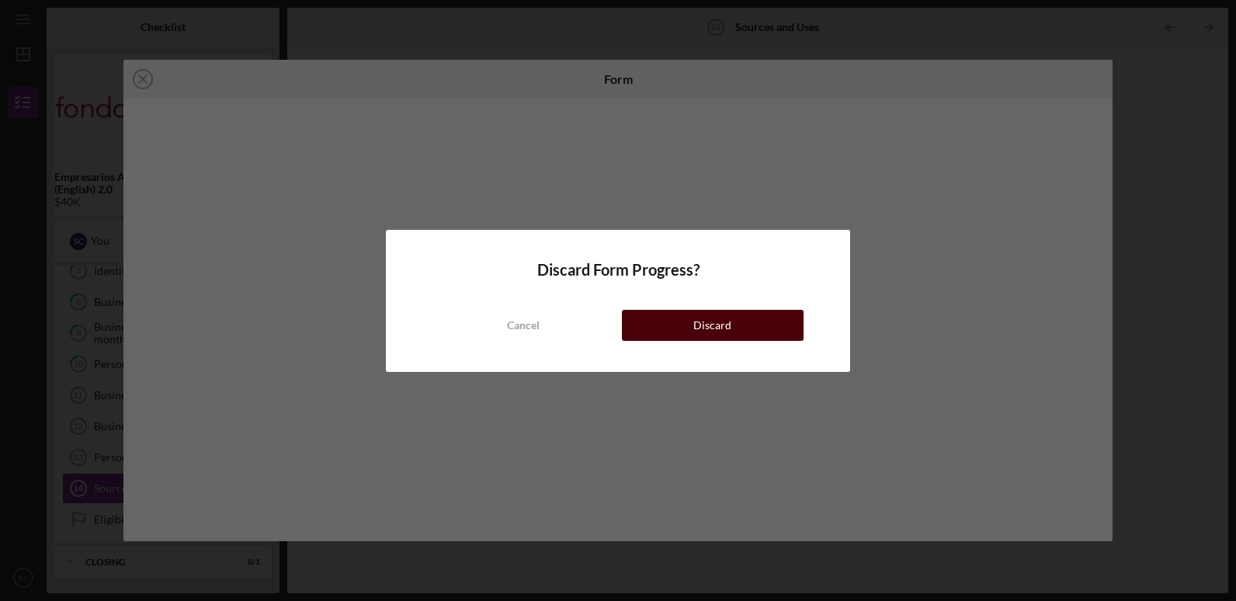
click at [658, 325] on button "Discard" at bounding box center [713, 325] width 182 height 31
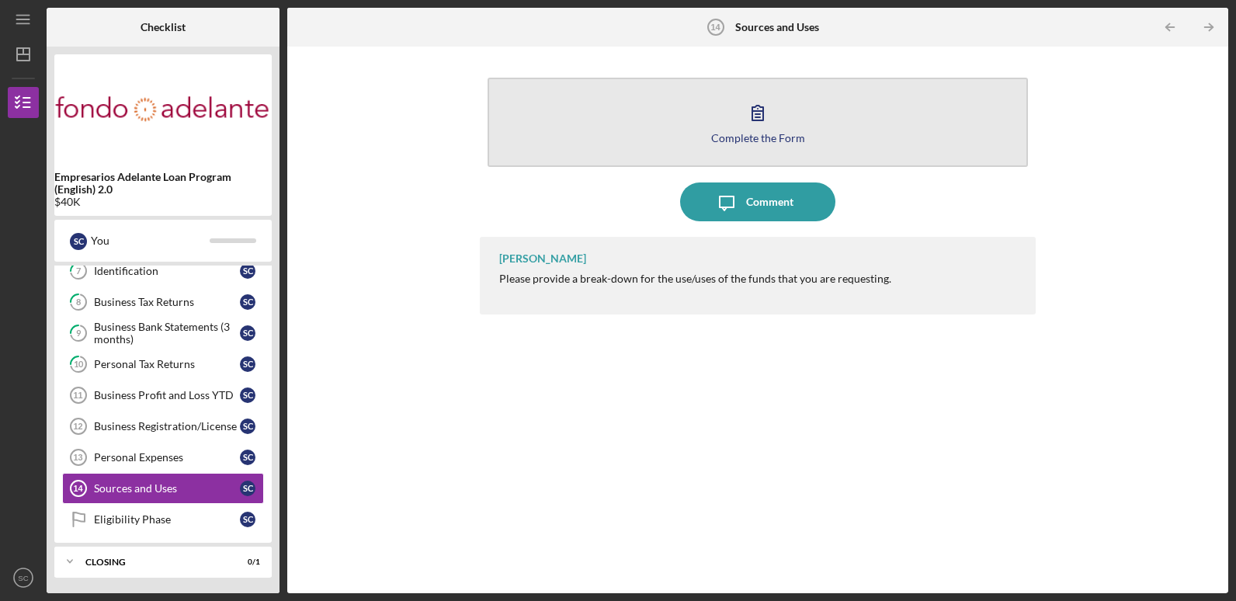
click at [753, 101] on icon "button" at bounding box center [757, 112] width 39 height 39
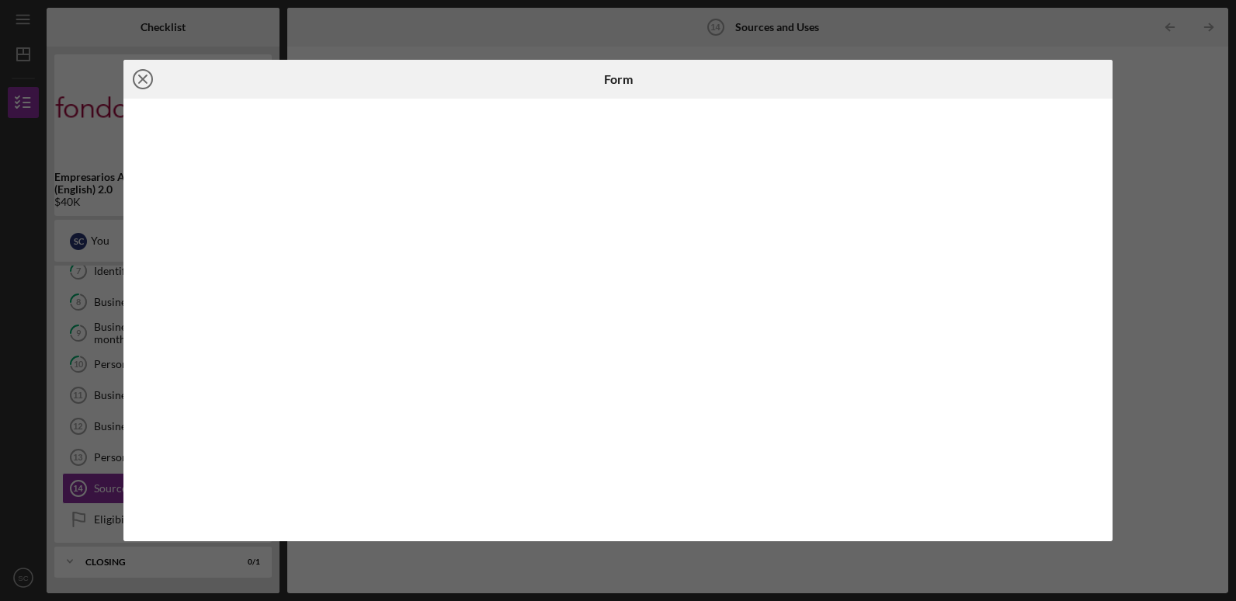
click at [134, 84] on circle at bounding box center [143, 79] width 19 height 19
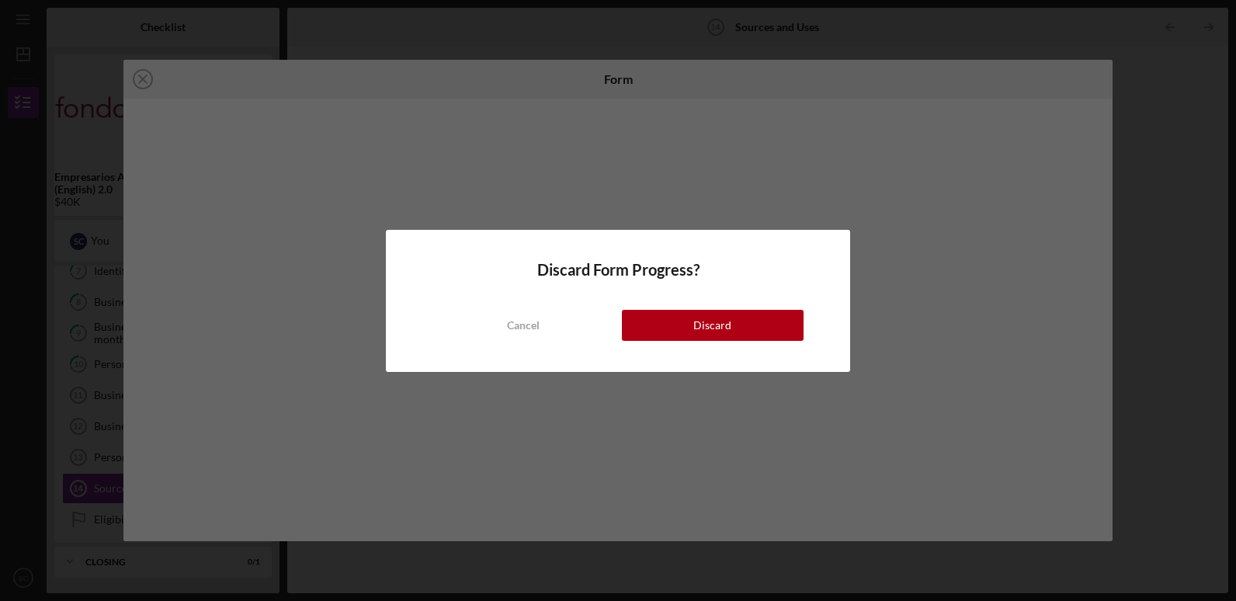
click at [744, 342] on div "Discard Form Progress? Cancel Discard" at bounding box center [618, 301] width 464 height 142
click at [751, 324] on button "Discard" at bounding box center [713, 325] width 182 height 31
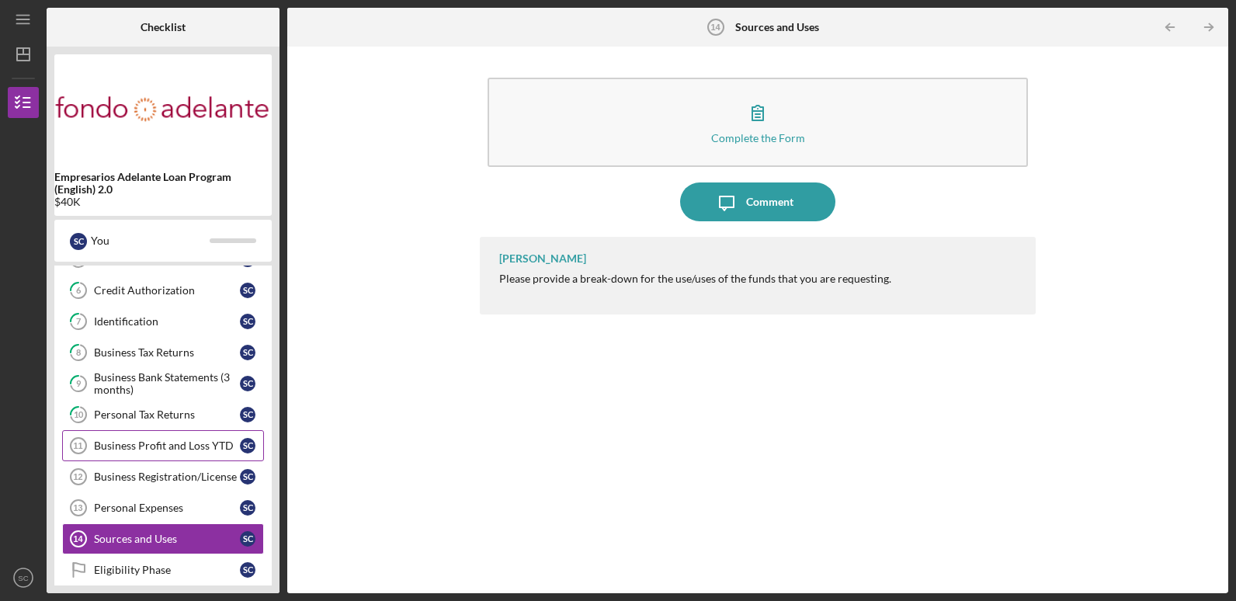
scroll to position [151, 0]
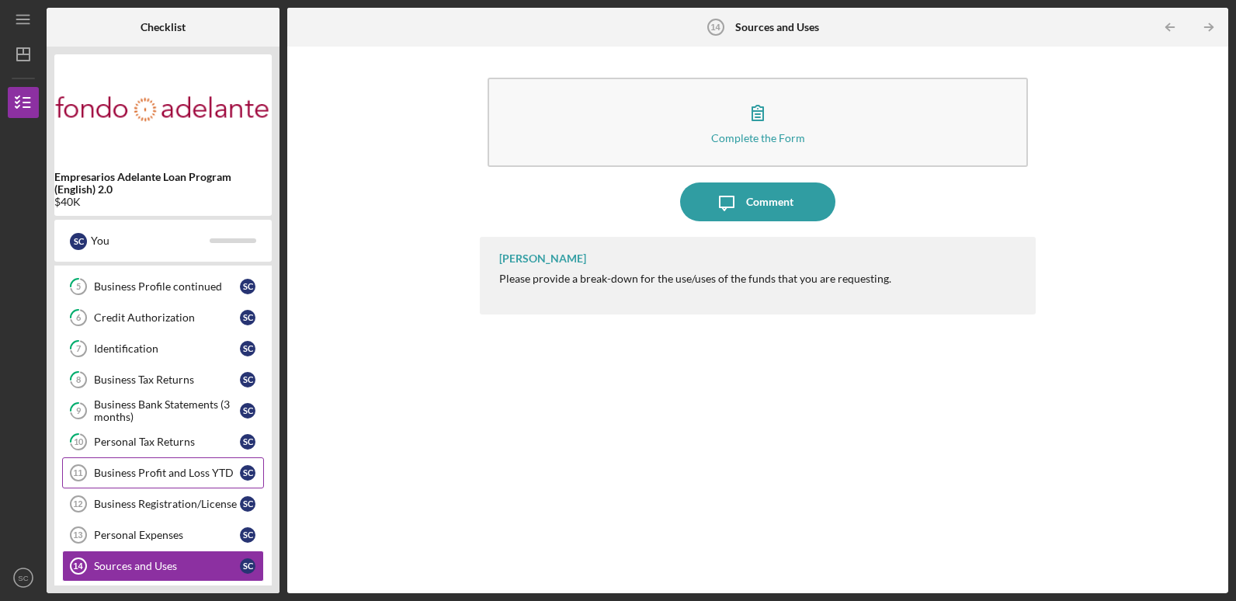
click at [154, 473] on div "Business Profit and Loss YTD" at bounding box center [167, 473] width 146 height 12
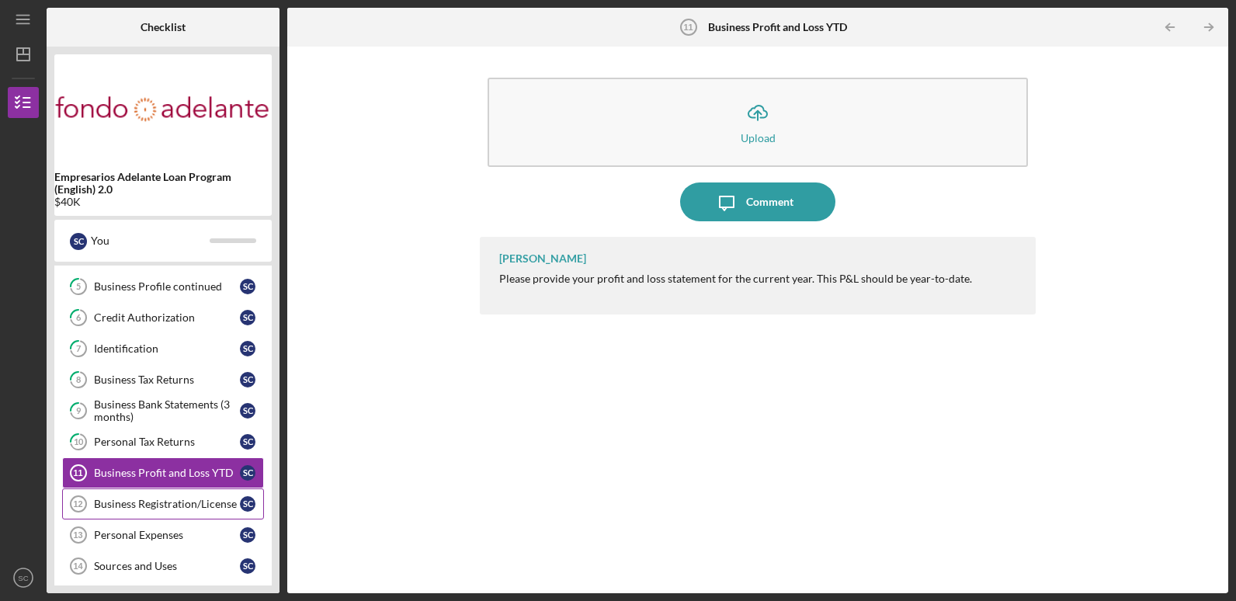
click at [136, 499] on div "Business Registration/License" at bounding box center [167, 504] width 146 height 12
